Goal: Task Accomplishment & Management: Manage account settings

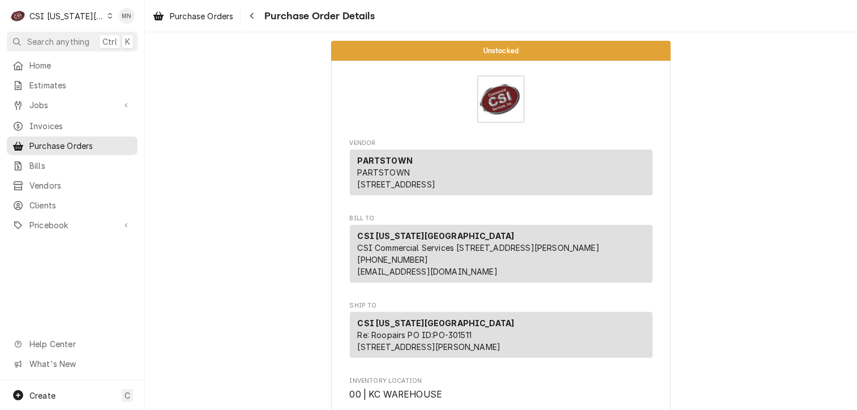
click at [93, 13] on div "C CSI Kansas City" at bounding box center [61, 16] width 109 height 23
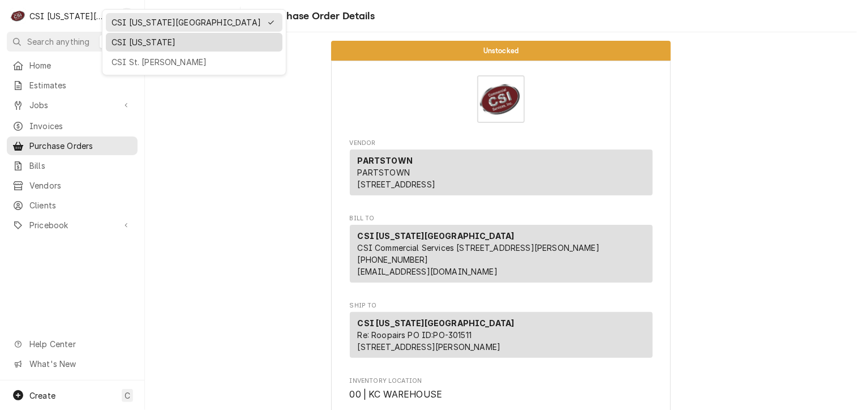
click at [122, 35] on div "CSI [US_STATE]" at bounding box center [194, 42] width 172 height 14
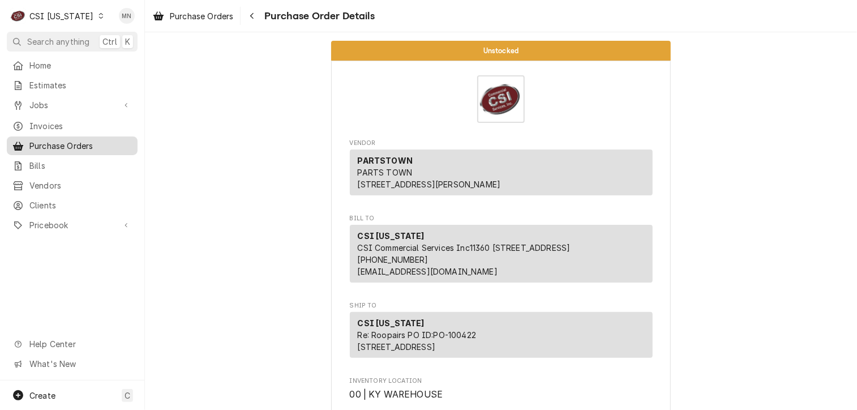
click at [52, 140] on span "Purchase Orders" at bounding box center [80, 146] width 102 height 12
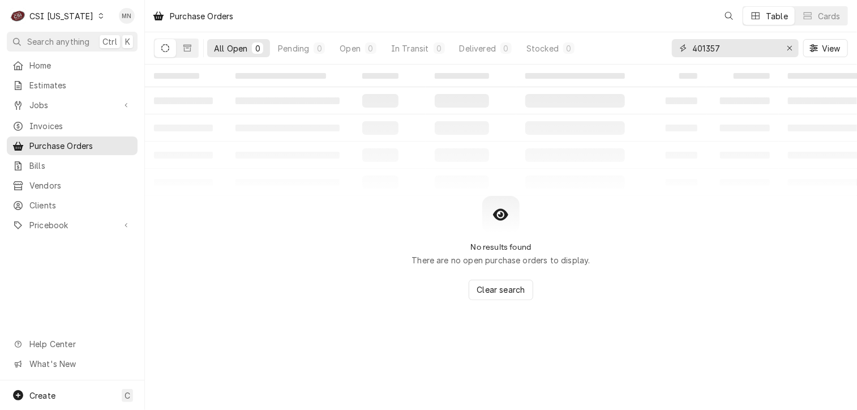
drag, startPoint x: 754, startPoint y: 47, endPoint x: 661, endPoint y: 45, distance: 92.9
click at [661, 45] on div "All Open 0 Pending 0 Open 0 In Transit 0 Delivered 0 Stocked 0 401357 View" at bounding box center [501, 48] width 694 height 32
type input "100430"
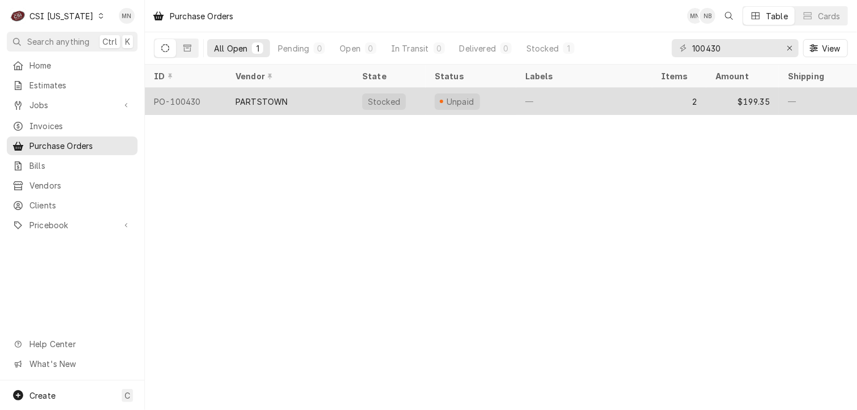
click at [349, 95] on div "PARTSTOWN" at bounding box center [289, 101] width 127 height 27
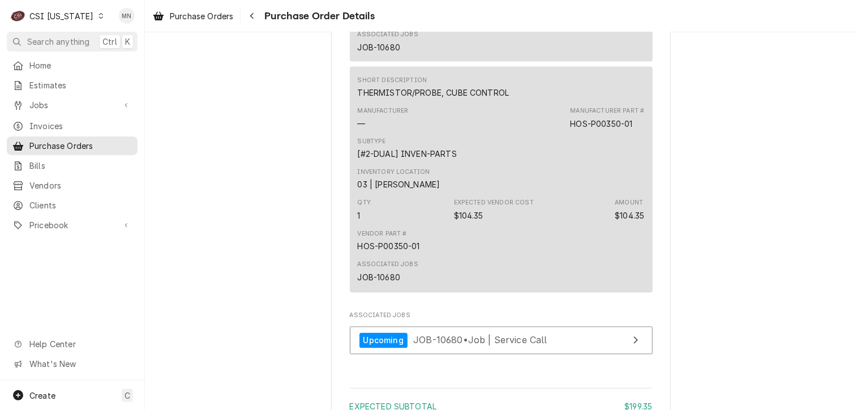
scroll to position [1216, 0]
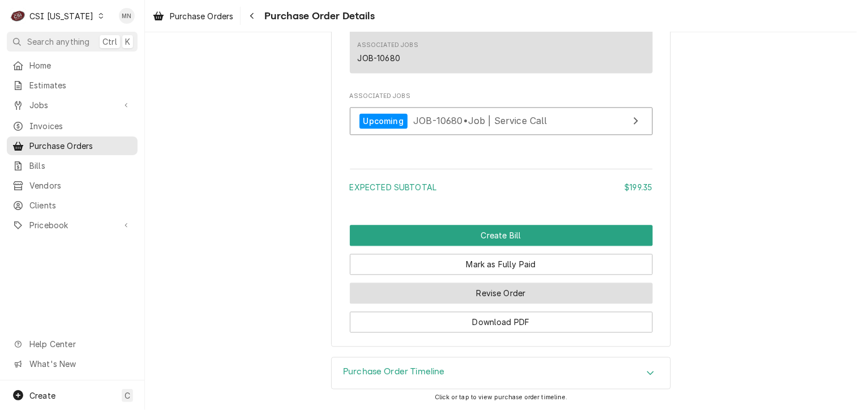
click at [503, 294] on button "Revise Order" at bounding box center [501, 292] width 303 height 21
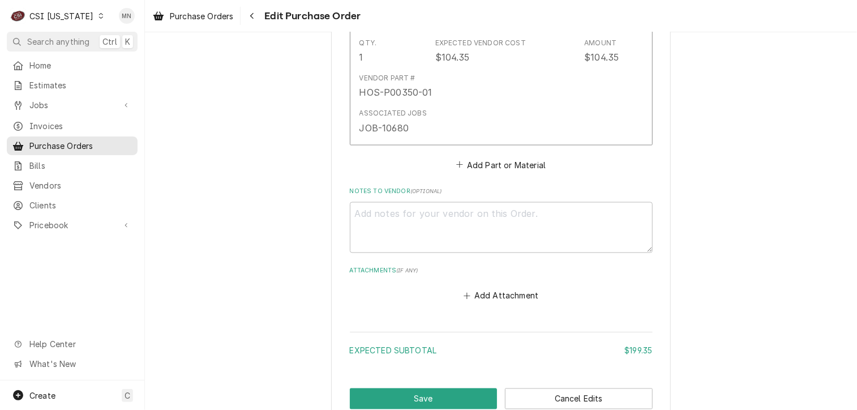
scroll to position [979, 0]
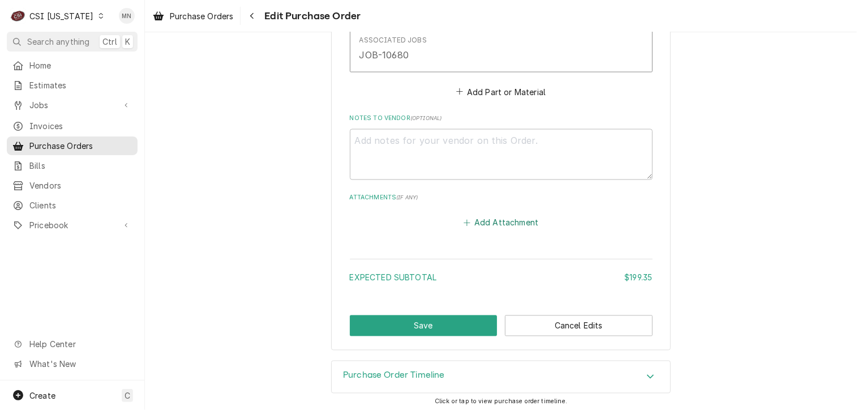
click at [502, 219] on button "Add Attachment" at bounding box center [500, 223] width 79 height 16
type textarea "x"
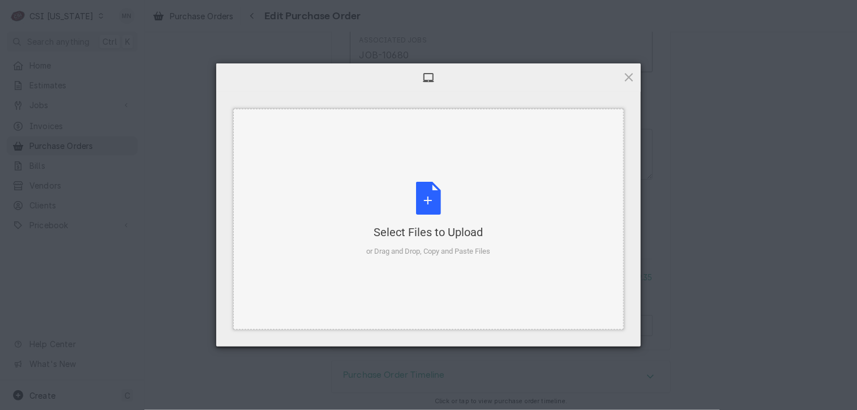
click at [435, 220] on div "Select Files to Upload or Drag and Drop, Copy and Paste Files" at bounding box center [429, 219] width 124 height 75
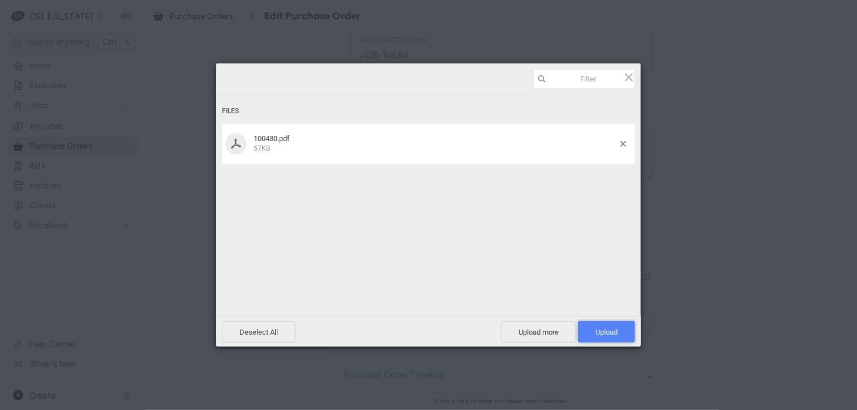
click at [600, 333] on span "Upload 1" at bounding box center [607, 332] width 22 height 8
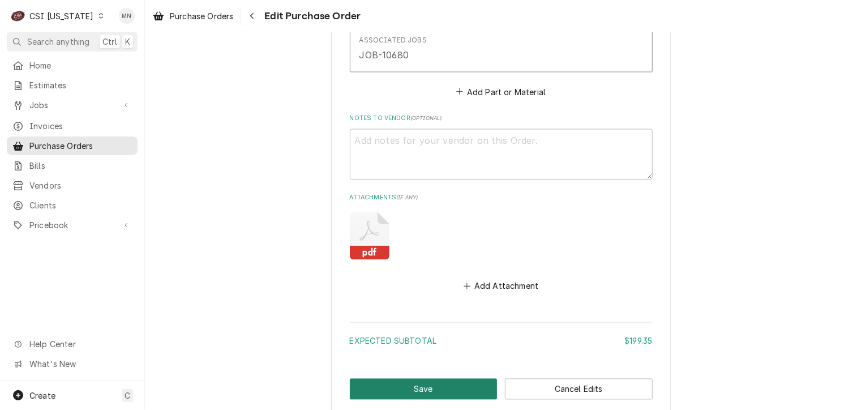
click at [435, 383] on button "Save" at bounding box center [424, 389] width 148 height 21
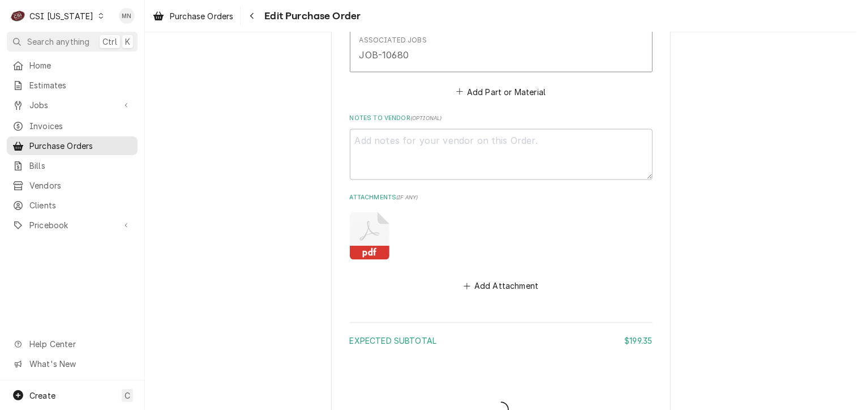
type textarea "x"
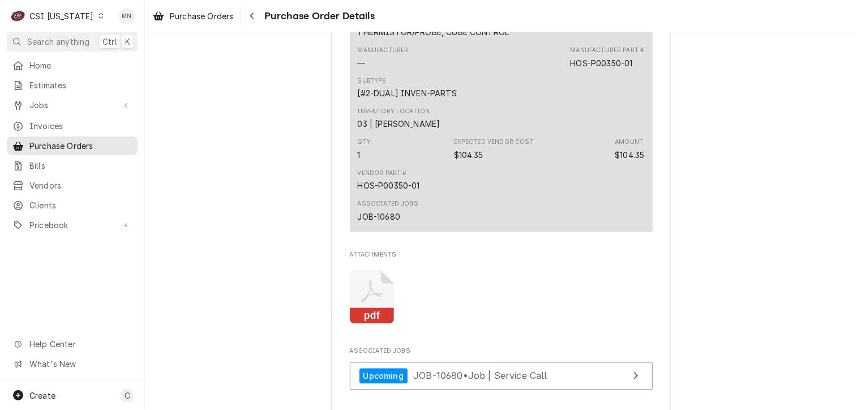
scroll to position [1076, 0]
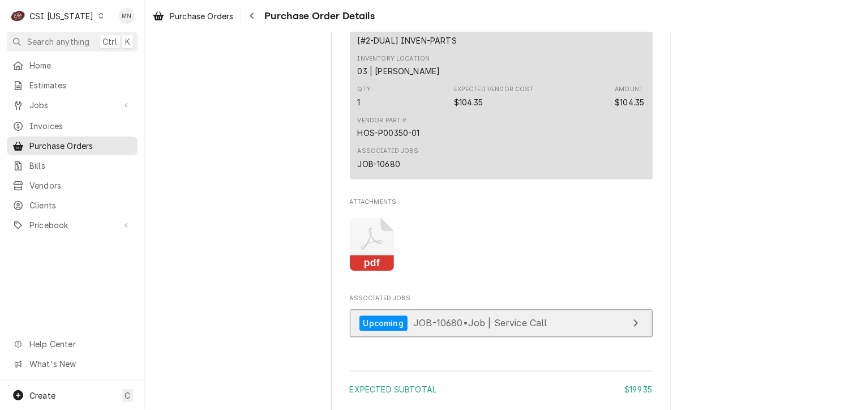
click at [418, 329] on span "JOB-10680 • Job | Service Call" at bounding box center [480, 323] width 134 height 11
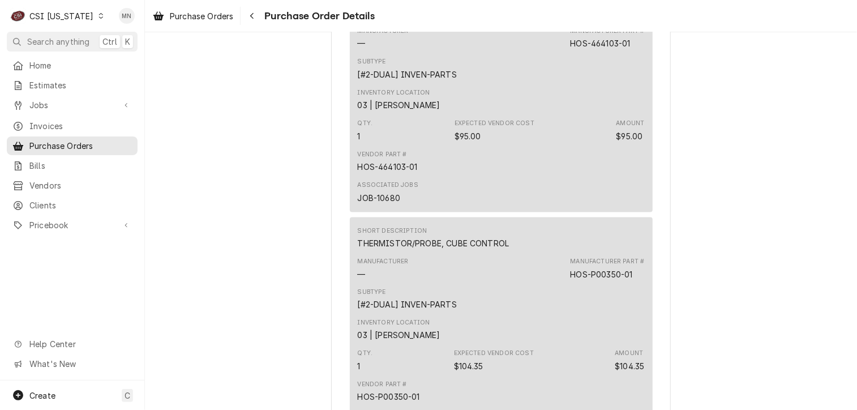
scroll to position [792, 0]
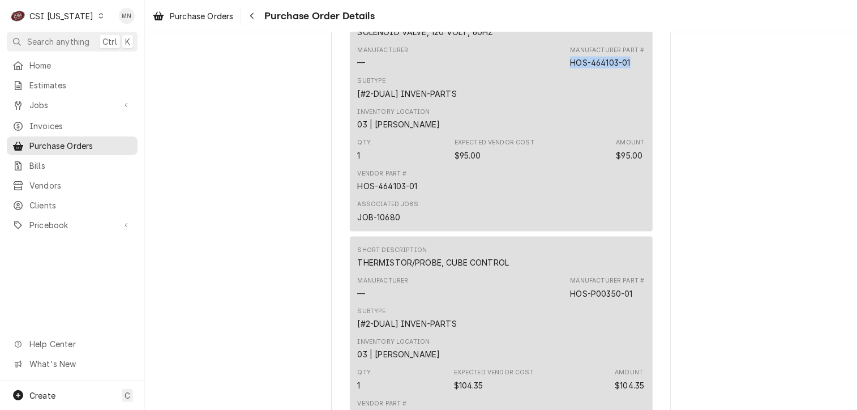
drag, startPoint x: 633, startPoint y: 96, endPoint x: 570, endPoint y: 94, distance: 63.4
click at [570, 68] on div "Manufacturer Part # HOS-464103-01" at bounding box center [607, 57] width 74 height 23
copy div "HOS-464103-01"
click at [52, 219] on span "Pricebook" at bounding box center [71, 225] width 85 height 12
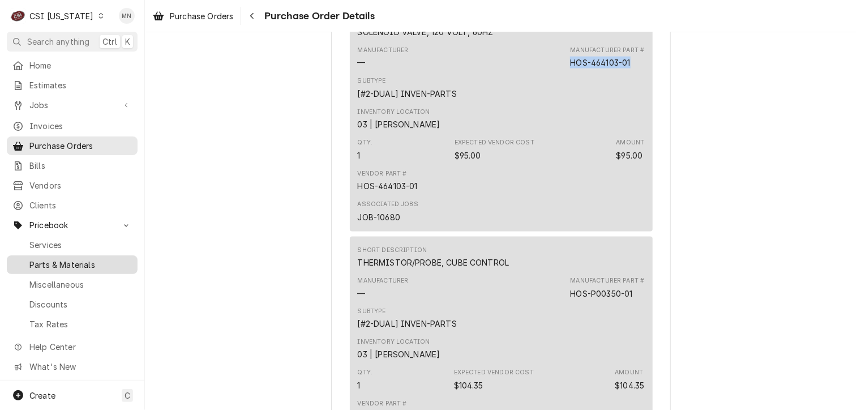
click at [65, 260] on span "Parts & Materials" at bounding box center [80, 265] width 102 height 12
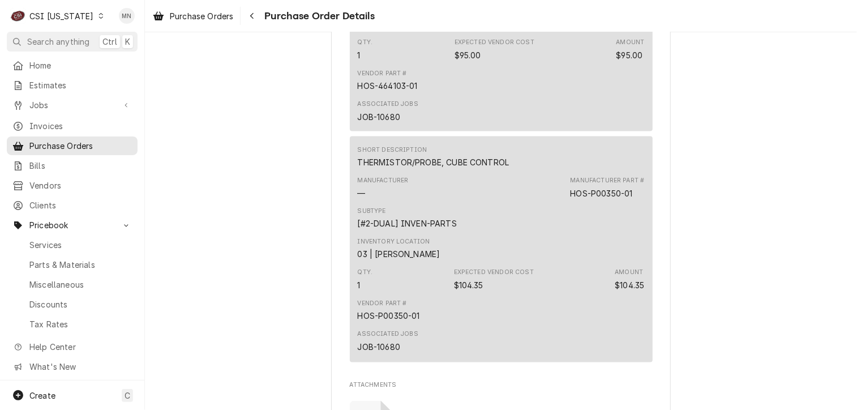
scroll to position [906, 0]
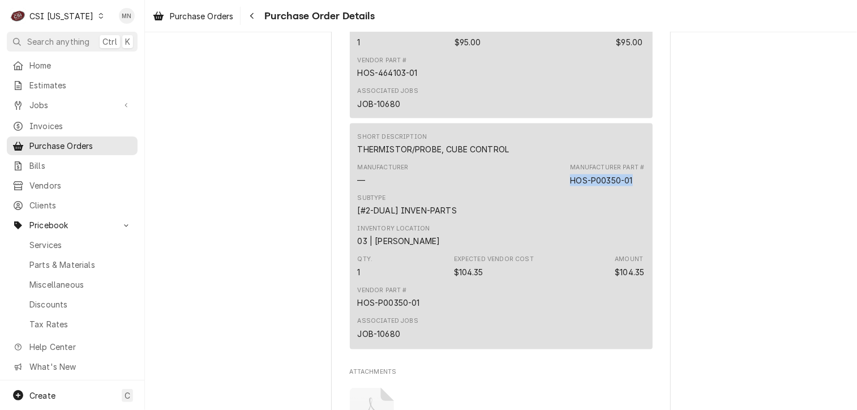
drag, startPoint x: 634, startPoint y: 216, endPoint x: 569, endPoint y: 215, distance: 65.1
click at [570, 186] on div "Manufacturer Part # HOS-P00350-01" at bounding box center [607, 174] width 74 height 23
drag, startPoint x: 569, startPoint y: 215, endPoint x: 575, endPoint y: 214, distance: 5.8
copy div "HOS-P00350-01"
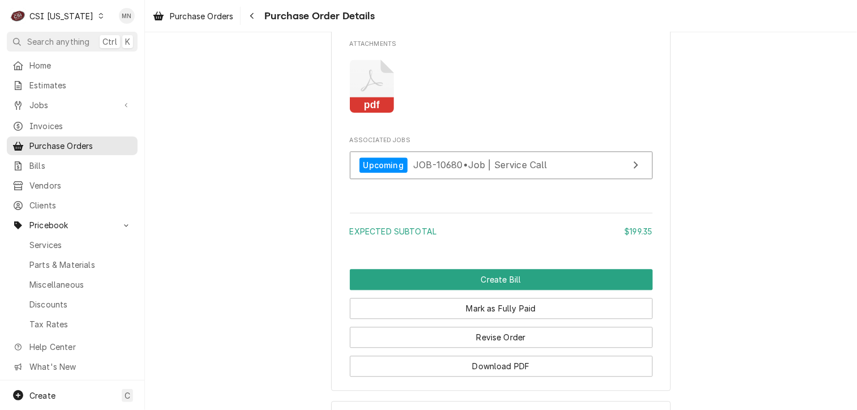
scroll to position [1312, 0]
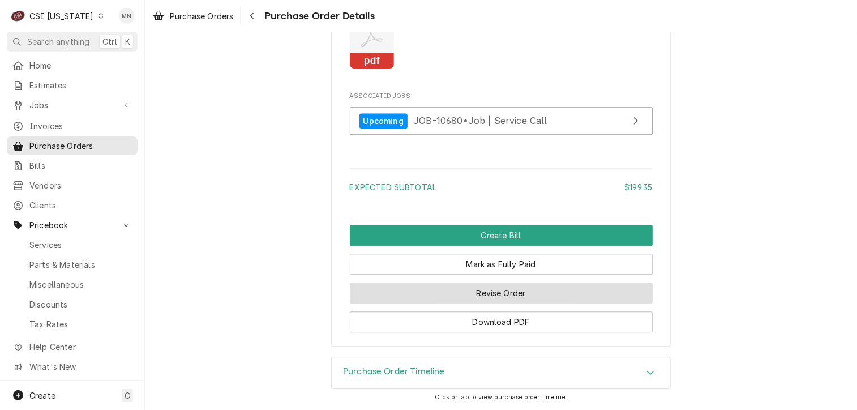
click at [513, 297] on button "Revise Order" at bounding box center [501, 292] width 303 height 21
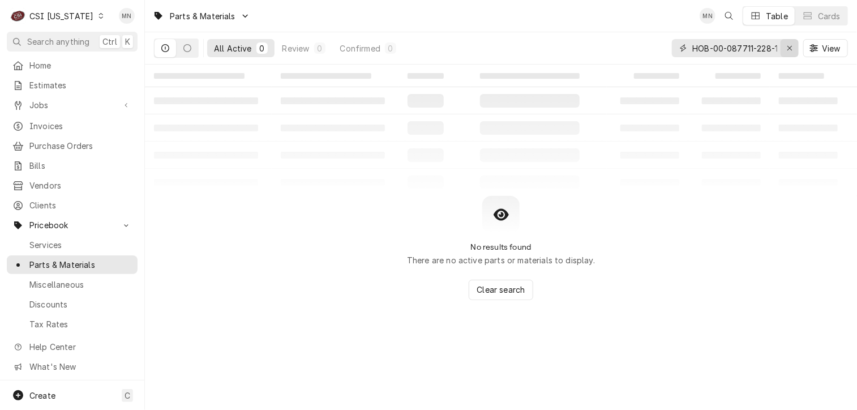
click at [796, 48] on button "Erase input" at bounding box center [790, 48] width 18 height 18
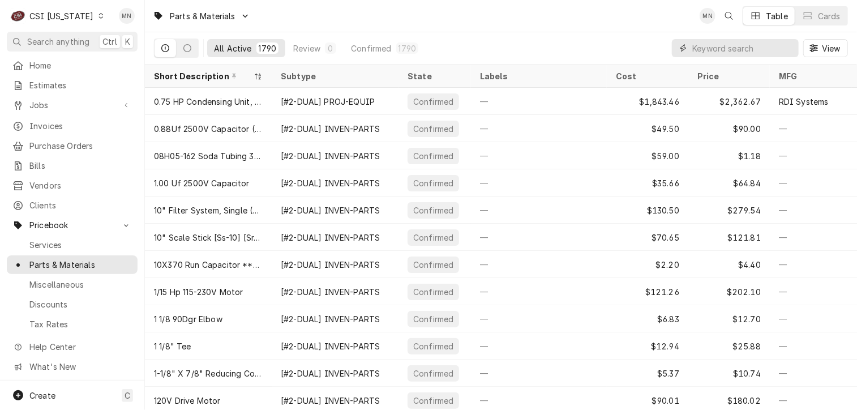
paste input "HOS-464103-01"
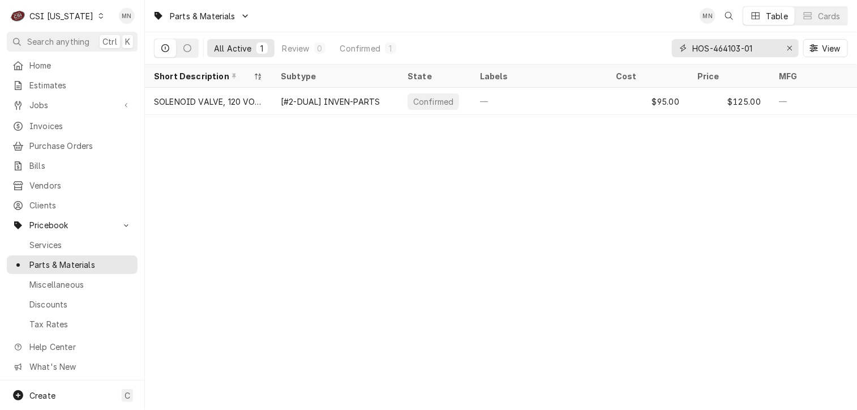
type input "HOS-464103-01"
click at [786, 48] on div "Erase input" at bounding box center [789, 47] width 11 height 11
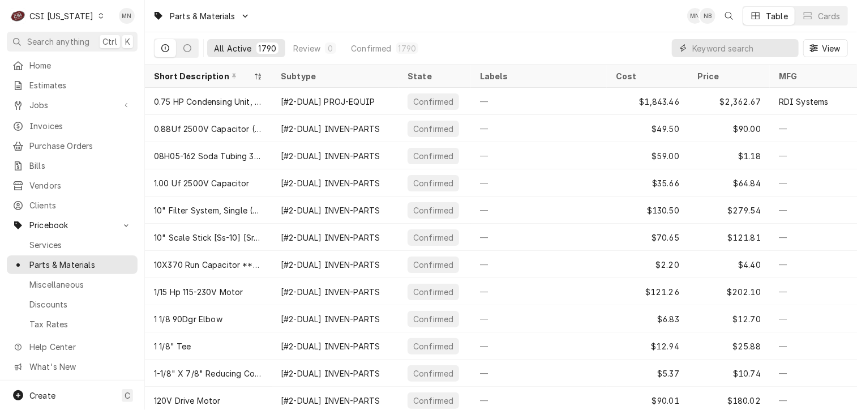
paste input "HOS-P00350-01"
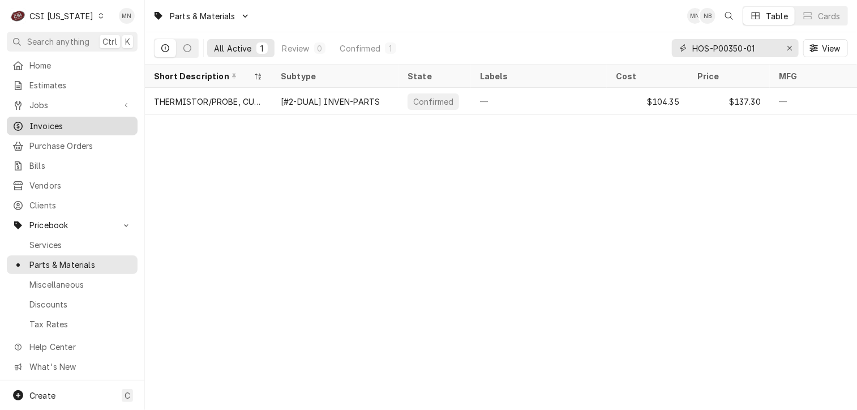
type input "HOS-P00350-01"
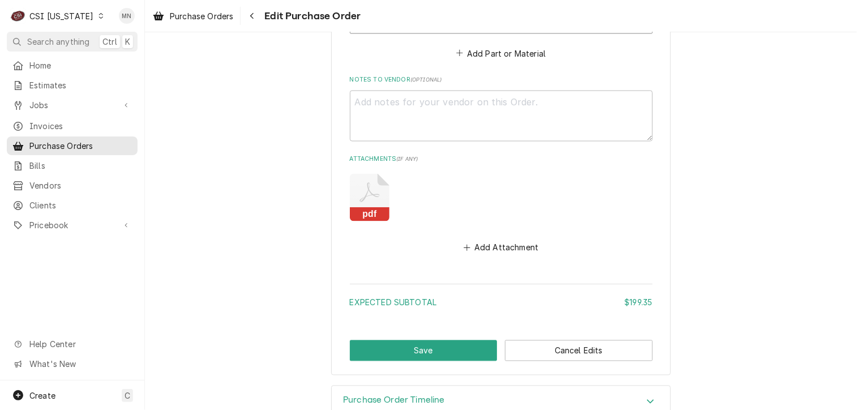
scroll to position [1042, 0]
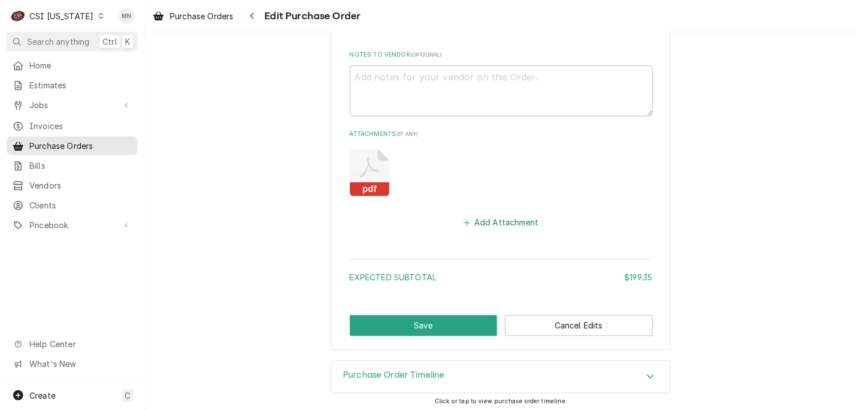
click at [500, 224] on button "Add Attachment" at bounding box center [500, 223] width 79 height 16
type textarea "x"
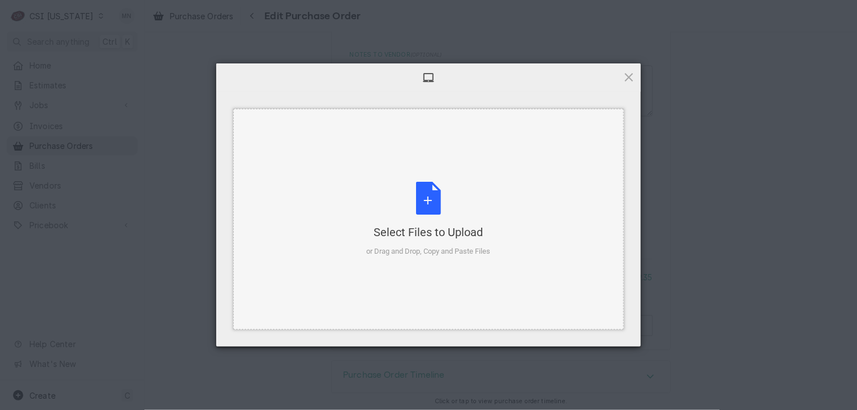
click at [439, 207] on div "Select Files to Upload or Drag and Drop, Copy and Paste Files" at bounding box center [429, 219] width 124 height 75
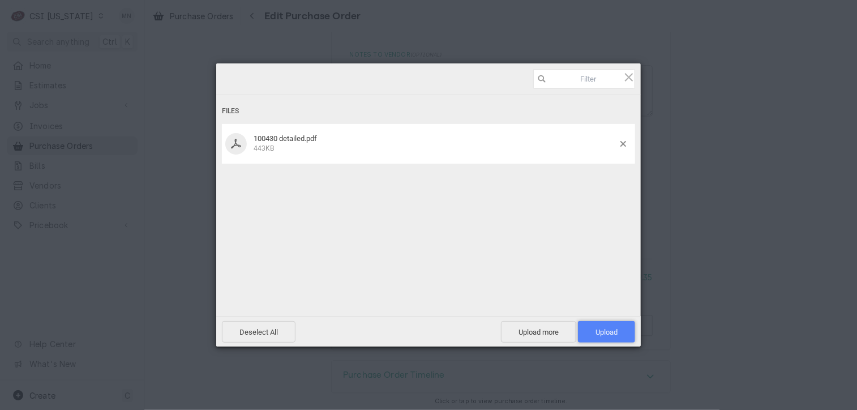
click at [609, 328] on span "Upload 1" at bounding box center [607, 332] width 22 height 8
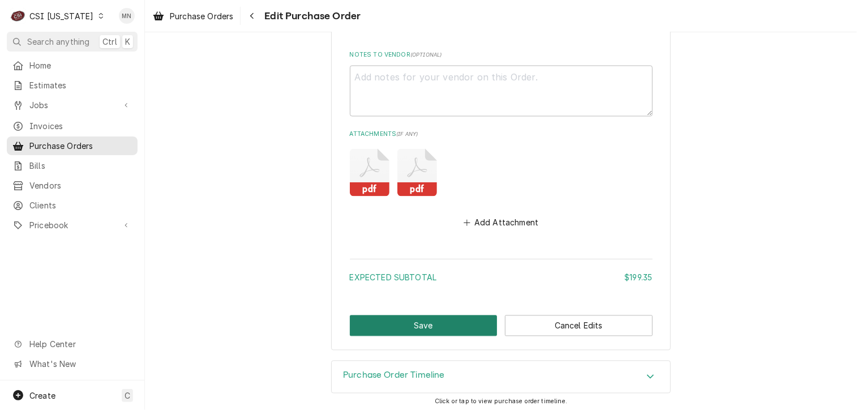
click at [453, 323] on button "Save" at bounding box center [424, 325] width 148 height 21
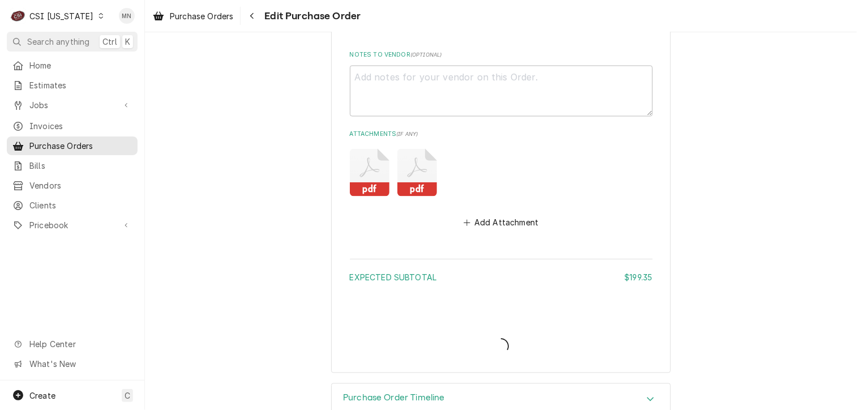
type textarea "x"
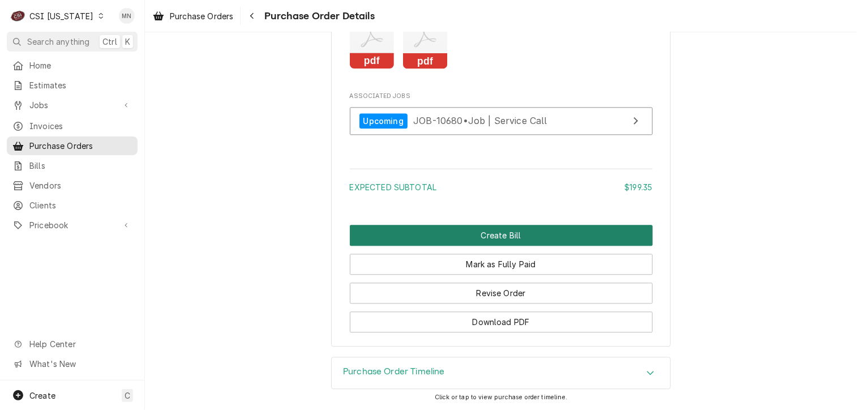
scroll to position [1302, 0]
click at [507, 244] on button "Create Bill" at bounding box center [501, 235] width 303 height 21
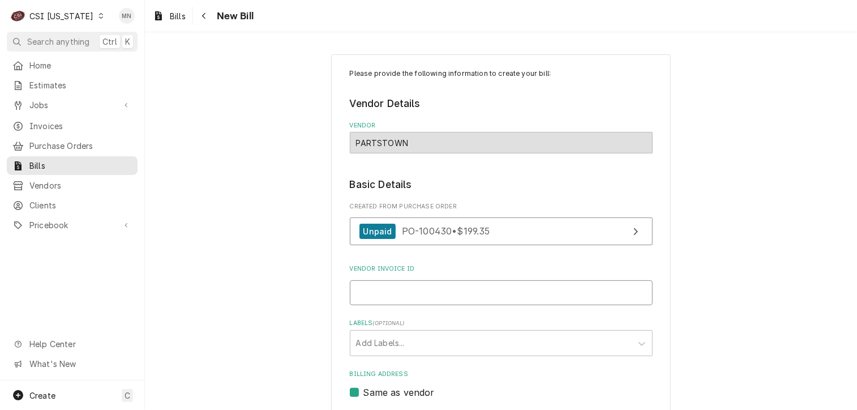
click at [385, 287] on input "Vendor Invoice ID" at bounding box center [501, 292] width 303 height 25
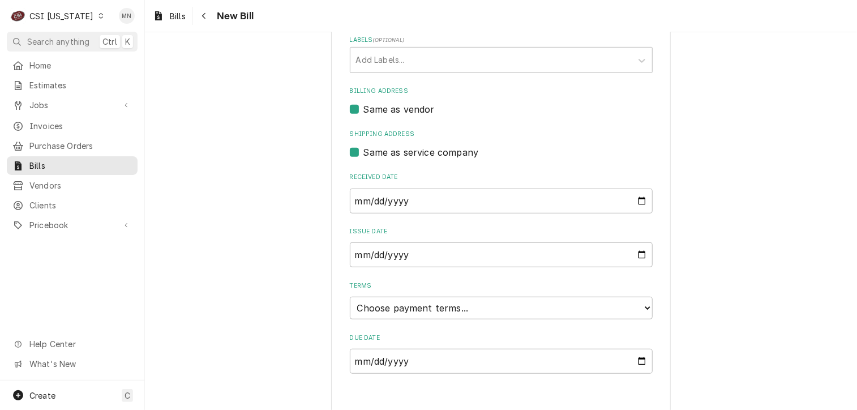
scroll to position [293, 0]
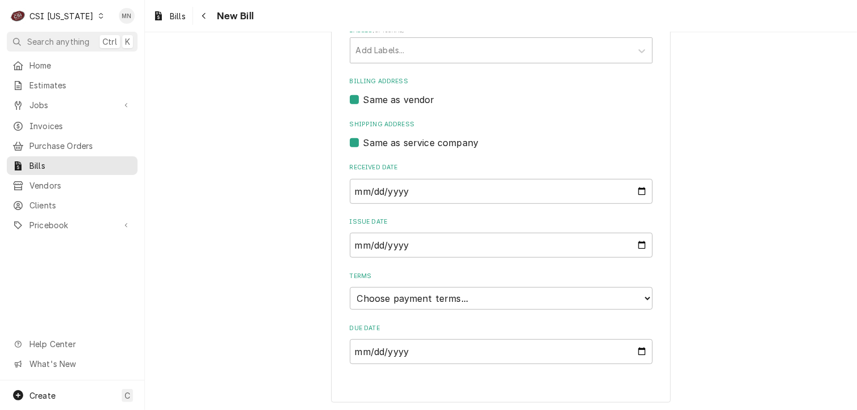
type input "2107062785"
click at [462, 297] on select "Choose payment terms... Same Day Net 7 Net 14 Net 21 Net 30 Net 45 Net 60 Net 90" at bounding box center [501, 298] width 303 height 23
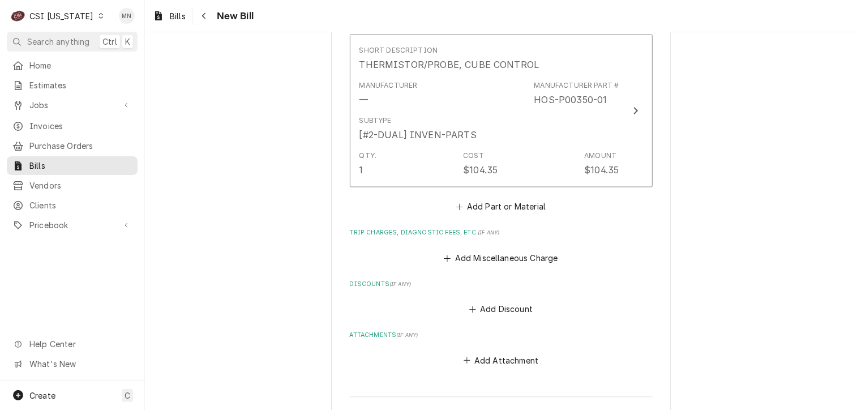
scroll to position [915, 0]
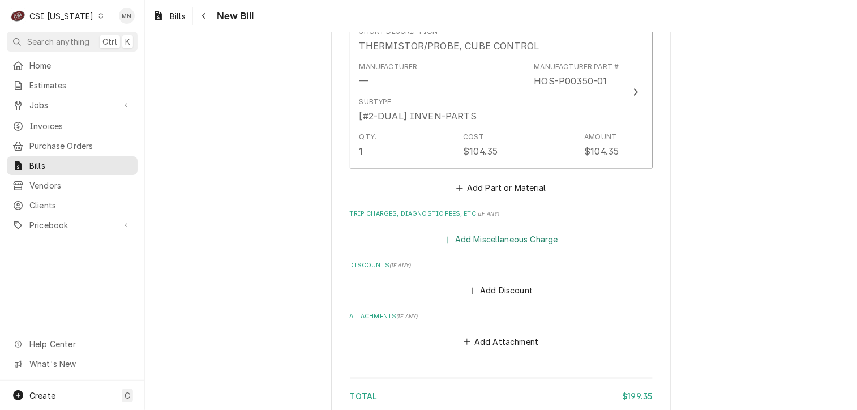
click at [466, 233] on button "Add Miscellaneous Charge" at bounding box center [501, 240] width 118 height 16
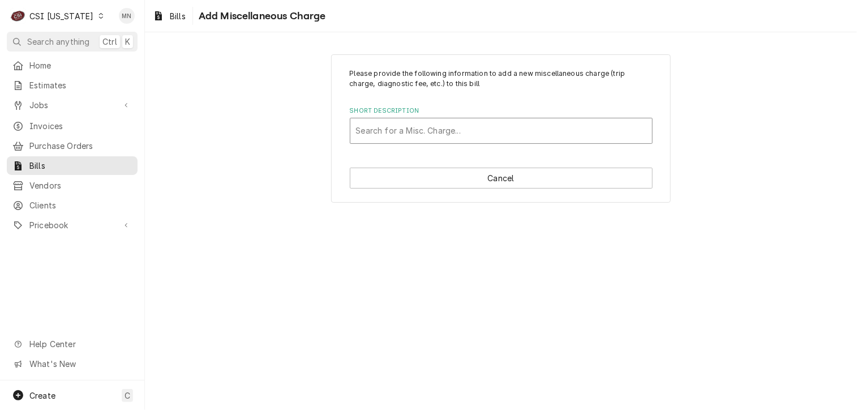
click at [433, 126] on div "Short Description" at bounding box center [501, 131] width 290 height 20
type input "ACOF"
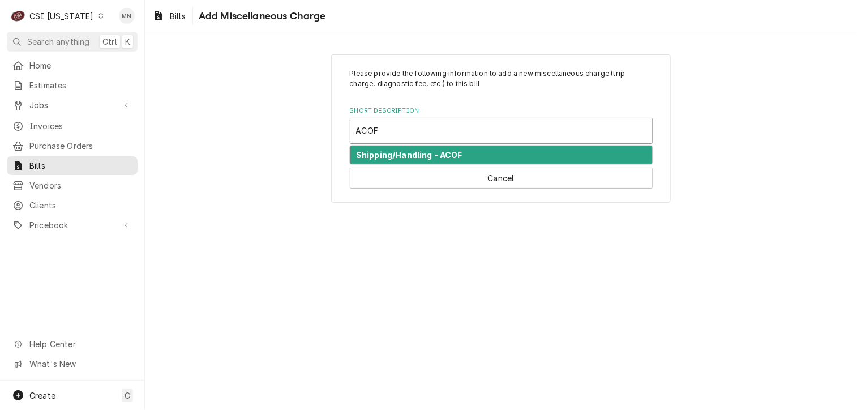
click at [446, 152] on strong "Shipping/Handling - ACOF" at bounding box center [409, 155] width 106 height 10
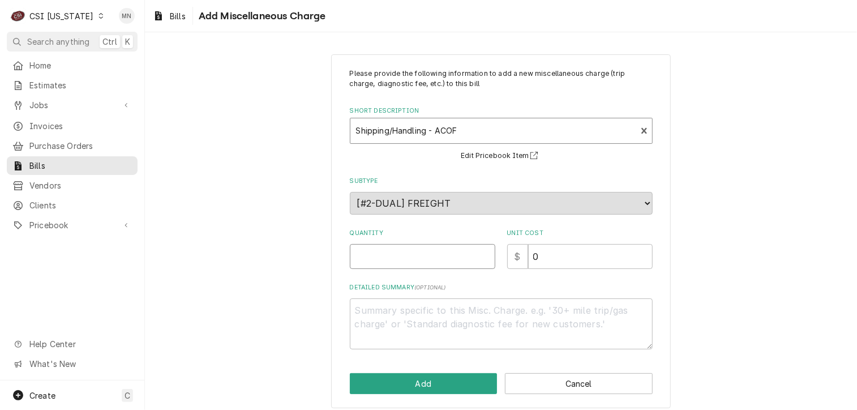
click at [383, 255] on input "Quantity" at bounding box center [422, 256] width 145 height 25
type textarea "x"
type input "1"
type textarea "x"
type input "2"
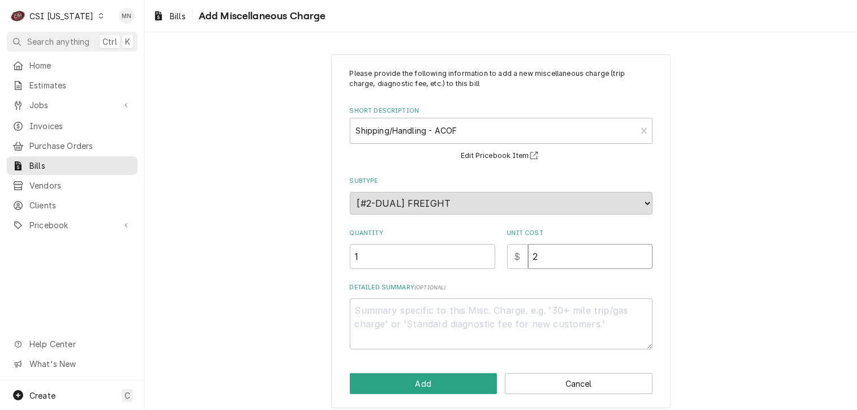
type textarea "x"
type input "21"
type textarea "x"
type input "21.5"
type textarea "x"
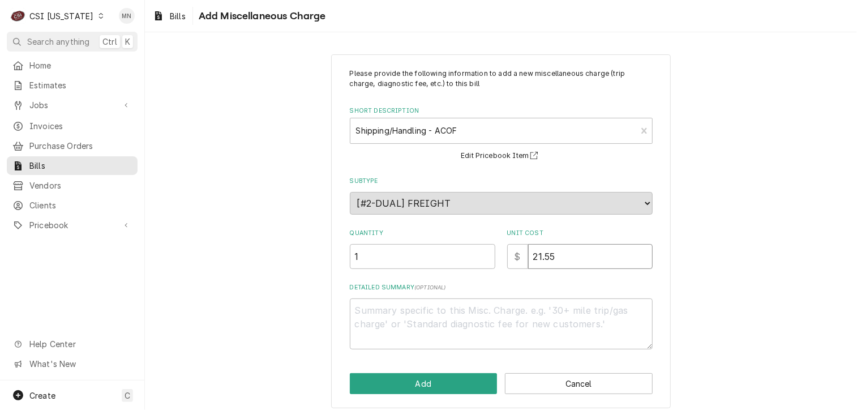
type input "21.55"
type textarea "x"
type textarea "A"
type textarea "x"
type textarea "AC"
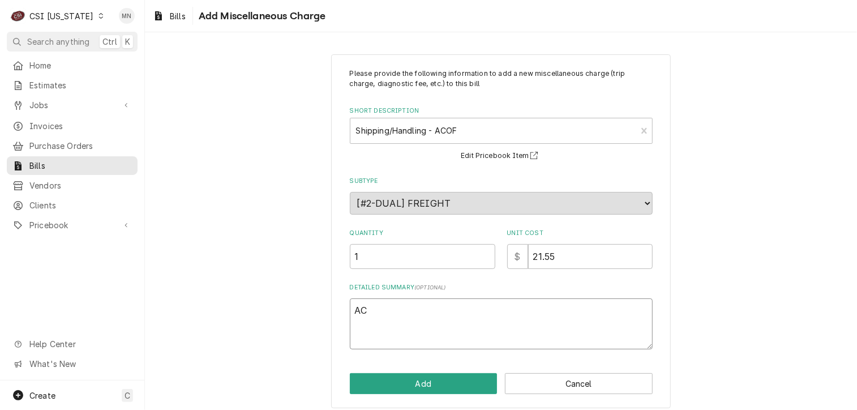
type textarea "x"
type textarea "ACO"
type textarea "x"
type textarea "ACOF"
type textarea "x"
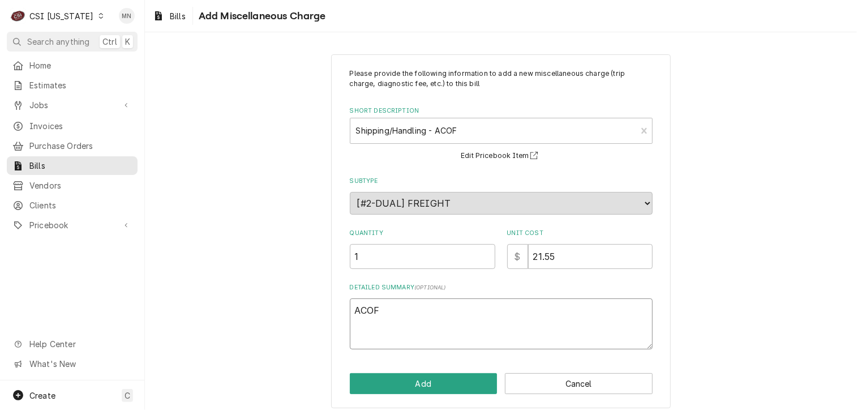
type textarea "ACOF"
type textarea "x"
type textarea "ACOF 2"
type textarea "x"
type textarea "ACOF 21"
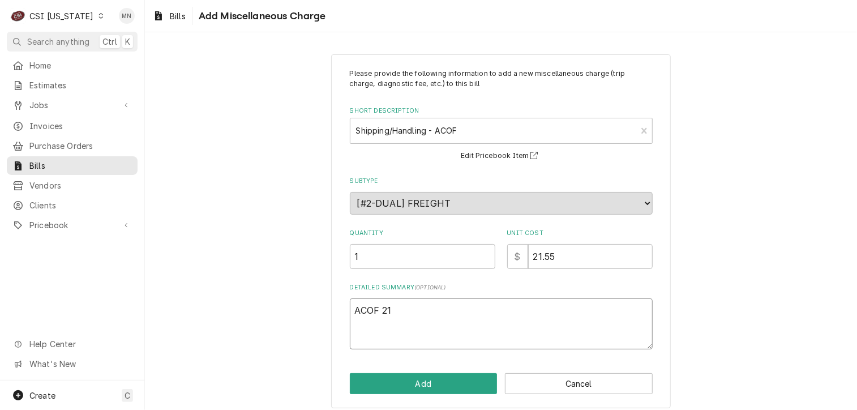
type textarea "x"
type textarea "ACOF 210"
type textarea "x"
type textarea "ACOF 2107"
type textarea "x"
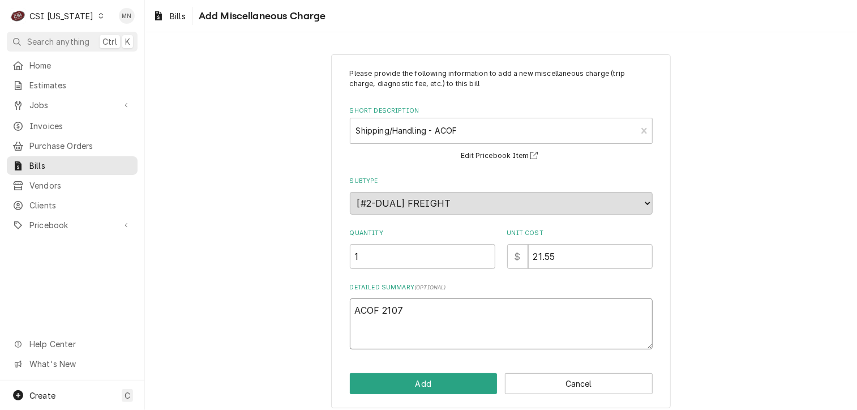
type textarea "ACOF 21070"
type textarea "x"
type textarea "ACOF 210706"
type textarea "x"
type textarea "ACOF 2107062"
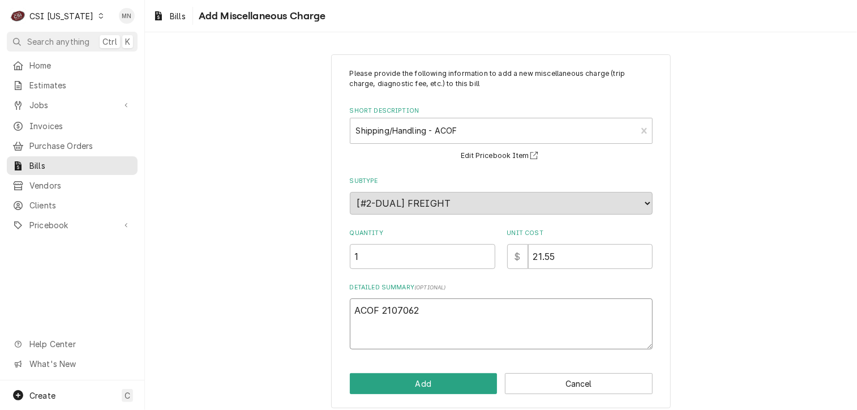
type textarea "x"
type textarea "ACOF 21070627"
type textarea "x"
type textarea "ACOF 210706278"
type textarea "x"
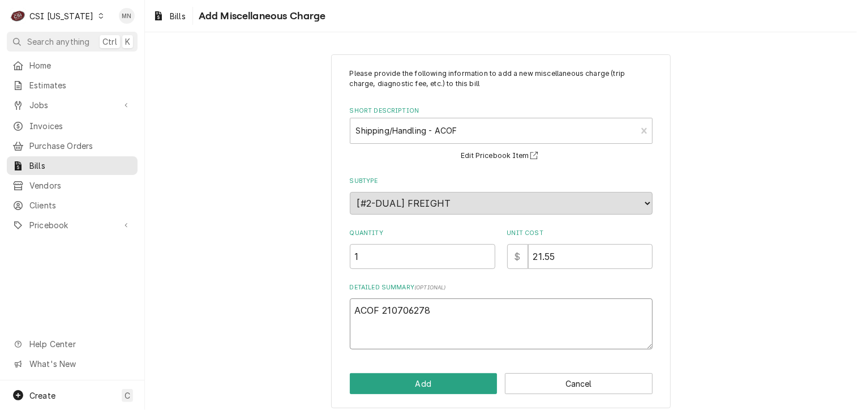
type textarea "ACOF 2107062785"
type textarea "x"
type textarea "ACOF 2107062785"
type textarea "x"
type textarea "ACOF 2107062785 $"
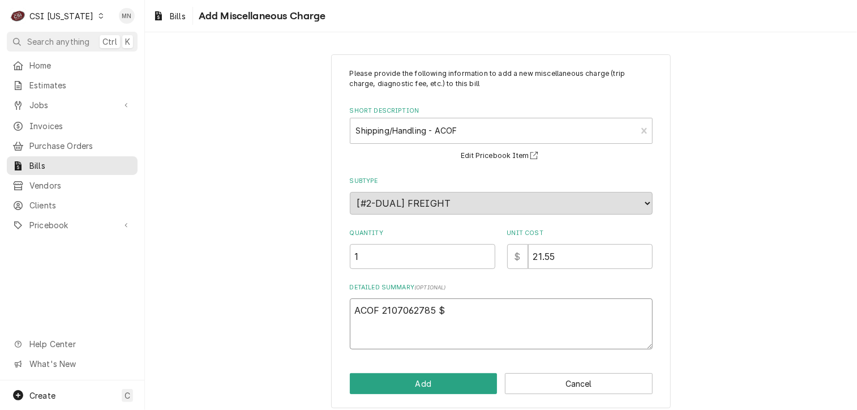
type textarea "x"
type textarea "ACOF 2107062785 $"
type textarea "x"
type textarea "ACOF 2107062785 $ 2"
type textarea "x"
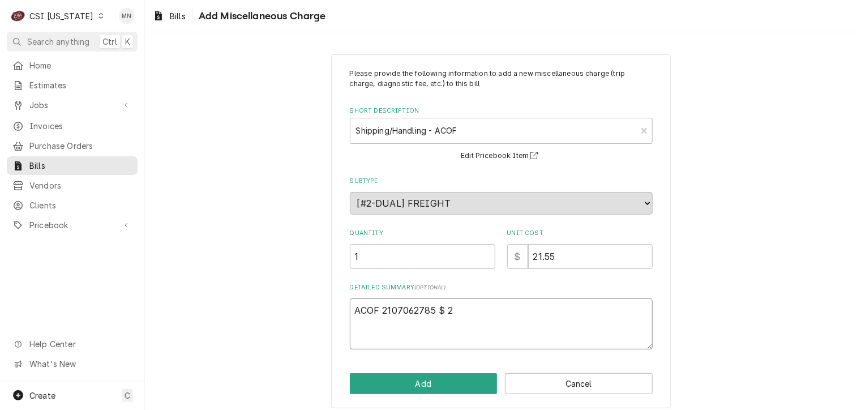
type textarea "ACOF 2107062785 $ 21"
type textarea "x"
type textarea "ACOF 2107062785 $ 21."
type textarea "x"
type textarea "ACOF 2107062785 $ 21.5"
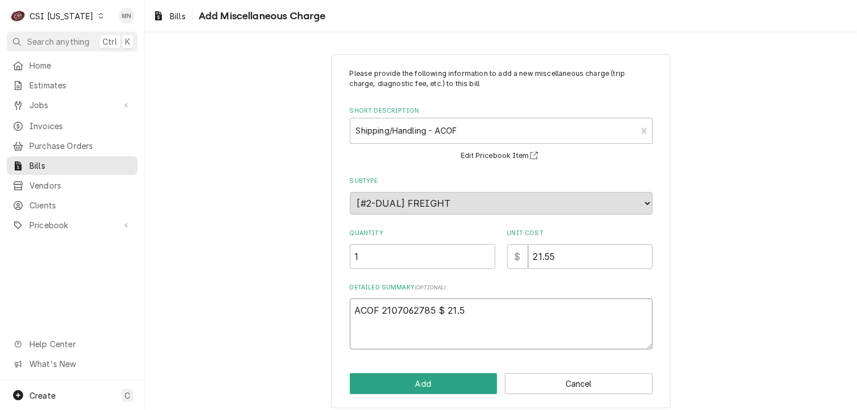
type textarea "x"
type textarea "ACOF 2107062785 $ 21.55"
type textarea "x"
type textarea "ACOF 2107062785 $ 21.55"
type textarea "x"
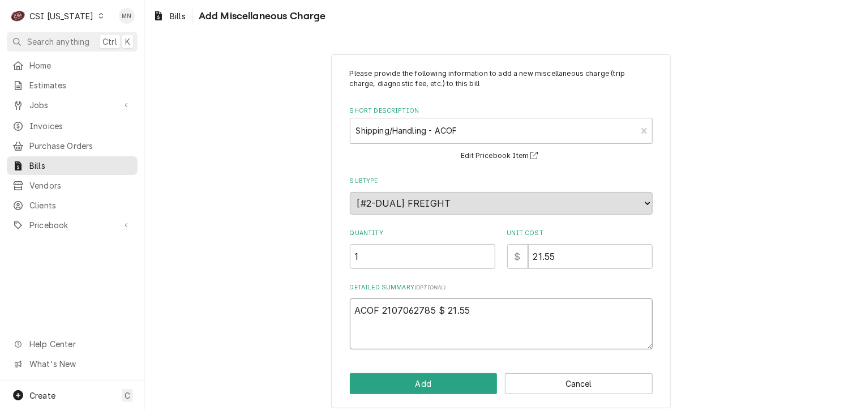
type textarea "ACOF 2107062785 $ 21.55 J"
type textarea "x"
type textarea "ACOF 2107062785 $ 21.55 Jo"
type textarea "x"
type textarea "ACOF 2107062785 $ 21.55 Job"
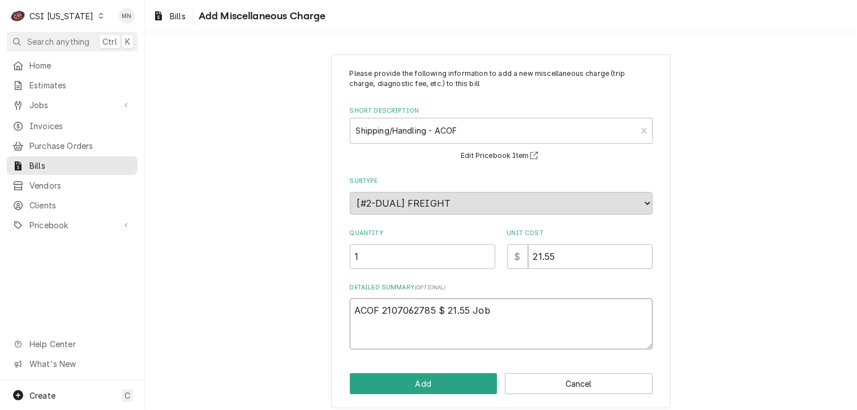
type textarea "x"
type textarea "ACOF 2107062785 $ 21.55 Job"
type textarea "x"
type textarea "ACOF 2107062785 $ 21.55 Job 1"
type textarea "x"
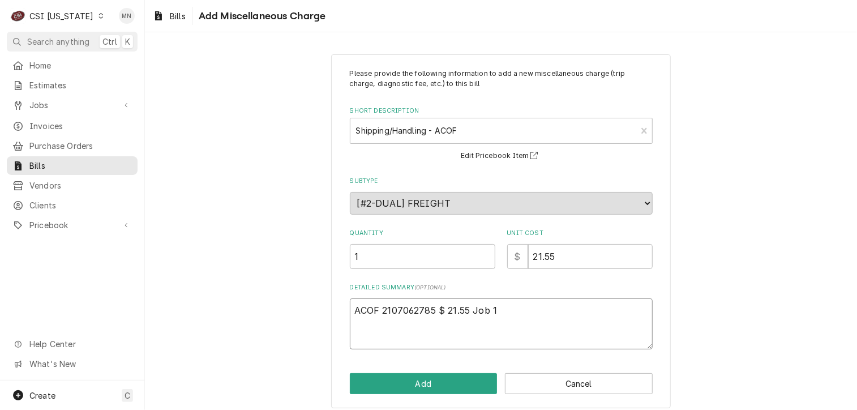
type textarea "ACOF 2107062785 $ 21.55 Job 10"
type textarea "x"
type textarea "ACOF 2107062785 $ 21.55 Job 106"
type textarea "x"
type textarea "ACOF 2107062785 $ 21.55 Job 1068"
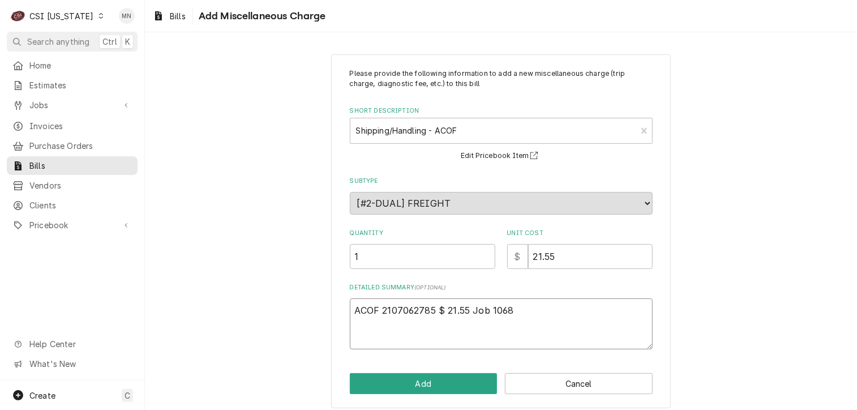
type textarea "x"
type textarea "ACOF 2107062785 $ 21.55 Job 10680"
click at [422, 383] on button "Add" at bounding box center [424, 383] width 148 height 21
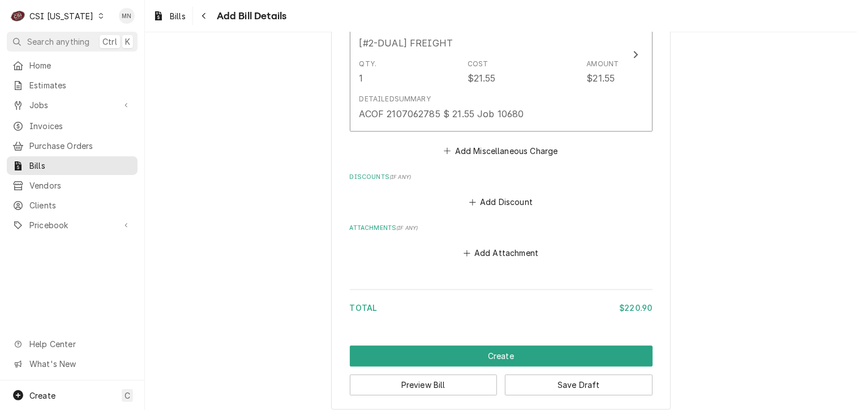
scroll to position [1170, 0]
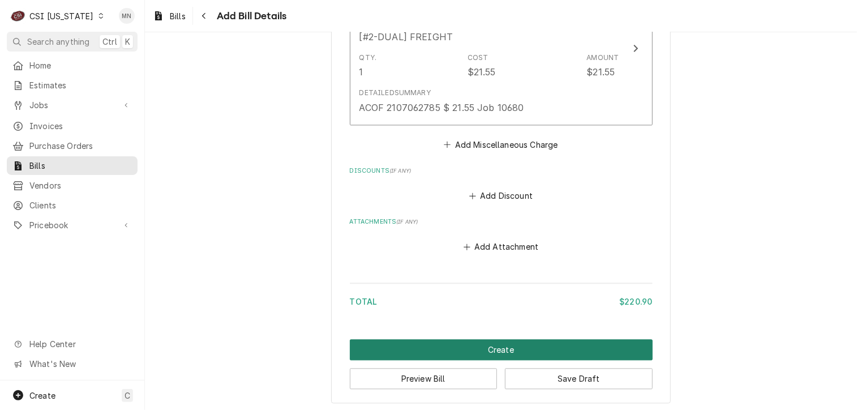
click at [495, 345] on button "Create" at bounding box center [501, 349] width 303 height 21
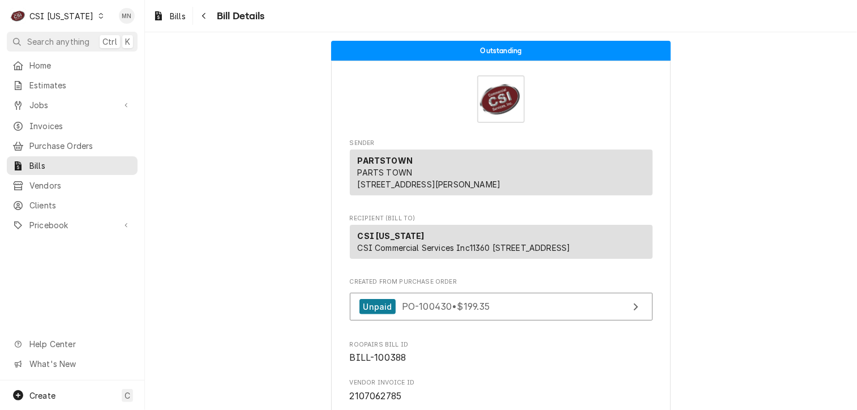
click at [49, 15] on div "CSI Kentucky" at bounding box center [61, 16] width 64 height 12
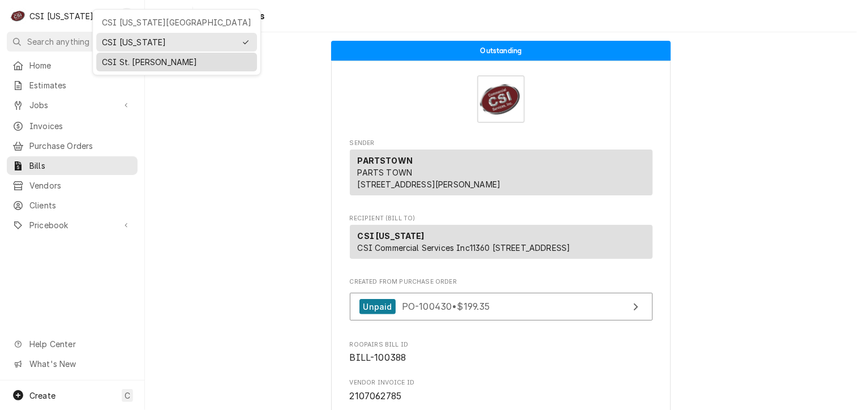
click at [113, 61] on div "CSI St. Louis" at bounding box center [176, 62] width 149 height 12
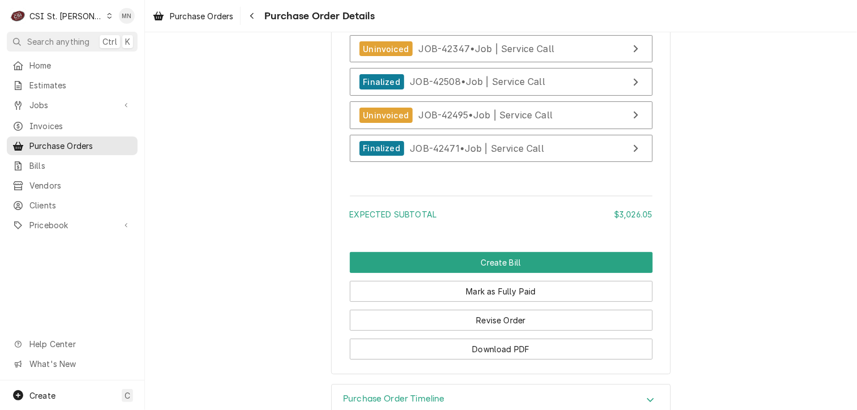
scroll to position [4246, 0]
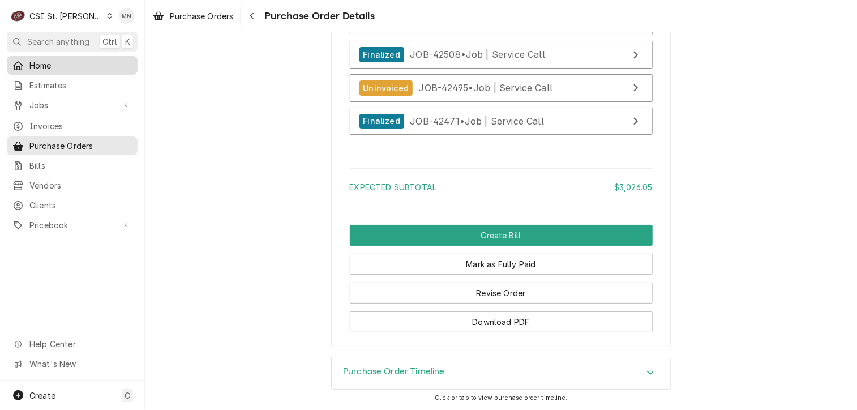
click at [40, 65] on span "Home" at bounding box center [80, 65] width 102 height 12
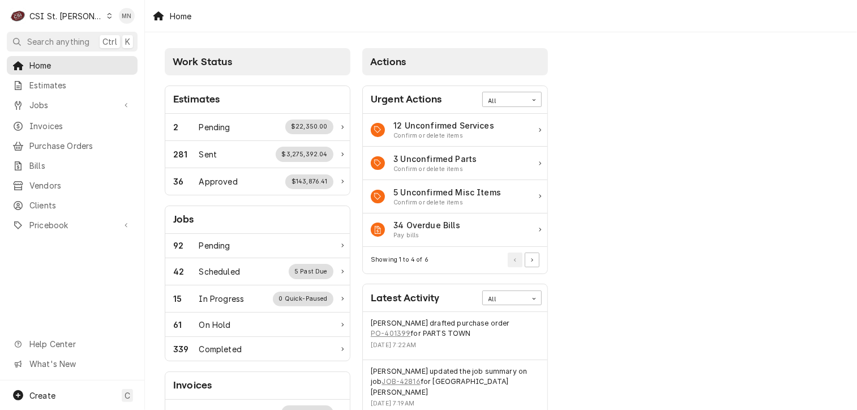
click at [59, 18] on div "CSI St. [PERSON_NAME]" at bounding box center [66, 16] width 74 height 12
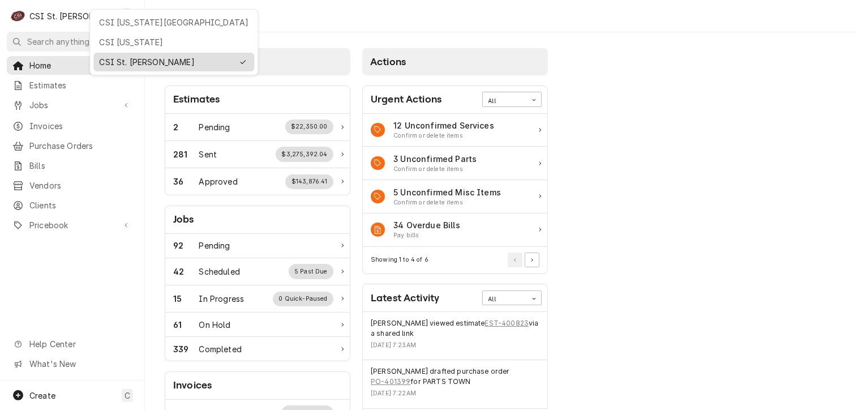
click at [104, 59] on div "CSI St. [PERSON_NAME]" at bounding box center [166, 62] width 134 height 12
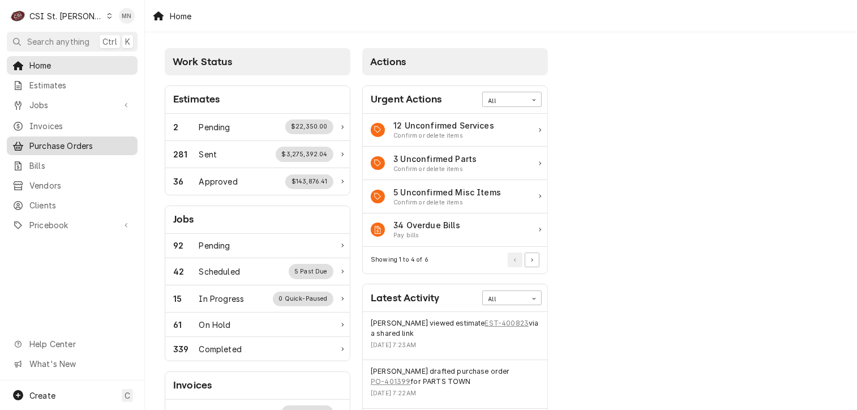
click at [43, 140] on span "Purchase Orders" at bounding box center [80, 146] width 102 height 12
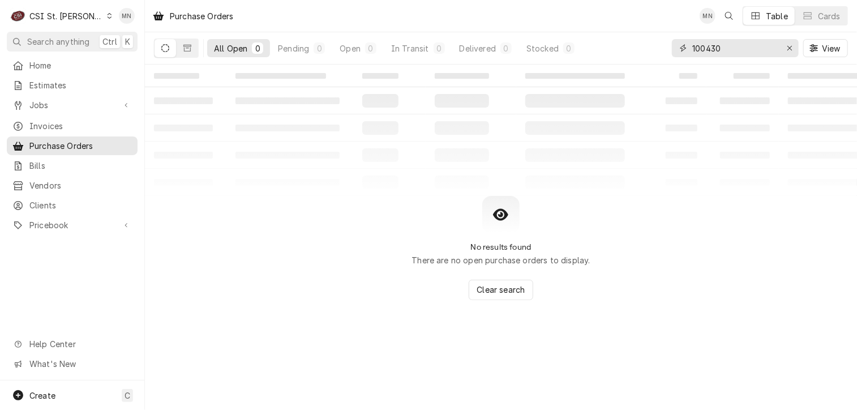
drag, startPoint x: 735, startPoint y: 49, endPoint x: 605, endPoint y: 61, distance: 131.4
click at [611, 61] on div "All Open 0 Pending 0 Open 0 In Transit 0 Delivered 0 Stocked 0 100430 View" at bounding box center [501, 48] width 694 height 32
type input "401380"
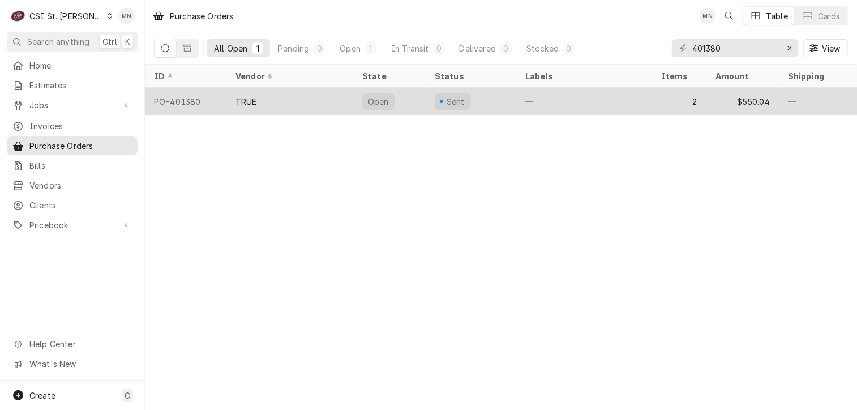
click at [276, 102] on div "TRUE" at bounding box center [289, 101] width 127 height 27
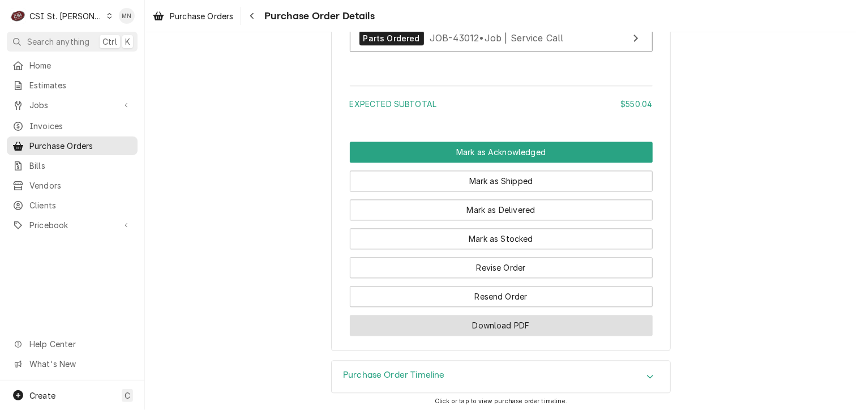
scroll to position [1164, 0]
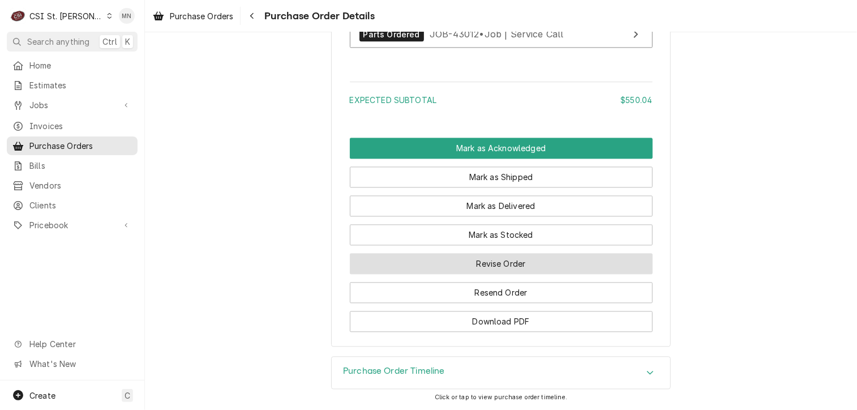
click at [489, 273] on button "Revise Order" at bounding box center [501, 263] width 303 height 21
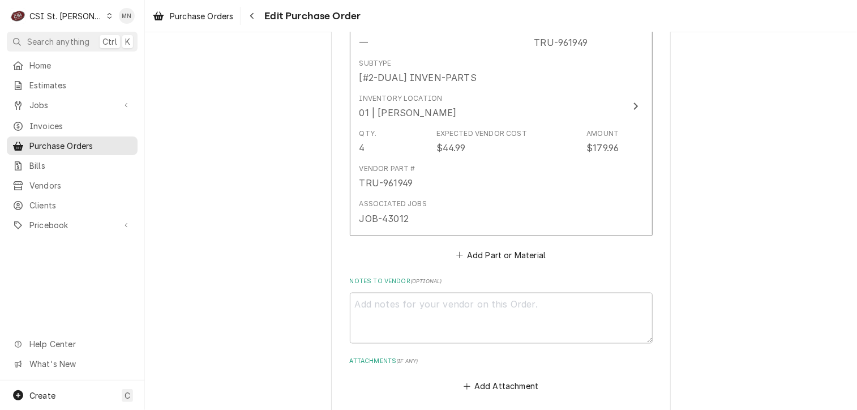
scroll to position [1013, 0]
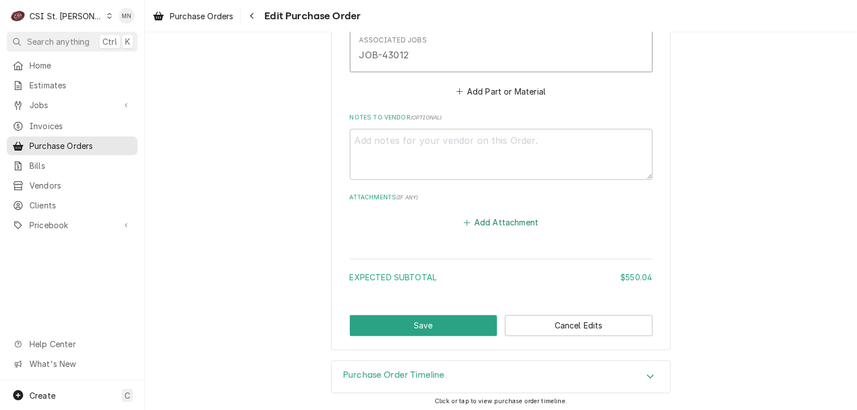
click at [497, 217] on button "Add Attachment" at bounding box center [500, 223] width 79 height 16
type textarea "x"
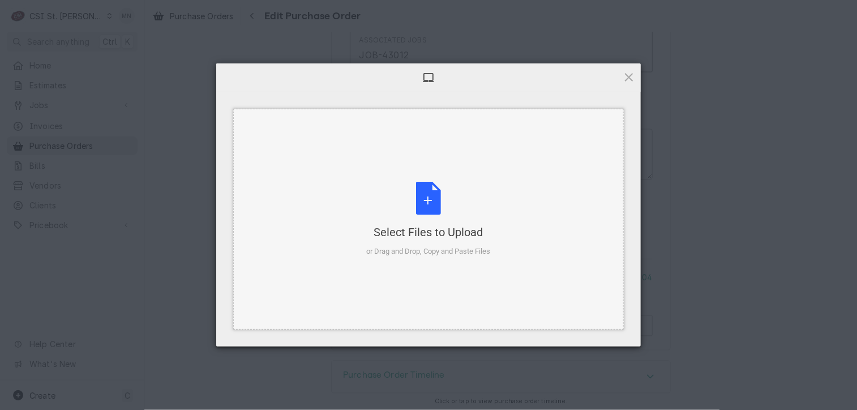
click at [436, 182] on div "Select Files to Upload or Drag and Drop, Copy and Paste Files" at bounding box center [429, 219] width 124 height 75
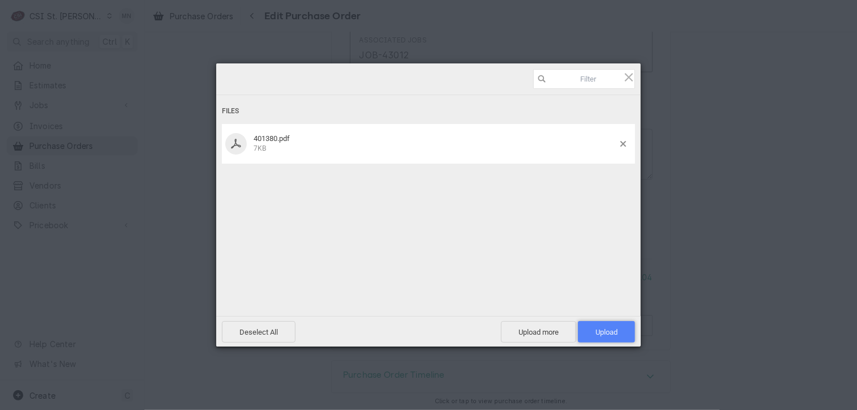
click at [598, 331] on span "Upload 1" at bounding box center [607, 332] width 22 height 8
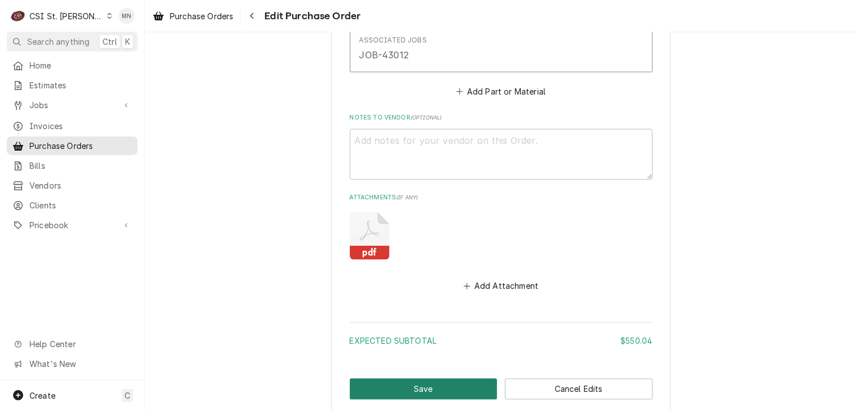
click at [407, 381] on button "Save" at bounding box center [424, 389] width 148 height 21
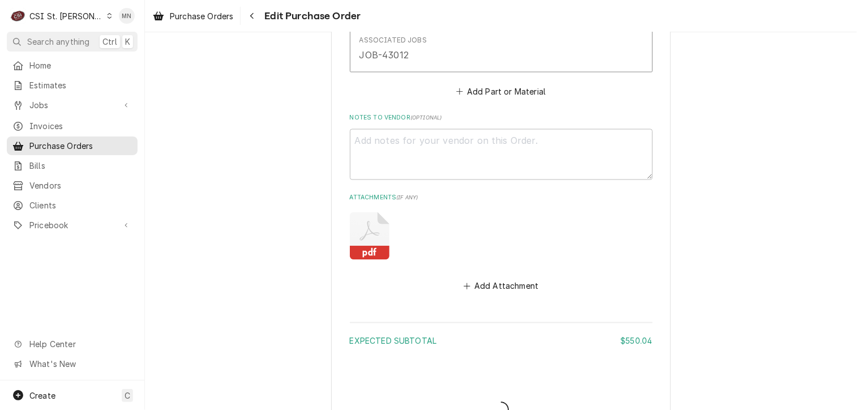
type textarea "x"
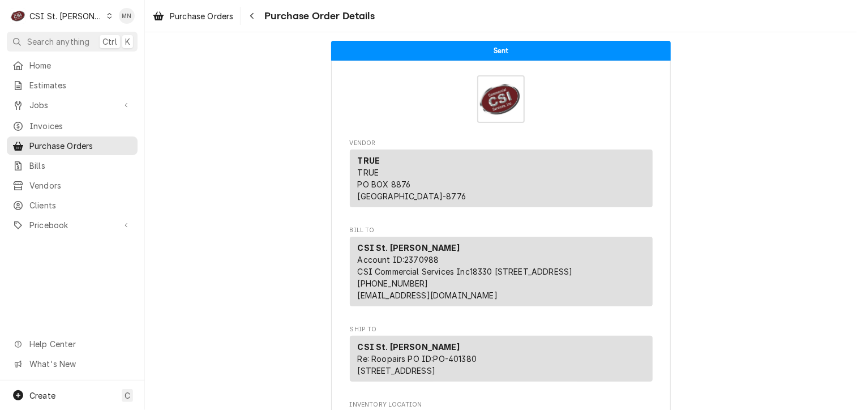
click at [61, 15] on div "CSI St. [PERSON_NAME]" at bounding box center [66, 16] width 74 height 12
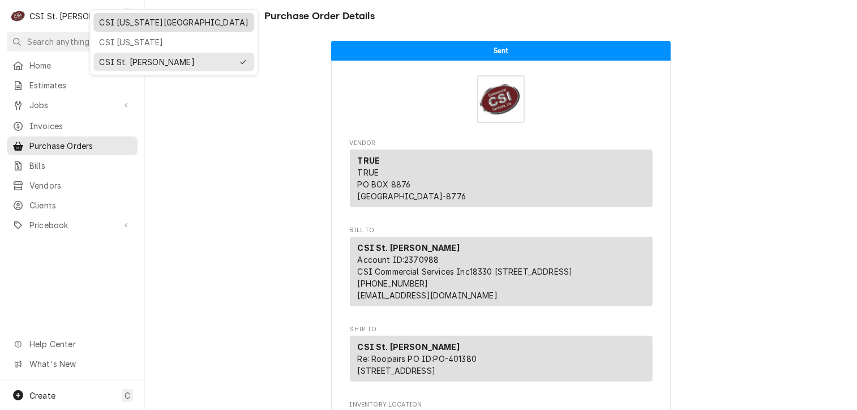
click at [108, 18] on div "CSI [US_STATE][GEOGRAPHIC_DATA]" at bounding box center [173, 22] width 149 height 12
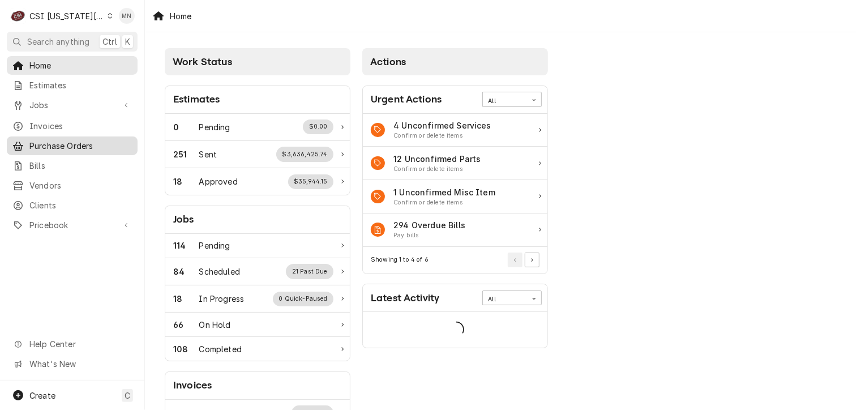
click at [63, 143] on span "Purchase Orders" at bounding box center [80, 146] width 102 height 12
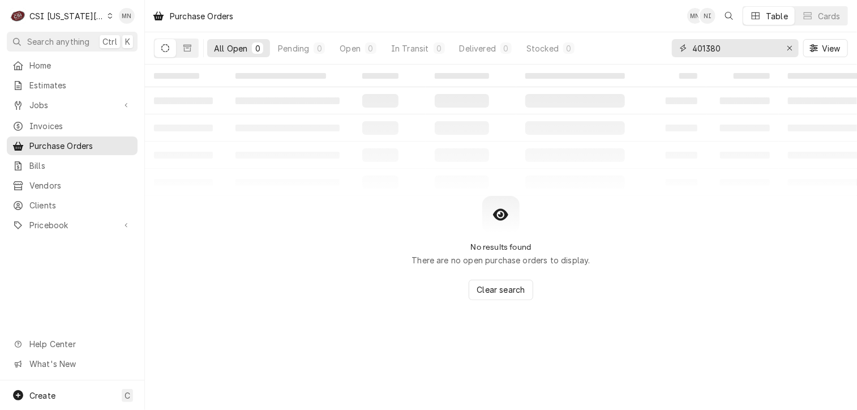
drag, startPoint x: 722, startPoint y: 50, endPoint x: 640, endPoint y: 52, distance: 82.7
click at [648, 52] on div "All Open 0 Pending 0 Open 0 In Transit 0 Delivered 0 Stocked 0 401380 View" at bounding box center [501, 48] width 694 height 32
type input "301693"
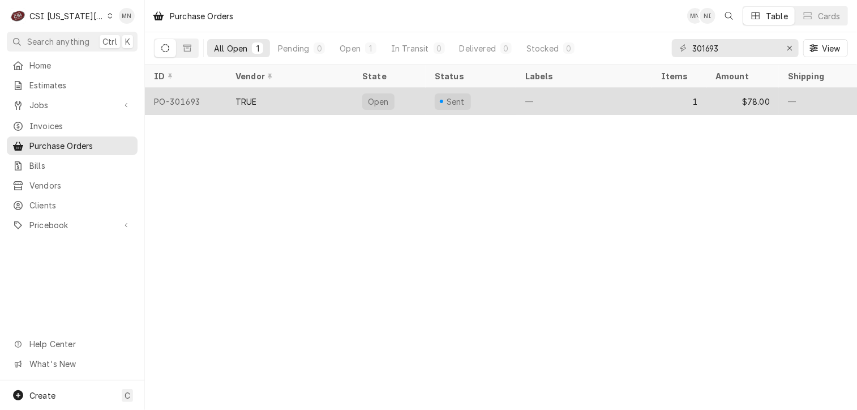
click at [297, 106] on div "TRUE" at bounding box center [289, 101] width 127 height 27
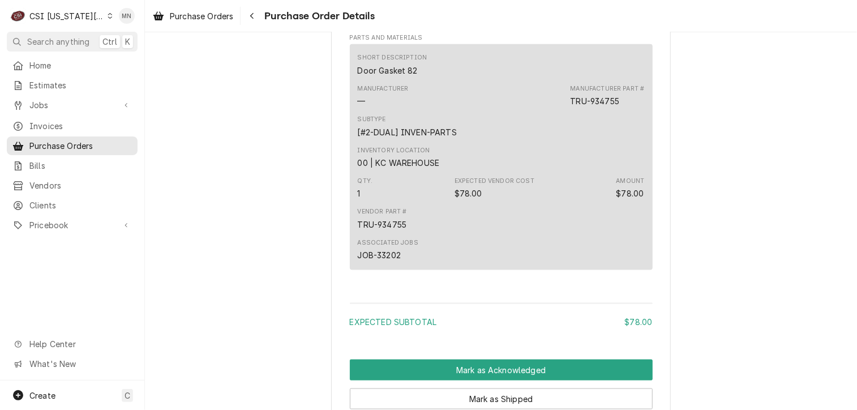
scroll to position [940, 0]
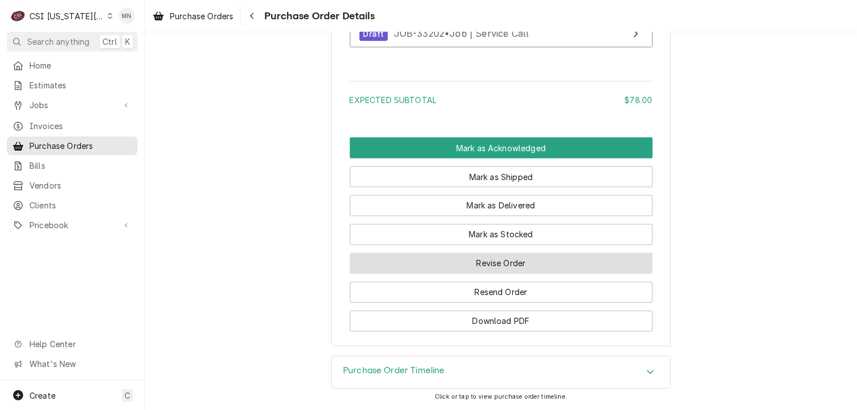
click at [495, 263] on button "Revise Order" at bounding box center [501, 263] width 303 height 21
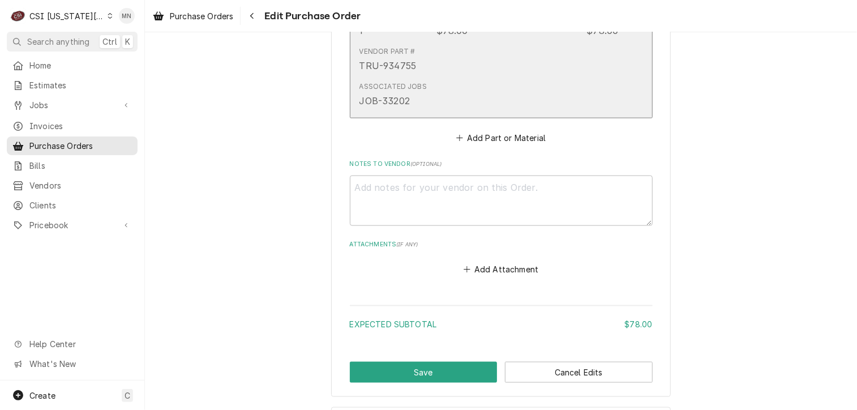
scroll to position [670, 0]
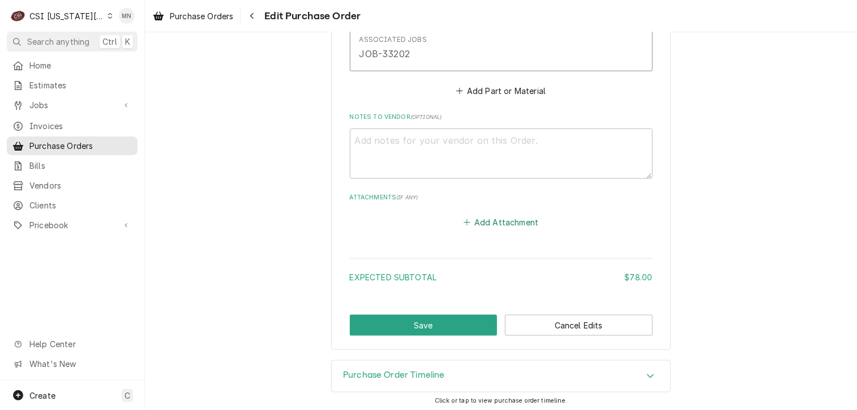
click at [496, 221] on button "Add Attachment" at bounding box center [500, 223] width 79 height 16
type textarea "x"
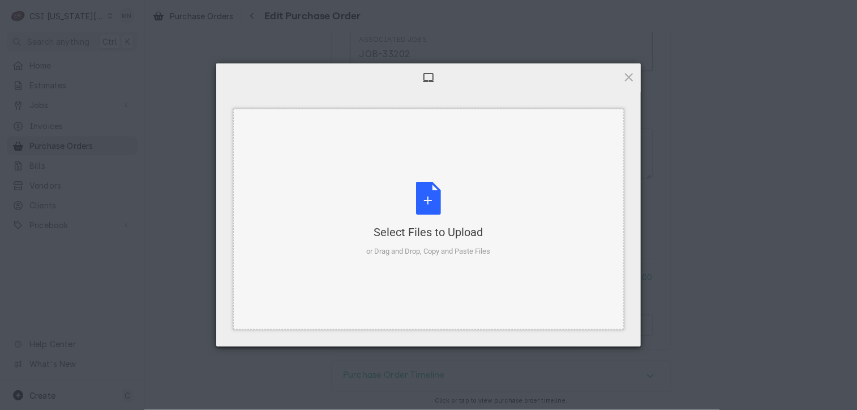
click at [445, 217] on div "Select Files to Upload or Drag and Drop, Copy and Paste Files" at bounding box center [429, 219] width 124 height 75
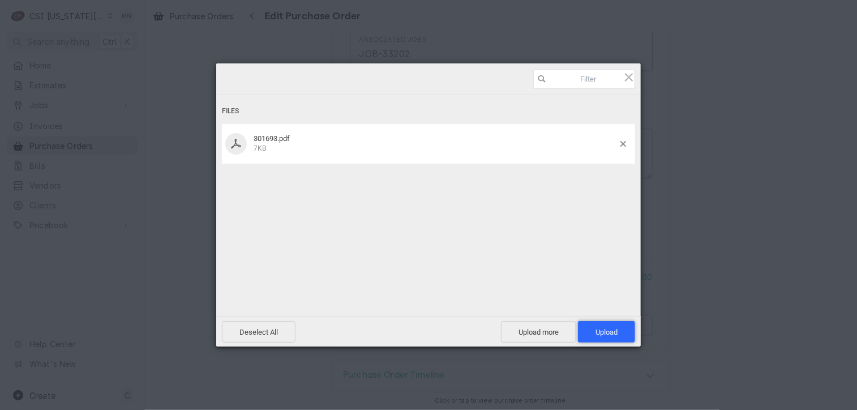
click at [599, 330] on span "Upload 1" at bounding box center [607, 332] width 22 height 8
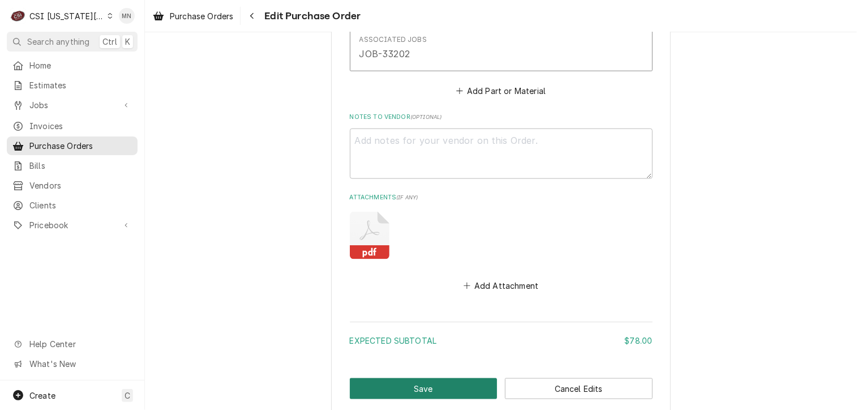
click at [439, 382] on button "Save" at bounding box center [424, 388] width 148 height 21
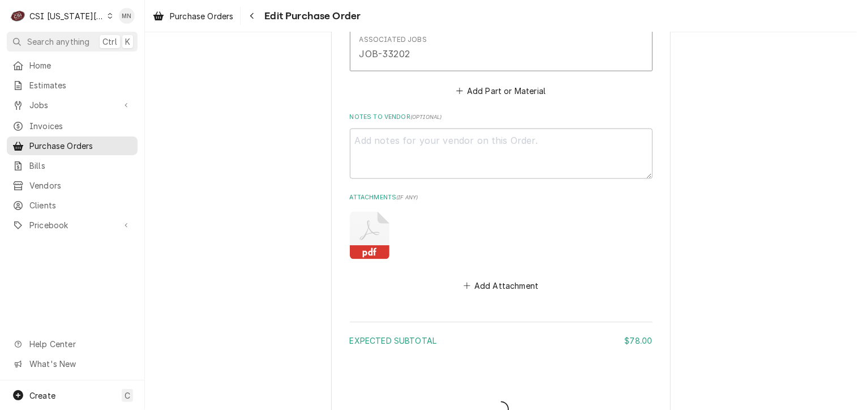
type textarea "x"
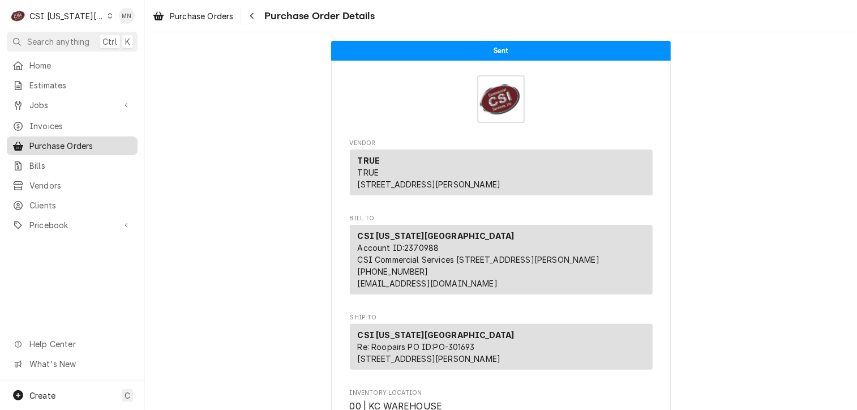
click at [83, 142] on span "Purchase Orders" at bounding box center [80, 146] width 102 height 12
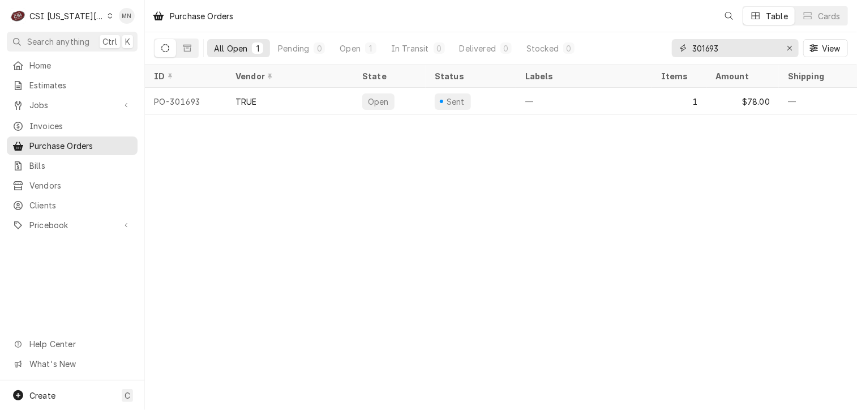
drag, startPoint x: 757, startPoint y: 50, endPoint x: 618, endPoint y: 47, distance: 139.3
click at [623, 47] on div "All Open 1 Pending 0 Open 1 In Transit 0 Delivered 0 Stocked 0 301693 View" at bounding box center [501, 48] width 694 height 32
type input "301705"
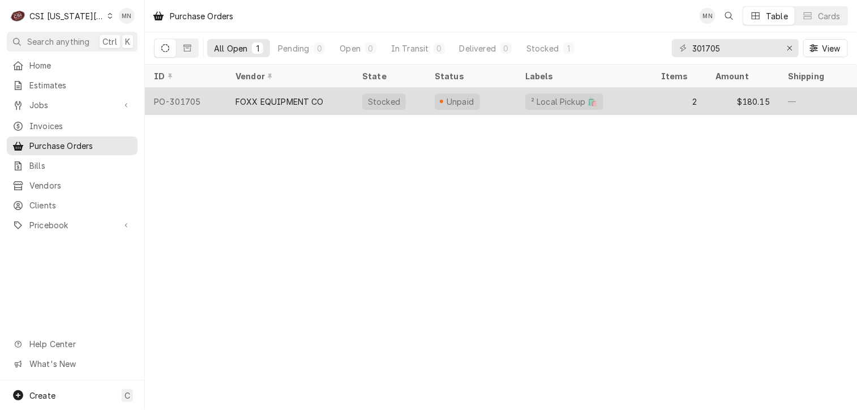
click at [285, 101] on div "FOXX EQUIPMENT CO" at bounding box center [279, 102] width 88 height 12
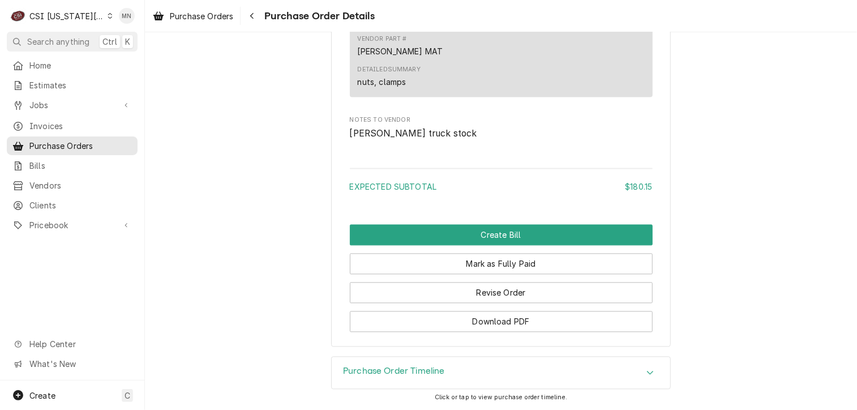
scroll to position [1172, 0]
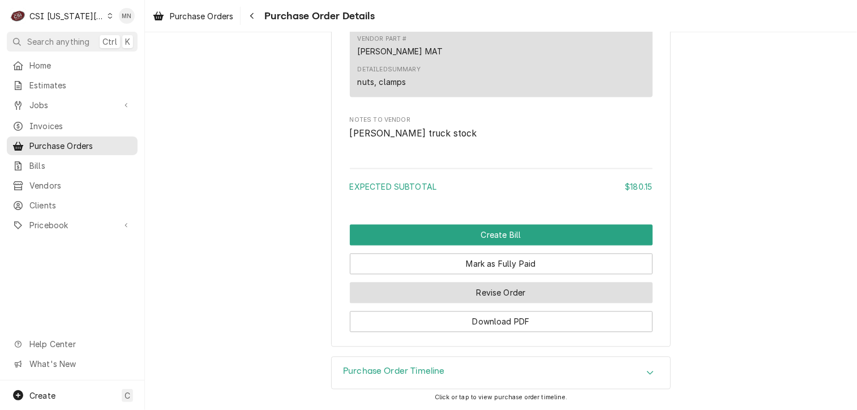
click at [475, 289] on button "Revise Order" at bounding box center [501, 292] width 303 height 21
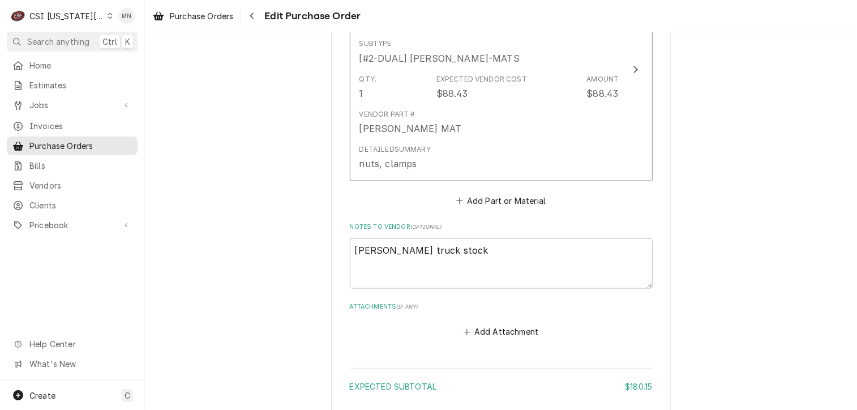
scroll to position [909, 0]
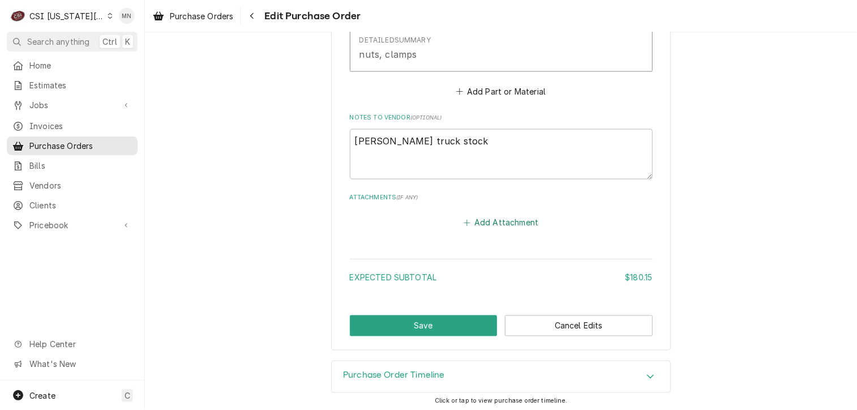
click at [519, 221] on button "Add Attachment" at bounding box center [500, 223] width 79 height 16
type textarea "x"
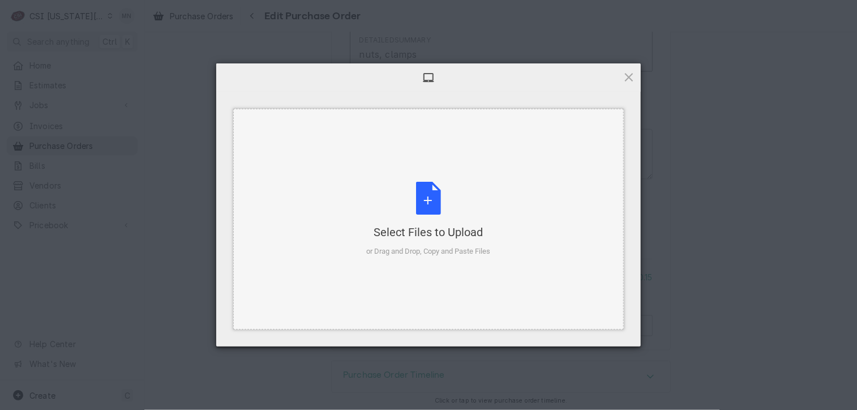
click at [448, 200] on div "Select Files to Upload or Drag and Drop, Copy and Paste Files" at bounding box center [429, 219] width 124 height 75
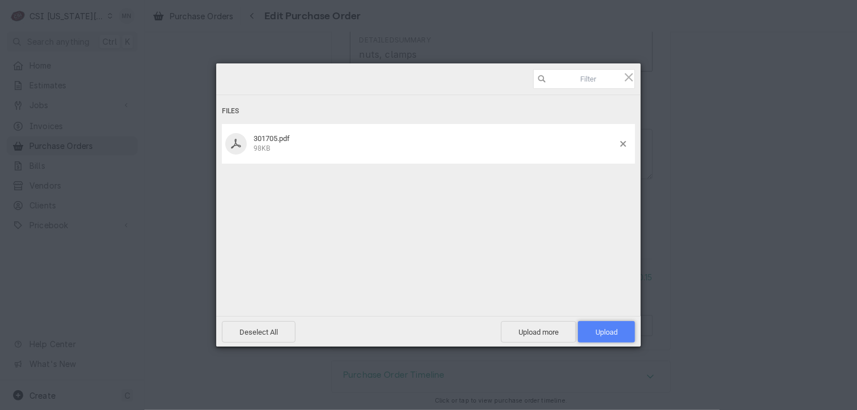
click at [614, 335] on span "Upload 1" at bounding box center [607, 332] width 22 height 8
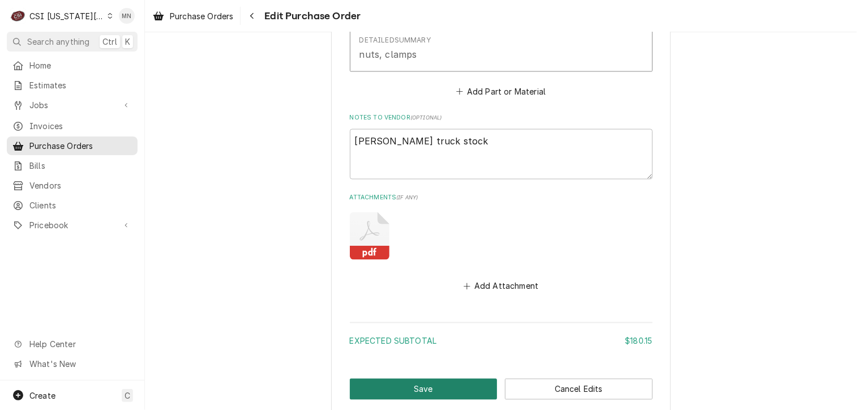
click at [401, 381] on button "Save" at bounding box center [424, 389] width 148 height 21
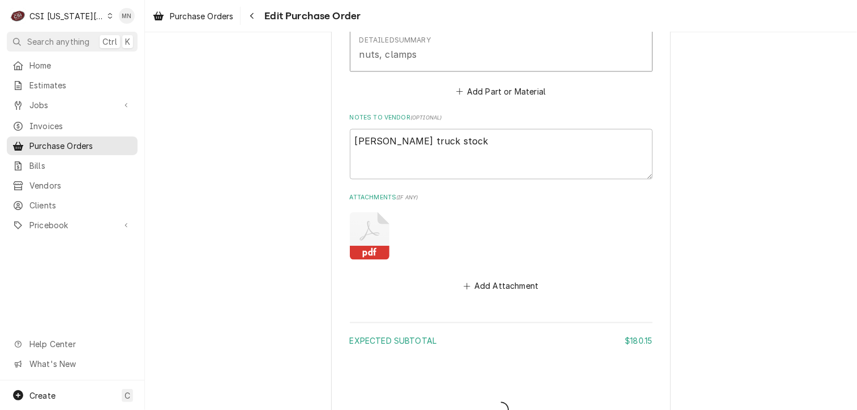
type textarea "x"
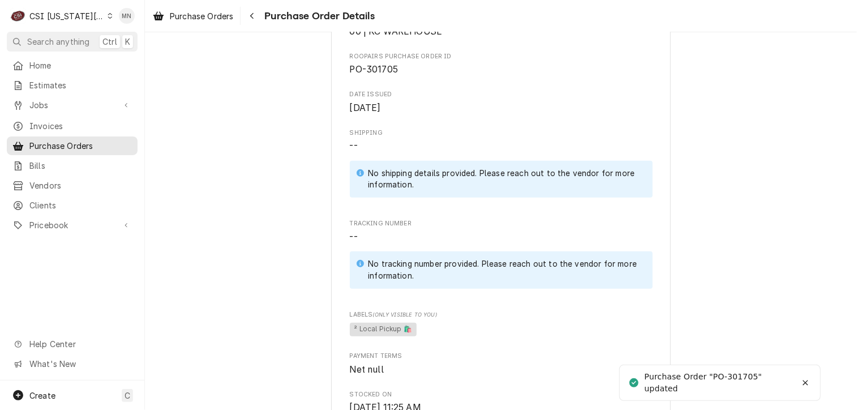
scroll to position [566, 0]
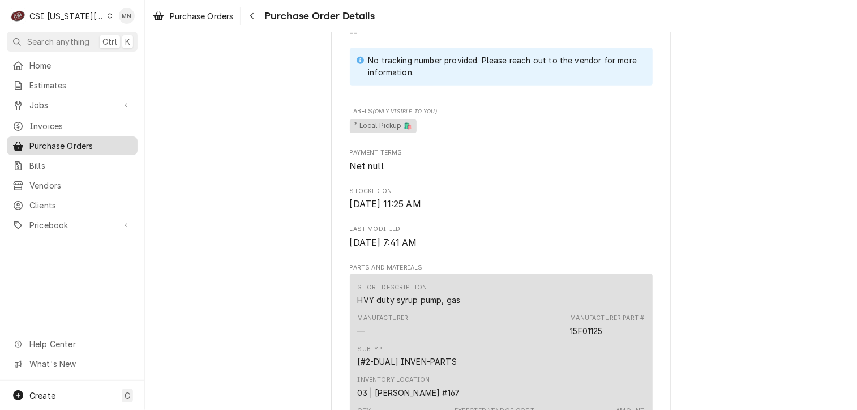
click at [55, 140] on span "Purchase Orders" at bounding box center [80, 146] width 102 height 12
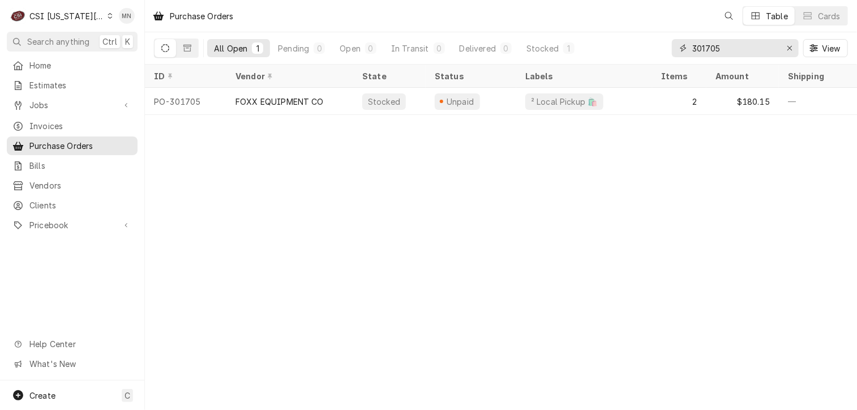
drag, startPoint x: 741, startPoint y: 48, endPoint x: 596, endPoint y: 54, distance: 145.6
click at [640, 50] on div "All Open 1 Pending 0 Open 0 In Transit 0 Delivered 0 Stocked 1 301705 View" at bounding box center [501, 48] width 694 height 32
type input "301707"
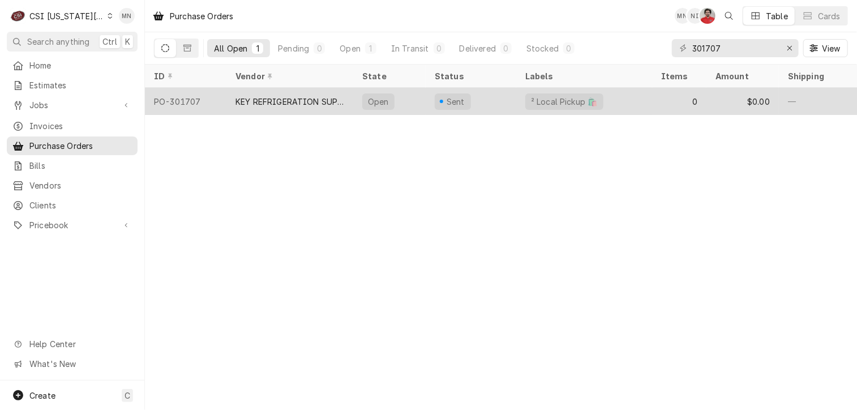
click at [335, 101] on div "KEY REFRIGERATION SUPPLY" at bounding box center [289, 102] width 109 height 12
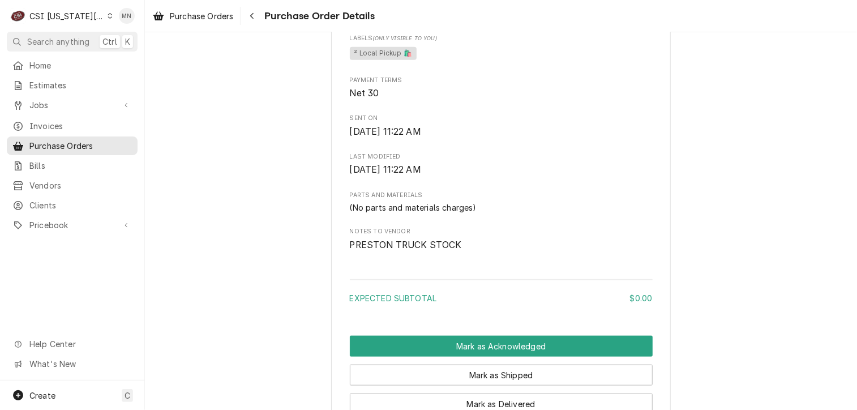
scroll to position [509, 0]
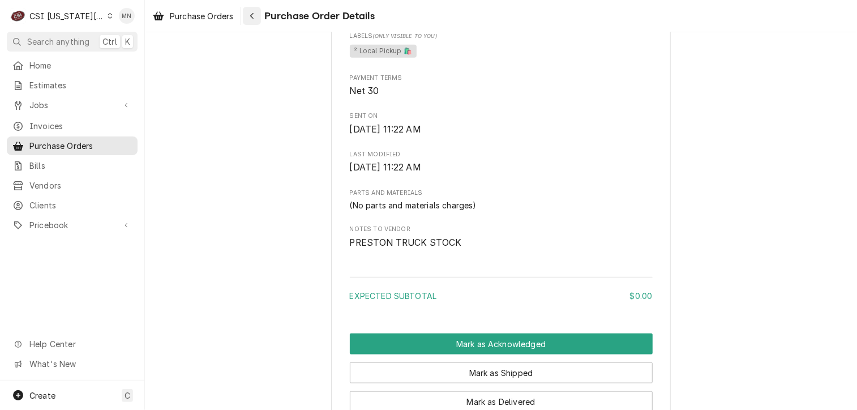
click at [258, 19] on div "Navigate back" at bounding box center [251, 15] width 11 height 11
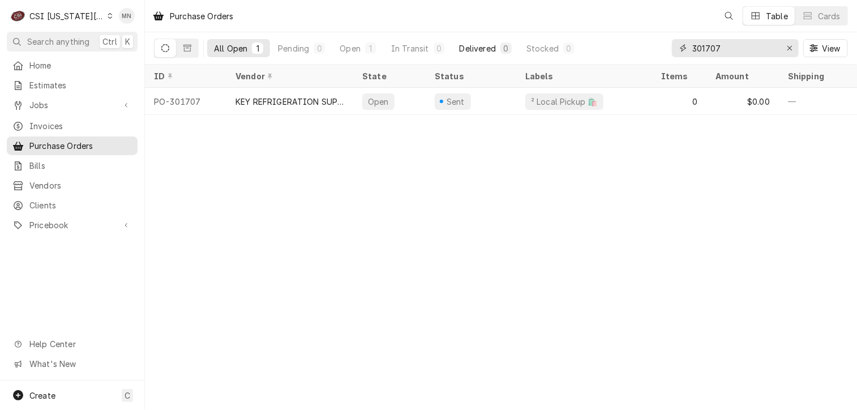
drag, startPoint x: 731, startPoint y: 50, endPoint x: 480, endPoint y: 50, distance: 251.3
click at [533, 50] on div "All Open 1 Pending 0 Open 1 In Transit 0 Delivered 0 Stocked 0 301707 View" at bounding box center [501, 48] width 694 height 32
type input "301626"
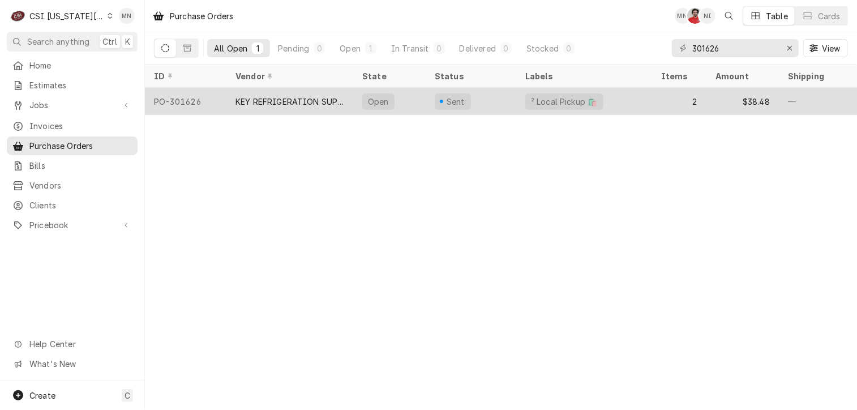
click at [308, 99] on div "KEY REFRIGERATION SUPPLY" at bounding box center [289, 102] width 109 height 12
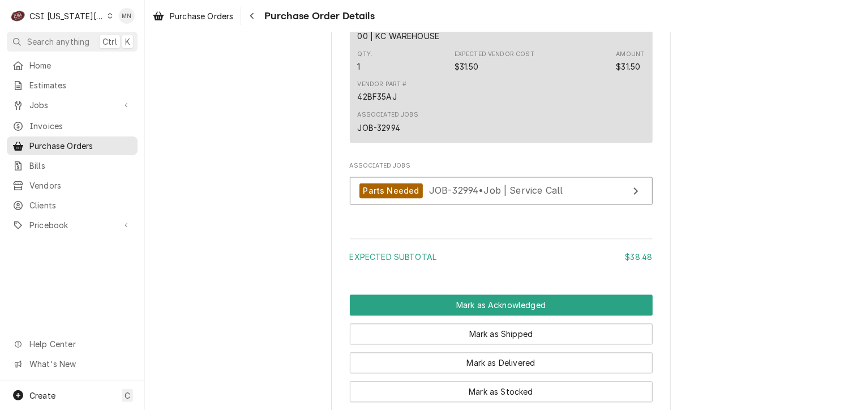
scroll to position [1211, 0]
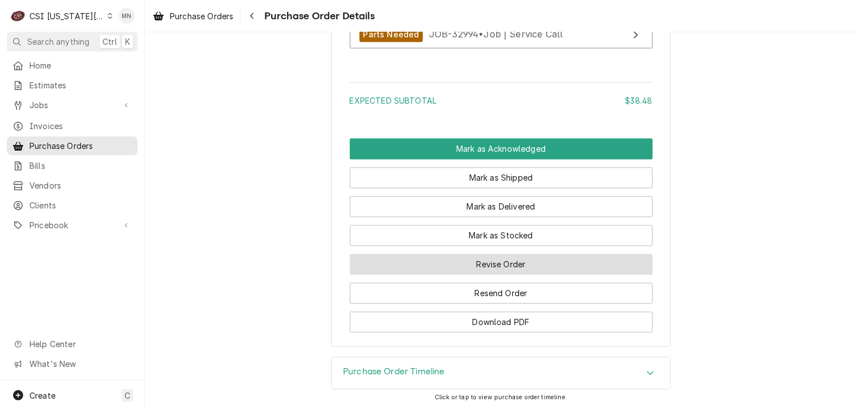
click at [471, 264] on button "Revise Order" at bounding box center [501, 264] width 303 height 21
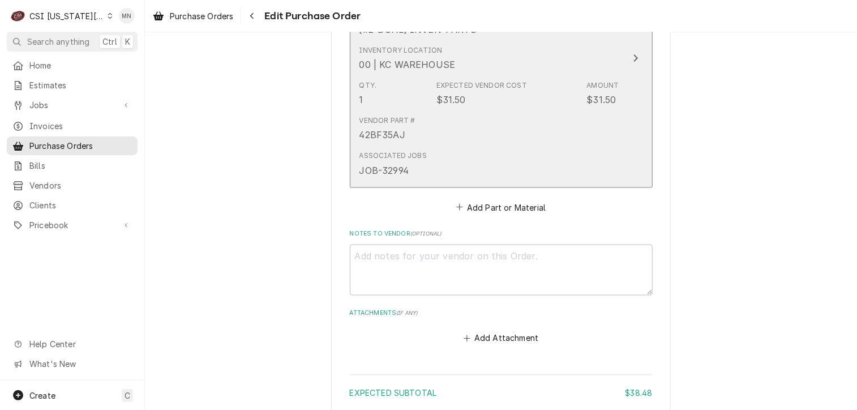
scroll to position [962, 0]
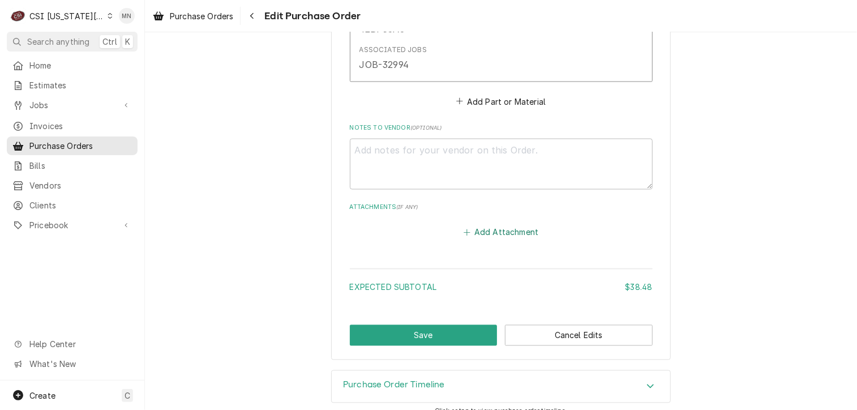
click at [475, 232] on button "Add Attachment" at bounding box center [500, 233] width 79 height 16
type textarea "x"
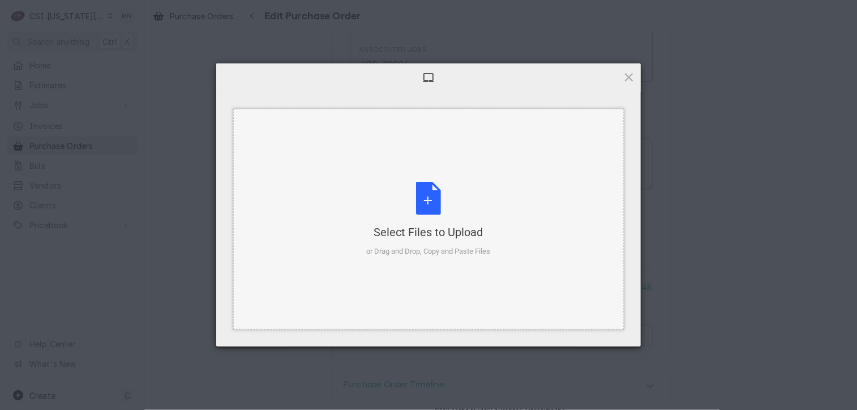
click at [417, 224] on div "Select Files to Upload" at bounding box center [429, 232] width 124 height 16
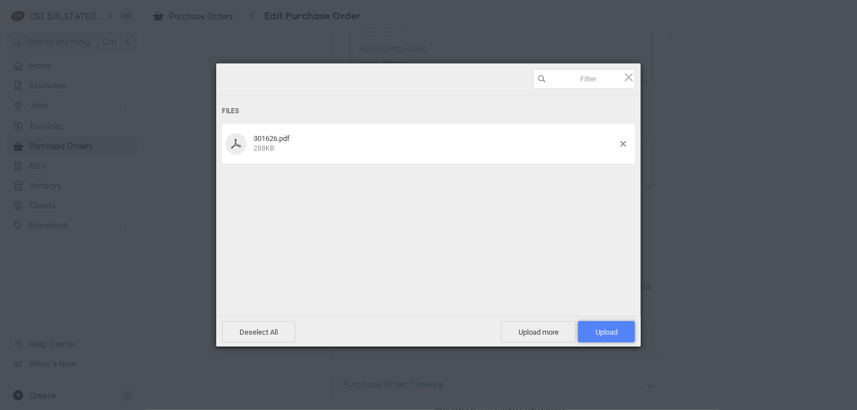
click at [597, 331] on span "Upload 1" at bounding box center [607, 332] width 22 height 8
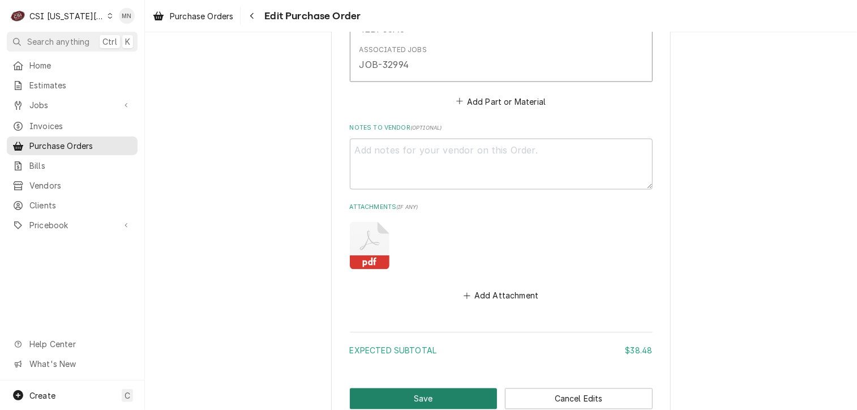
click at [419, 393] on button "Save" at bounding box center [424, 398] width 148 height 21
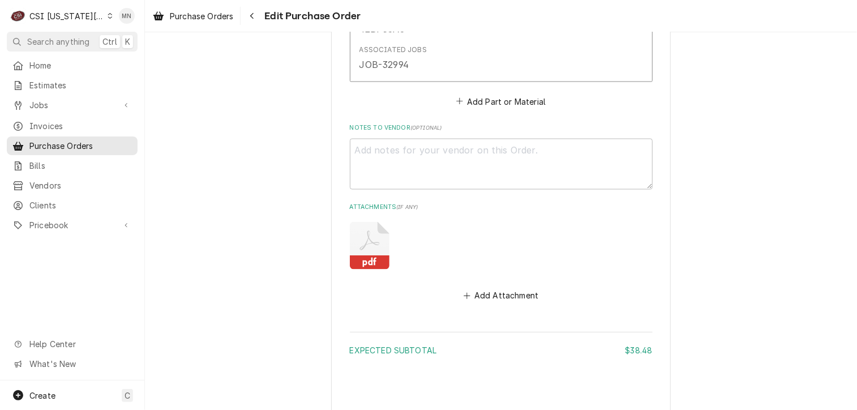
type textarea "x"
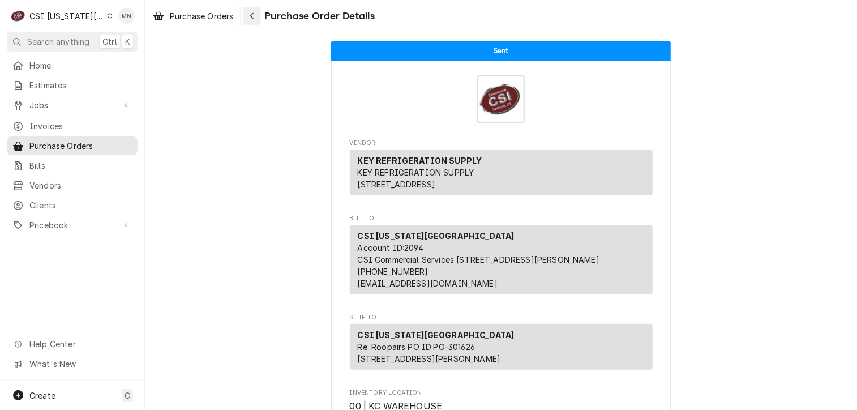
click at [249, 15] on div "Navigate back" at bounding box center [251, 15] width 11 height 11
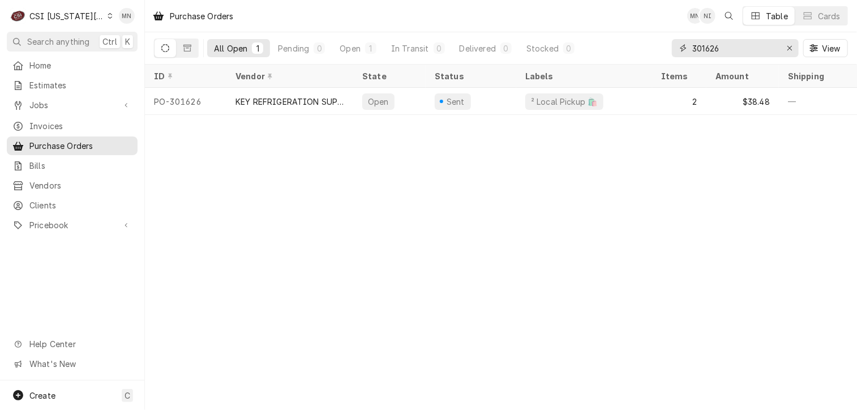
drag, startPoint x: 739, startPoint y: 56, endPoint x: 693, endPoint y: 48, distance: 47.1
click at [693, 48] on input "301626" at bounding box center [734, 48] width 85 height 18
type input "301699"
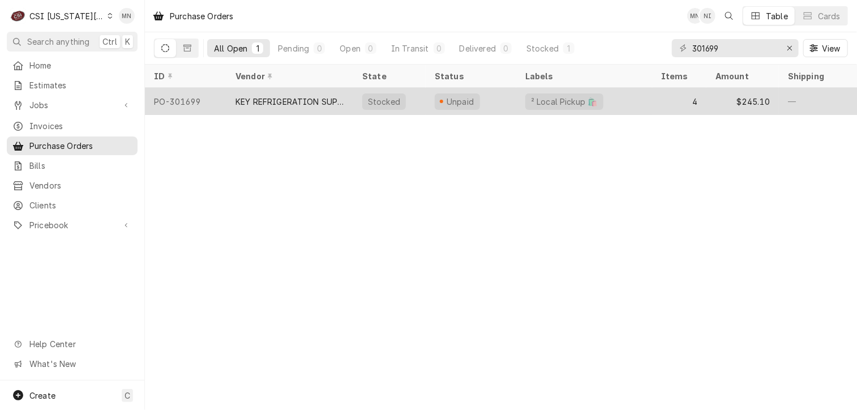
click at [317, 104] on div "KEY REFRIGERATION SUPPLY" at bounding box center [289, 102] width 109 height 12
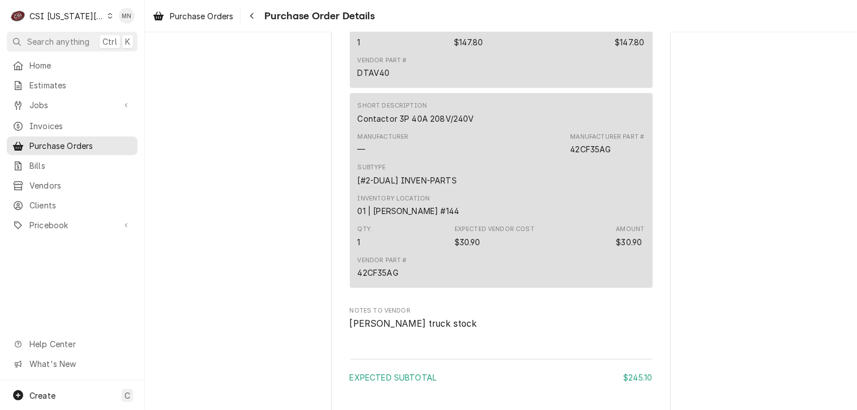
scroll to position [1583, 0]
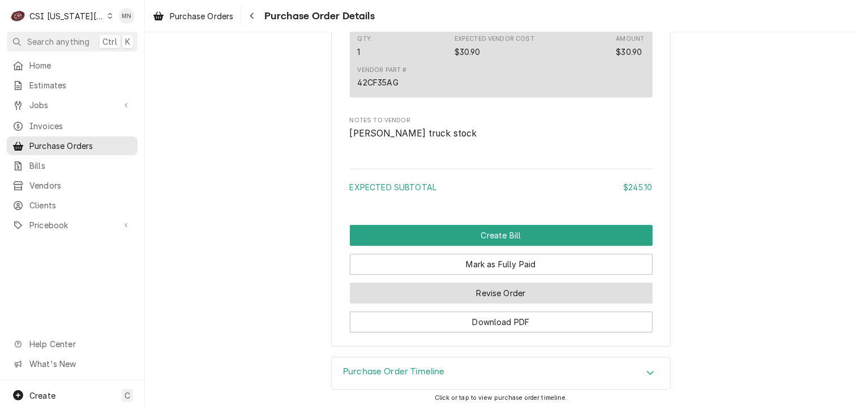
click at [506, 295] on button "Revise Order" at bounding box center [501, 292] width 303 height 21
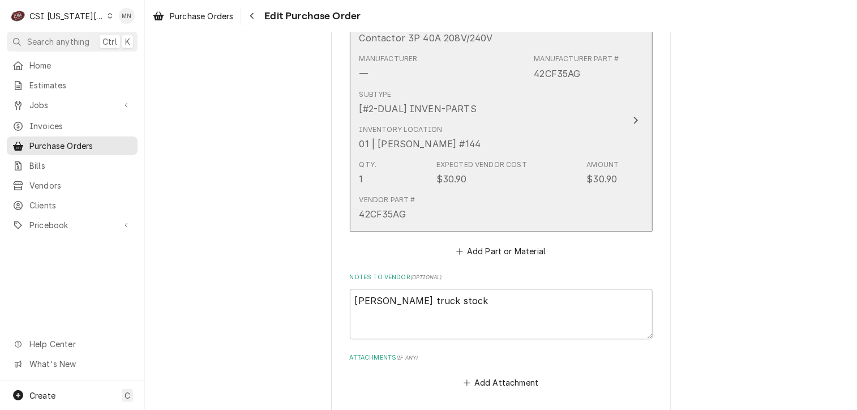
scroll to position [1406, 0]
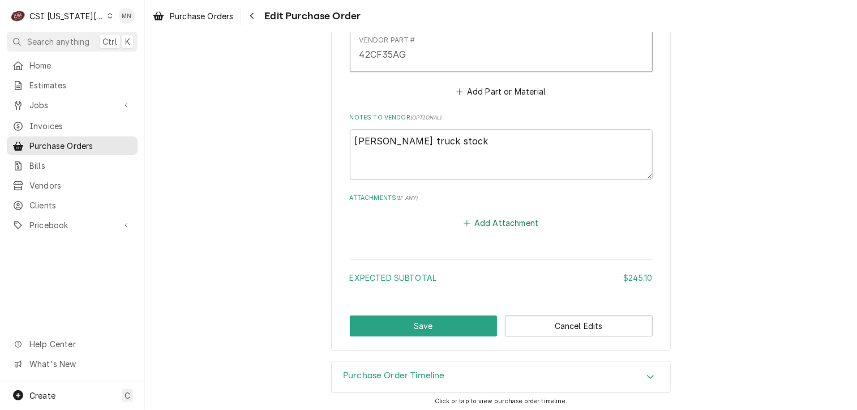
click at [487, 224] on button "Add Attachment" at bounding box center [500, 223] width 79 height 16
type textarea "x"
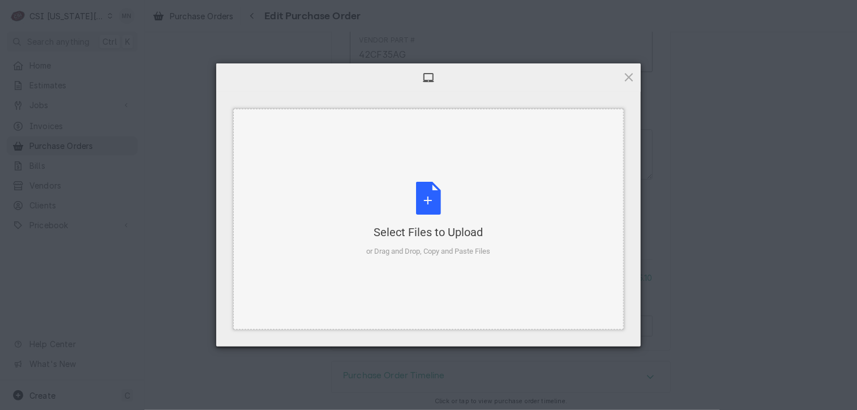
click at [448, 210] on div "Select Files to Upload or Drag and Drop, Copy and Paste Files" at bounding box center [429, 219] width 124 height 75
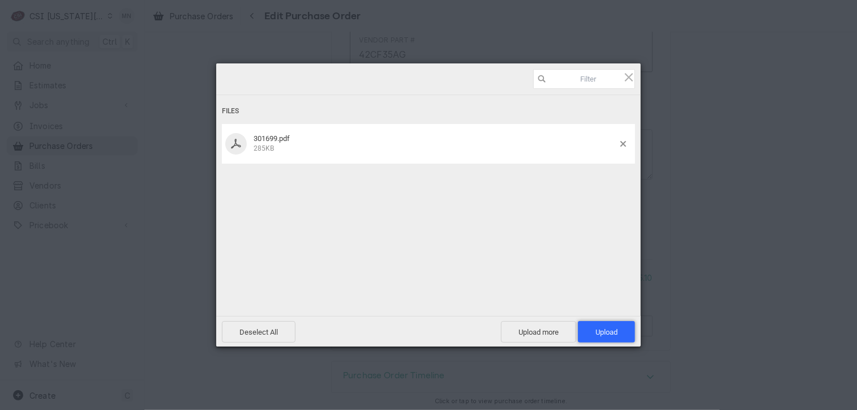
click at [612, 335] on span "Upload 1" at bounding box center [607, 332] width 22 height 8
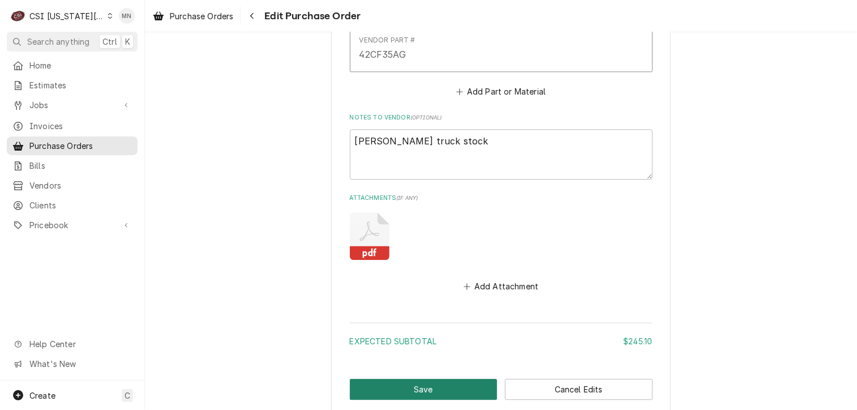
click at [414, 384] on button "Save" at bounding box center [424, 389] width 148 height 21
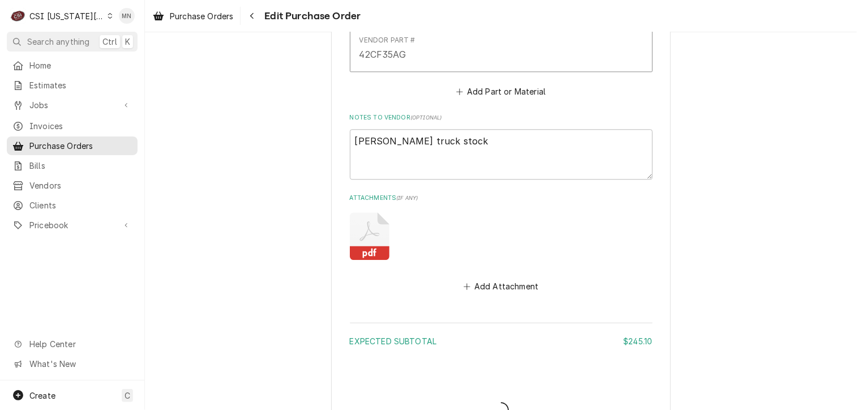
type textarea "x"
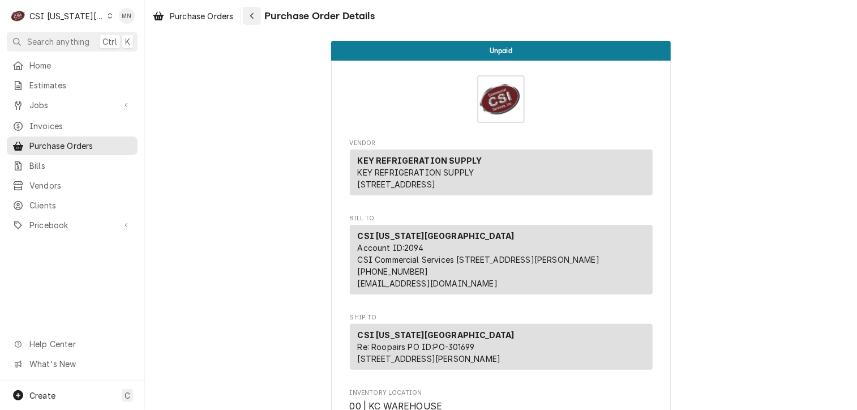
click at [255, 20] on div "Navigate back" at bounding box center [251, 15] width 11 height 11
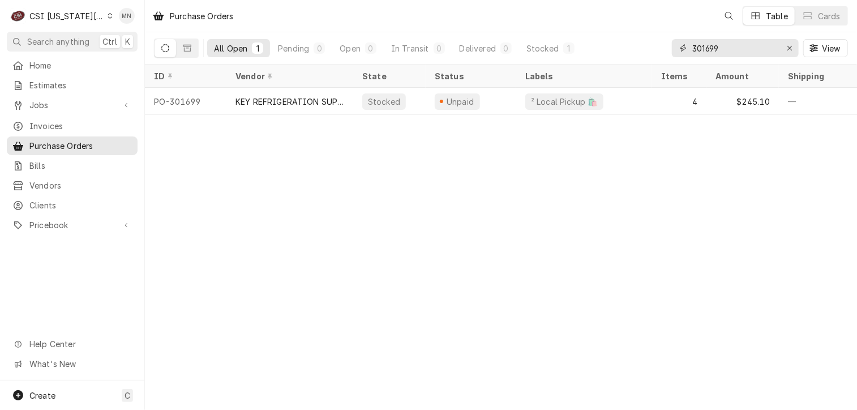
drag, startPoint x: 723, startPoint y: 45, endPoint x: 550, endPoint y: 61, distance: 174.5
click at [570, 57] on div "All Open 1 Pending 0 Open 0 In Transit 0 Delivered 0 Stocked 1 301699 View" at bounding box center [501, 48] width 694 height 32
type input "301713"
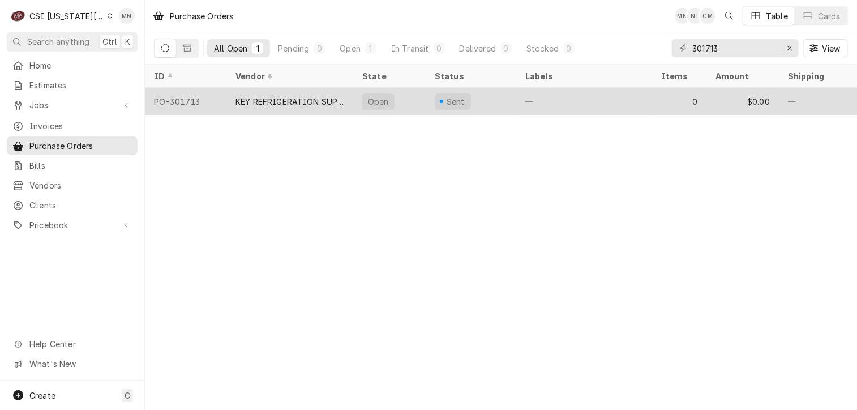
click at [267, 97] on div "KEY REFRIGERATION SUPPLY" at bounding box center [289, 102] width 109 height 12
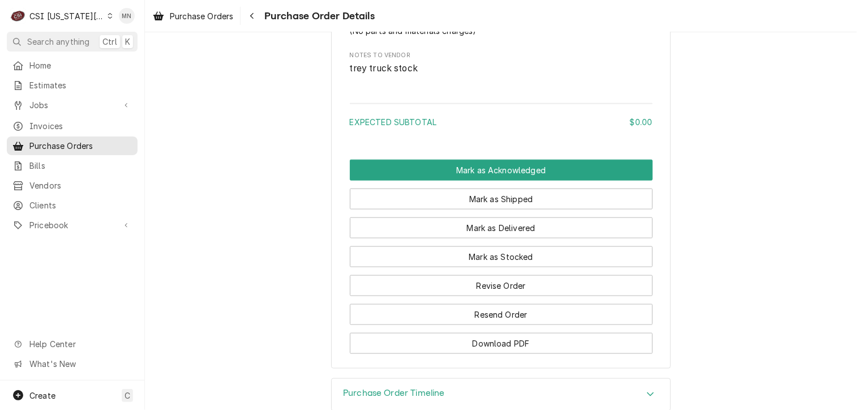
scroll to position [697, 0]
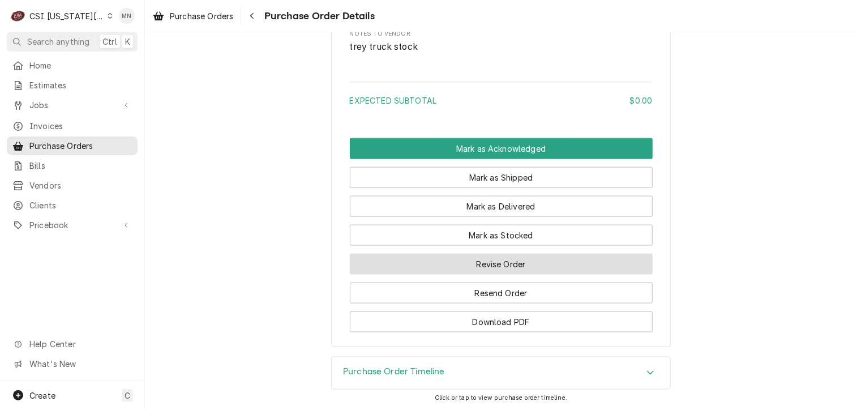
click at [496, 266] on button "Revise Order" at bounding box center [501, 264] width 303 height 21
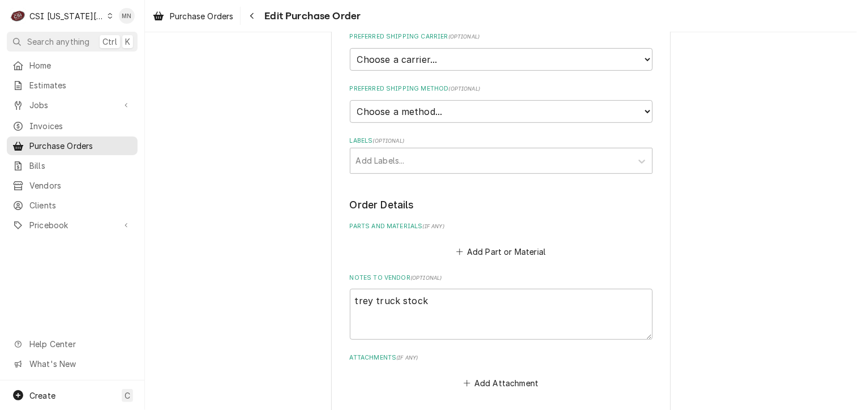
scroll to position [444, 0]
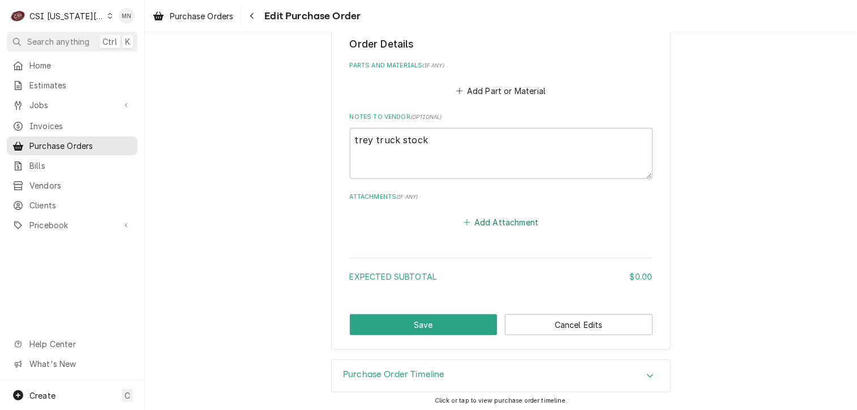
click at [507, 223] on button "Add Attachment" at bounding box center [500, 222] width 79 height 16
type textarea "x"
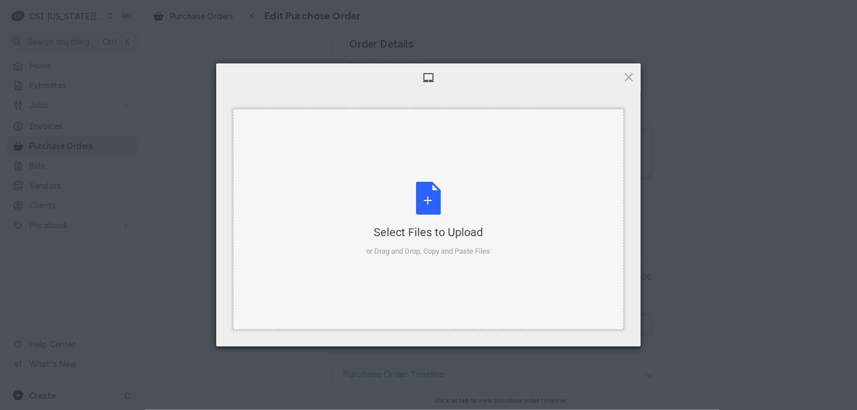
click at [438, 208] on div "Select Files to Upload or Drag and Drop, Copy and Paste Files" at bounding box center [429, 219] width 124 height 75
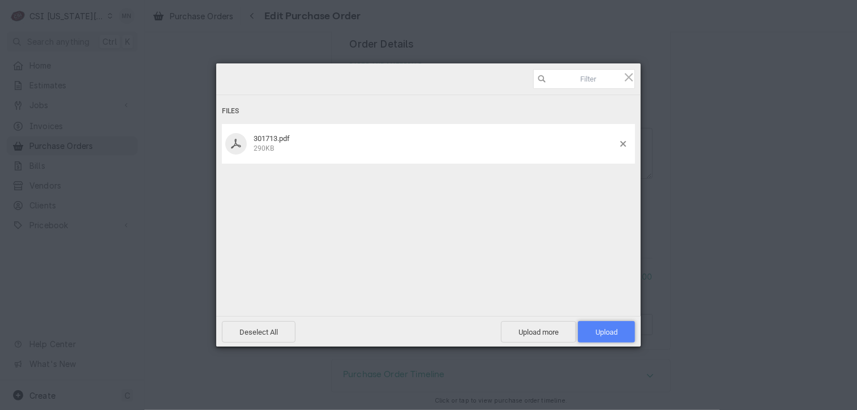
click at [619, 328] on span "Upload 1" at bounding box center [606, 332] width 57 height 22
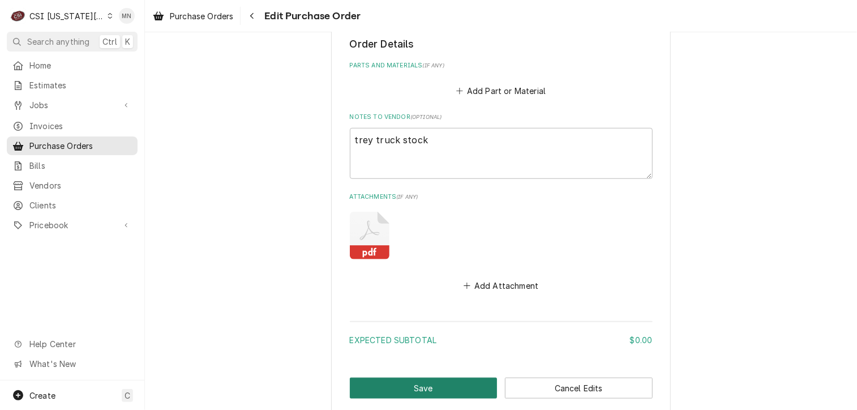
click at [421, 383] on button "Save" at bounding box center [424, 388] width 148 height 21
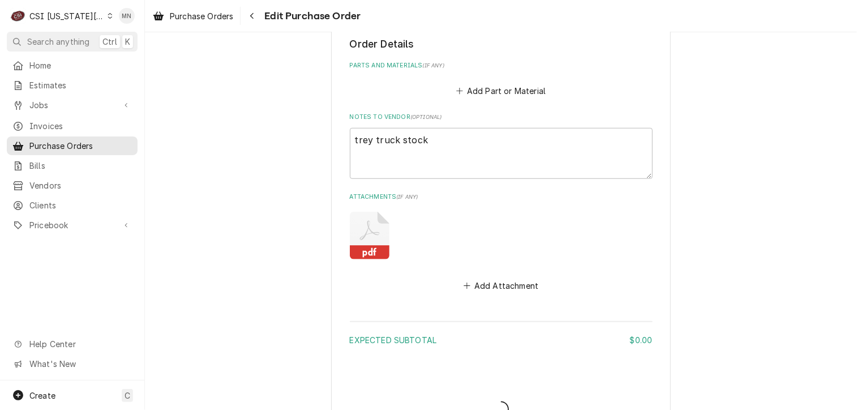
type textarea "x"
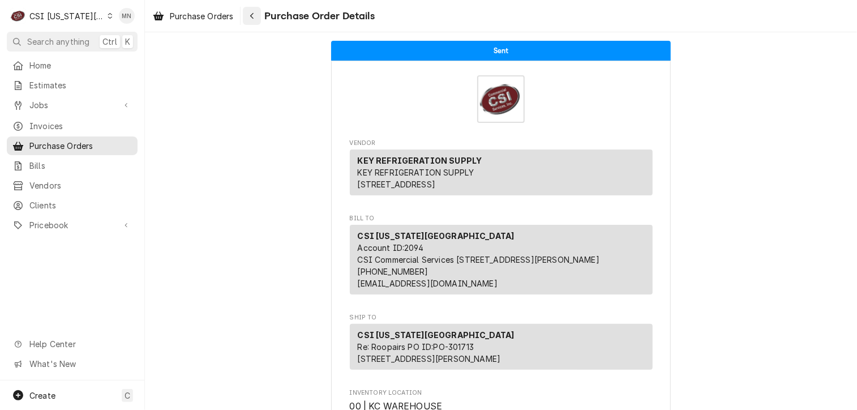
click at [256, 18] on div "Navigate back" at bounding box center [251, 15] width 11 height 11
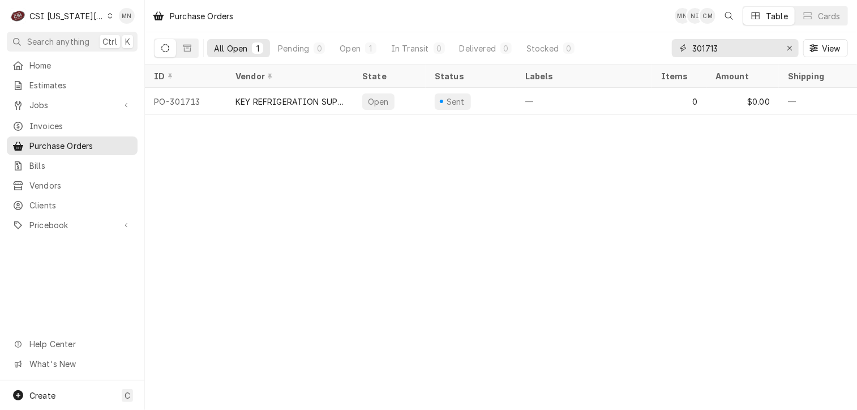
drag, startPoint x: 730, startPoint y: 51, endPoint x: 679, endPoint y: 53, distance: 51.0
click at [691, 50] on div "301713" at bounding box center [735, 48] width 127 height 18
type input "301708"
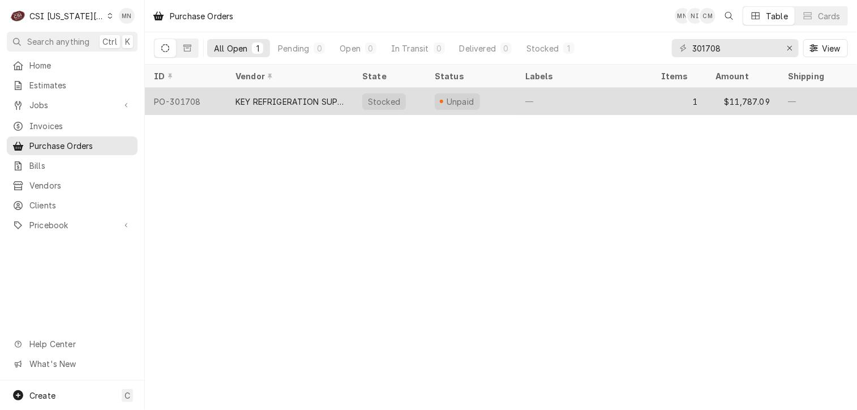
click at [298, 99] on div "KEY REFRIGERATION SUPPLY" at bounding box center [289, 102] width 109 height 12
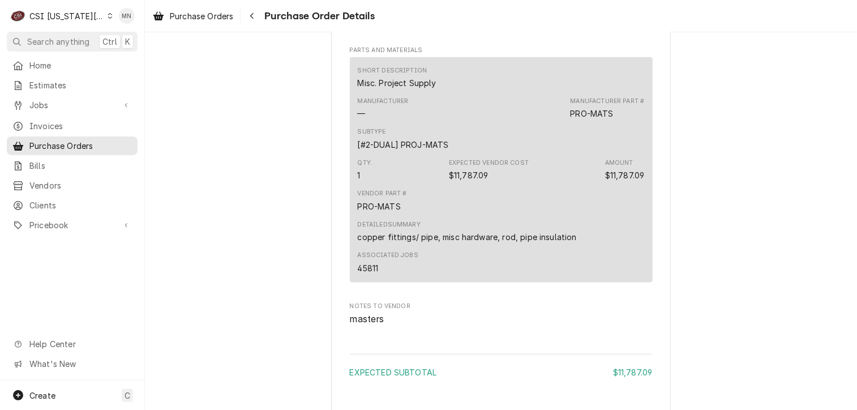
scroll to position [973, 0]
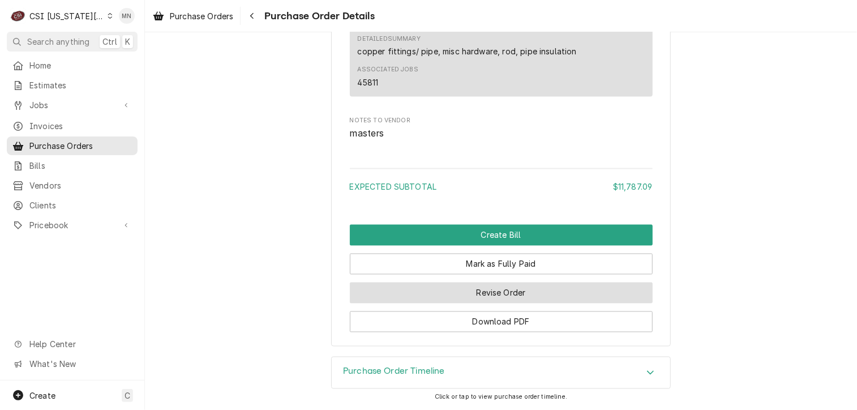
click at [509, 292] on button "Revise Order" at bounding box center [501, 292] width 303 height 21
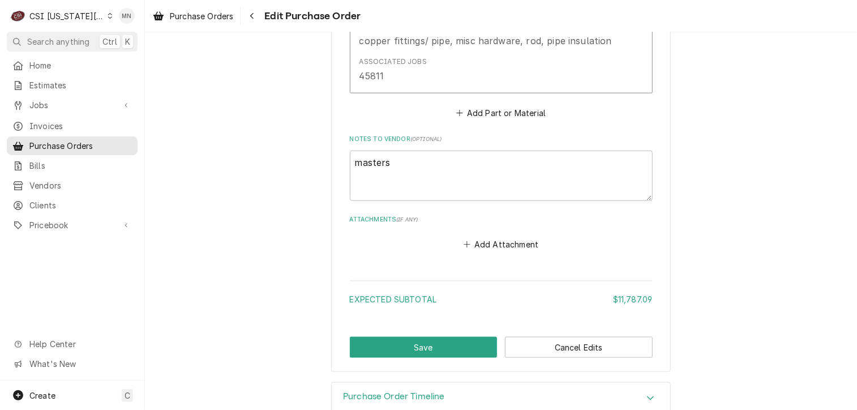
scroll to position [753, 0]
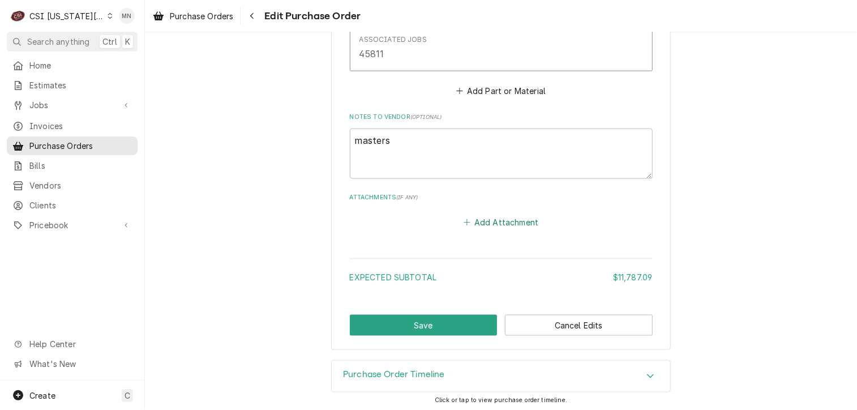
click at [503, 217] on button "Add Attachment" at bounding box center [500, 223] width 79 height 16
type textarea "x"
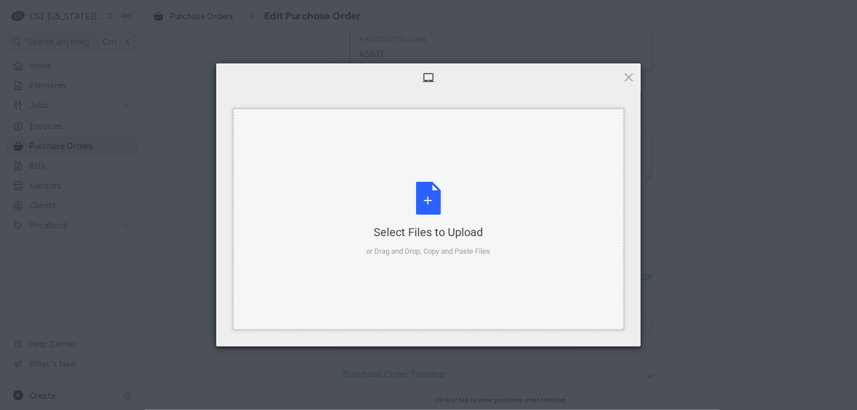
click at [418, 198] on div "Select Files to Upload or Drag and Drop, Copy and Paste Files" at bounding box center [429, 219] width 124 height 75
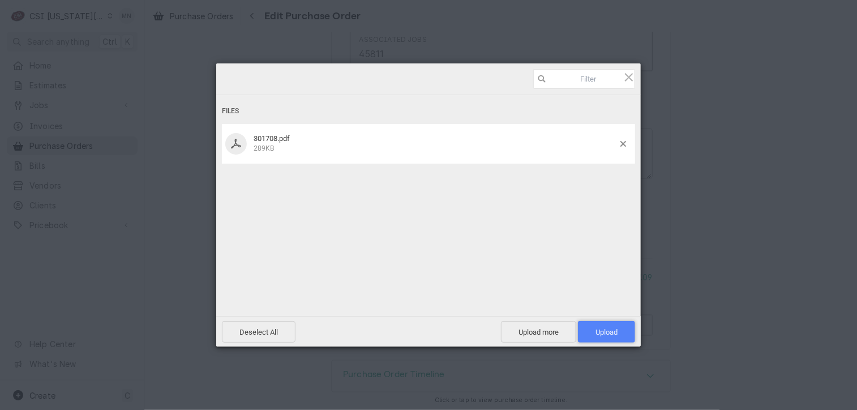
click at [617, 337] on span "Upload 1" at bounding box center [606, 332] width 57 height 22
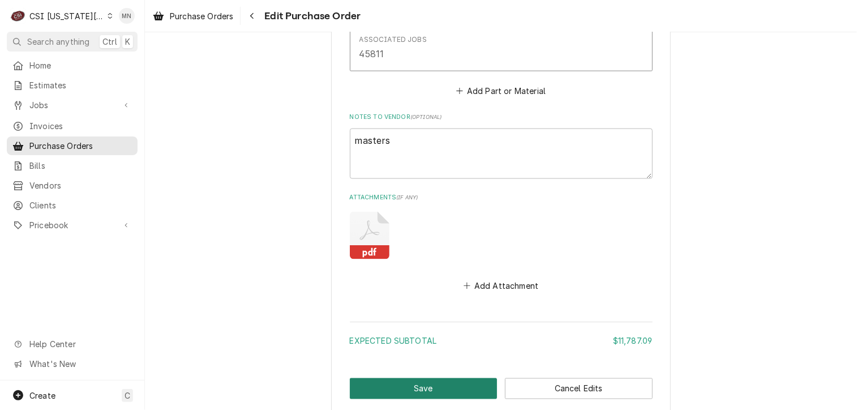
click at [410, 391] on button "Save" at bounding box center [424, 388] width 148 height 21
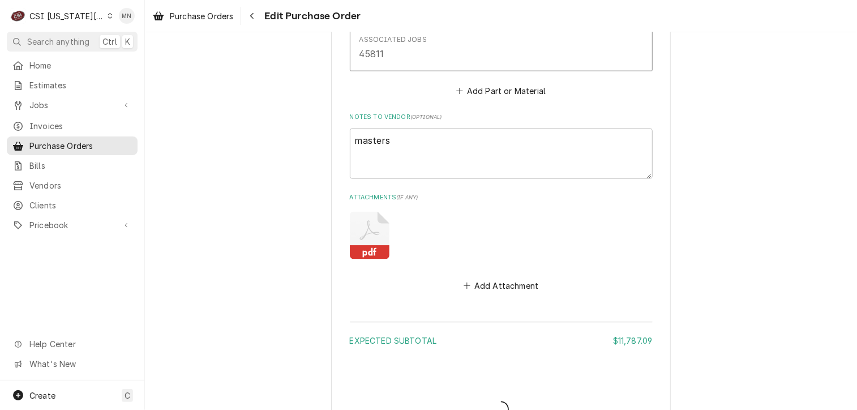
type textarea "x"
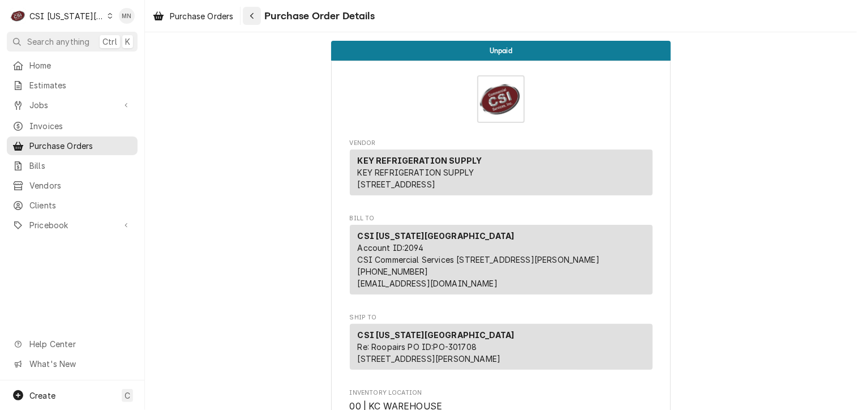
click at [254, 18] on icon "Navigate back" at bounding box center [251, 16] width 3 height 6
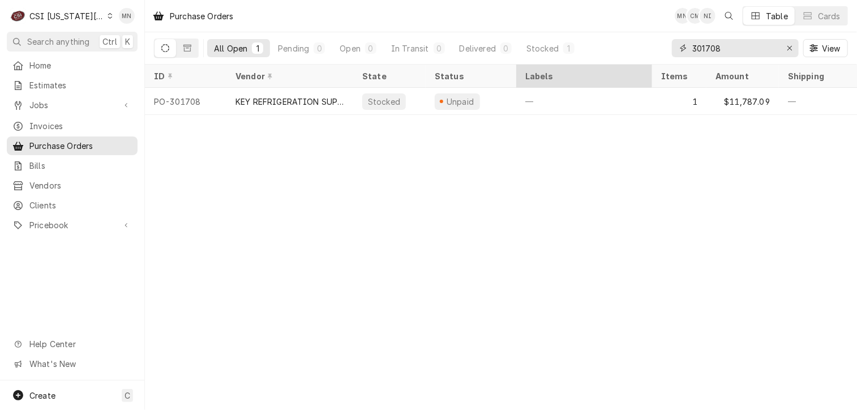
drag, startPoint x: 730, startPoint y: 51, endPoint x: 571, endPoint y: 73, distance: 160.0
click at [599, 66] on div "Purchase Orders MN CM NI Table Cards All Open 1 Pending 0 Open 0 In Transit 0 D…" at bounding box center [501, 205] width 712 height 410
type input "301691"
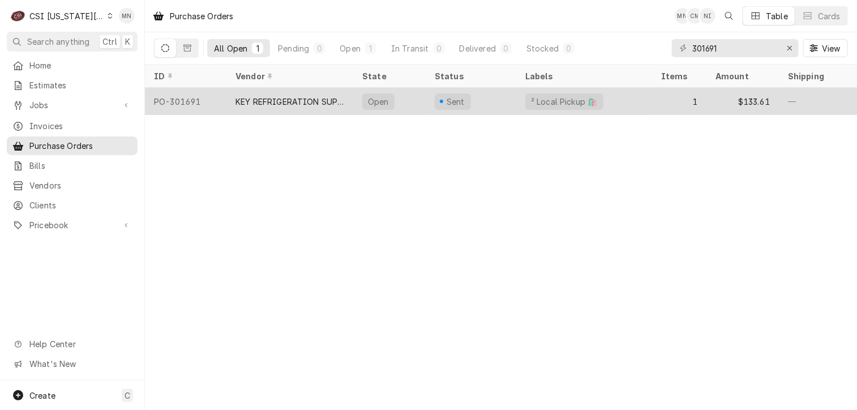
click at [304, 101] on div "KEY REFRIGERATION SUPPLY" at bounding box center [289, 102] width 109 height 12
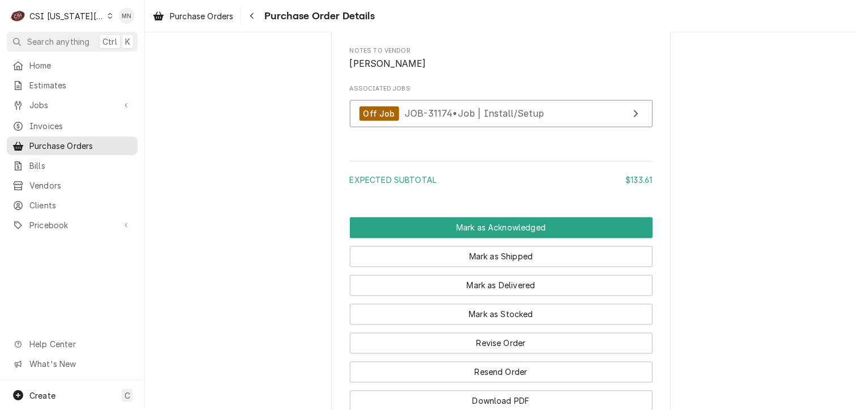
scroll to position [1019, 0]
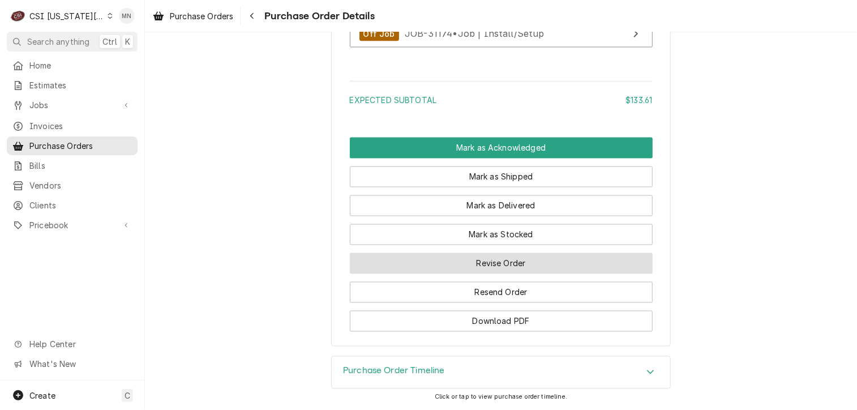
click at [526, 269] on button "Revise Order" at bounding box center [501, 263] width 303 height 21
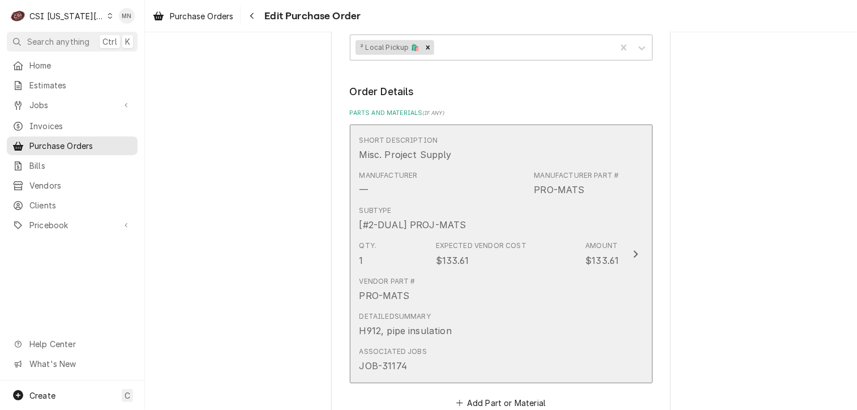
scroll to position [679, 0]
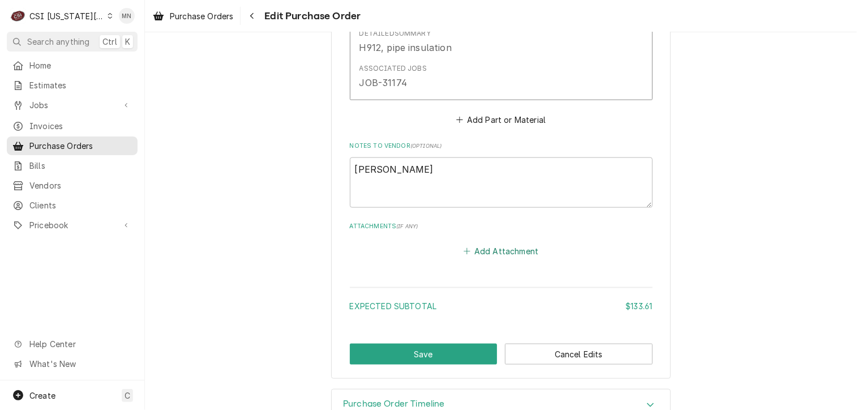
click at [509, 249] on button "Add Attachment" at bounding box center [500, 251] width 79 height 16
type textarea "x"
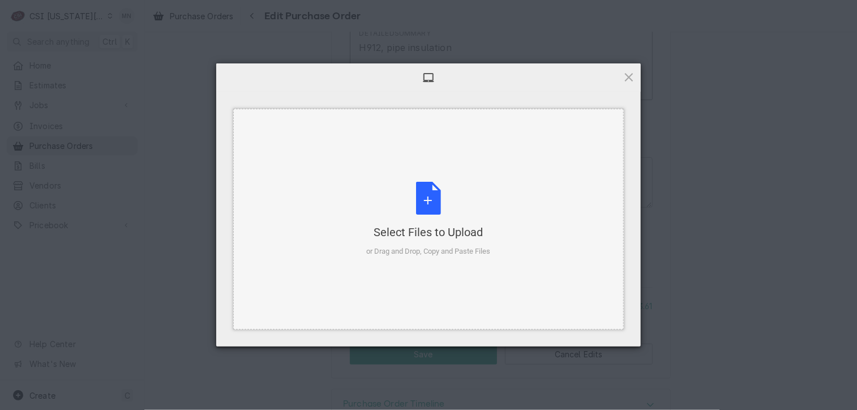
click at [417, 210] on div "Select Files to Upload or Drag and Drop, Copy and Paste Files" at bounding box center [429, 219] width 124 height 75
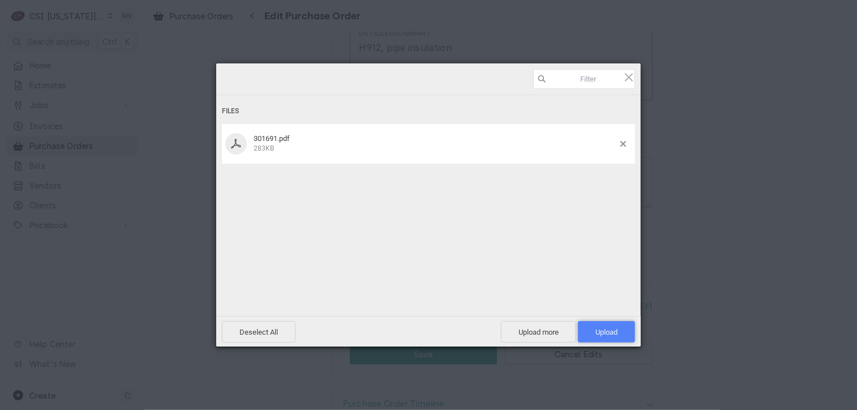
click at [599, 333] on span "Upload 1" at bounding box center [607, 332] width 22 height 8
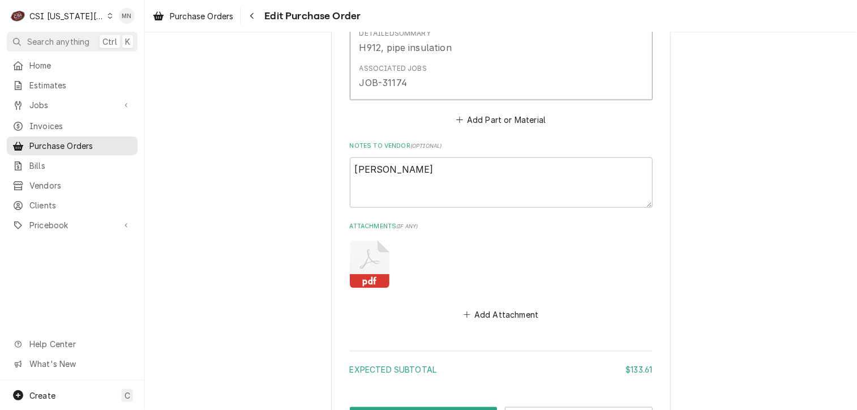
scroll to position [772, 0]
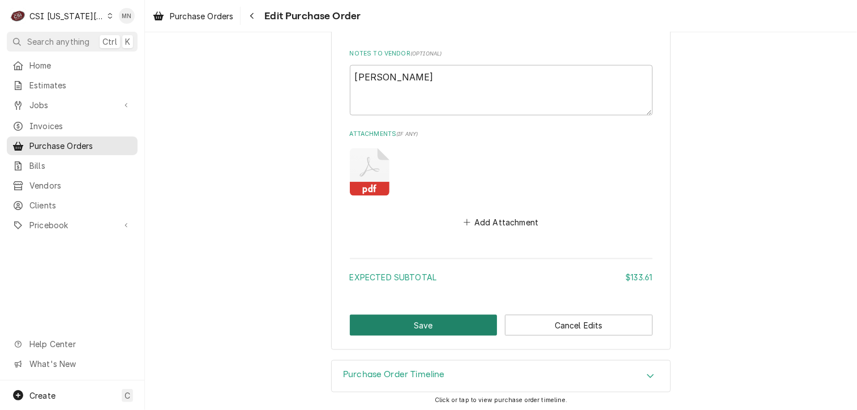
click at [422, 322] on button "Save" at bounding box center [424, 325] width 148 height 21
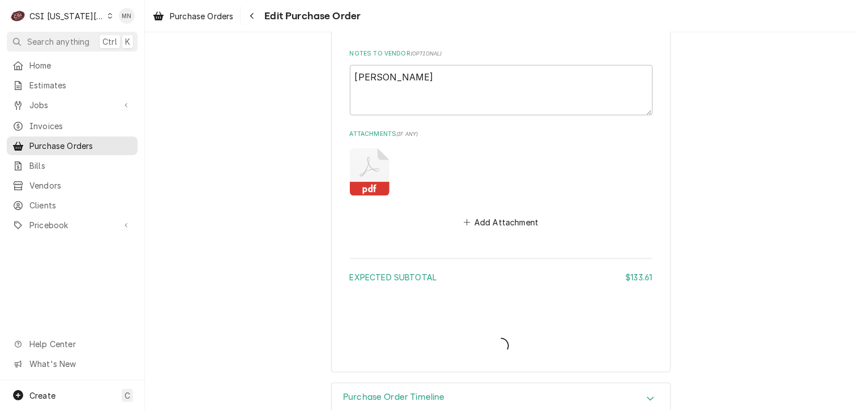
type textarea "x"
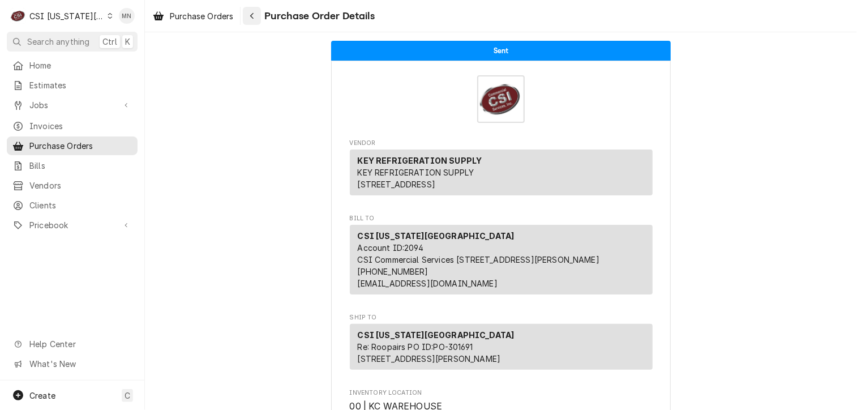
click at [250, 15] on div "Navigate back" at bounding box center [251, 15] width 11 height 11
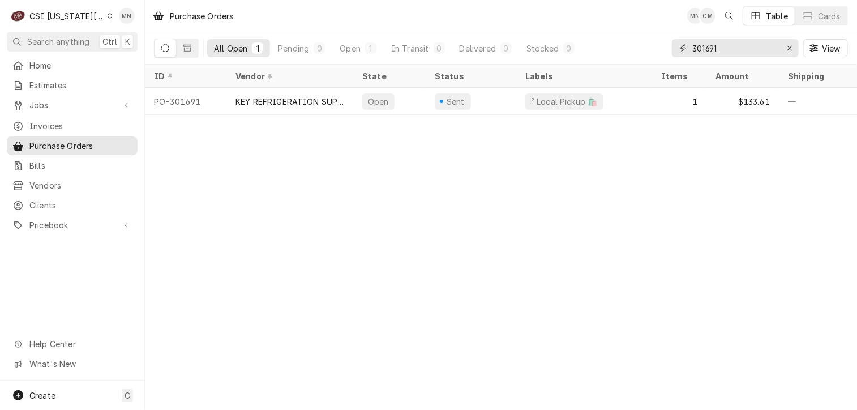
drag, startPoint x: 679, startPoint y: 49, endPoint x: 590, endPoint y: 55, distance: 89.1
click at [607, 54] on div "All Open 1 Pending 0 Open 1 In Transit 0 Delivered 0 Stocked 0 301691 View" at bounding box center [501, 48] width 694 height 32
type input "301709"
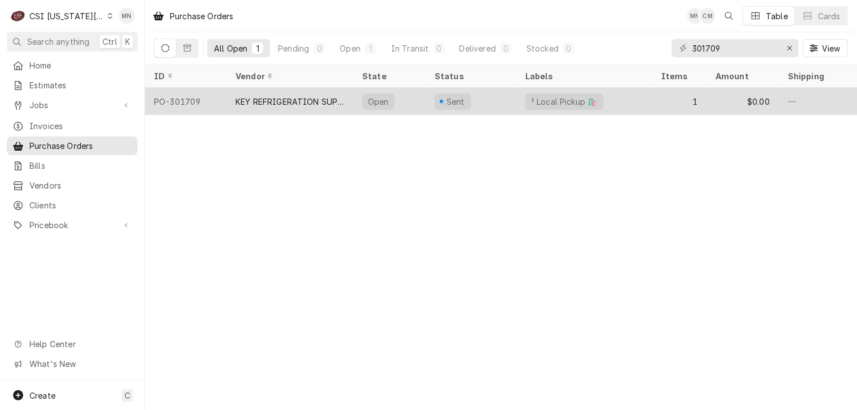
click at [275, 101] on div "KEY REFRIGERATION SUPPLY" at bounding box center [289, 102] width 109 height 12
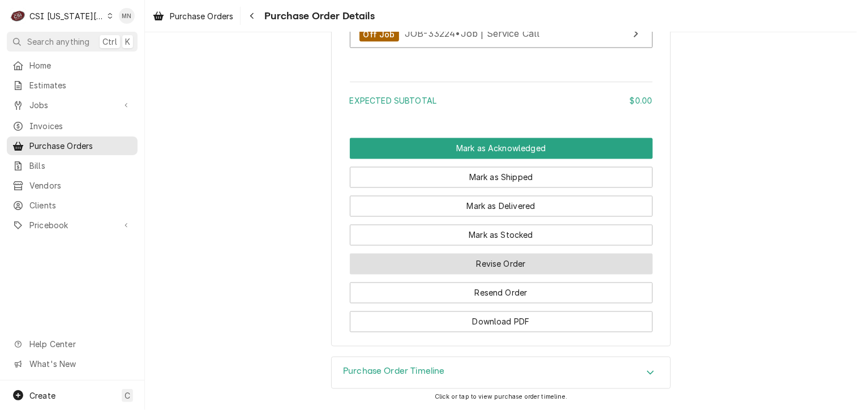
scroll to position [989, 0]
click at [473, 267] on button "Revise Order" at bounding box center [501, 264] width 303 height 21
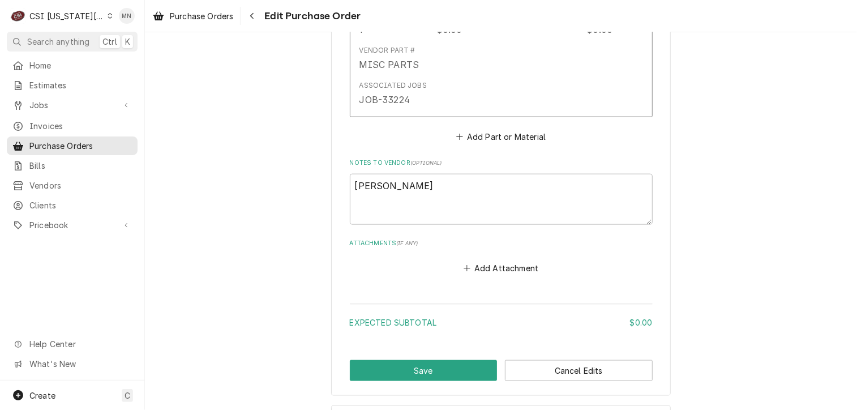
scroll to position [672, 0]
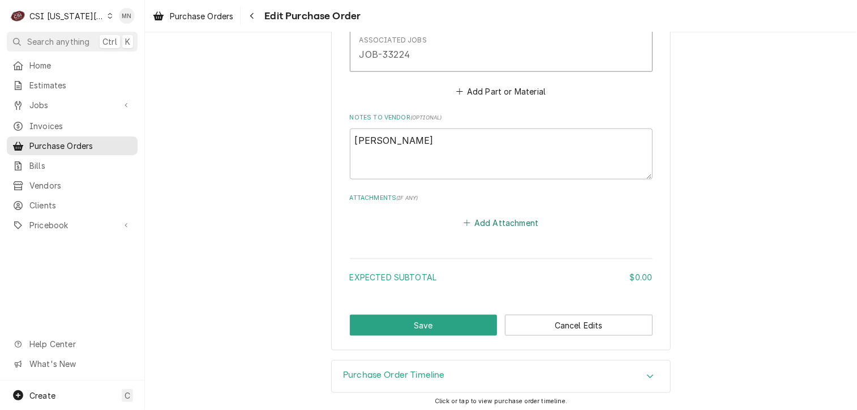
click at [481, 215] on button "Add Attachment" at bounding box center [500, 223] width 79 height 16
type textarea "x"
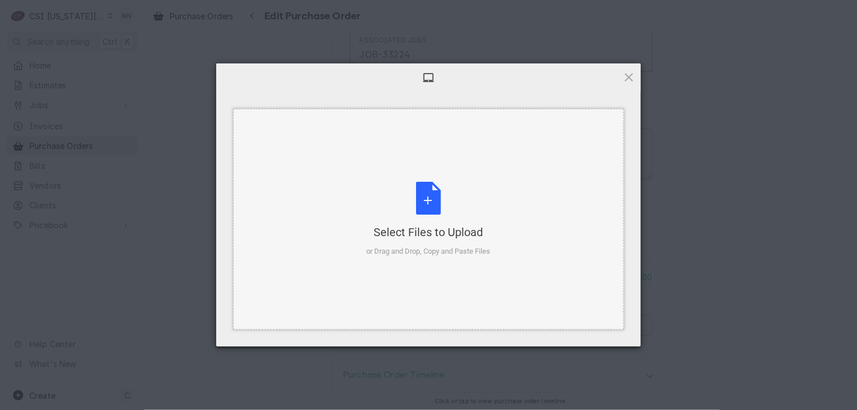
click at [417, 194] on div "Select Files to Upload or Drag and Drop, Copy and Paste Files" at bounding box center [429, 219] width 124 height 75
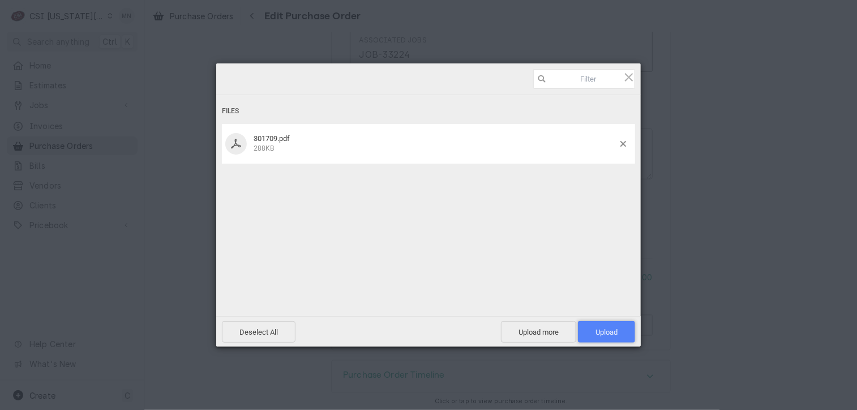
click at [600, 335] on span "Upload 1" at bounding box center [607, 332] width 22 height 8
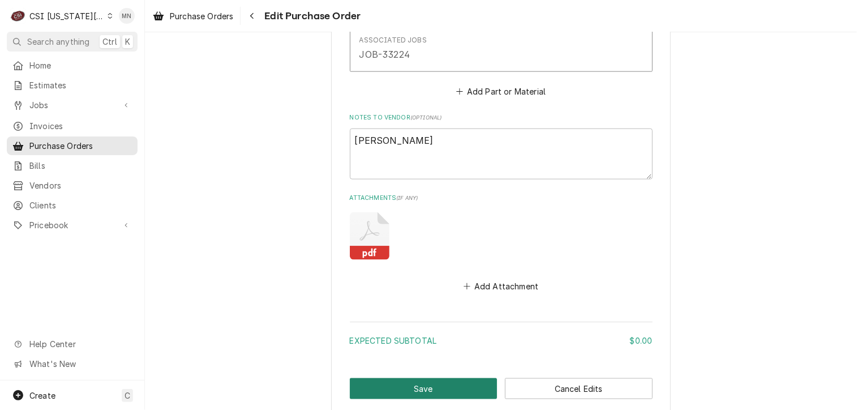
click at [417, 381] on button "Save" at bounding box center [424, 388] width 148 height 21
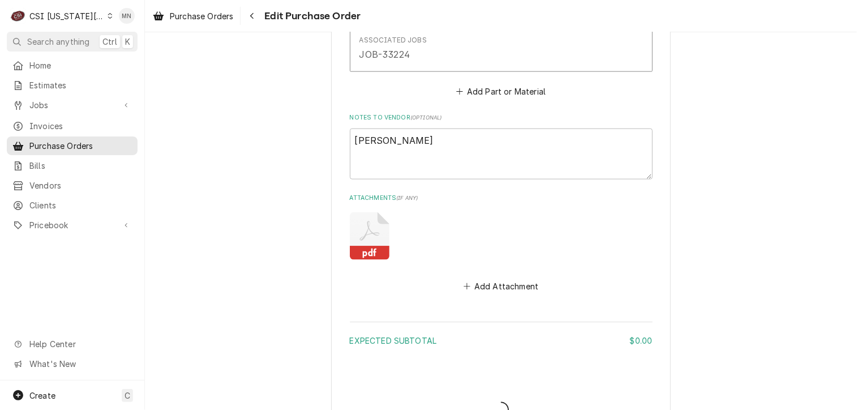
type textarea "x"
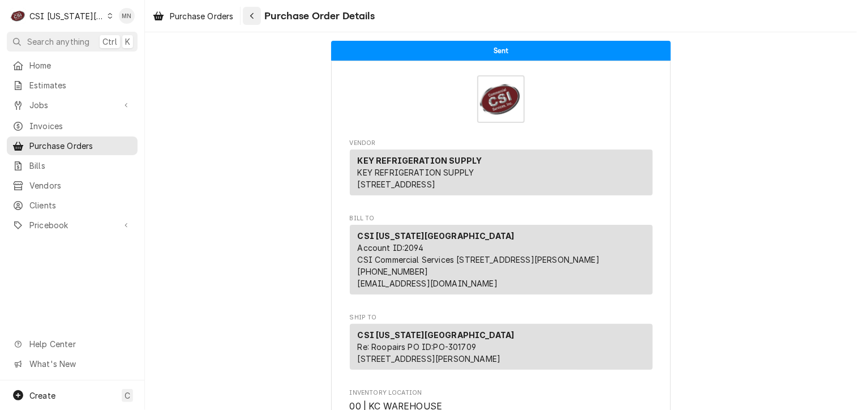
click at [258, 16] on div "Navigate back" at bounding box center [251, 15] width 11 height 11
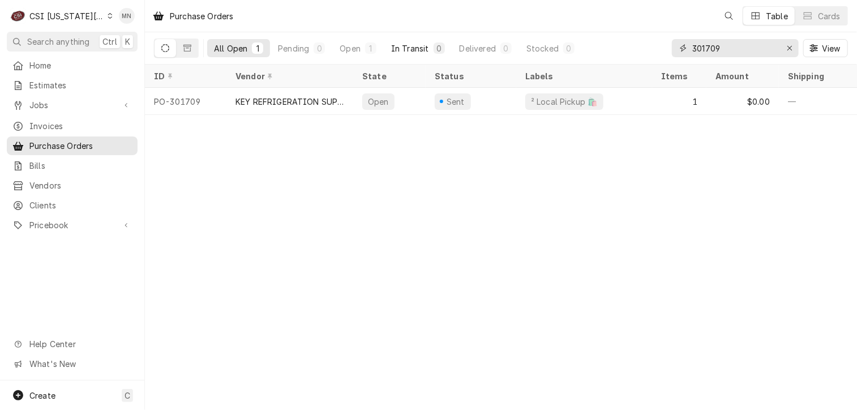
drag, startPoint x: 734, startPoint y: 45, endPoint x: 435, endPoint y: 51, distance: 298.4
click at [442, 51] on div "All Open 1 Pending 0 Open 1 In Transit 0 Delivered 0 Stocked 0 301709 View" at bounding box center [501, 48] width 694 height 32
type input "301707"
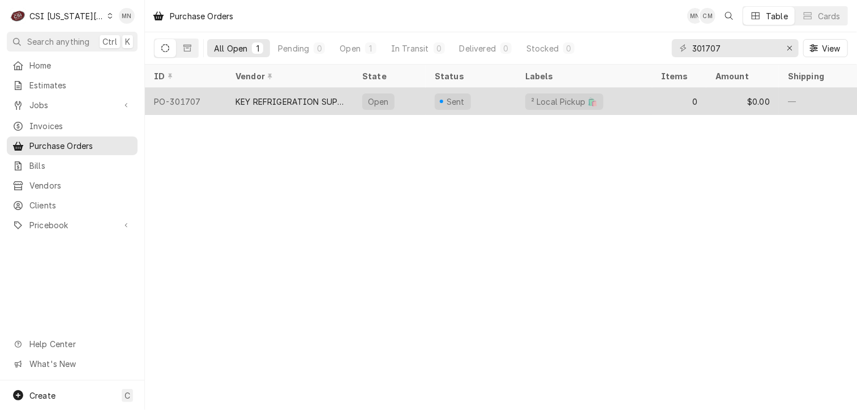
click at [265, 103] on div "KEY REFRIGERATION SUPPLY" at bounding box center [289, 102] width 109 height 12
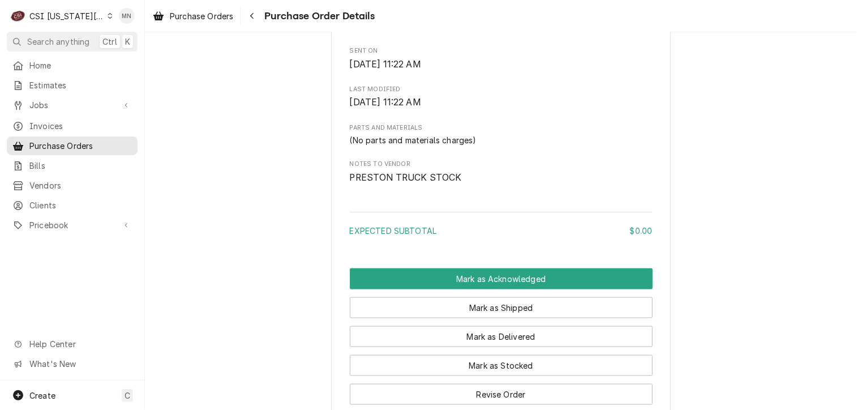
scroll to position [679, 0]
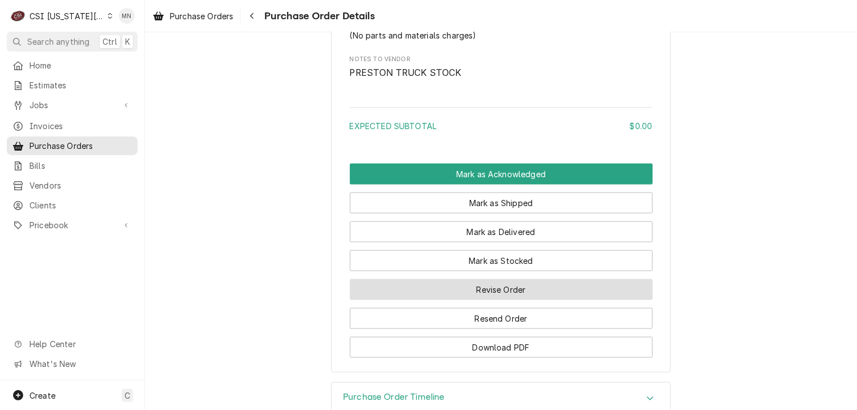
click at [519, 300] on button "Revise Order" at bounding box center [501, 289] width 303 height 21
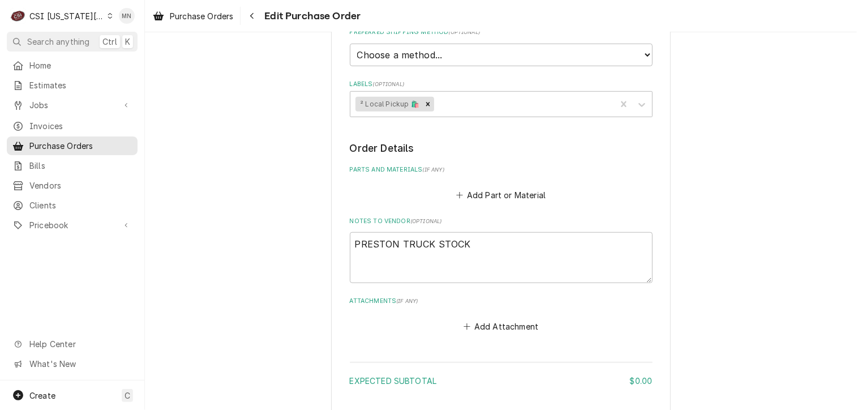
scroll to position [444, 0]
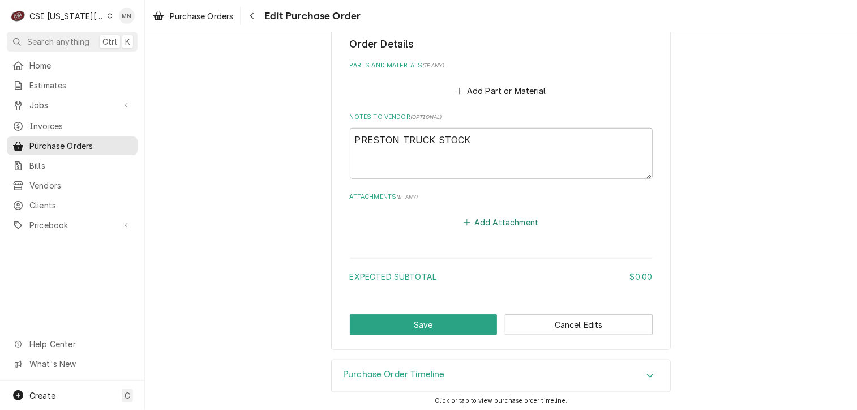
click at [501, 214] on button "Add Attachment" at bounding box center [500, 222] width 79 height 16
type textarea "x"
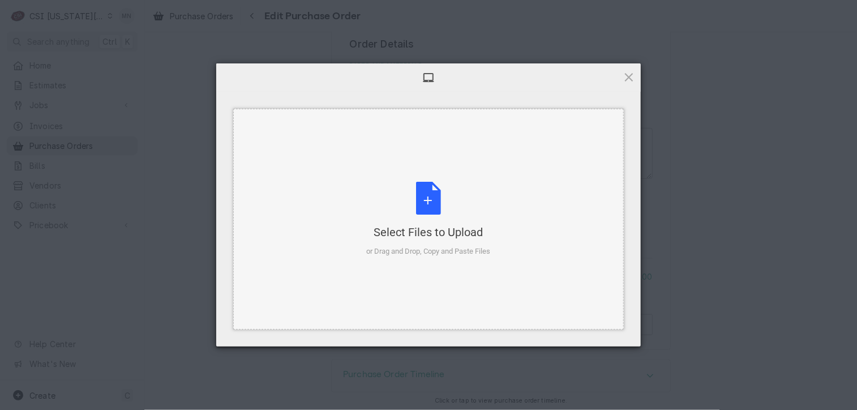
click at [415, 215] on div "Select Files to Upload or Drag and Drop, Copy and Paste Files" at bounding box center [429, 219] width 124 height 75
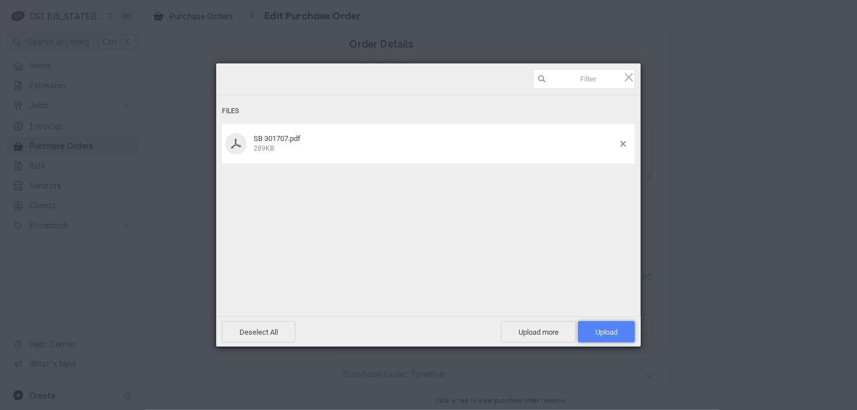
click at [615, 326] on span "Upload 1" at bounding box center [606, 332] width 57 height 22
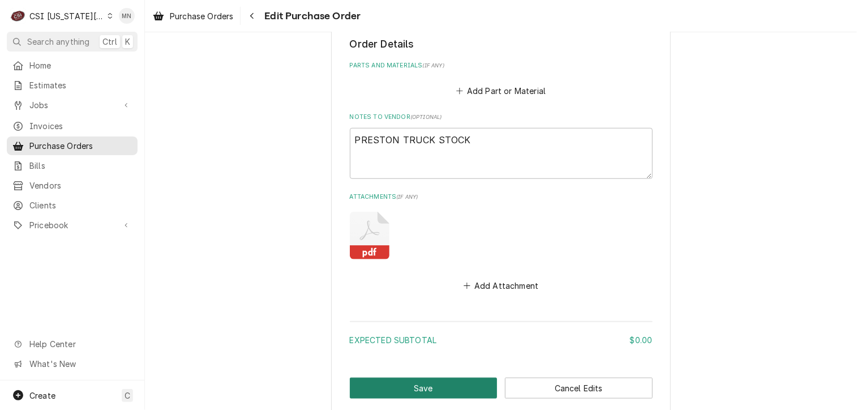
click at [439, 390] on button "Save" at bounding box center [424, 388] width 148 height 21
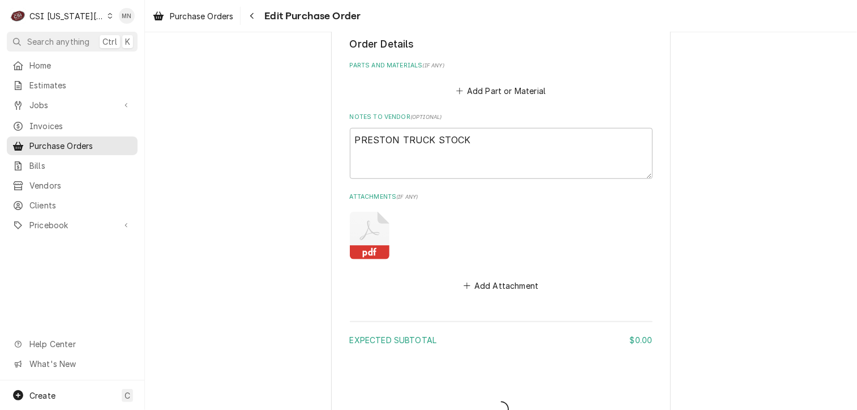
type textarea "x"
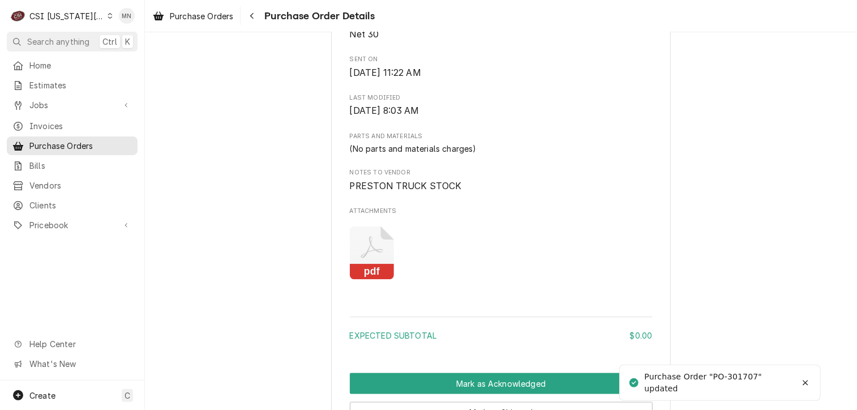
scroll to position [835, 0]
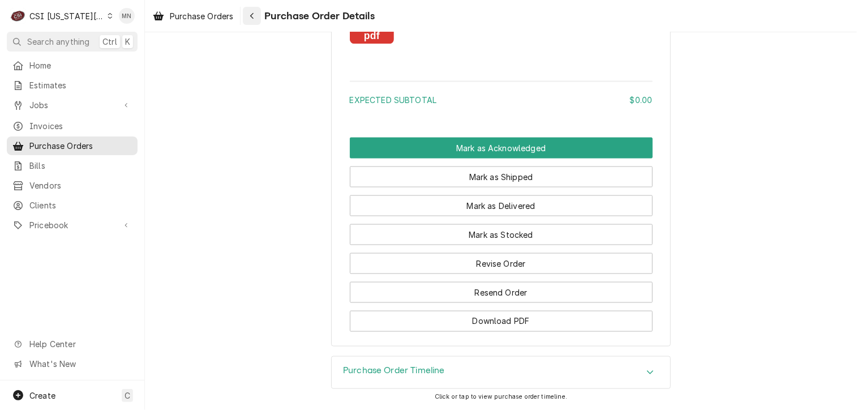
click at [252, 14] on icon "Navigate back" at bounding box center [252, 16] width 5 height 8
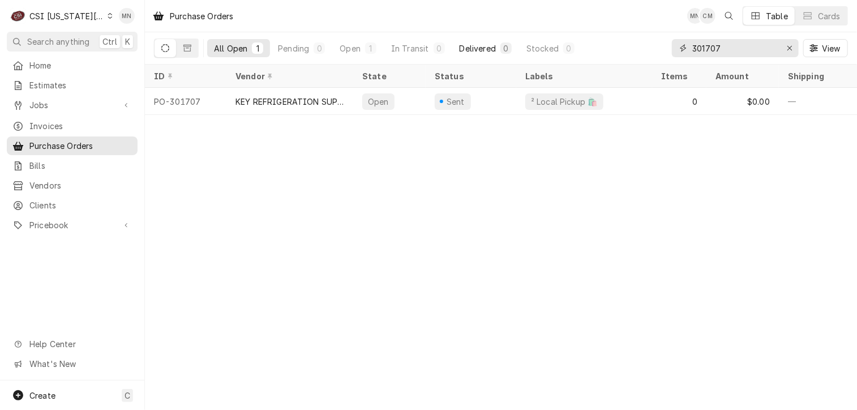
drag, startPoint x: 738, startPoint y: 42, endPoint x: 513, endPoint y: 48, distance: 224.2
click at [532, 48] on div "All Open 1 Pending 0 Open 1 In Transit 0 Delivered 0 Stocked 0 301707 View" at bounding box center [501, 48] width 694 height 32
type input "301701"
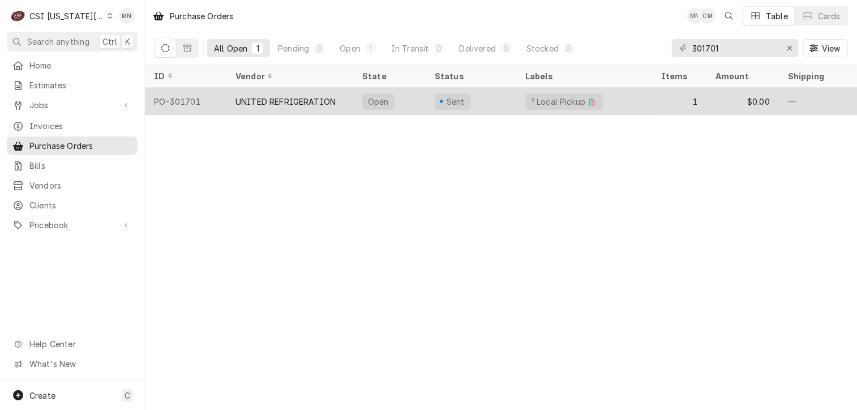
click at [269, 101] on div "UNITED REFRIGERATION" at bounding box center [285, 102] width 100 height 12
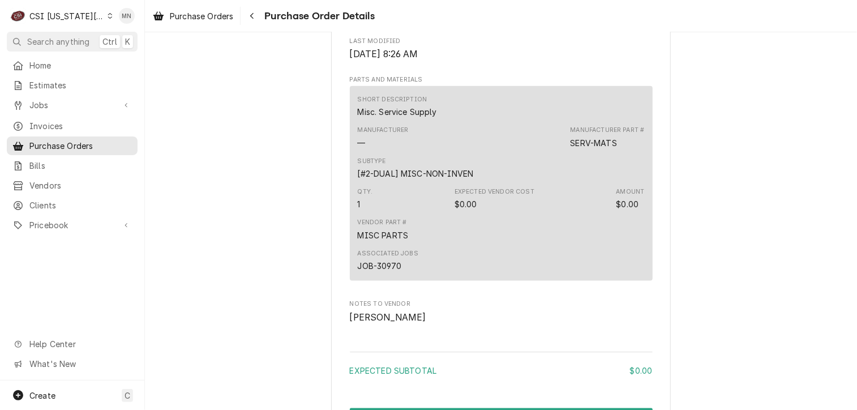
scroll to position [906, 0]
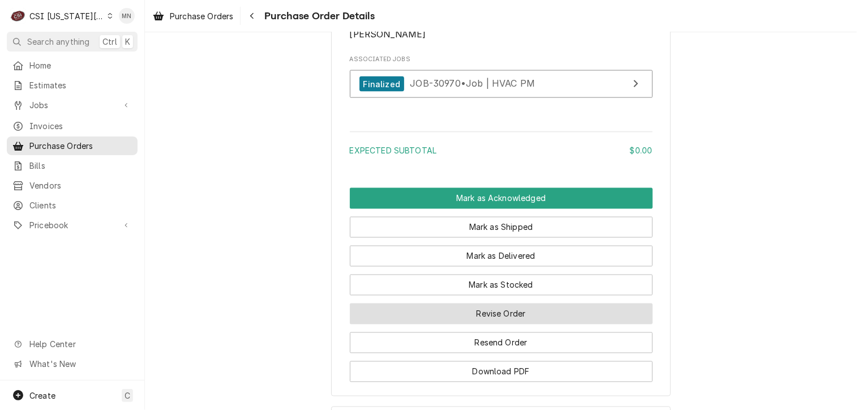
click at [485, 324] on button "Revise Order" at bounding box center [501, 313] width 303 height 21
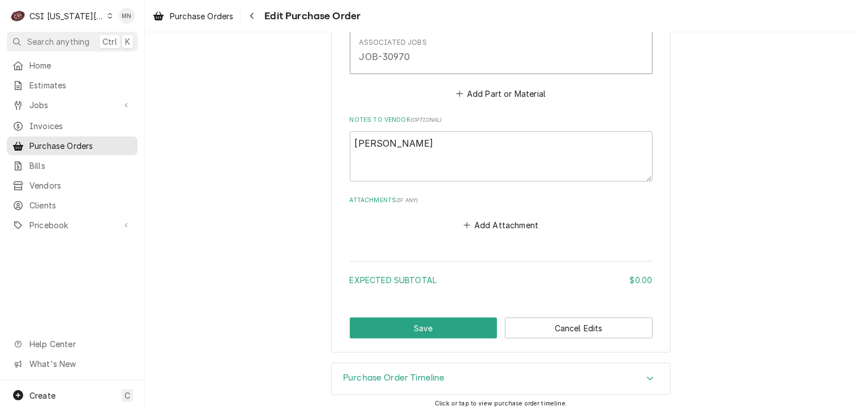
scroll to position [634, 0]
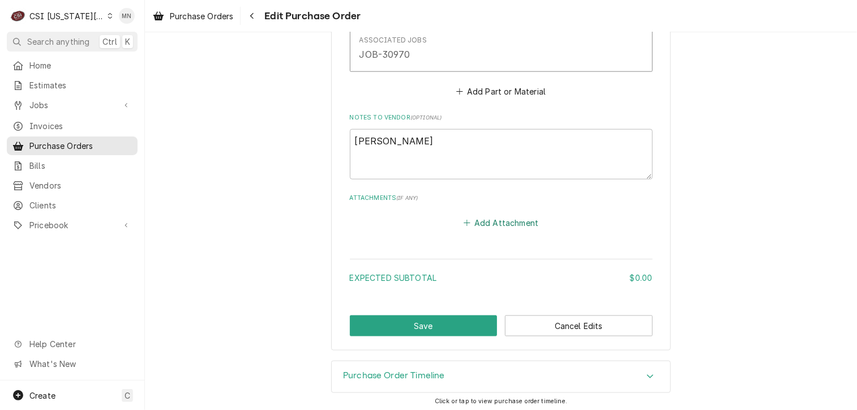
click at [509, 219] on button "Add Attachment" at bounding box center [500, 223] width 79 height 16
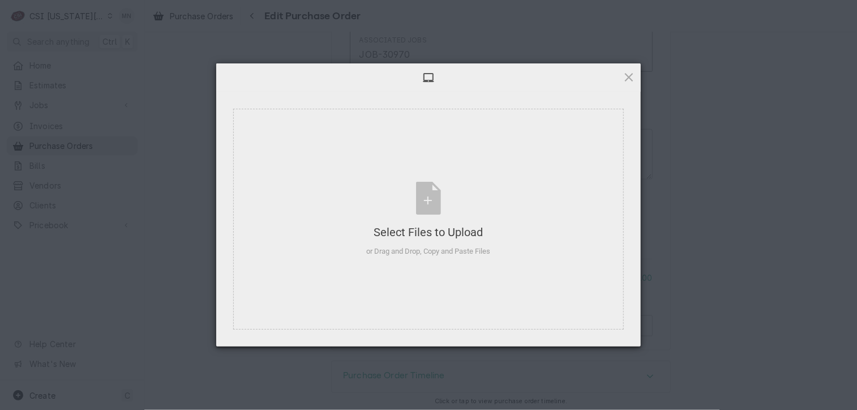
type textarea "x"
click at [432, 201] on div "Select Files to Upload or Drag and Drop, Copy and Paste Files" at bounding box center [429, 219] width 124 height 75
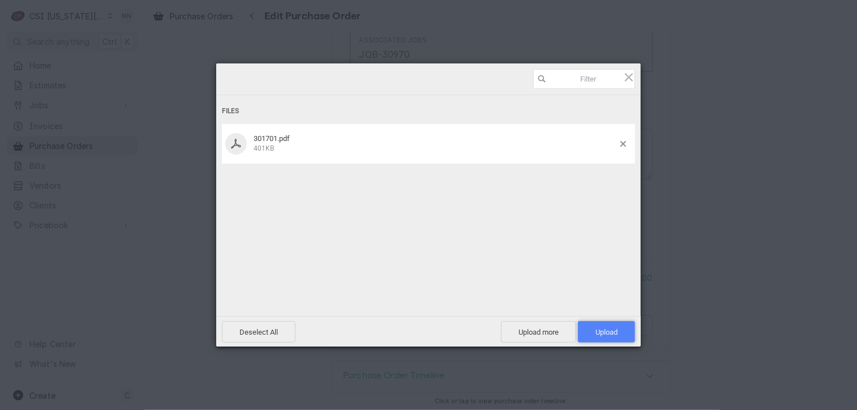
click at [589, 332] on span "Upload 1" at bounding box center [606, 332] width 57 height 22
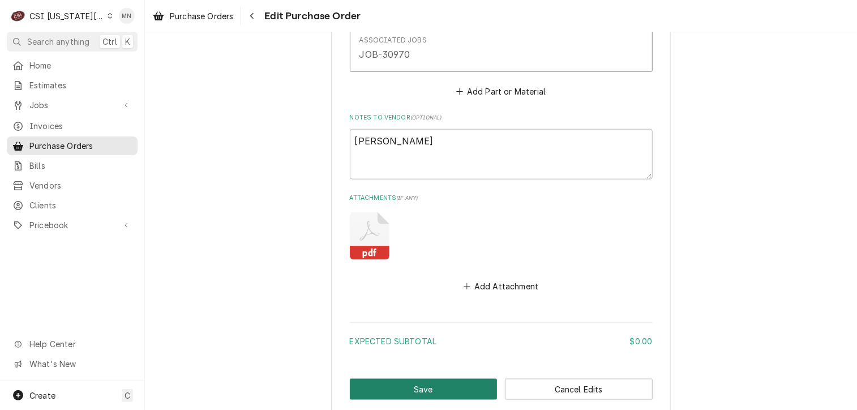
click at [435, 382] on button "Save" at bounding box center [424, 389] width 148 height 21
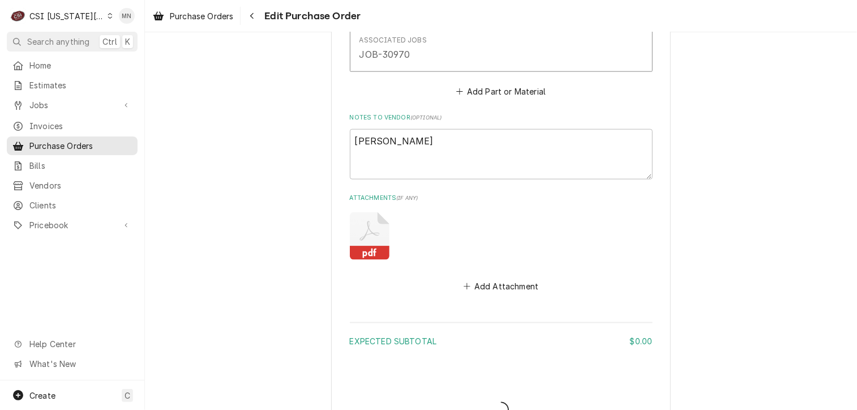
type textarea "x"
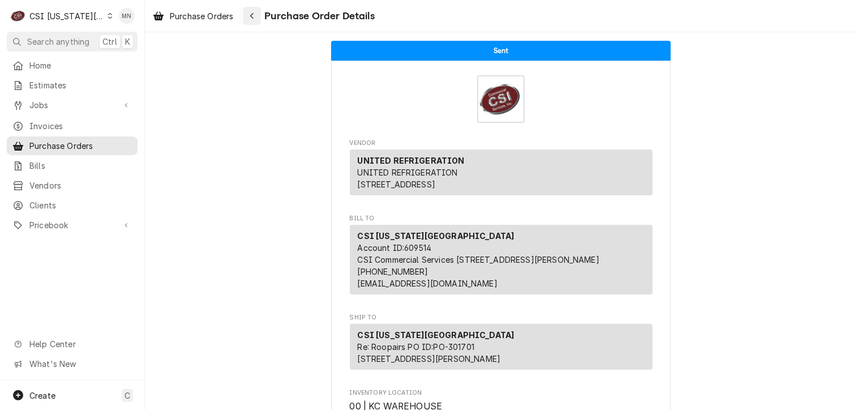
click at [257, 13] on div "Navigate back" at bounding box center [251, 15] width 11 height 11
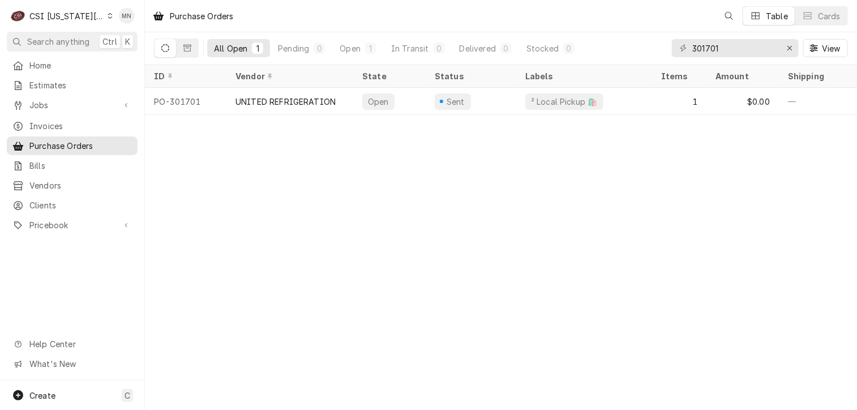
click at [62, 15] on div "CSI [US_STATE][GEOGRAPHIC_DATA]" at bounding box center [66, 16] width 75 height 12
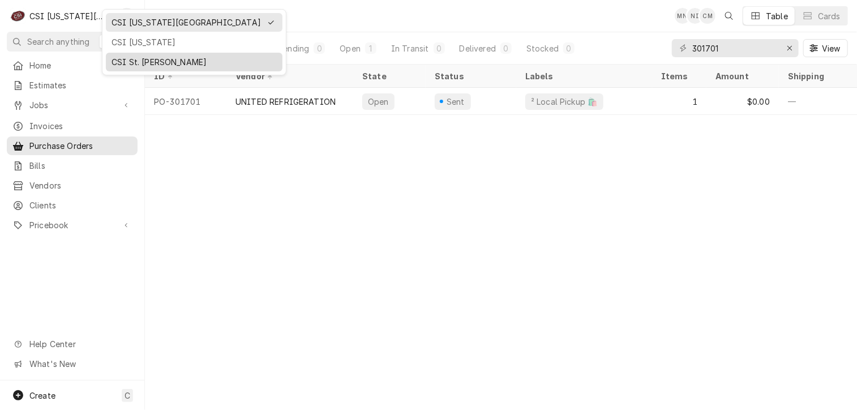
click at [131, 58] on div "CSI St. [PERSON_NAME]" at bounding box center [194, 62] width 165 height 12
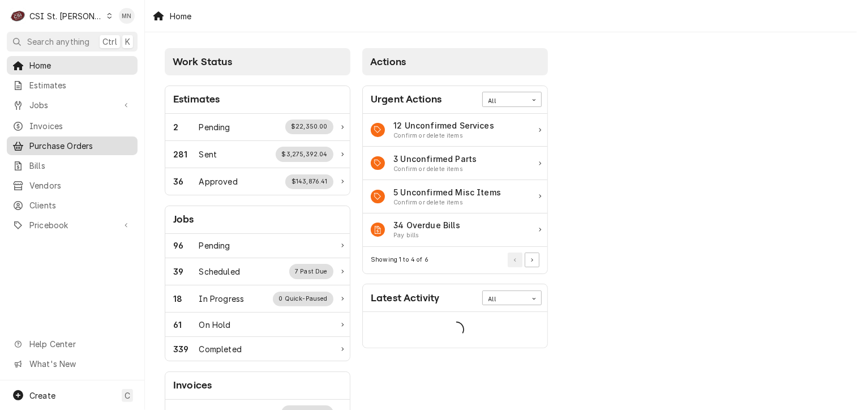
click at [57, 144] on span "Purchase Orders" at bounding box center [80, 146] width 102 height 12
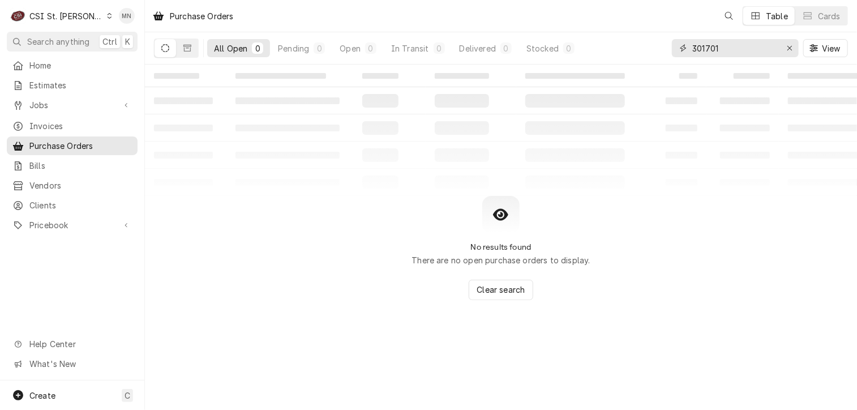
drag, startPoint x: 723, startPoint y: 45, endPoint x: 588, endPoint y: 37, distance: 135.5
click at [598, 38] on div "All Open 0 Pending 0 Open 0 In Transit 0 Delivered 0 Stocked 0 301701 View" at bounding box center [501, 48] width 694 height 32
type input "401394"
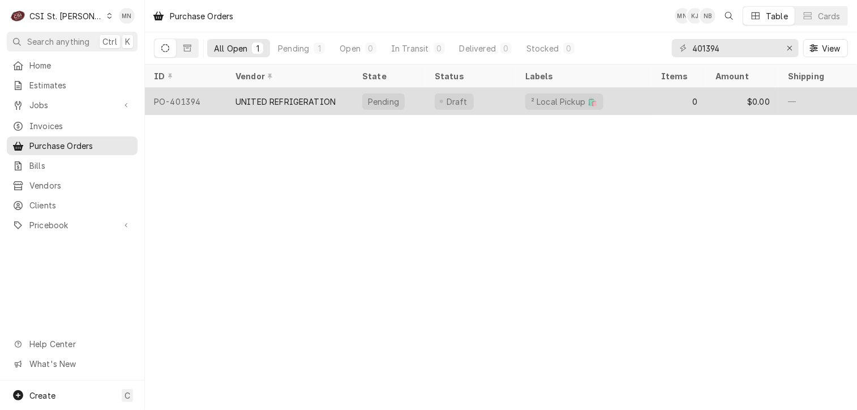
click at [331, 108] on div "UNITED REFRIGERATION" at bounding box center [289, 101] width 127 height 27
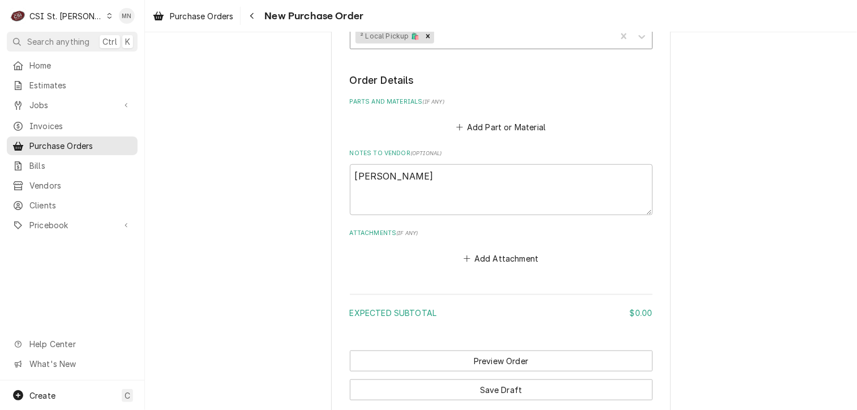
scroll to position [472, 0]
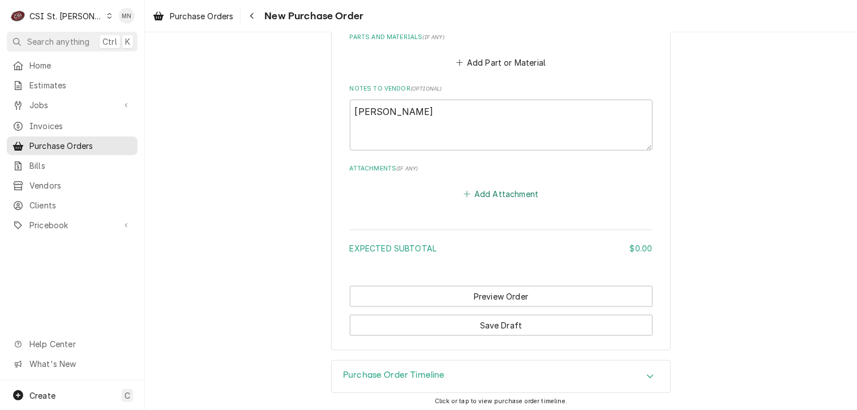
click at [504, 192] on button "Add Attachment" at bounding box center [500, 194] width 79 height 16
type textarea "x"
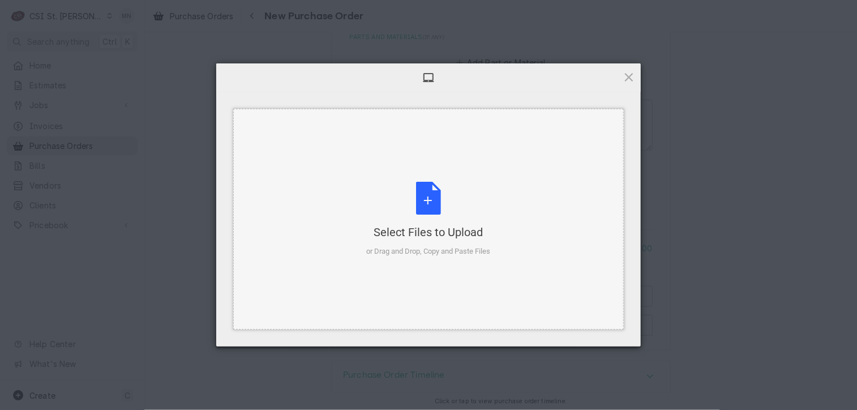
click at [387, 201] on div "Select Files to Upload or Drag and Drop, Copy and Paste Files" at bounding box center [429, 219] width 124 height 75
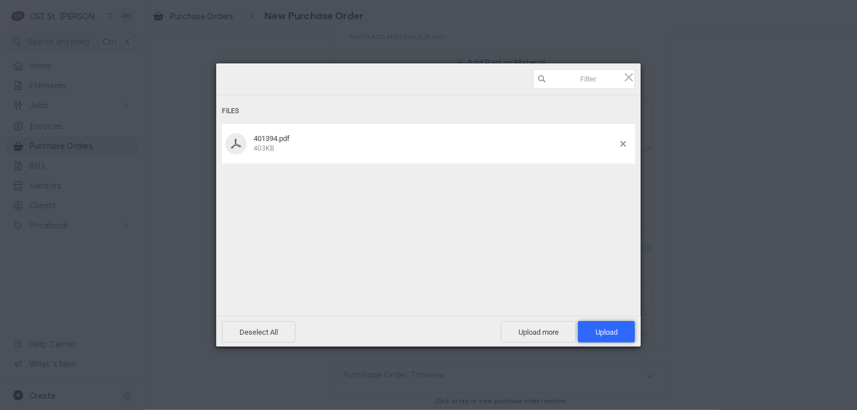
click at [607, 328] on span "Upload 1" at bounding box center [607, 332] width 22 height 8
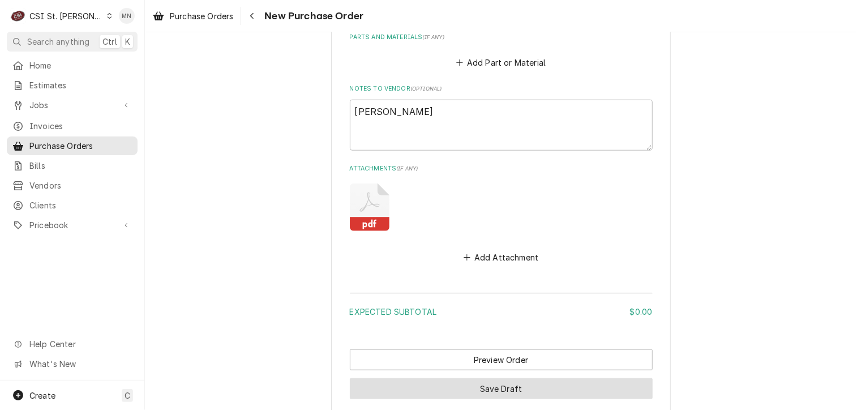
click at [499, 382] on button "Save Draft" at bounding box center [501, 388] width 303 height 21
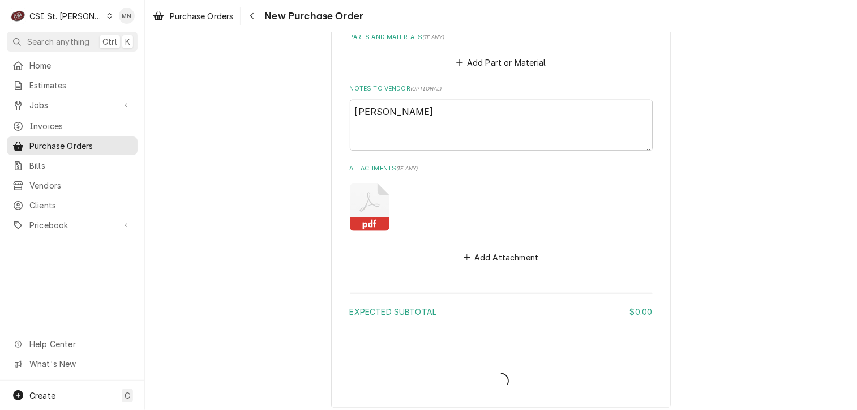
type textarea "x"
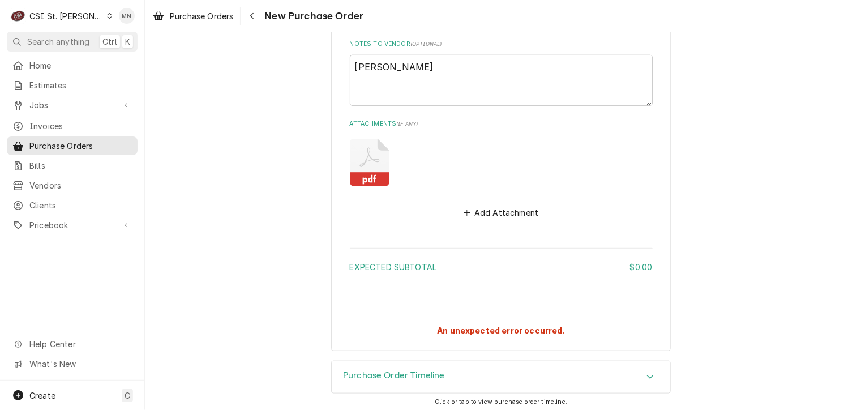
scroll to position [518, 0]
click at [249, 15] on div "Navigate back" at bounding box center [251, 15] width 11 height 11
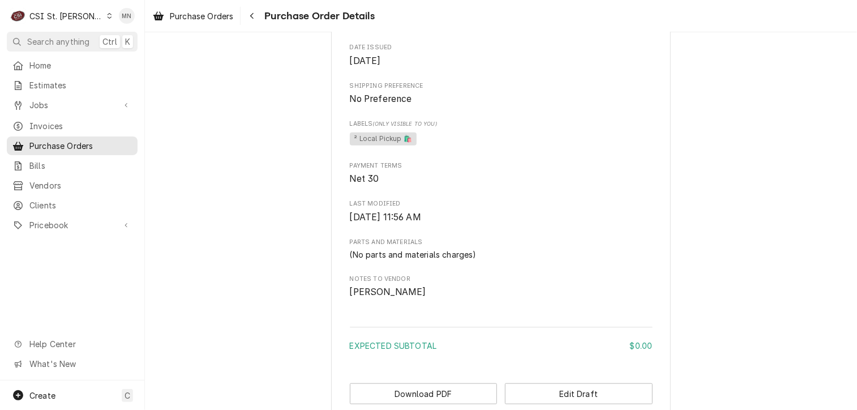
scroll to position [528, 0]
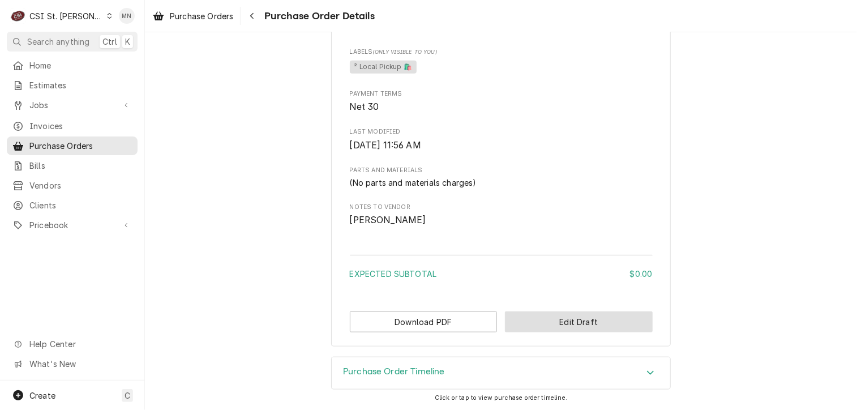
click at [556, 323] on button "Edit Draft" at bounding box center [579, 321] width 148 height 21
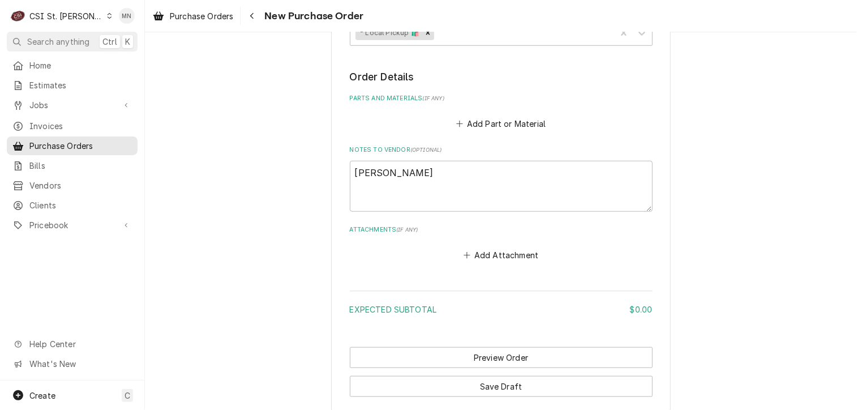
scroll to position [472, 0]
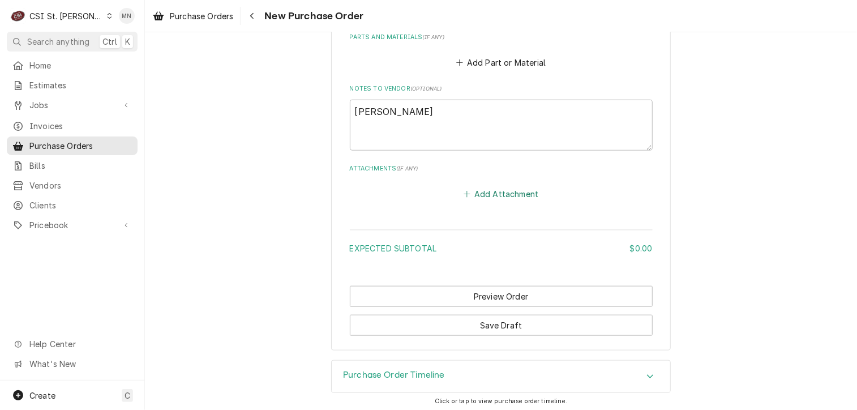
click at [490, 194] on button "Add Attachment" at bounding box center [500, 194] width 79 height 16
type textarea "x"
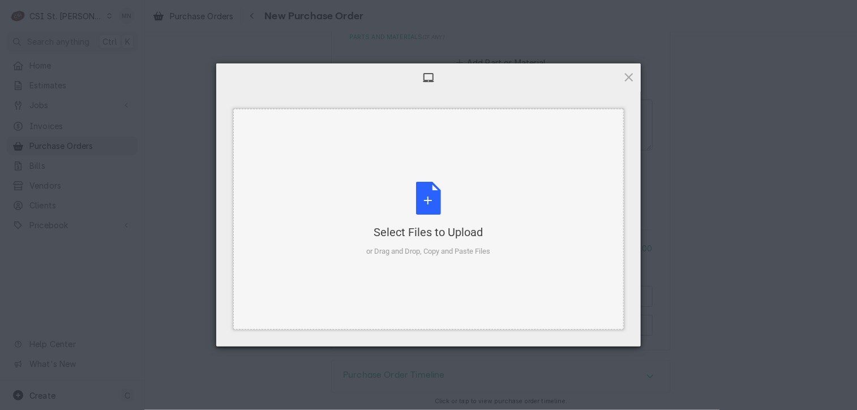
click at [431, 185] on div "Select Files to Upload or Drag and Drop, Copy and Paste Files" at bounding box center [429, 219] width 124 height 75
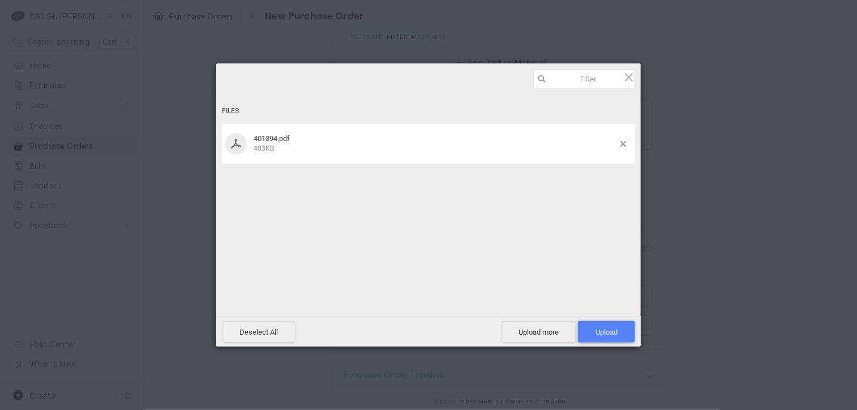
click at [599, 328] on span "Upload 1" at bounding box center [607, 332] width 22 height 8
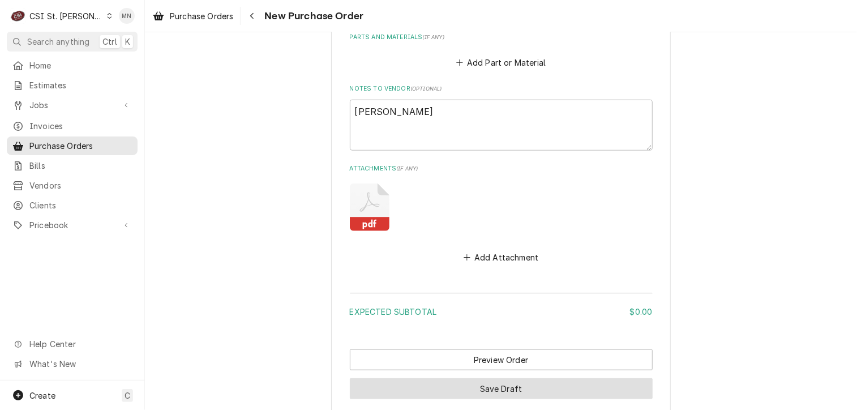
click at [477, 380] on button "Save Draft" at bounding box center [501, 388] width 303 height 21
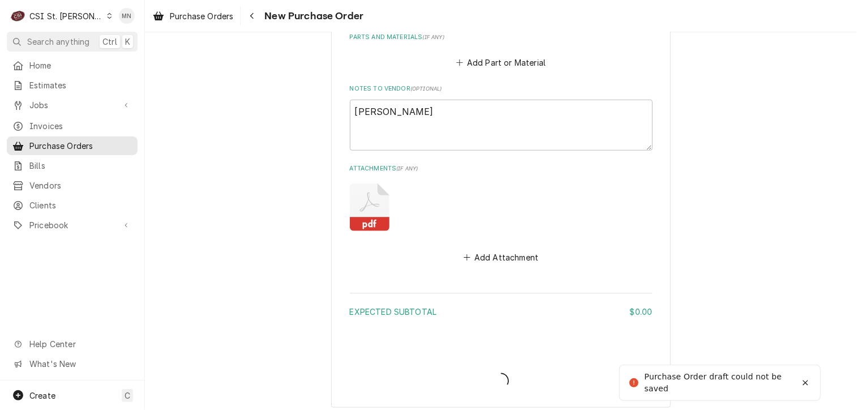
type textarea "x"
click at [254, 16] on icon "Navigate back" at bounding box center [252, 16] width 5 height 8
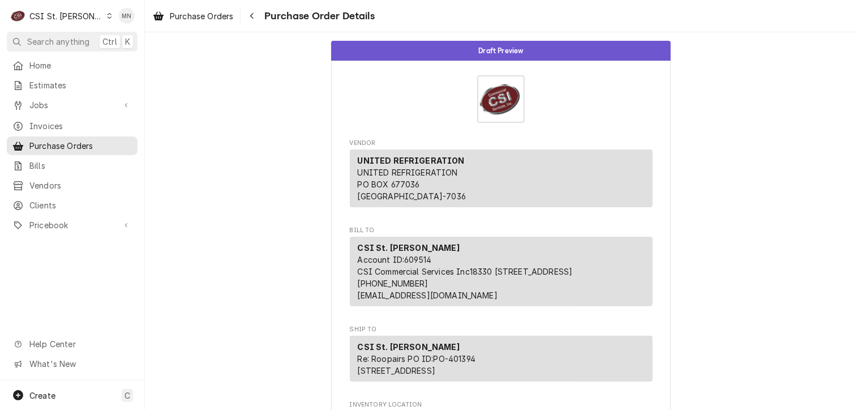
click at [106, 19] on div "Dynamic Content Wrapper" at bounding box center [109, 16] width 6 height 8
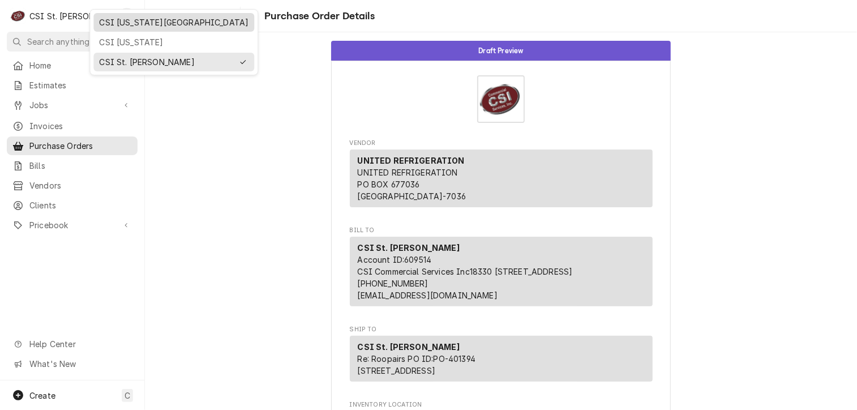
click at [109, 25] on div "CSI [US_STATE][GEOGRAPHIC_DATA]" at bounding box center [173, 22] width 149 height 12
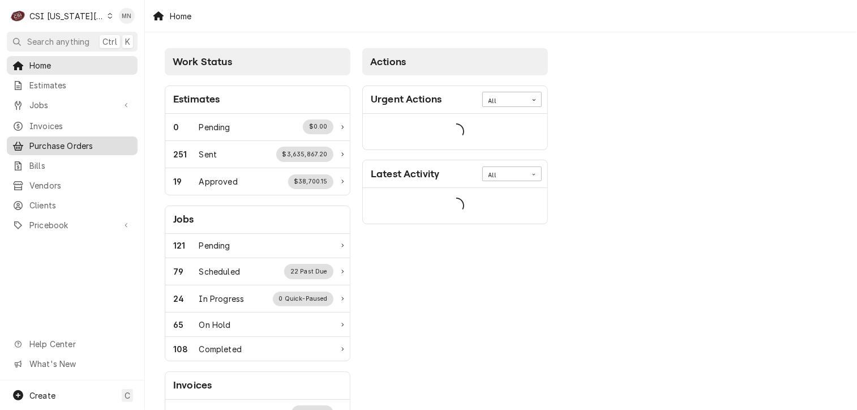
click at [47, 144] on span "Purchase Orders" at bounding box center [80, 146] width 102 height 12
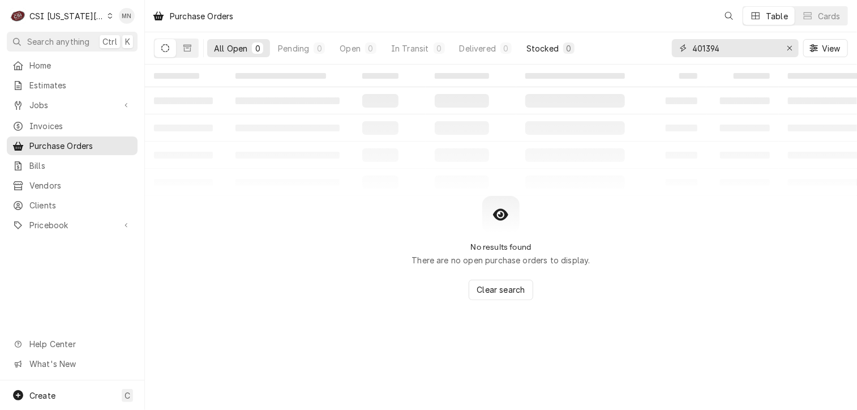
drag, startPoint x: 743, startPoint y: 49, endPoint x: 575, endPoint y: 52, distance: 168.1
click at [622, 49] on div "All Open 0 Pending 0 Open 0 In Transit 0 Delivered 0 Stocked 0 401394 View" at bounding box center [501, 48] width 694 height 32
type input "301595"
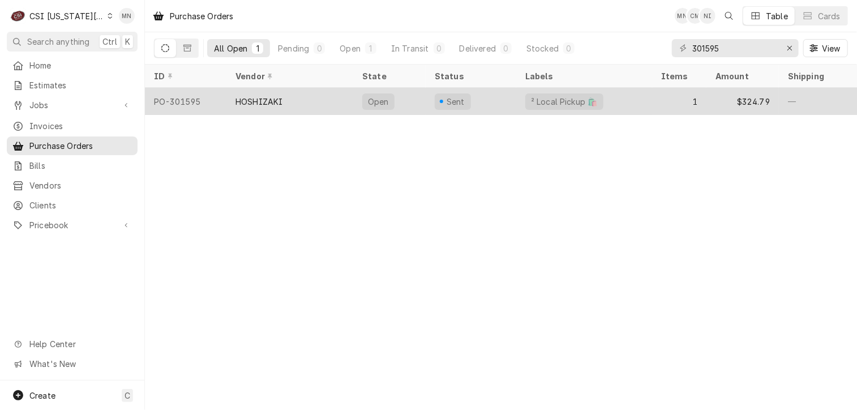
click at [282, 104] on div "HOSHIZAKI" at bounding box center [289, 101] width 127 height 27
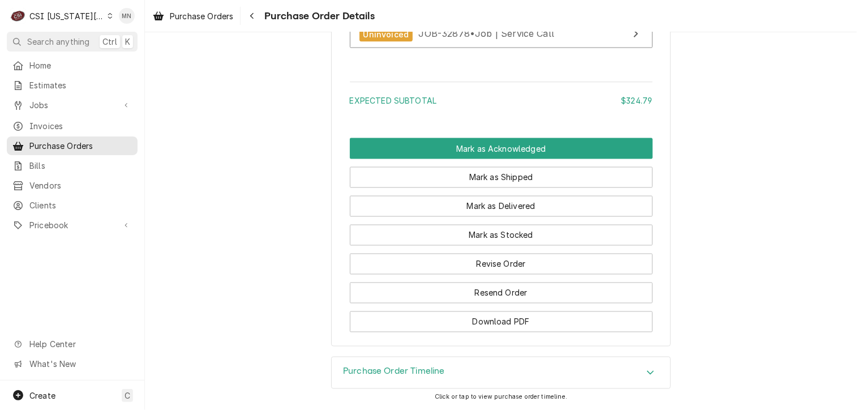
scroll to position [969, 0]
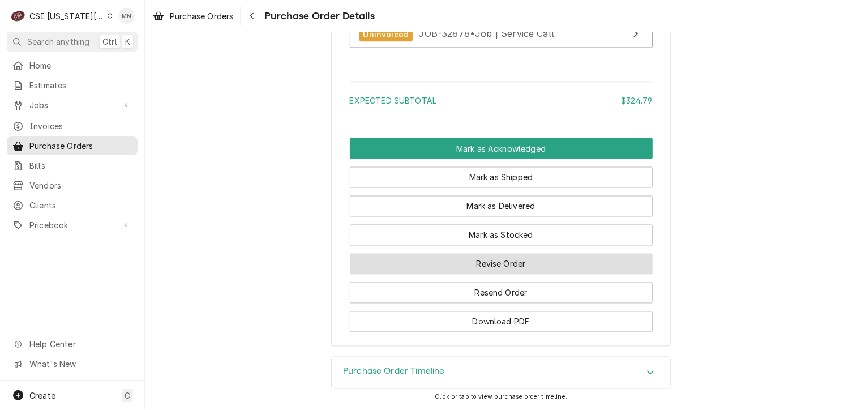
click at [483, 268] on button "Revise Order" at bounding box center [501, 264] width 303 height 21
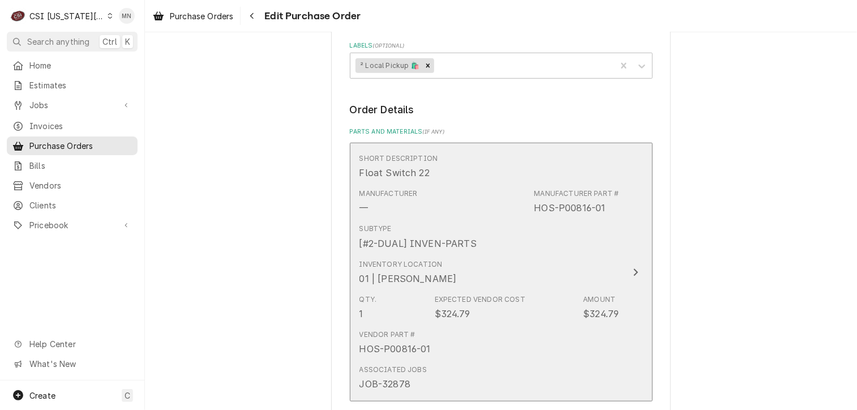
scroll to position [623, 0]
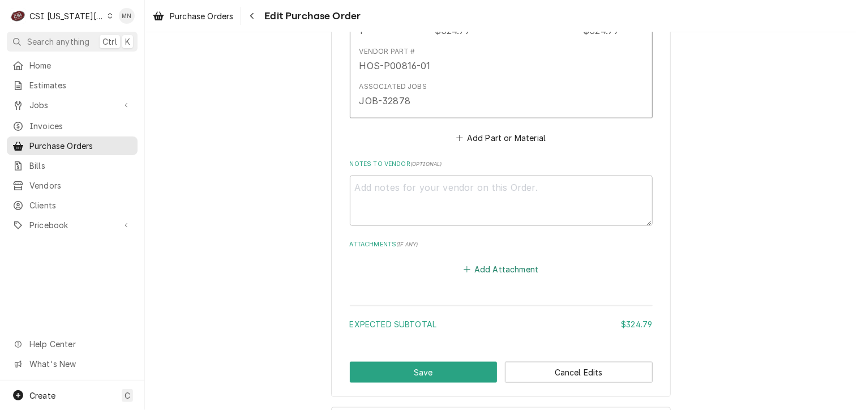
click at [517, 265] on button "Add Attachment" at bounding box center [500, 270] width 79 height 16
type textarea "x"
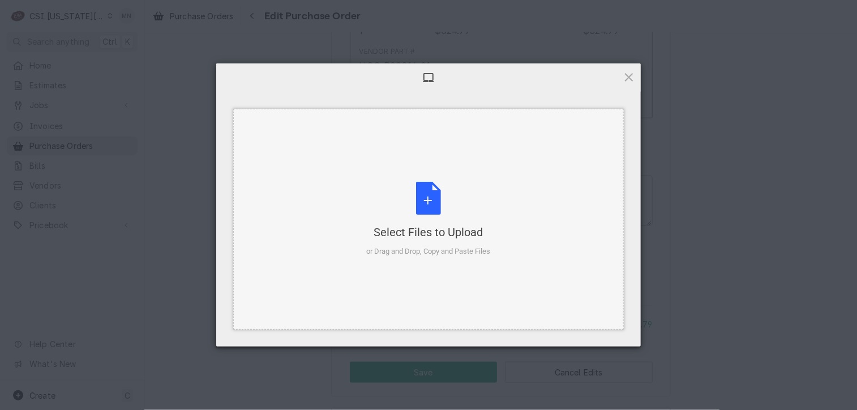
click at [428, 212] on div "Select Files to Upload or Drag and Drop, Copy and Paste Files" at bounding box center [429, 219] width 124 height 75
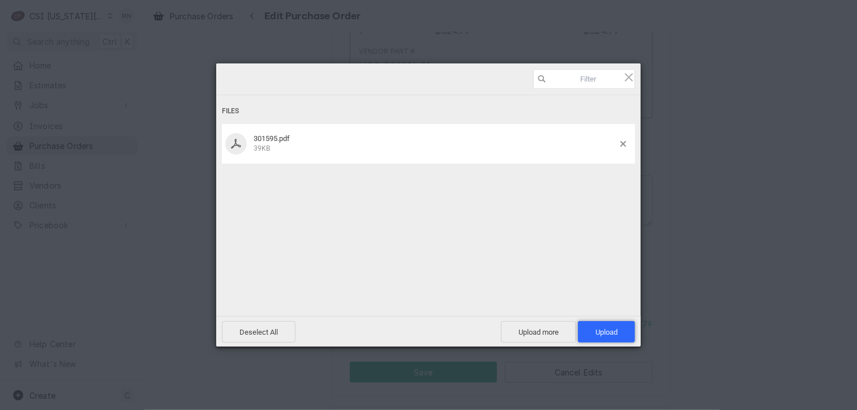
click at [606, 333] on span "Upload 1" at bounding box center [607, 332] width 22 height 8
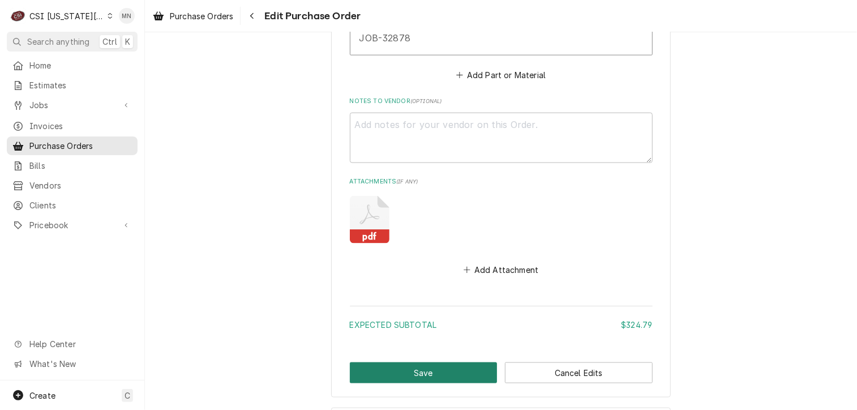
scroll to position [733, 0]
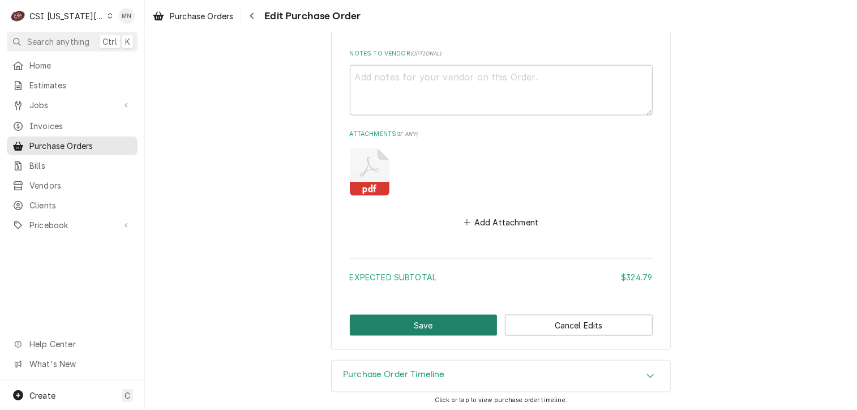
click at [414, 325] on button "Save" at bounding box center [424, 325] width 148 height 21
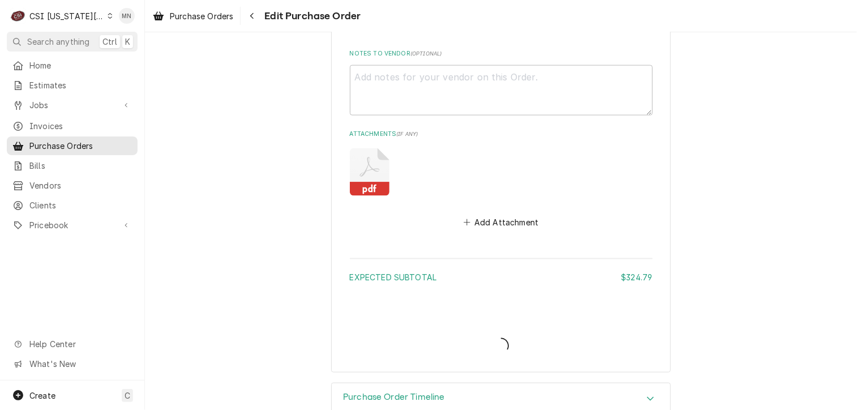
type textarea "x"
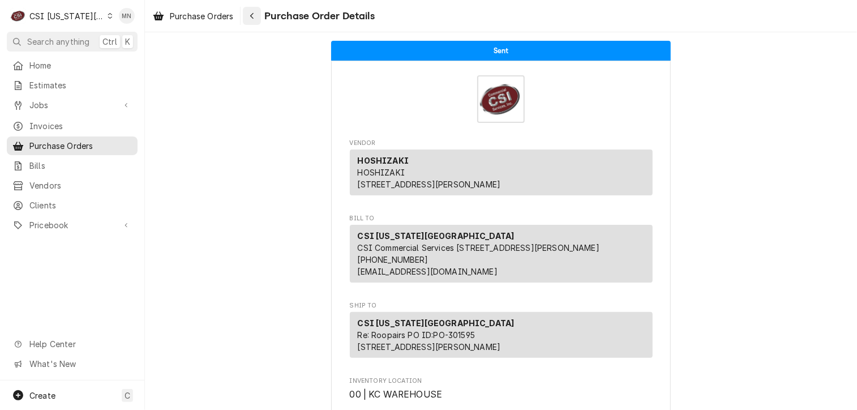
click at [251, 15] on icon "Navigate back" at bounding box center [252, 16] width 5 height 8
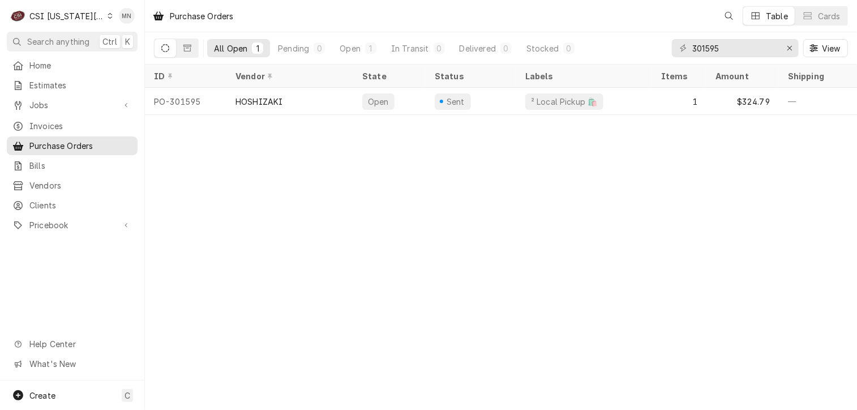
click at [63, 14] on div "CSI [US_STATE][GEOGRAPHIC_DATA]" at bounding box center [66, 16] width 75 height 12
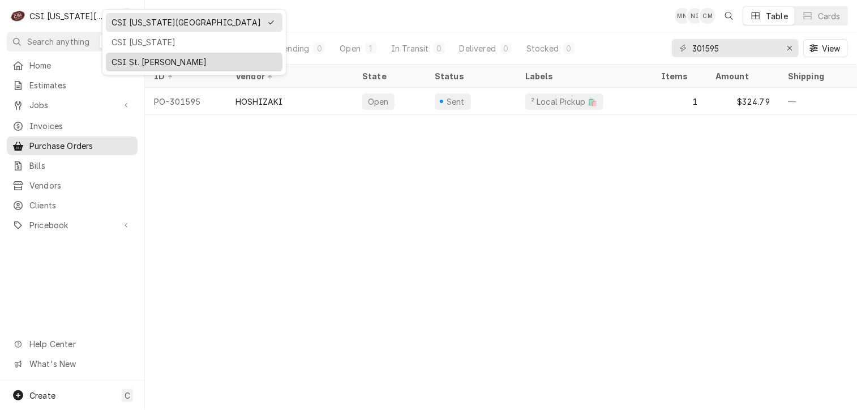
click at [123, 57] on div "CSI St. [PERSON_NAME]" at bounding box center [194, 62] width 165 height 12
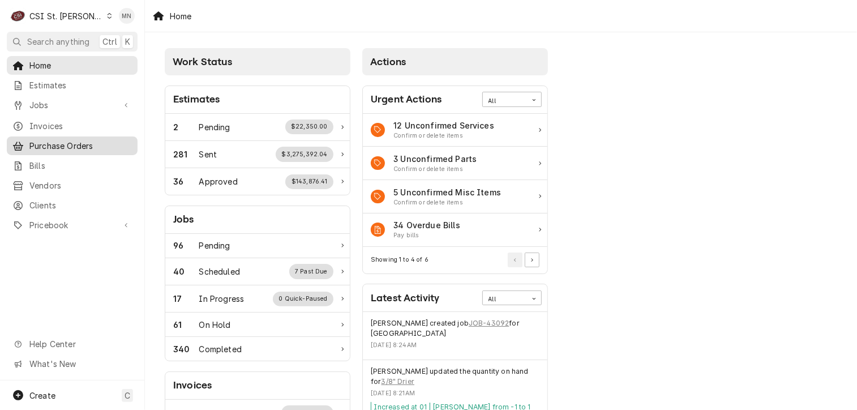
click at [68, 141] on span "Purchase Orders" at bounding box center [80, 146] width 102 height 12
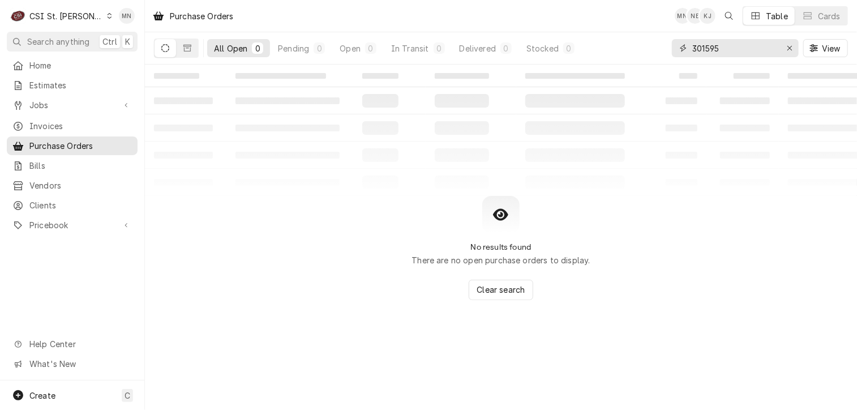
drag, startPoint x: 734, startPoint y: 49, endPoint x: 576, endPoint y: 57, distance: 158.7
click at [606, 53] on div "All Open 0 Pending 0 Open 0 In Transit 0 Delivered 0 Stocked 0 301595 View" at bounding box center [501, 48] width 694 height 32
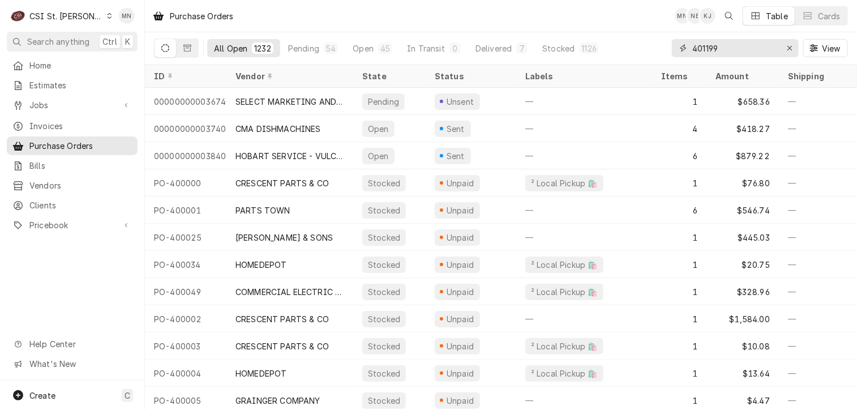
type input "401199"
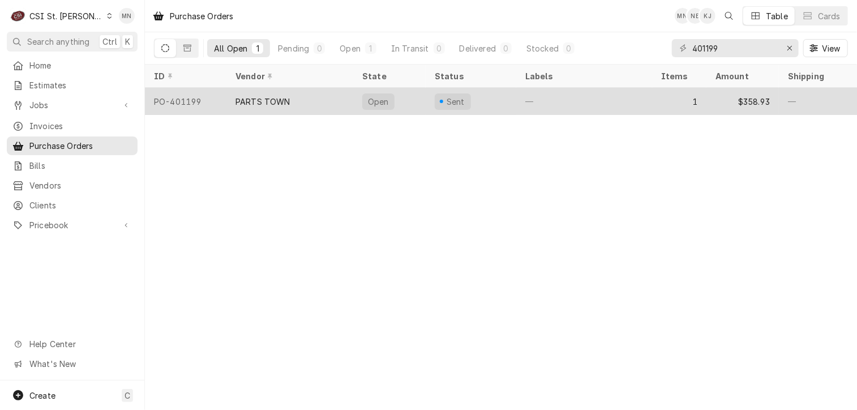
click at [240, 102] on div "PARTS TOWN" at bounding box center [262, 102] width 55 height 12
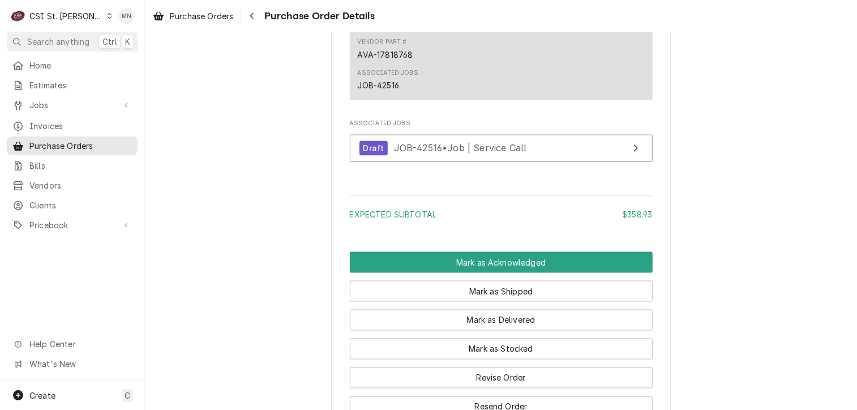
scroll to position [940, 0]
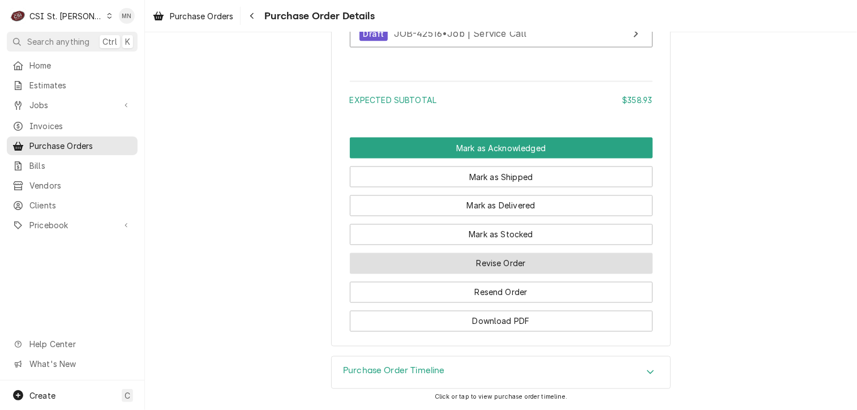
click at [472, 269] on button "Revise Order" at bounding box center [501, 263] width 303 height 21
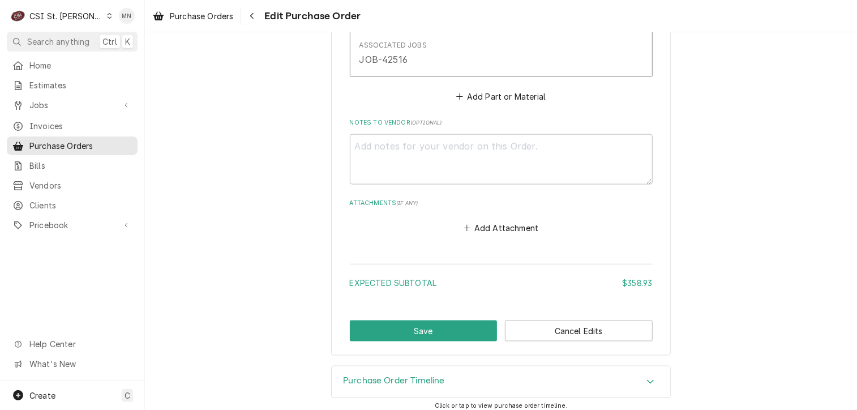
scroll to position [708, 0]
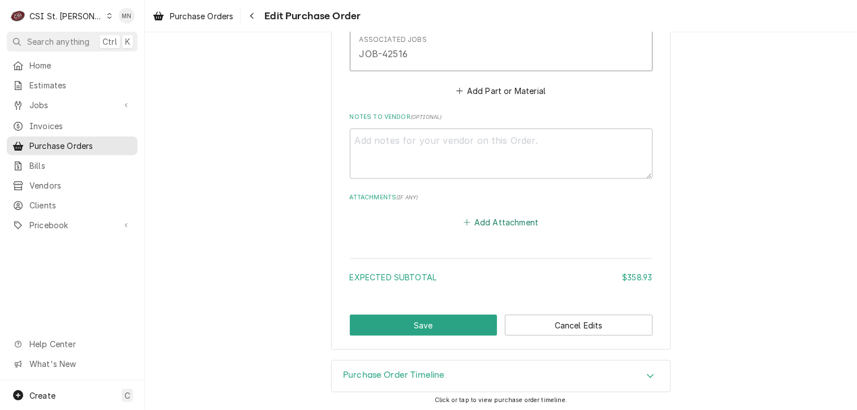
click at [487, 223] on button "Add Attachment" at bounding box center [500, 223] width 79 height 16
type textarea "x"
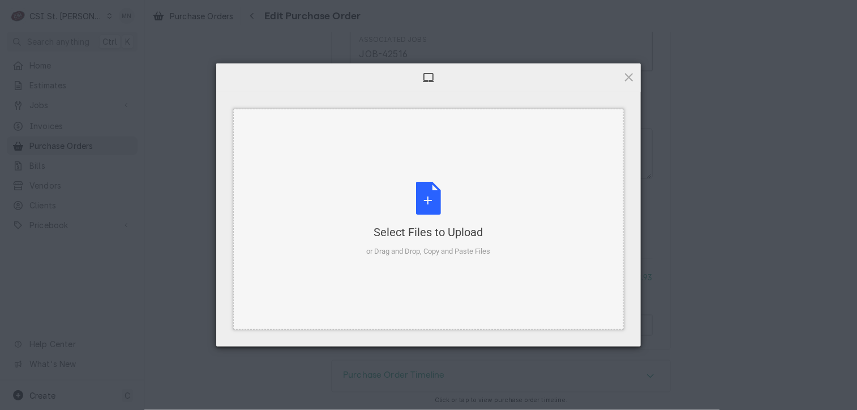
click at [442, 218] on div "Select Files to Upload or Drag and Drop, Copy and Paste Files" at bounding box center [429, 219] width 124 height 75
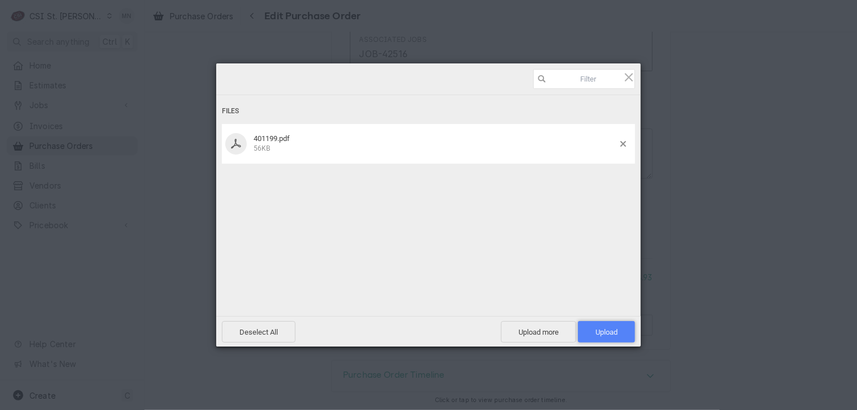
click at [614, 330] on span "Upload 1" at bounding box center [607, 332] width 22 height 8
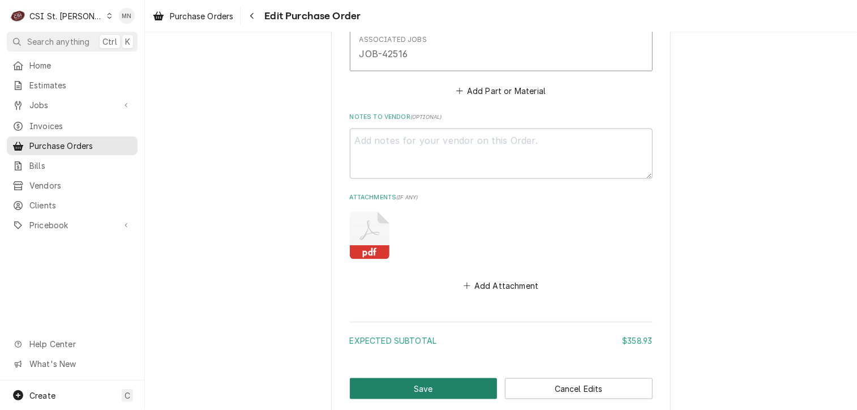
click at [421, 378] on button "Save" at bounding box center [424, 388] width 148 height 21
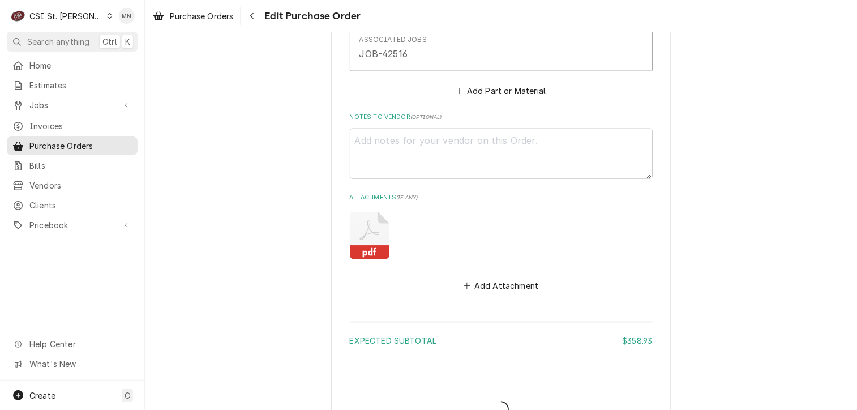
type textarea "x"
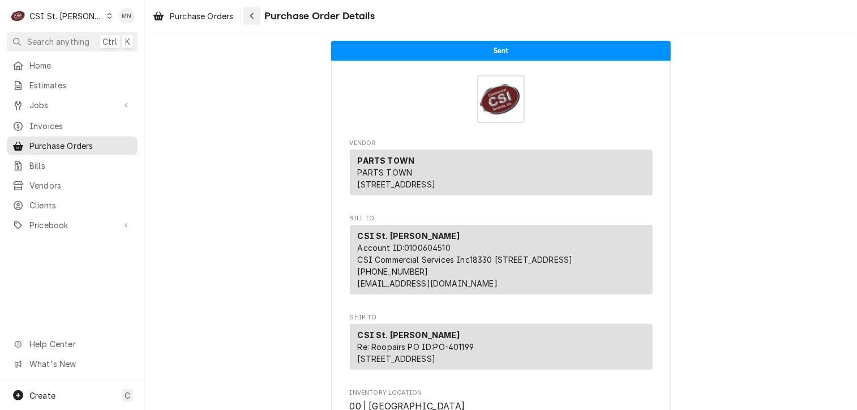
click at [252, 15] on icon "Navigate back" at bounding box center [252, 16] width 5 height 8
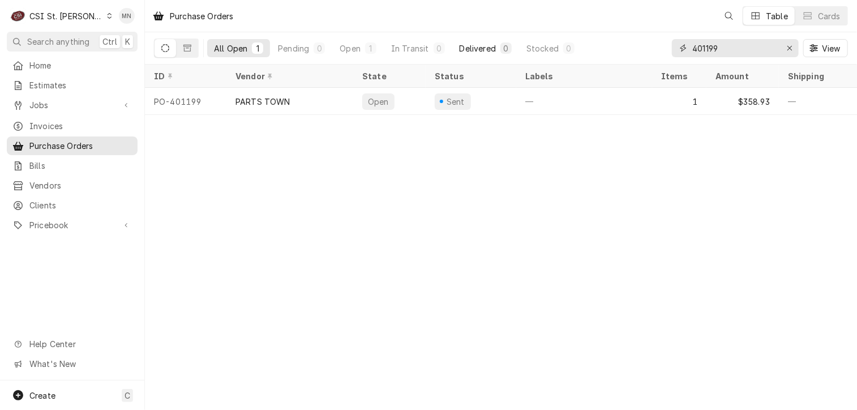
drag, startPoint x: 747, startPoint y: 47, endPoint x: 489, endPoint y: 55, distance: 258.2
click at [563, 54] on div "All Open 1 Pending 0 Open 1 In Transit 0 Delivered 0 Stocked 0 401199 View" at bounding box center [501, 48] width 694 height 32
type input "401390"
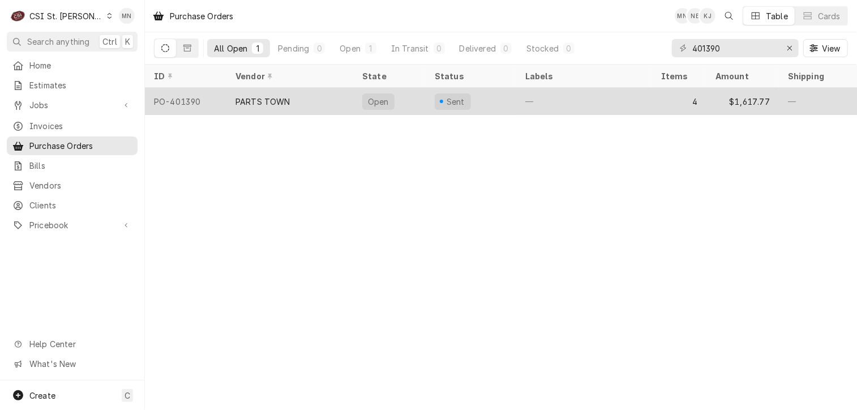
click at [323, 97] on div "PARTS TOWN" at bounding box center [289, 101] width 127 height 27
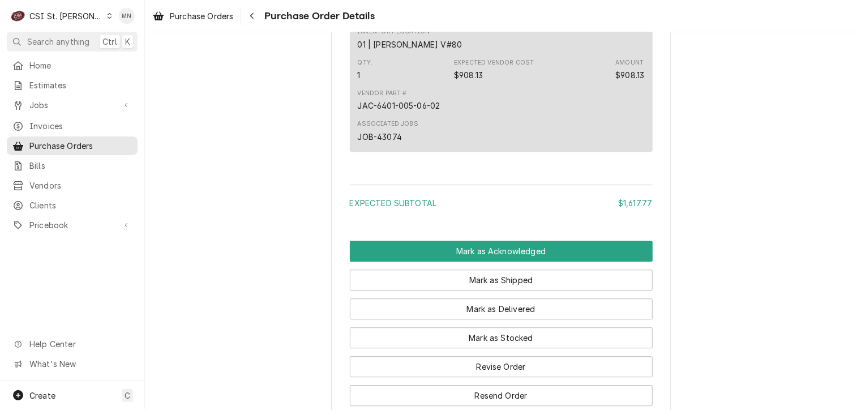
scroll to position [1528, 0]
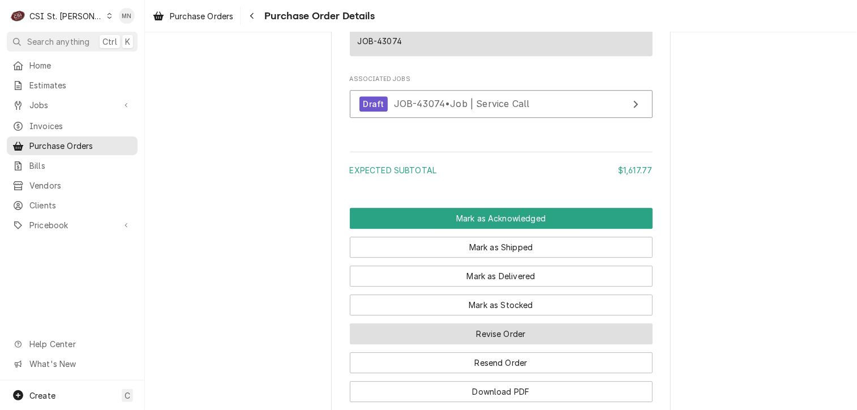
click at [500, 344] on button "Revise Order" at bounding box center [501, 333] width 303 height 21
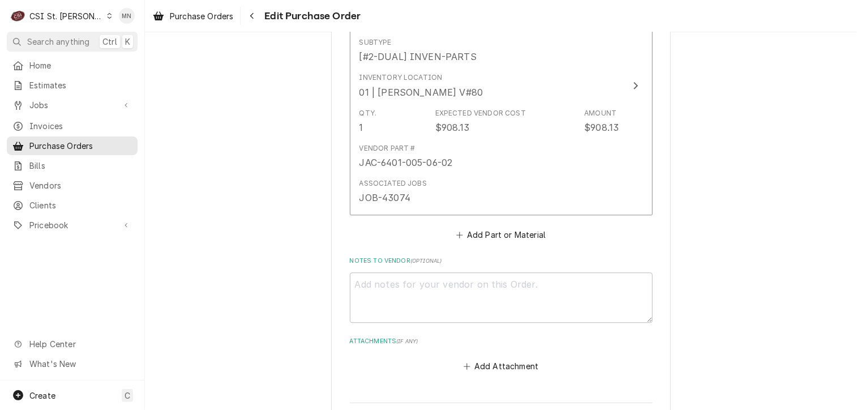
scroll to position [1359, 0]
click at [509, 360] on button "Add Attachment" at bounding box center [500, 366] width 79 height 16
type textarea "x"
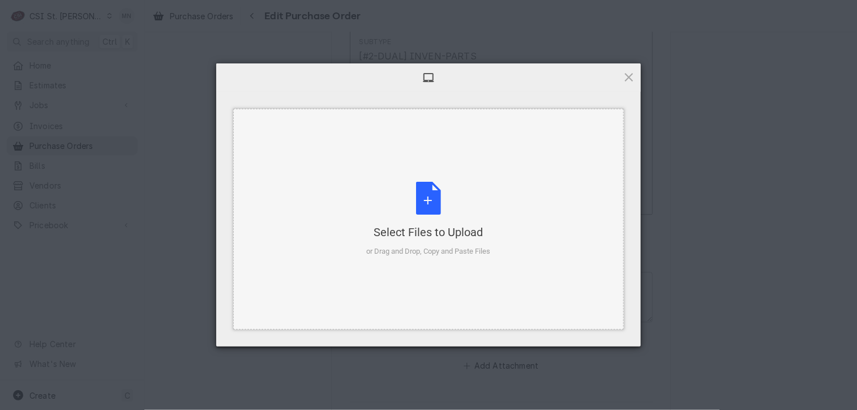
click at [438, 210] on div "Select Files to Upload or Drag and Drop, Copy and Paste Files" at bounding box center [429, 219] width 124 height 75
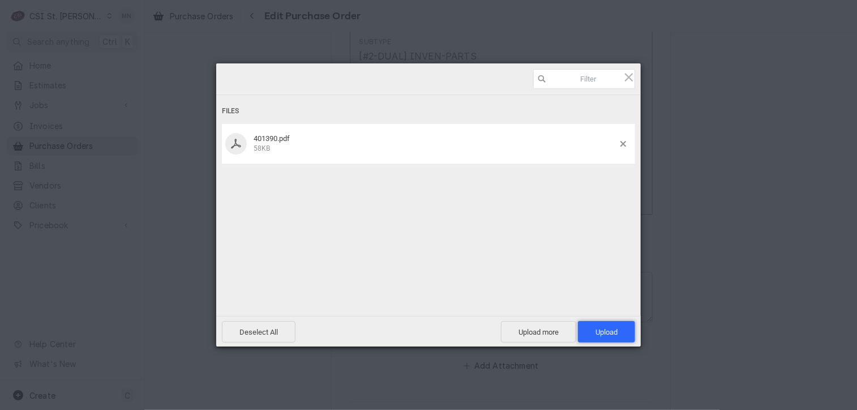
click at [611, 337] on span "Upload 1" at bounding box center [606, 332] width 57 height 22
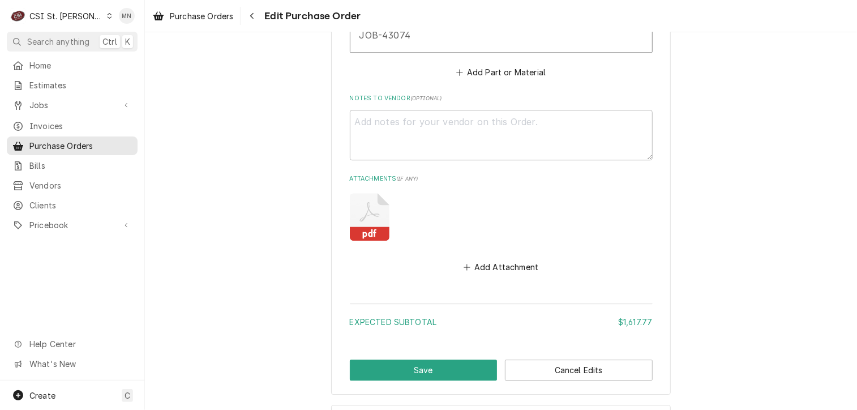
scroll to position [1528, 0]
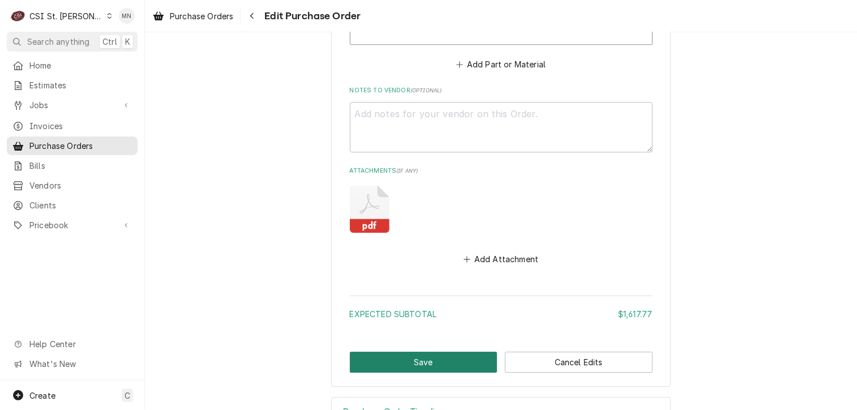
click at [436, 353] on button "Save" at bounding box center [424, 362] width 148 height 21
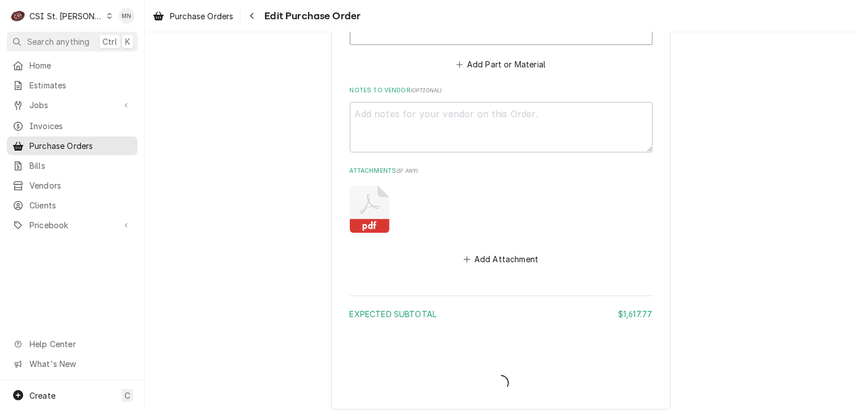
type textarea "x"
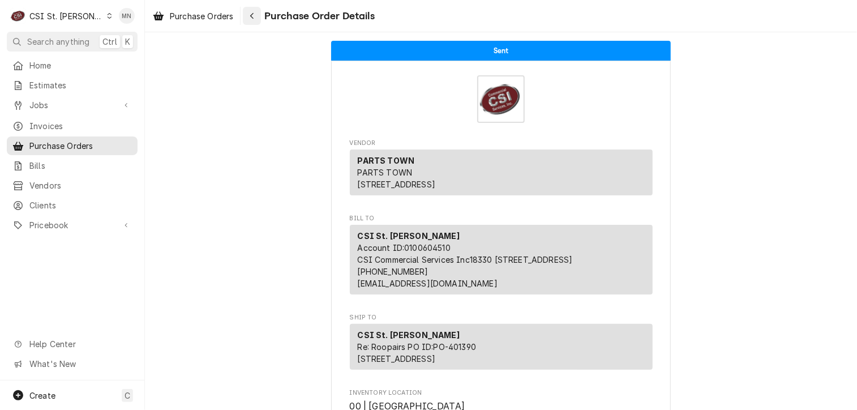
click at [252, 18] on icon "Navigate back" at bounding box center [252, 16] width 5 height 8
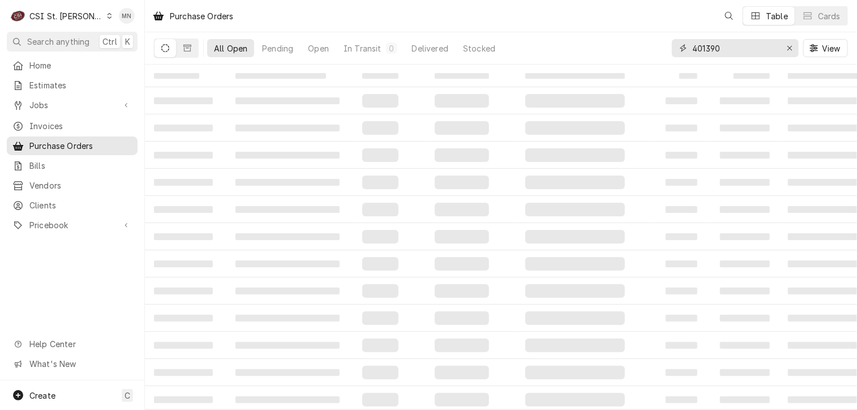
click at [737, 52] on input "401390" at bounding box center [734, 48] width 85 height 18
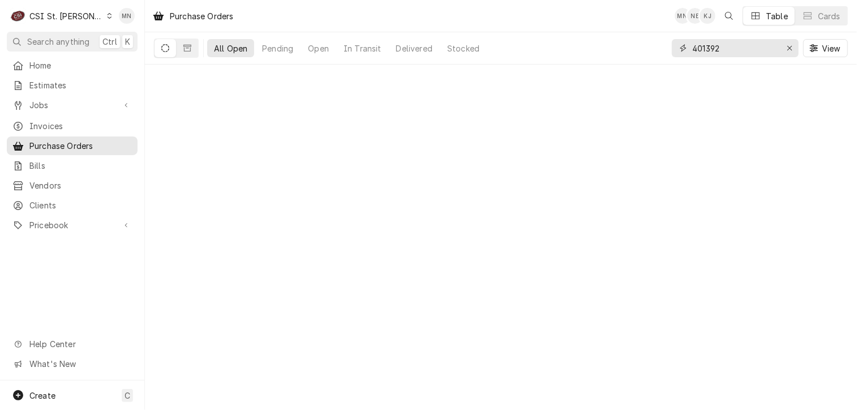
type input "401392"
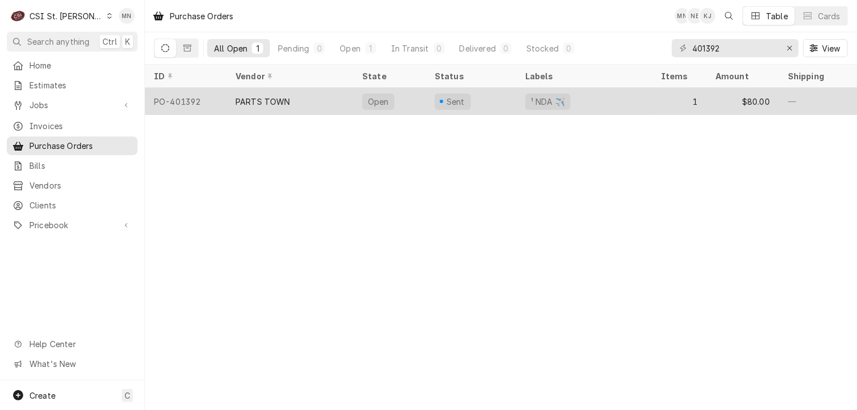
click at [321, 109] on div "PARTS TOWN" at bounding box center [289, 101] width 127 height 27
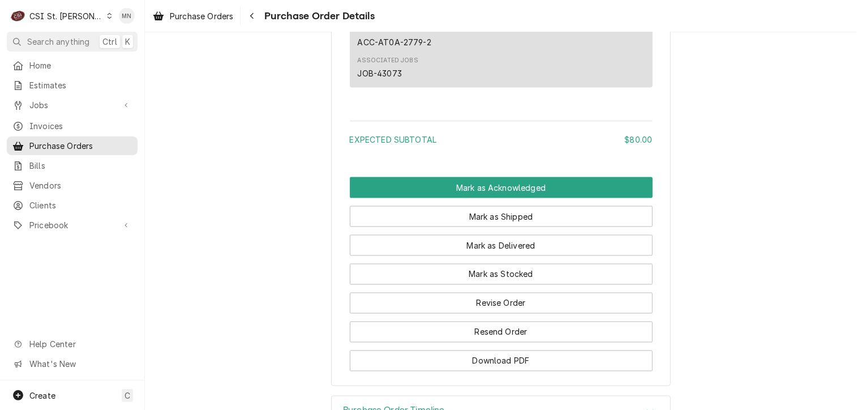
scroll to position [919, 0]
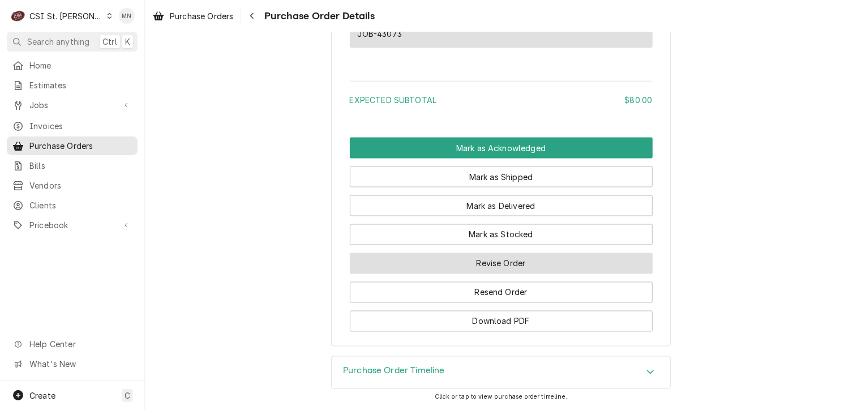
click at [493, 264] on button "Revise Order" at bounding box center [501, 263] width 303 height 21
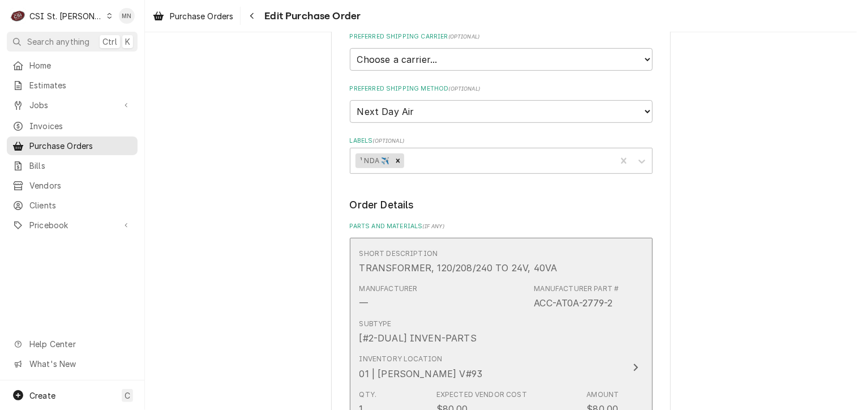
scroll to position [679, 0]
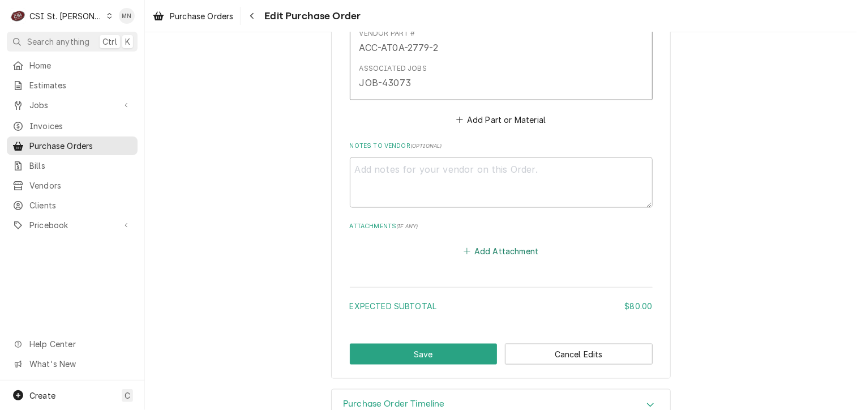
click at [513, 248] on button "Add Attachment" at bounding box center [500, 251] width 79 height 16
type textarea "x"
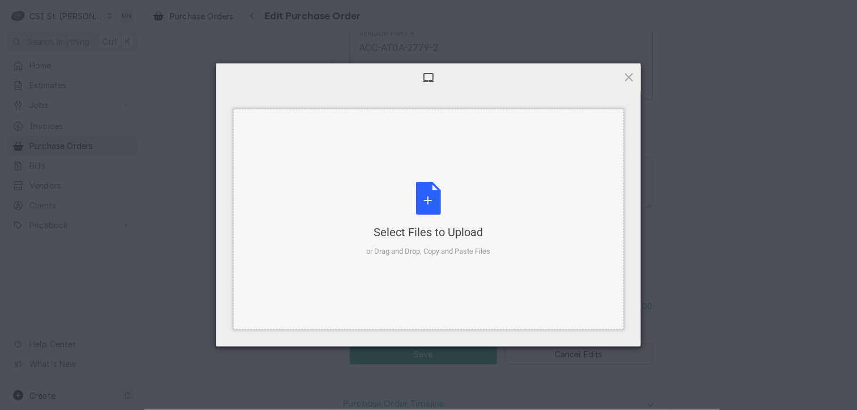
click at [451, 221] on div "Select Files to Upload or Drag and Drop, Copy and Paste Files" at bounding box center [429, 219] width 124 height 75
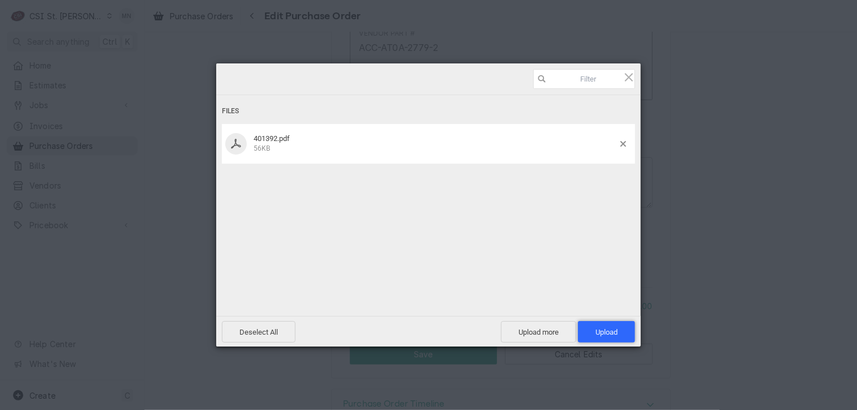
click at [602, 325] on span "Upload 1" at bounding box center [606, 332] width 57 height 22
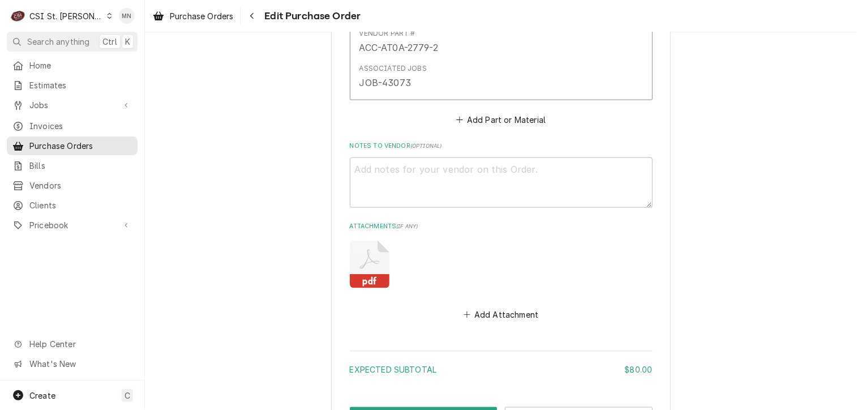
scroll to position [772, 0]
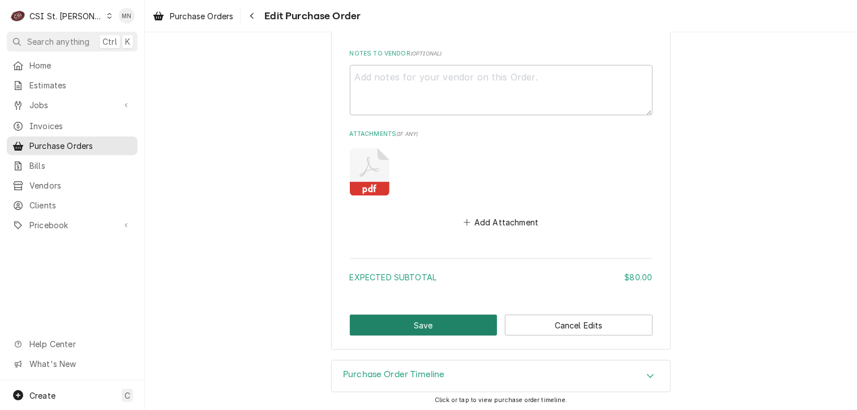
click at [429, 323] on button "Save" at bounding box center [424, 325] width 148 height 21
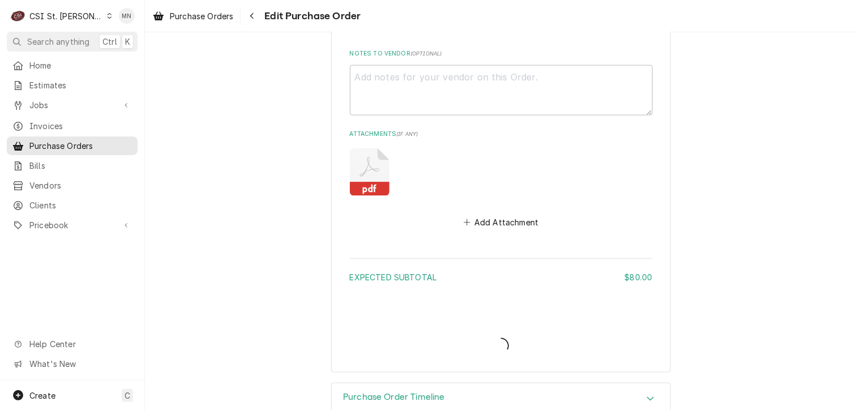
type textarea "x"
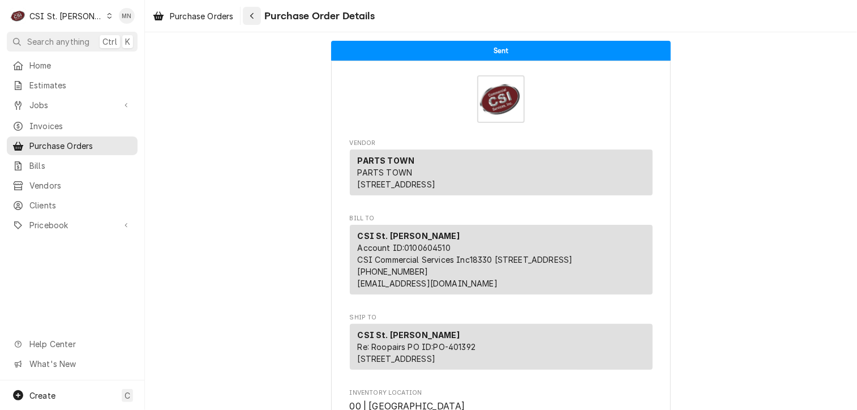
click at [251, 15] on icon "Navigate back" at bounding box center [252, 16] width 5 height 8
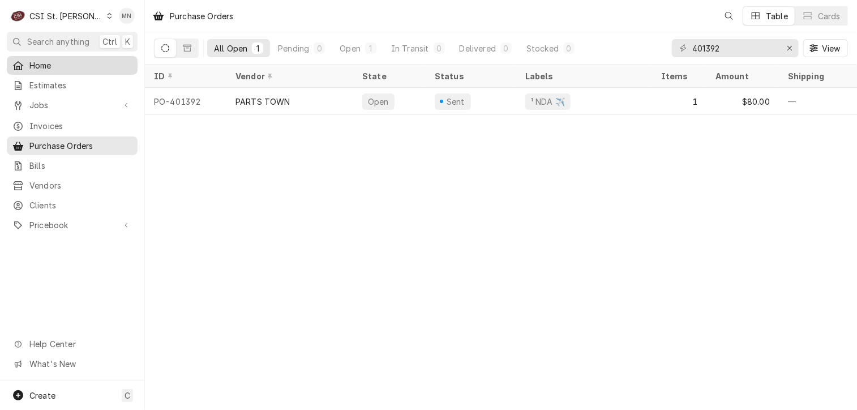
click at [38, 59] on span "Home" at bounding box center [80, 65] width 102 height 12
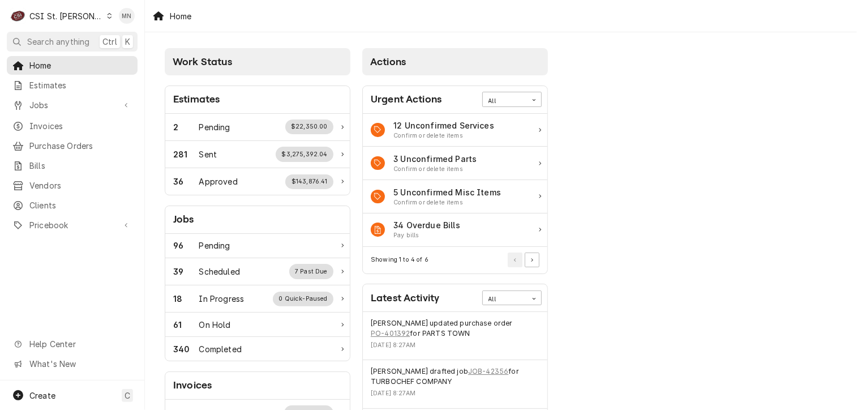
click at [72, 15] on div "CSI St. [PERSON_NAME]" at bounding box center [66, 16] width 74 height 12
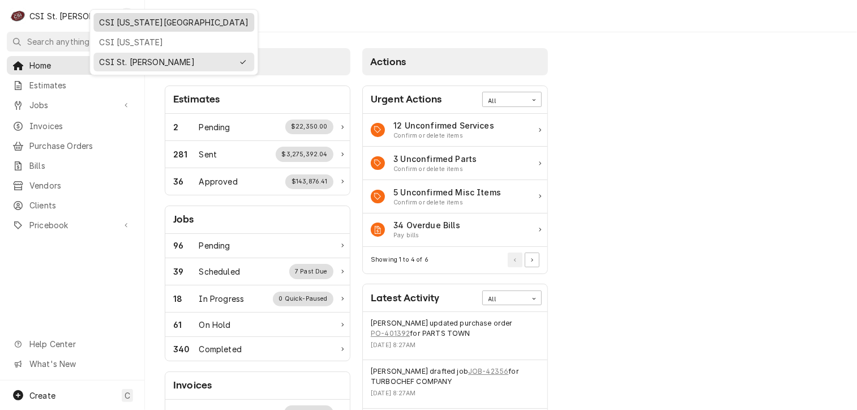
click at [101, 21] on div "CSI [US_STATE][GEOGRAPHIC_DATA]" at bounding box center [173, 22] width 149 height 12
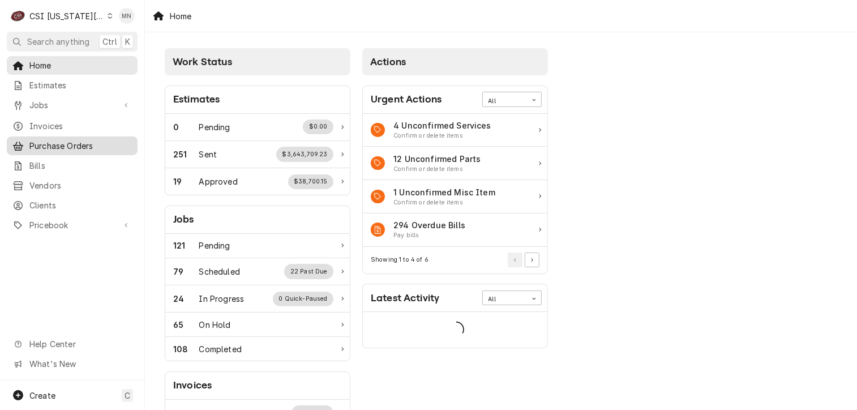
click at [45, 142] on span "Purchase Orders" at bounding box center [80, 146] width 102 height 12
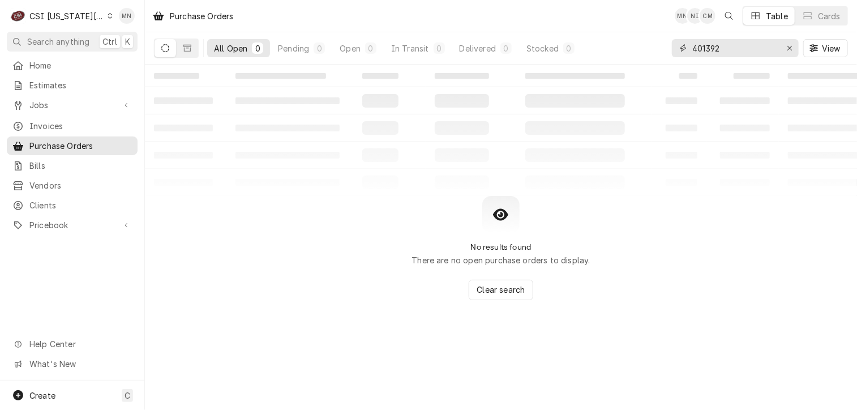
drag, startPoint x: 738, startPoint y: 45, endPoint x: 594, endPoint y: 48, distance: 144.4
click at [647, 48] on div "All Open 0 Pending 0 Open 0 In Transit 0 Delivered 0 Stocked 0 401392 View" at bounding box center [501, 48] width 694 height 32
type input "301593"
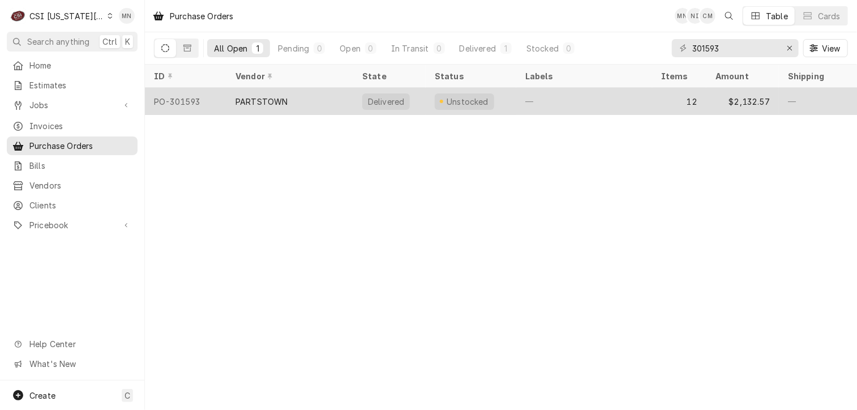
click at [317, 95] on div "PARTSTOWN" at bounding box center [289, 101] width 127 height 27
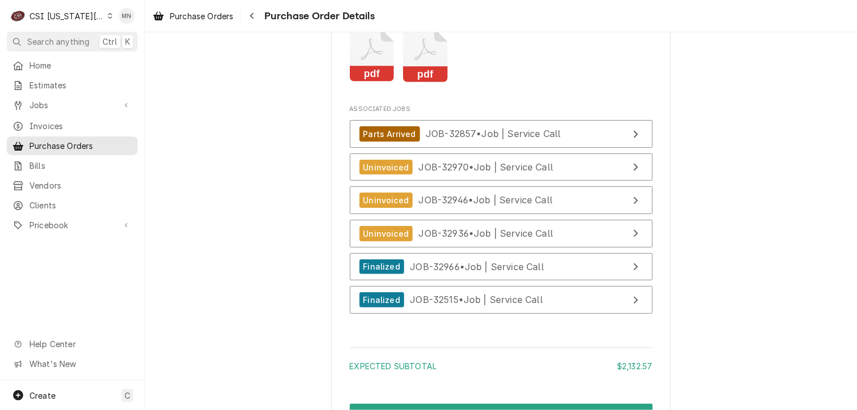
scroll to position [3510, 0]
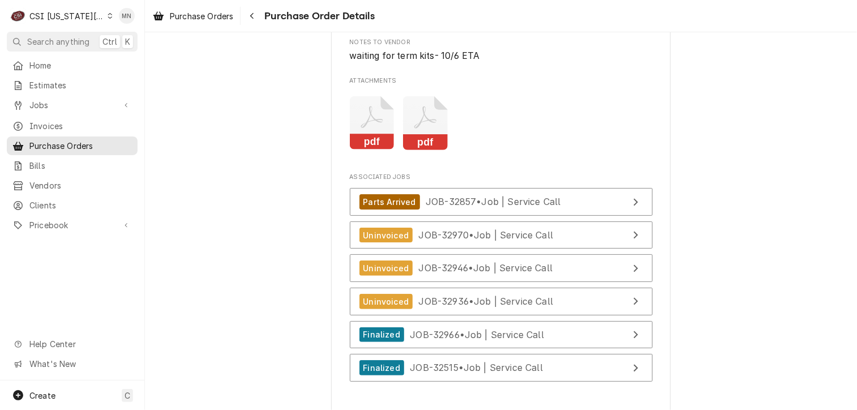
click at [428, 150] on icon "Attachments" at bounding box center [425, 123] width 45 height 54
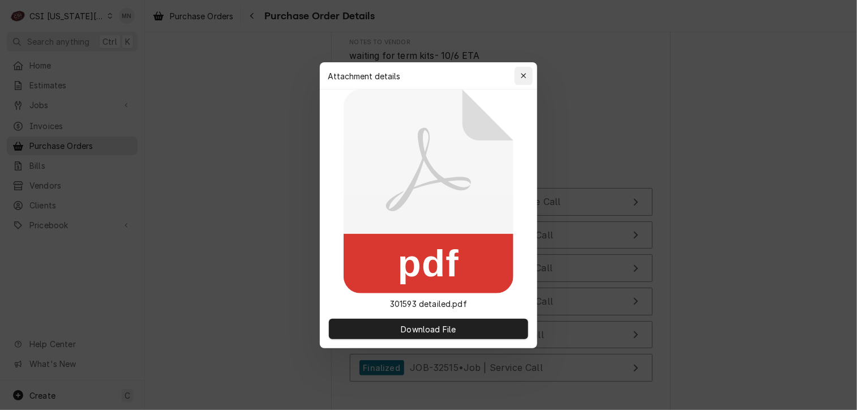
click at [525, 74] on icon "button" at bounding box center [524, 76] width 6 height 8
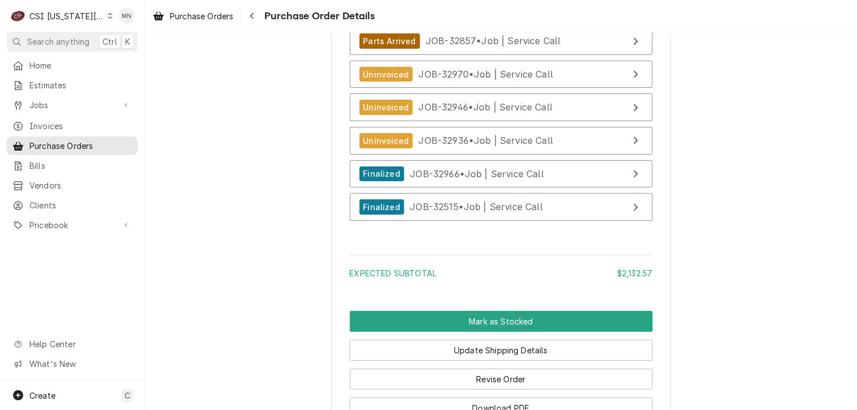
scroll to position [3789, 0]
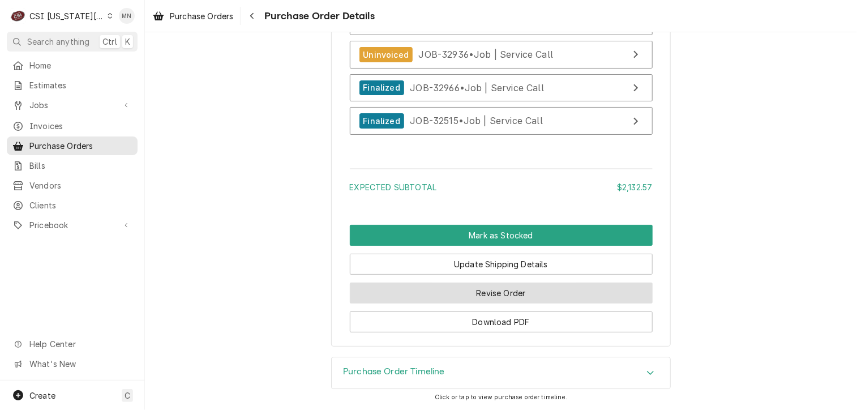
click at [506, 292] on button "Revise Order" at bounding box center [501, 292] width 303 height 21
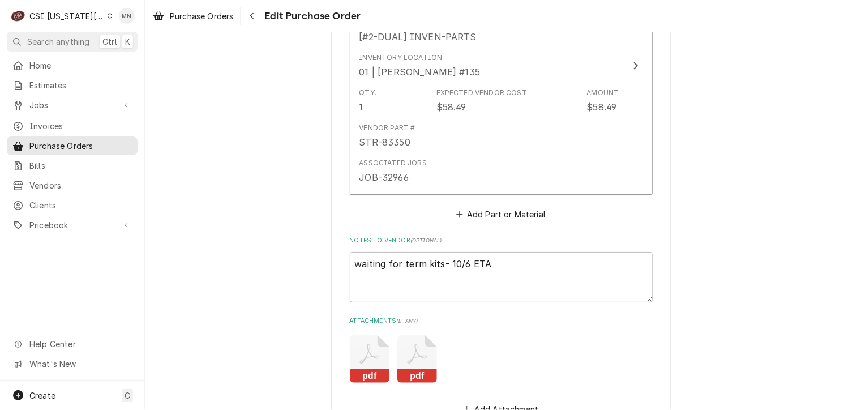
scroll to position [3566, 0]
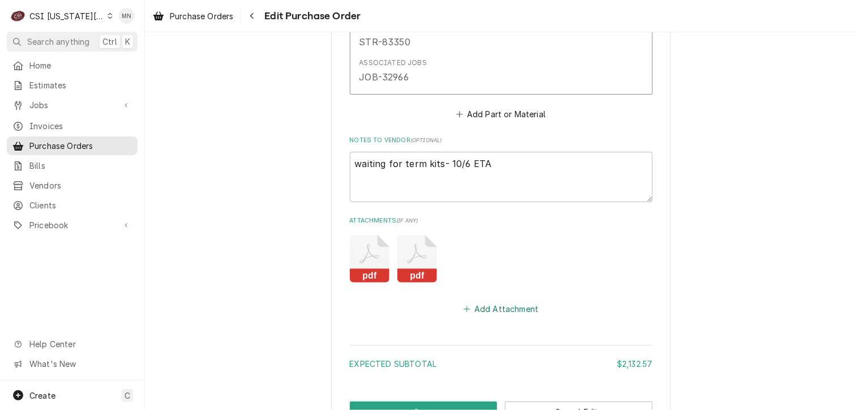
click at [480, 303] on button "Add Attachment" at bounding box center [500, 309] width 79 height 16
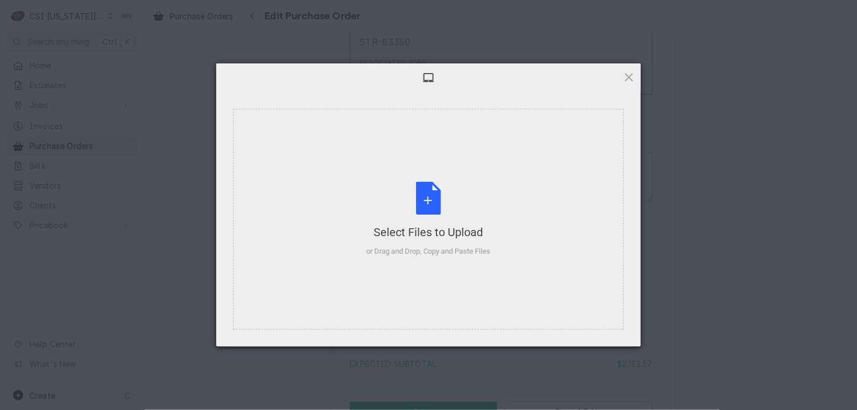
type textarea "x"
click at [422, 225] on div "Select Files to Upload" at bounding box center [429, 232] width 124 height 16
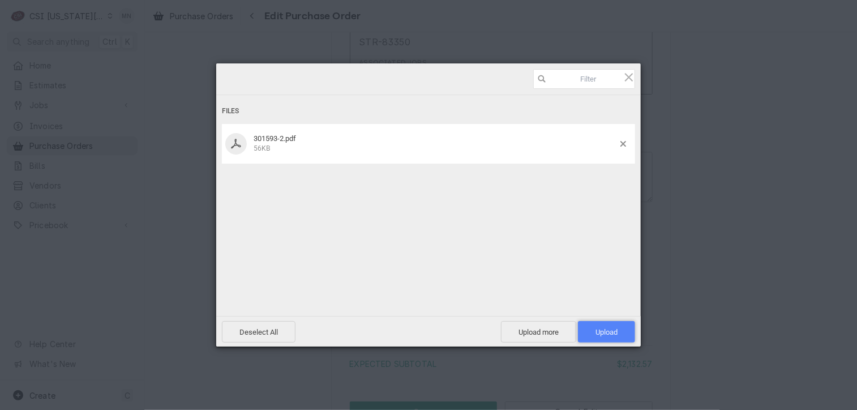
click at [611, 331] on span "Upload 1" at bounding box center [607, 332] width 22 height 8
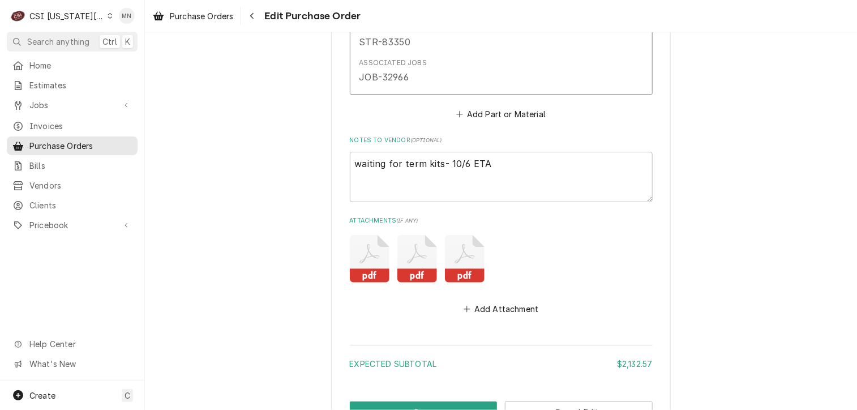
scroll to position [3651, 0]
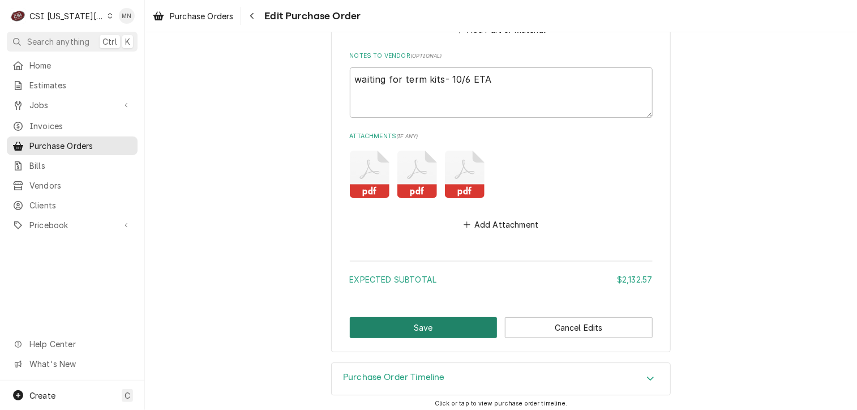
click at [401, 324] on button "Save" at bounding box center [424, 327] width 148 height 21
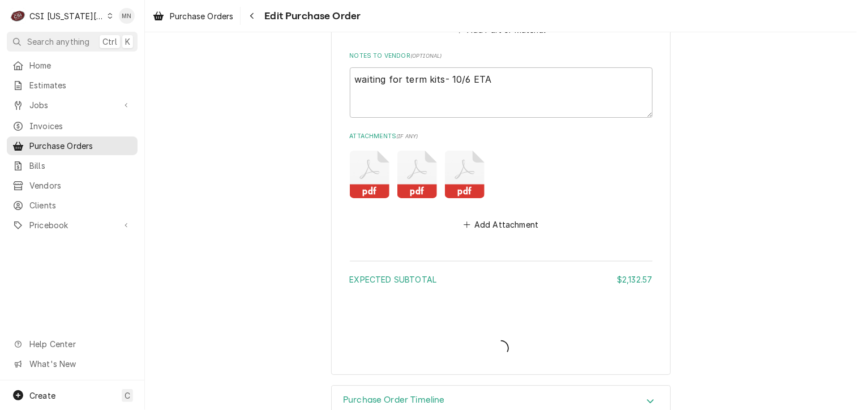
type textarea "x"
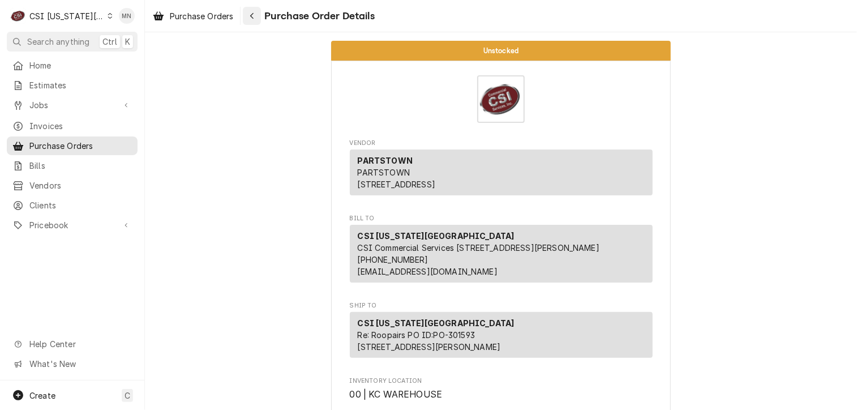
click at [255, 17] on icon "Navigate back" at bounding box center [252, 16] width 5 height 8
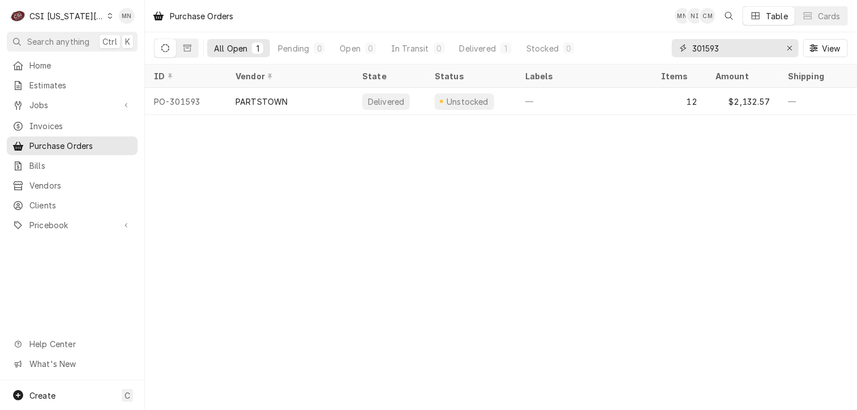
drag, startPoint x: 729, startPoint y: 48, endPoint x: 642, endPoint y: 52, distance: 86.1
click at [667, 50] on div "All Open 1 Pending 0 Open 0 In Transit 0 Delivered 1 Stocked 0 301593 View" at bounding box center [501, 48] width 694 height 32
type input "301698"
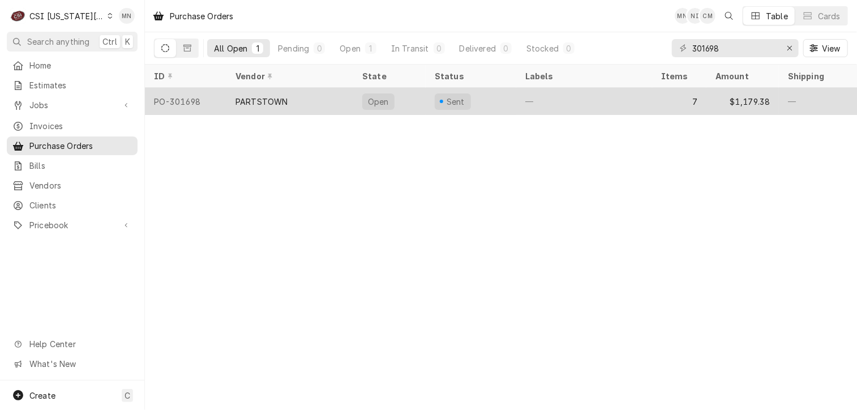
click at [338, 105] on div "PARTSTOWN" at bounding box center [289, 101] width 127 height 27
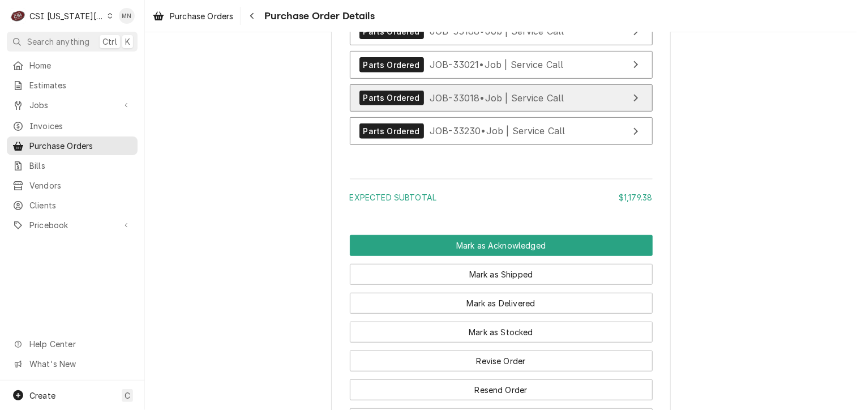
scroll to position [2491, 0]
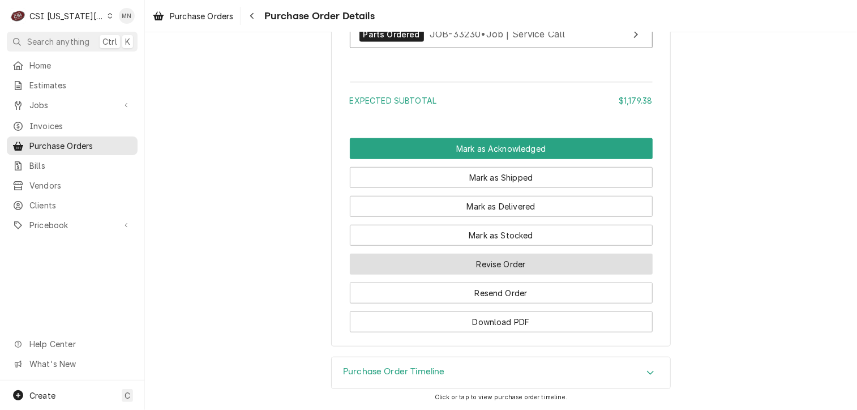
click at [519, 275] on button "Revise Order" at bounding box center [501, 264] width 303 height 21
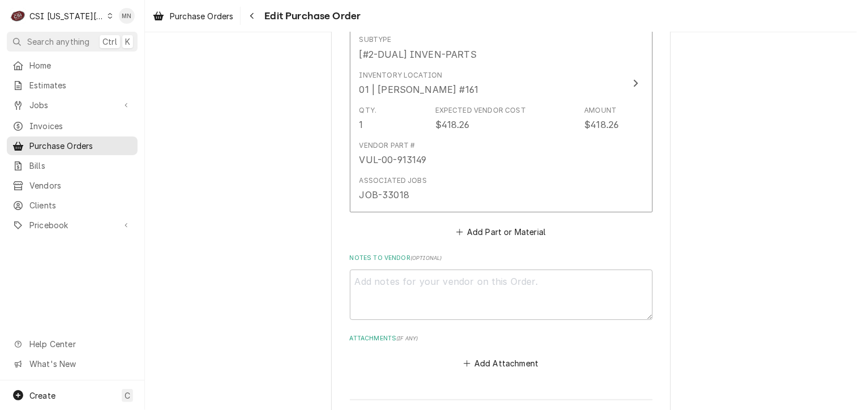
scroll to position [2291, 0]
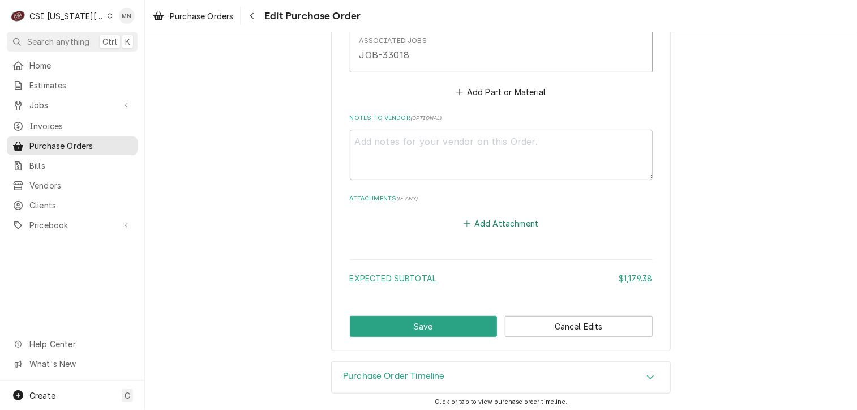
click at [499, 222] on button "Add Attachment" at bounding box center [500, 224] width 79 height 16
type textarea "x"
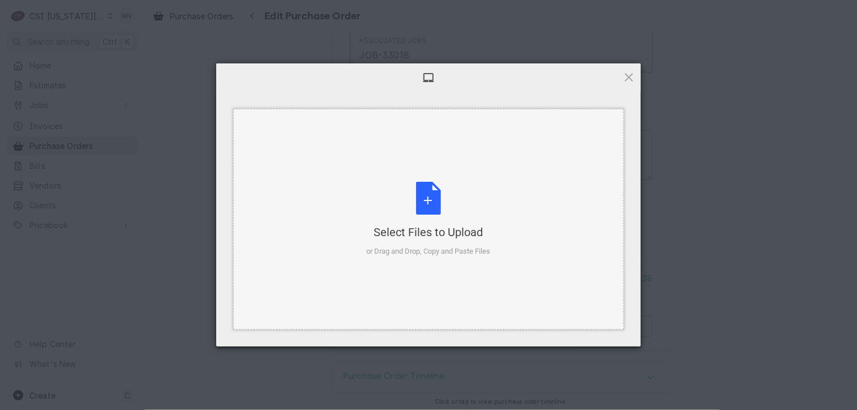
click at [447, 215] on div "Select Files to Upload or Drag and Drop, Copy and Paste Files" at bounding box center [429, 219] width 124 height 75
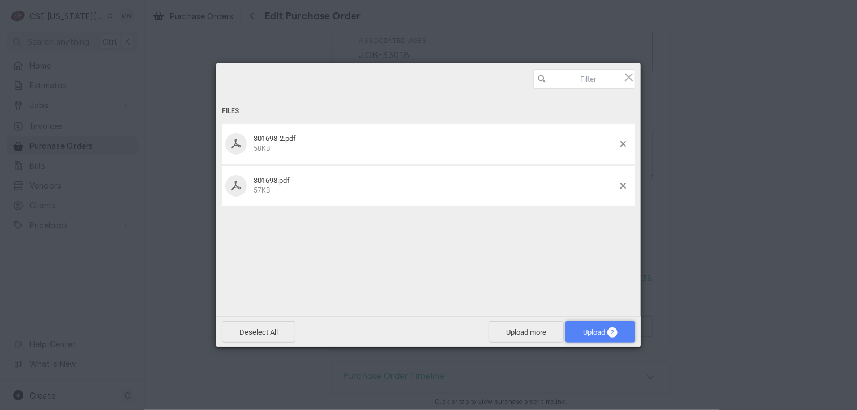
click at [593, 326] on span "Upload 2" at bounding box center [601, 332] width 70 height 22
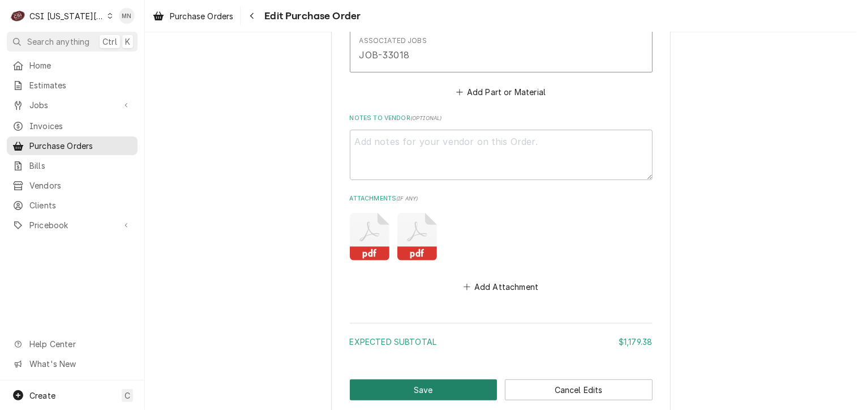
click at [442, 389] on button "Save" at bounding box center [424, 389] width 148 height 21
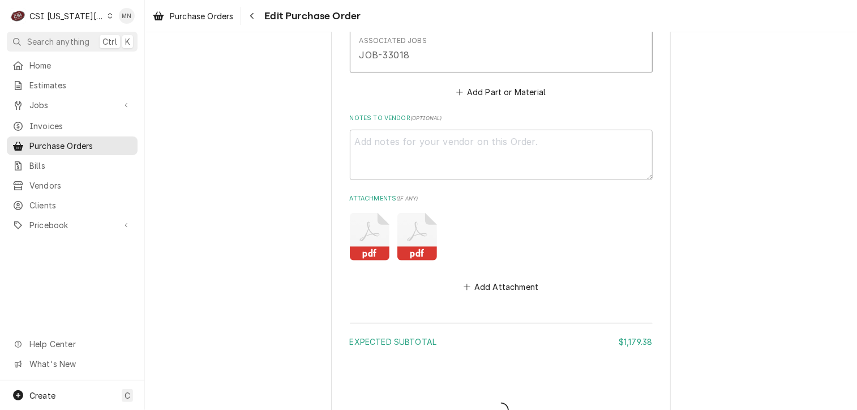
type textarea "x"
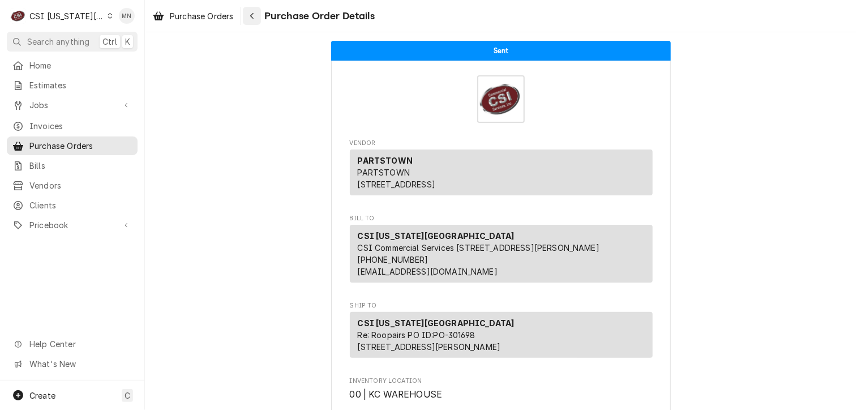
click at [253, 16] on icon "Navigate back" at bounding box center [251, 16] width 3 height 6
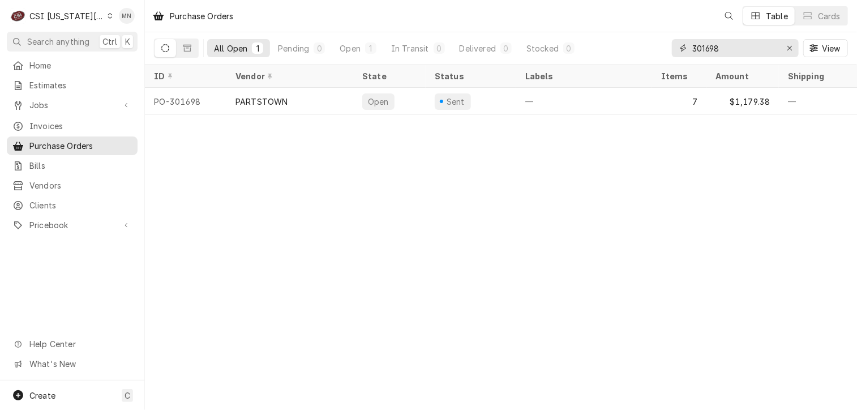
drag, startPoint x: 740, startPoint y: 49, endPoint x: 632, endPoint y: 44, distance: 108.8
click at [666, 45] on div "All Open 1 Pending 0 Open 1 In Transit 0 Delivered 0 Stocked 0 301698 View" at bounding box center [501, 48] width 694 height 32
type input "301697"
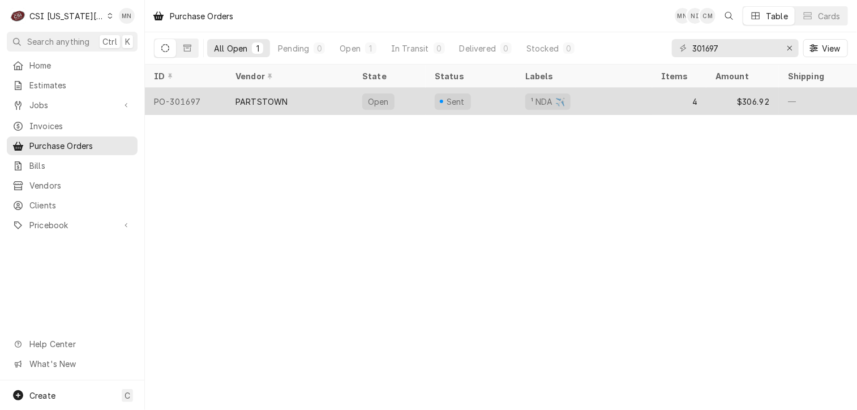
click at [314, 99] on div "PARTSTOWN" at bounding box center [289, 101] width 127 height 27
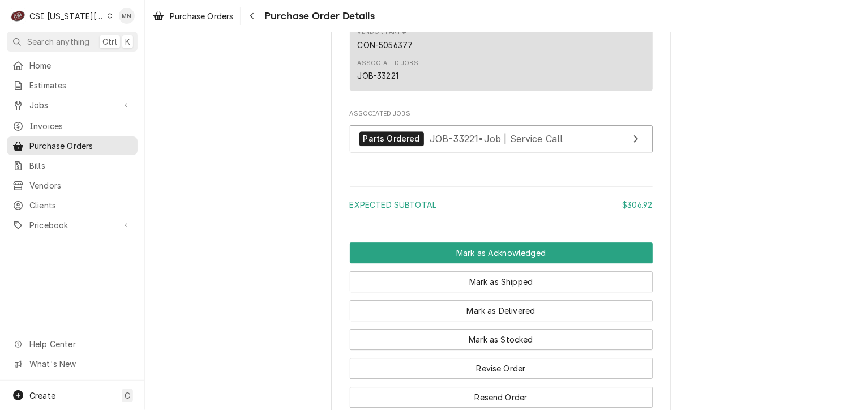
scroll to position [1661, 0]
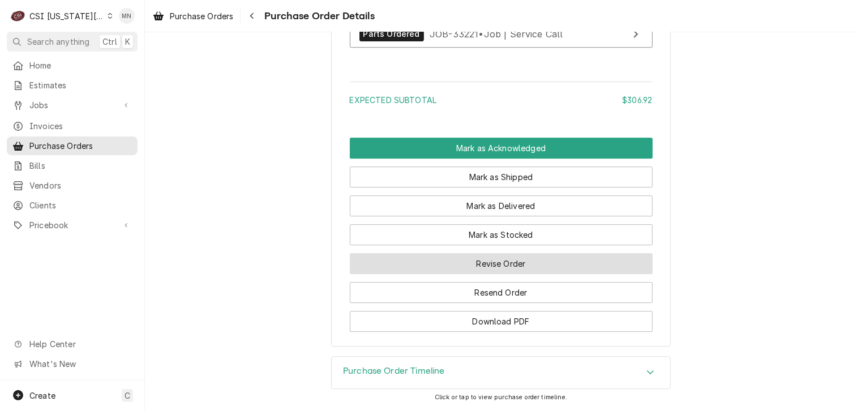
click at [458, 268] on button "Revise Order" at bounding box center [501, 263] width 303 height 21
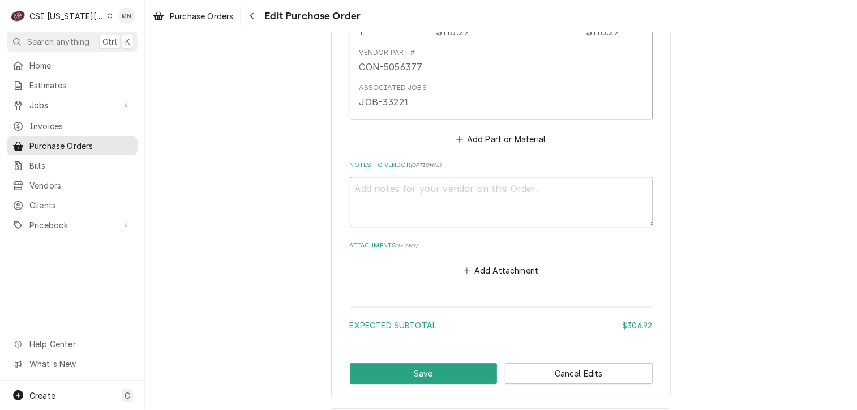
scroll to position [1463, 0]
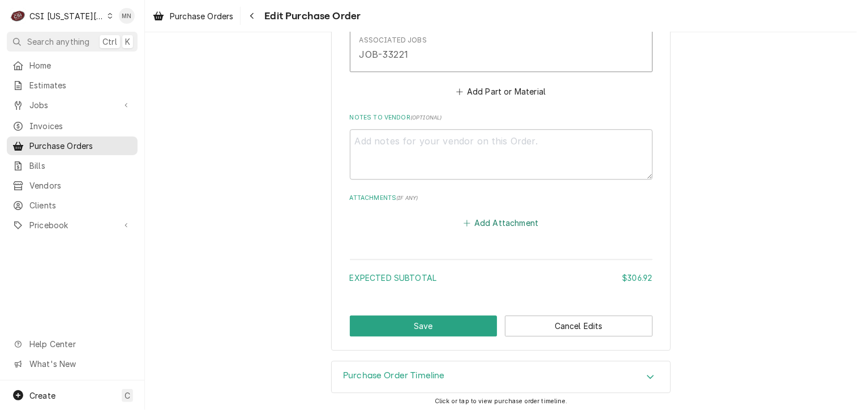
click at [489, 221] on button "Add Attachment" at bounding box center [500, 223] width 79 height 16
type textarea "x"
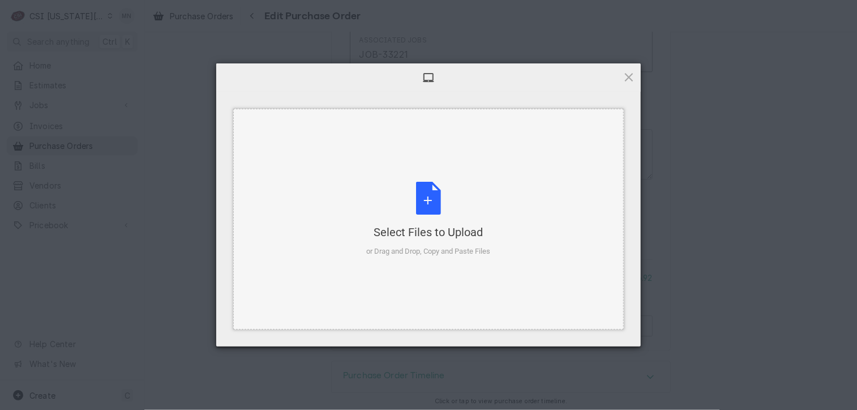
click at [425, 208] on div "Select Files to Upload or Drag and Drop, Copy and Paste Files" at bounding box center [429, 219] width 124 height 75
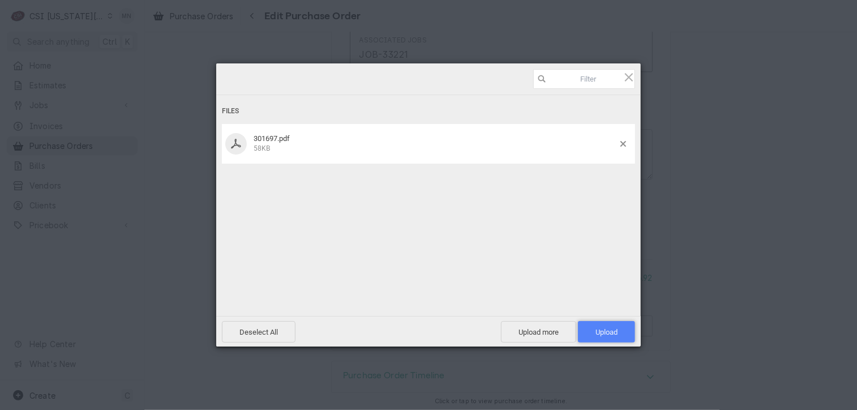
click at [599, 331] on span "Upload 1" at bounding box center [607, 332] width 22 height 8
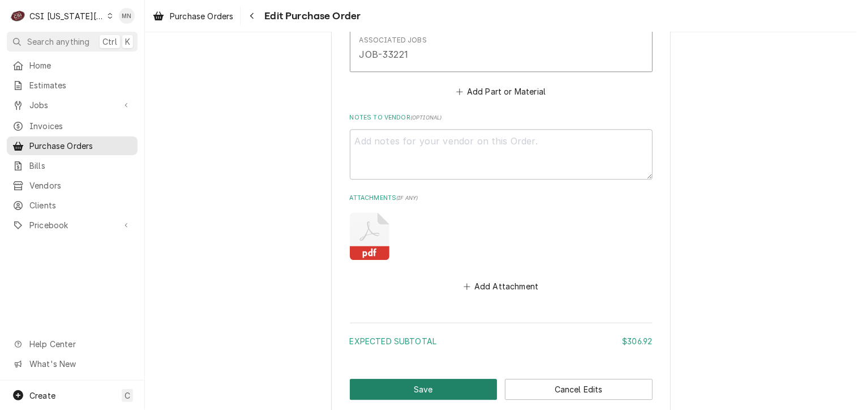
click at [414, 387] on button "Save" at bounding box center [424, 389] width 148 height 21
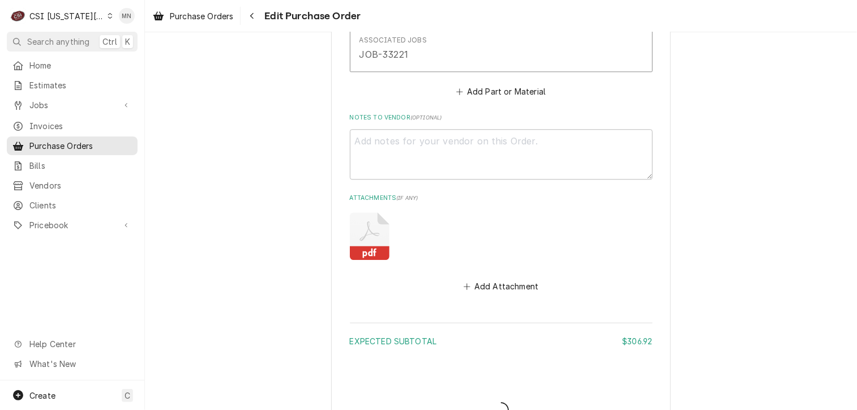
type textarea "x"
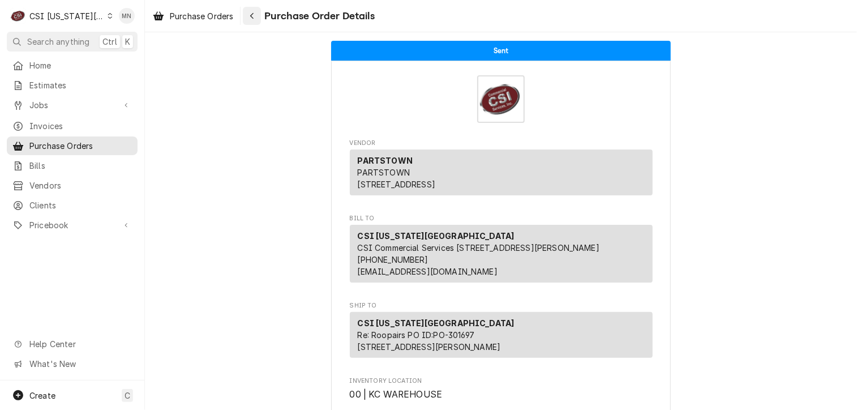
click at [249, 19] on div "Navigate back" at bounding box center [251, 15] width 11 height 11
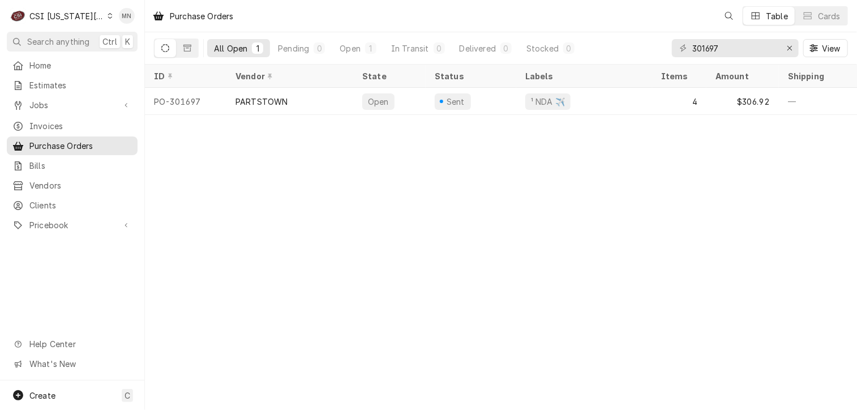
click at [88, 18] on div "CSI Kansas City" at bounding box center [66, 16] width 75 height 12
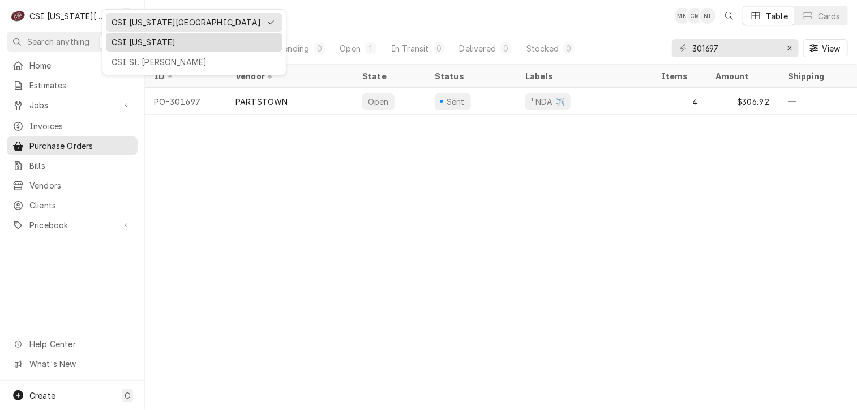
click at [118, 45] on div "CSI [US_STATE]" at bounding box center [194, 42] width 165 height 12
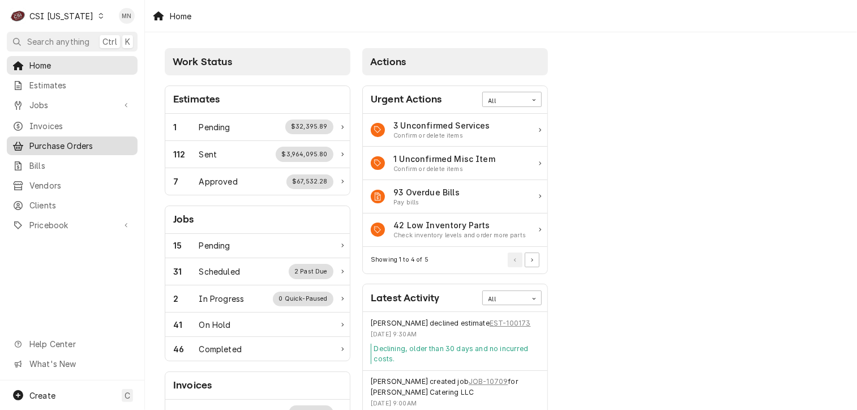
click at [75, 140] on span "Purchase Orders" at bounding box center [80, 146] width 102 height 12
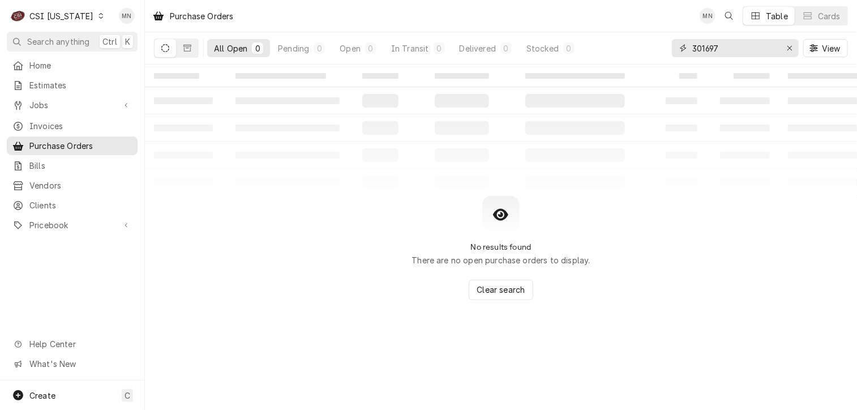
drag, startPoint x: 743, startPoint y: 52, endPoint x: 610, endPoint y: 48, distance: 132.5
click at [623, 48] on div "All Open 0 Pending 0 Open 0 In Transit 0 Delivered 0 Stocked 0 301697 View" at bounding box center [501, 48] width 694 height 32
type input "100442"
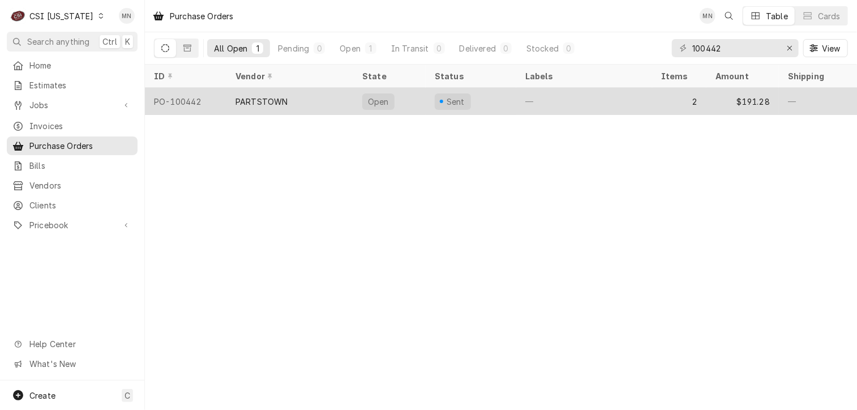
click at [285, 92] on div "PARTSTOWN" at bounding box center [289, 101] width 127 height 27
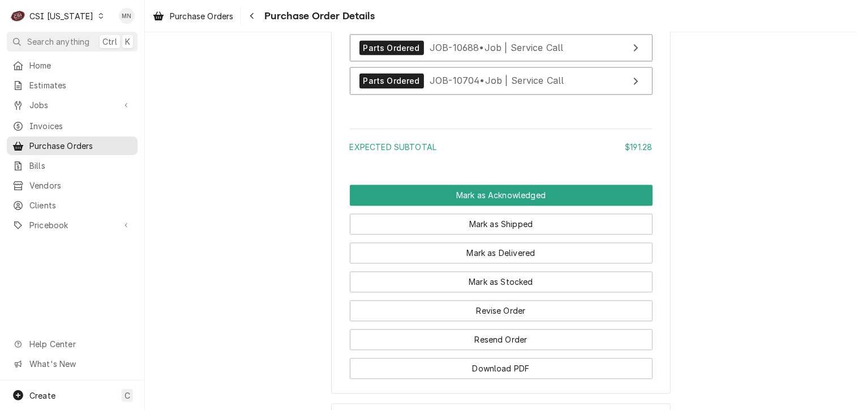
scroll to position [1191, 0]
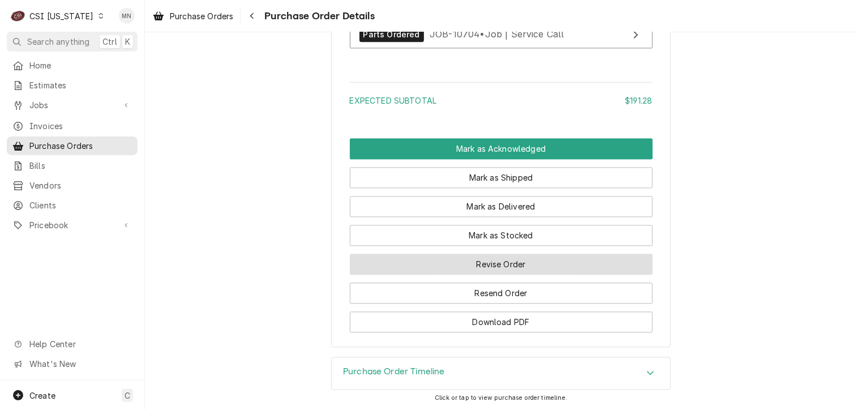
click at [489, 267] on button "Revise Order" at bounding box center [501, 264] width 303 height 21
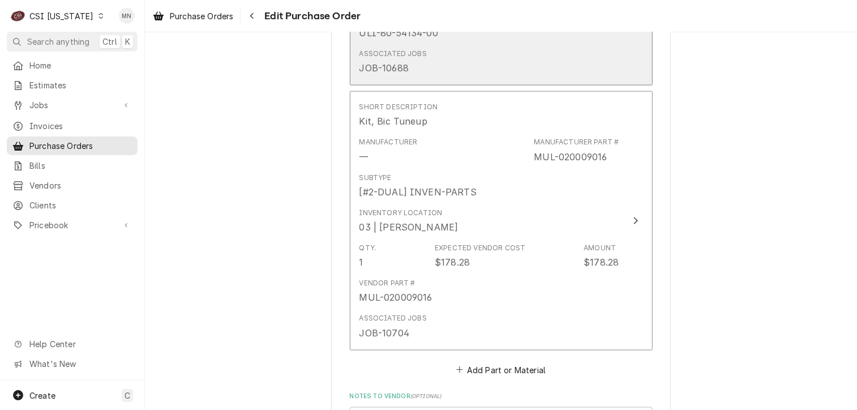
scroll to position [906, 0]
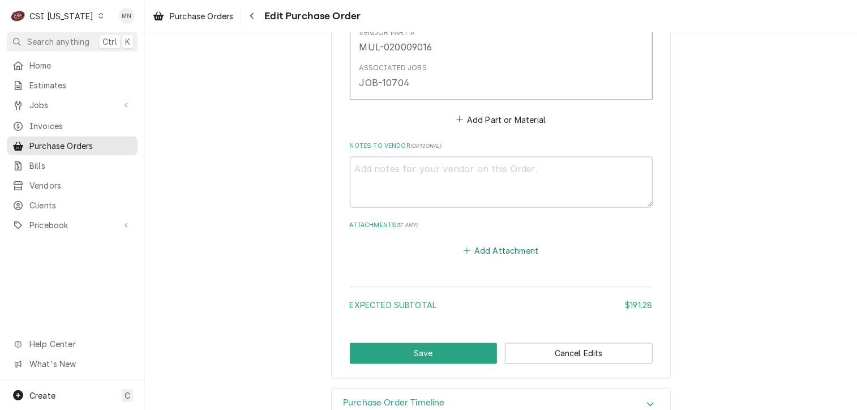
click at [491, 251] on button "Add Attachment" at bounding box center [500, 251] width 79 height 16
type textarea "x"
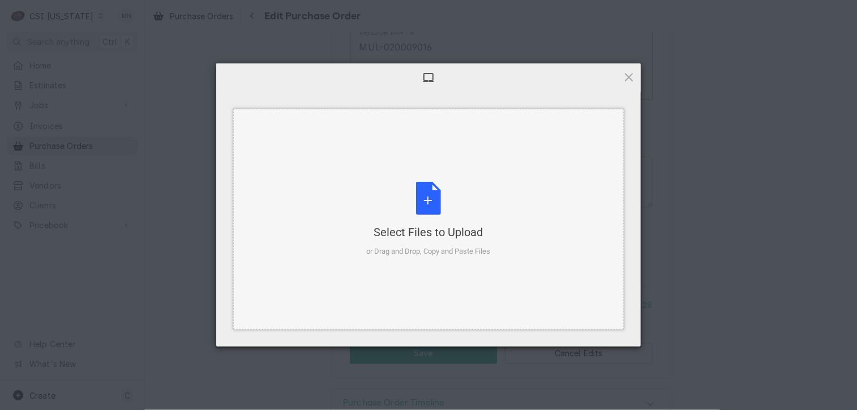
click at [446, 217] on div "Select Files to Upload or Drag and Drop, Copy and Paste Files" at bounding box center [429, 219] width 124 height 75
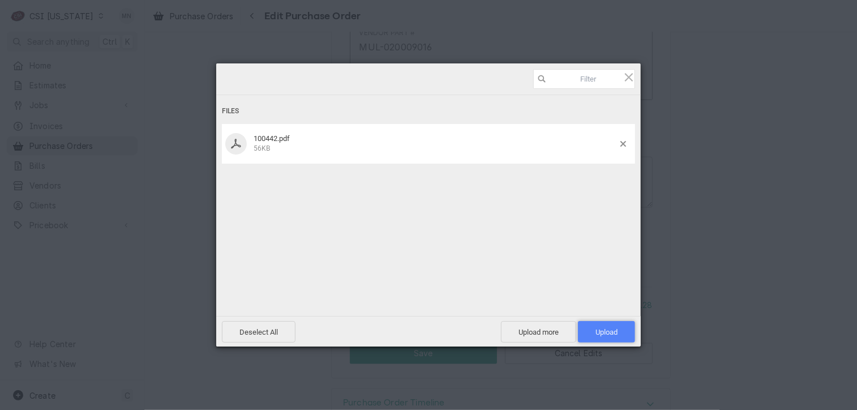
click at [598, 329] on span "Upload 1" at bounding box center [607, 332] width 22 height 8
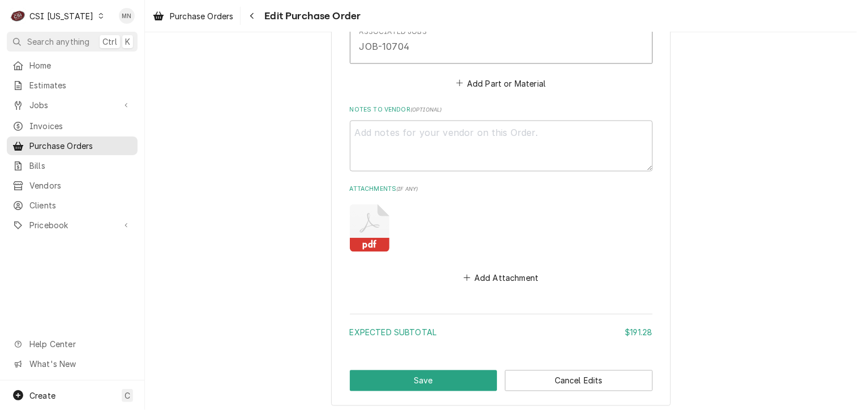
scroll to position [997, 0]
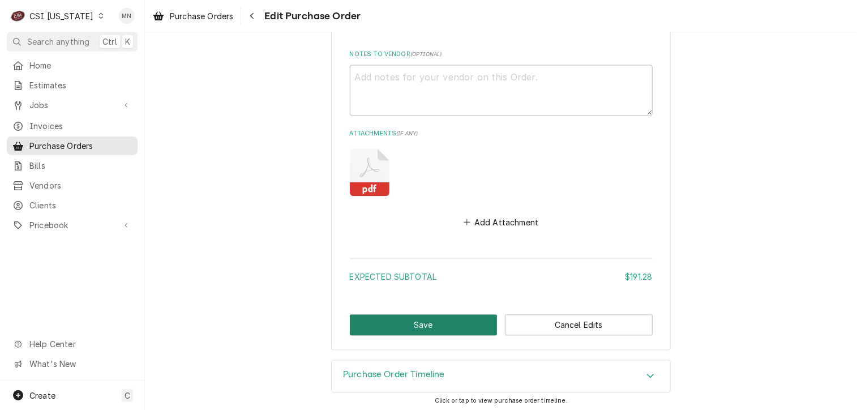
click at [418, 318] on button "Save" at bounding box center [424, 325] width 148 height 21
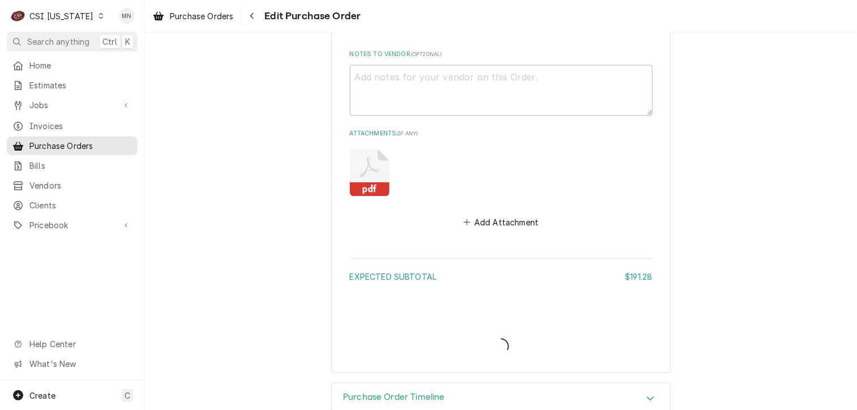
type textarea "x"
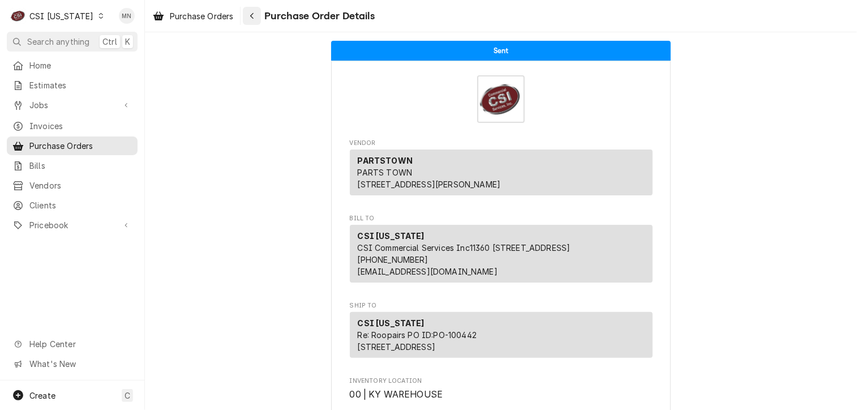
click at [258, 18] on div "Navigate back" at bounding box center [251, 15] width 11 height 11
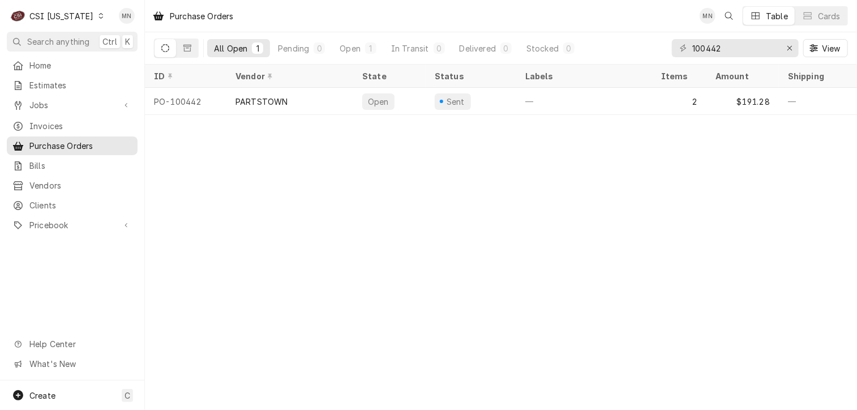
click at [59, 18] on div "CSI [US_STATE]" at bounding box center [61, 16] width 64 height 12
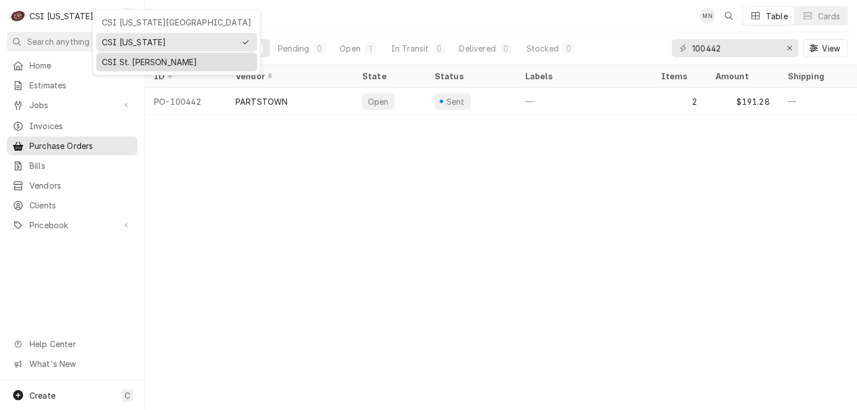
click at [117, 53] on div "CSI St. Louis" at bounding box center [176, 62] width 161 height 19
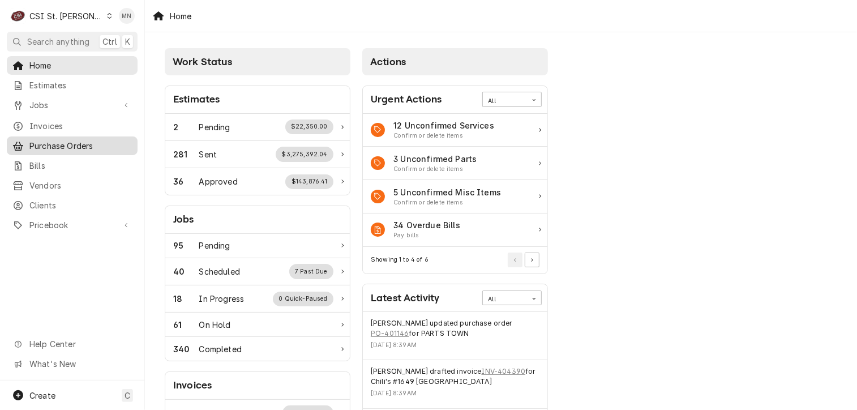
click at [65, 143] on span "Purchase Orders" at bounding box center [80, 146] width 102 height 12
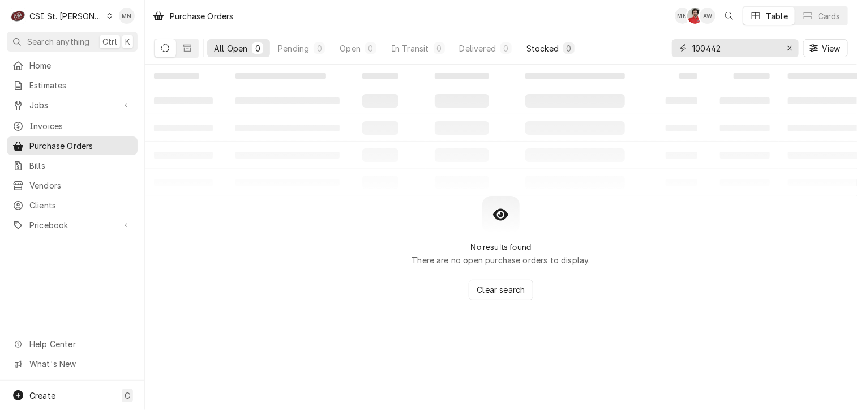
drag, startPoint x: 742, startPoint y: 48, endPoint x: 559, endPoint y: 56, distance: 182.5
click at [579, 53] on div "All Open 0 Pending 0 Open 0 In Transit 0 Delivered 0 Stocked 0 100442 View" at bounding box center [501, 48] width 694 height 32
type input "401389"
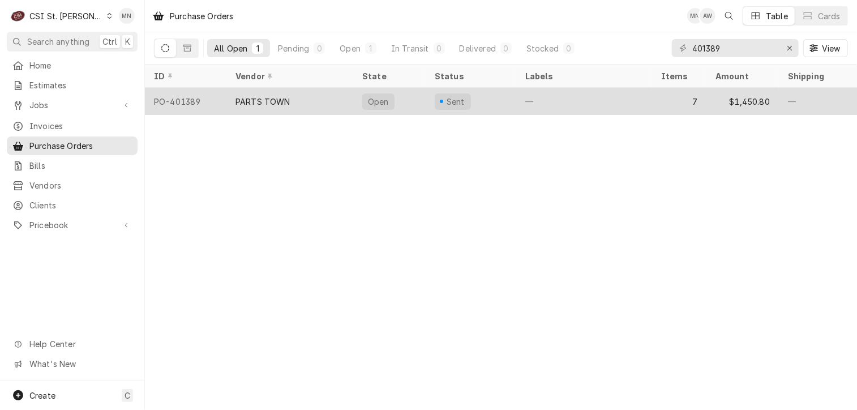
click at [250, 104] on div "PARTS TOWN" at bounding box center [262, 102] width 55 height 12
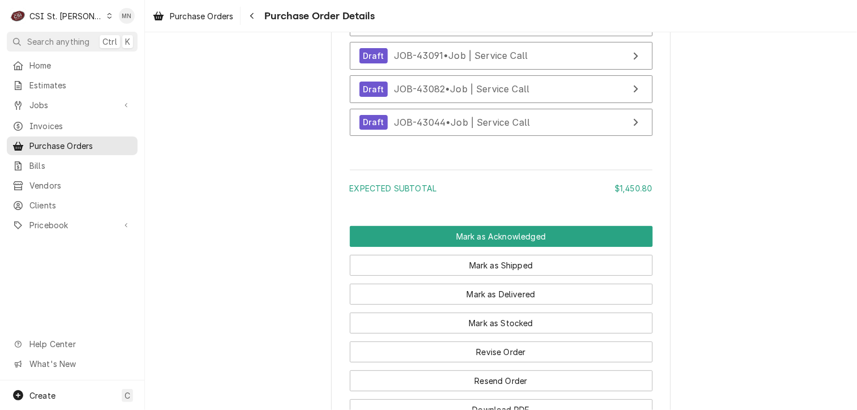
scroll to position [2422, 0]
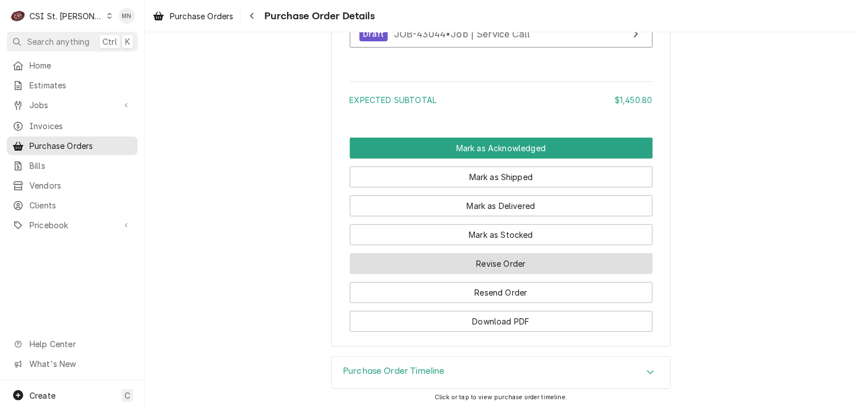
click at [473, 262] on button "Revise Order" at bounding box center [501, 263] width 303 height 21
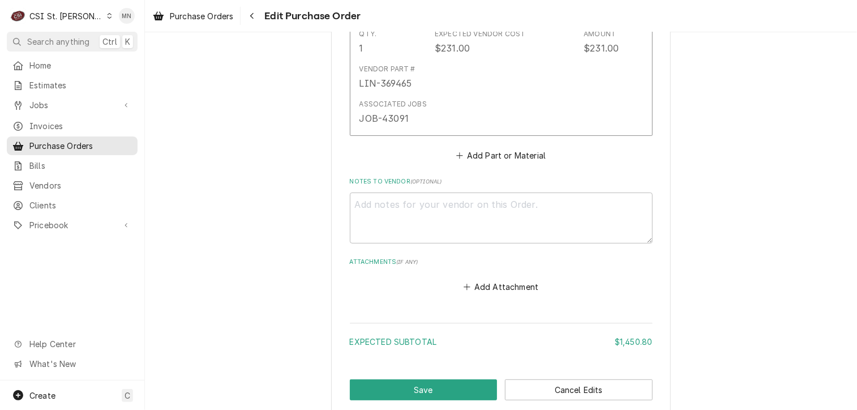
scroll to position [2294, 0]
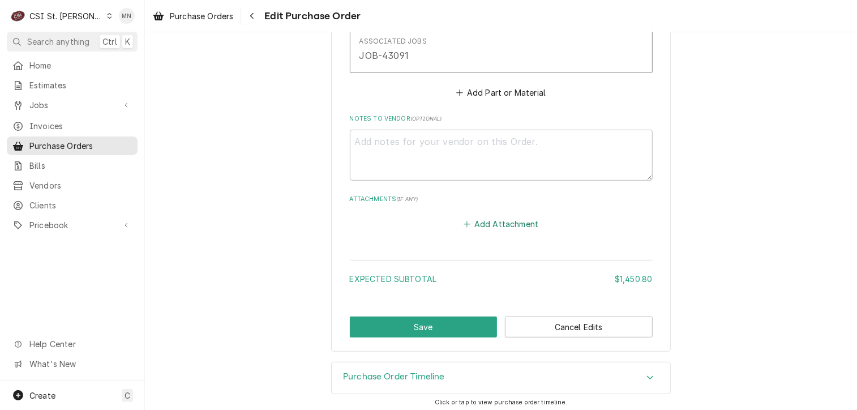
click at [483, 217] on button "Add Attachment" at bounding box center [500, 224] width 79 height 16
type textarea "x"
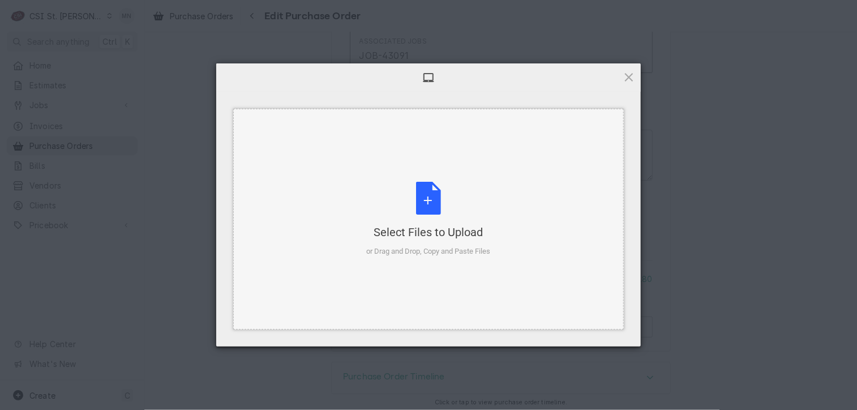
click at [444, 216] on div "Select Files to Upload or Drag and Drop, Copy and Paste Files" at bounding box center [429, 219] width 124 height 75
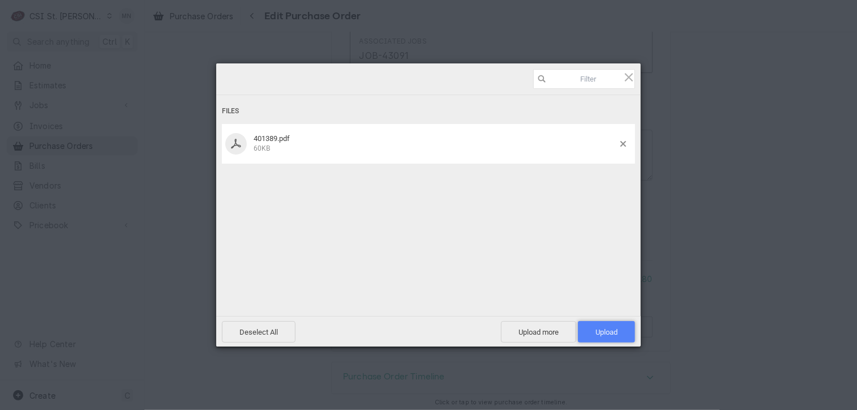
click at [609, 326] on span "Upload 1" at bounding box center [606, 332] width 57 height 22
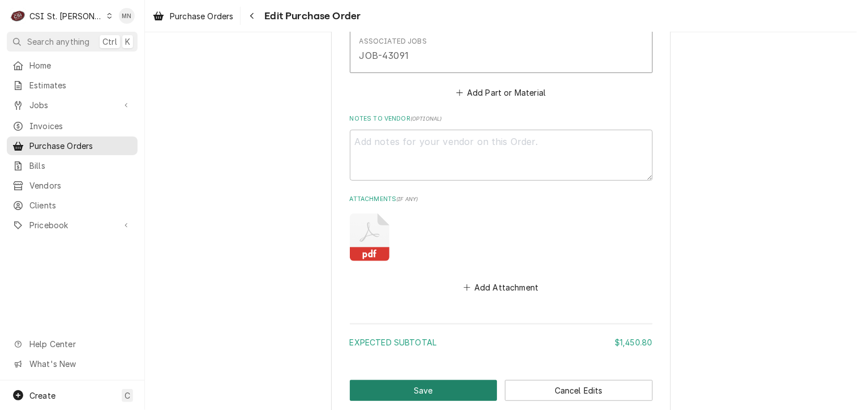
click at [428, 388] on button "Save" at bounding box center [424, 390] width 148 height 21
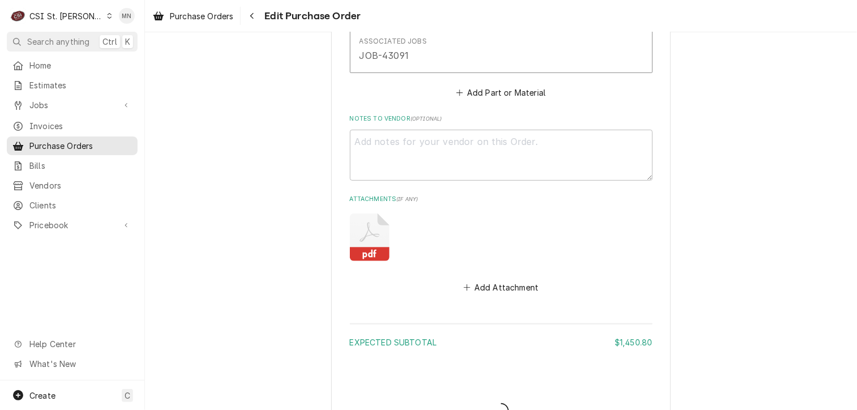
type textarea "x"
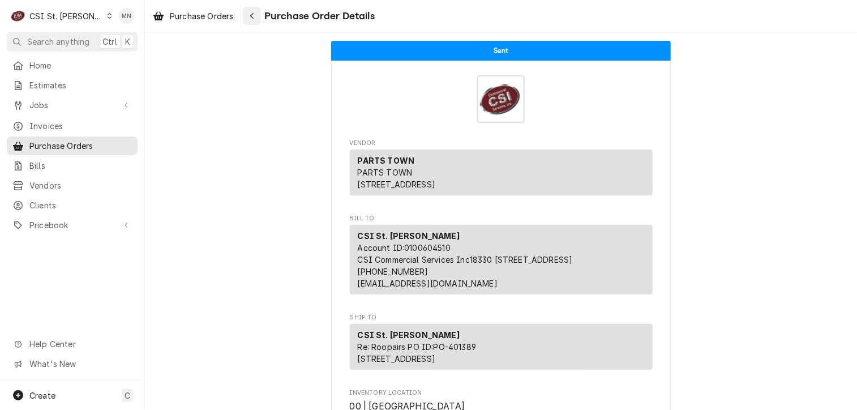
click at [249, 11] on div "Navigate back" at bounding box center [251, 15] width 11 height 11
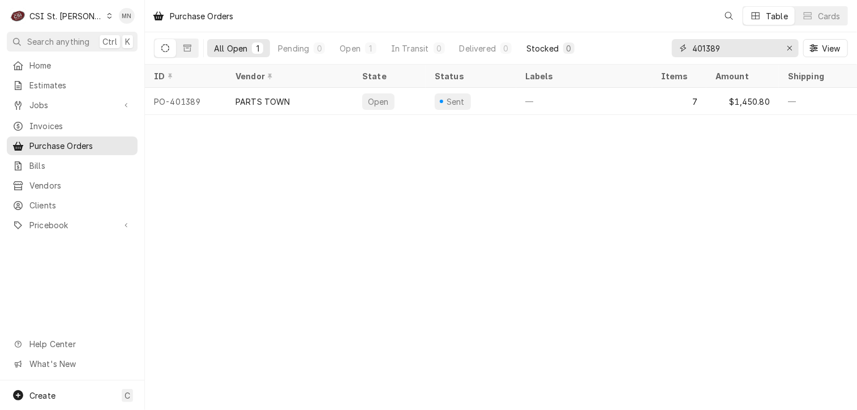
drag, startPoint x: 751, startPoint y: 49, endPoint x: 567, endPoint y: 57, distance: 184.7
click at [582, 55] on div "All Open 1 Pending 0 Open 1 In Transit 0 Delivered 0 Stocked 0 401389 View" at bounding box center [501, 48] width 694 height 32
type input "401398"
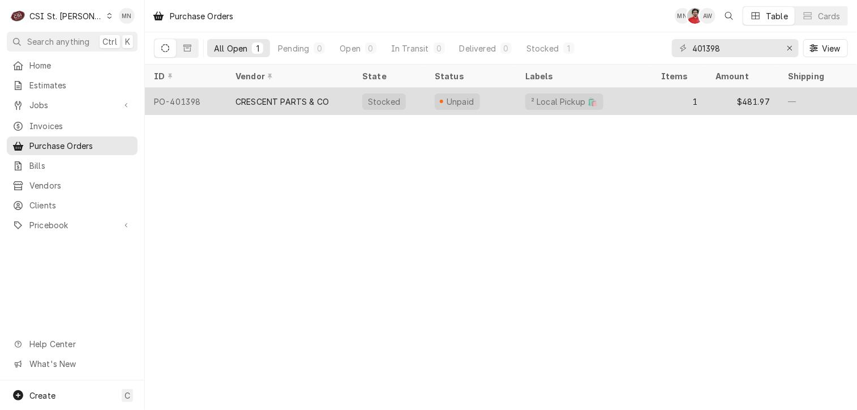
click at [230, 104] on div "CRESCENT PARTS & CO" at bounding box center [289, 101] width 127 height 27
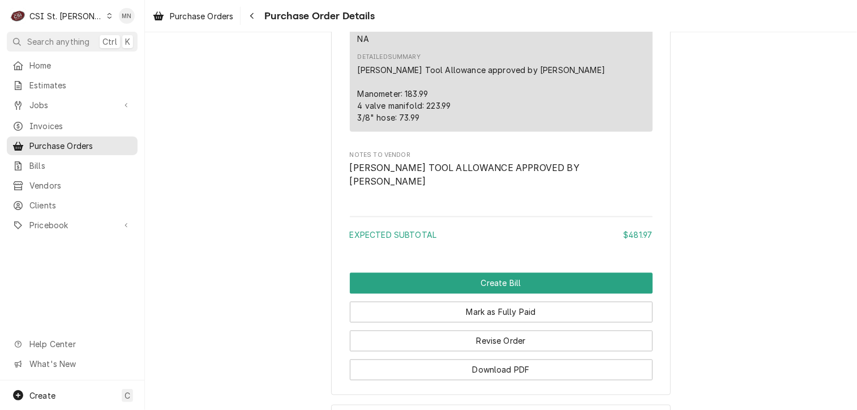
scroll to position [1031, 0]
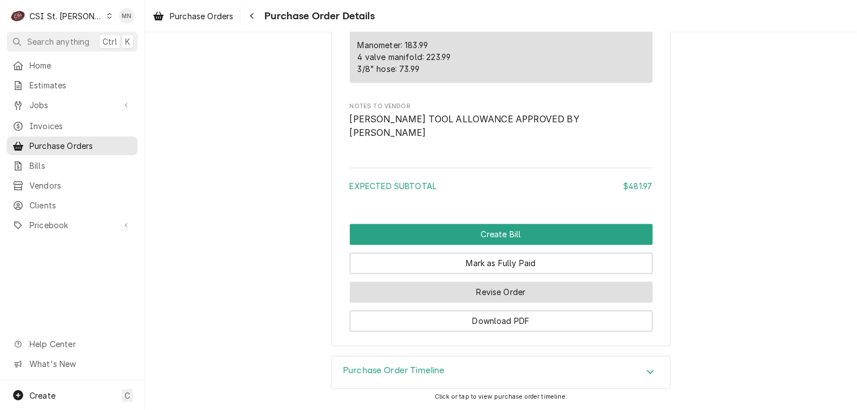
click at [507, 290] on button "Revise Order" at bounding box center [501, 292] width 303 height 21
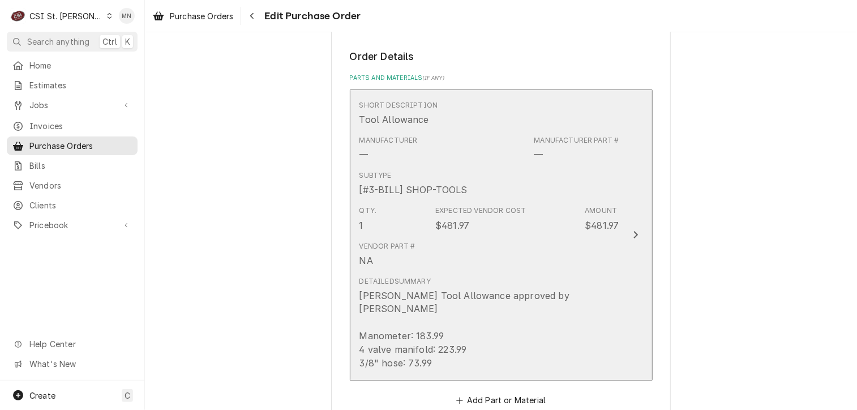
scroll to position [906, 0]
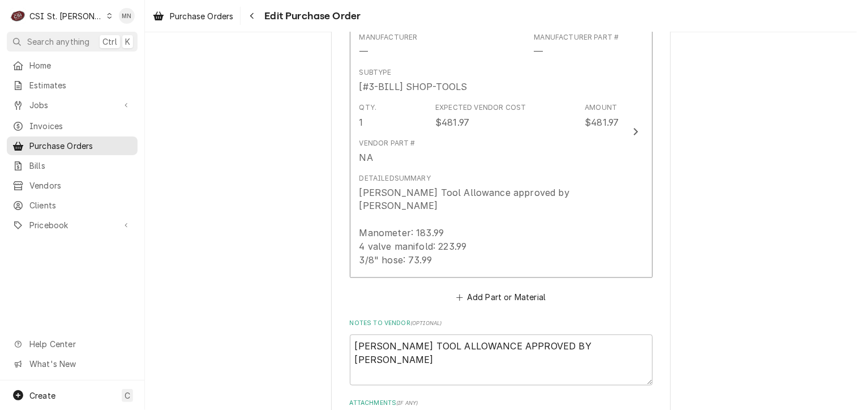
type textarea "x"
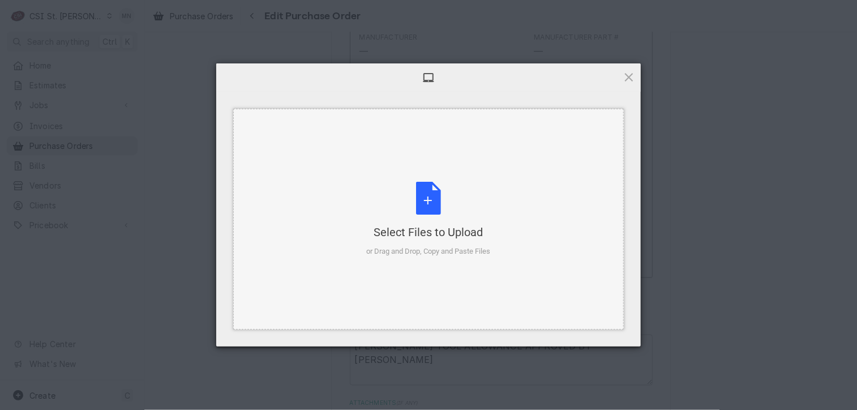
click at [408, 199] on div "Select Files to Upload or Drag and Drop, Copy and Paste Files" at bounding box center [429, 219] width 124 height 75
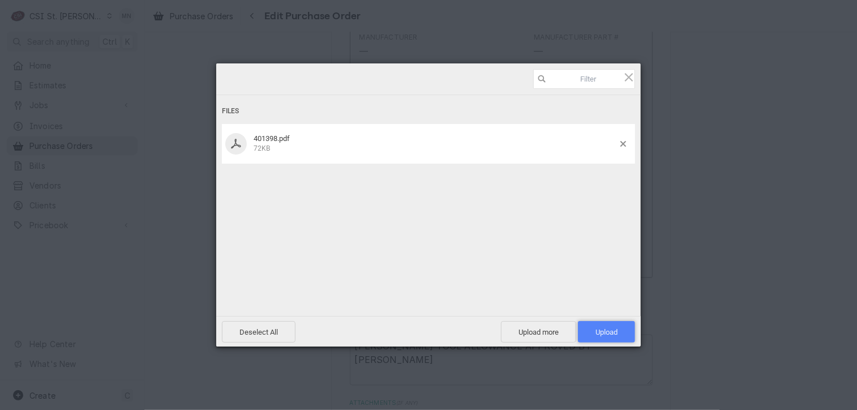
click at [617, 328] on span "Upload 1" at bounding box center [607, 332] width 22 height 8
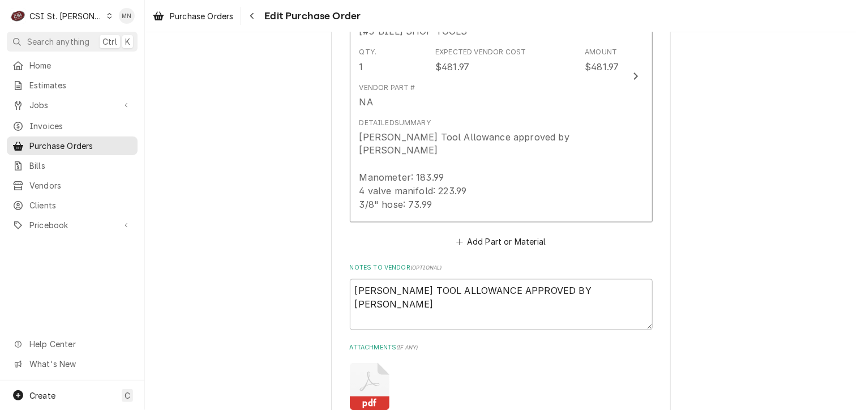
scroll to position [1012, 0]
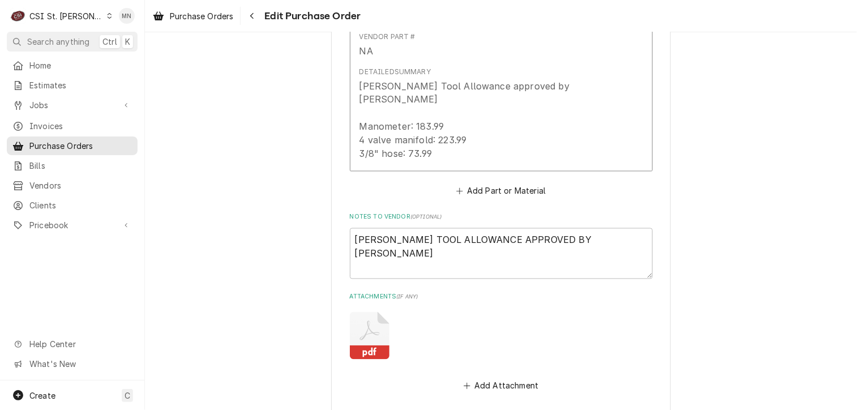
type textarea "x"
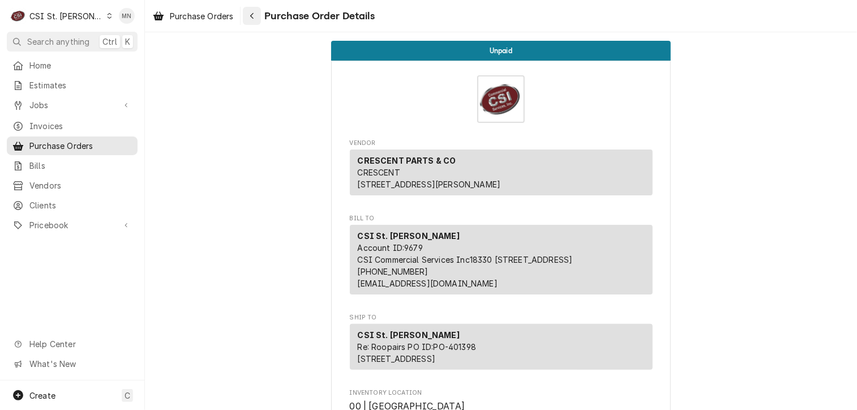
click at [250, 18] on div "Navigate back" at bounding box center [251, 15] width 11 height 11
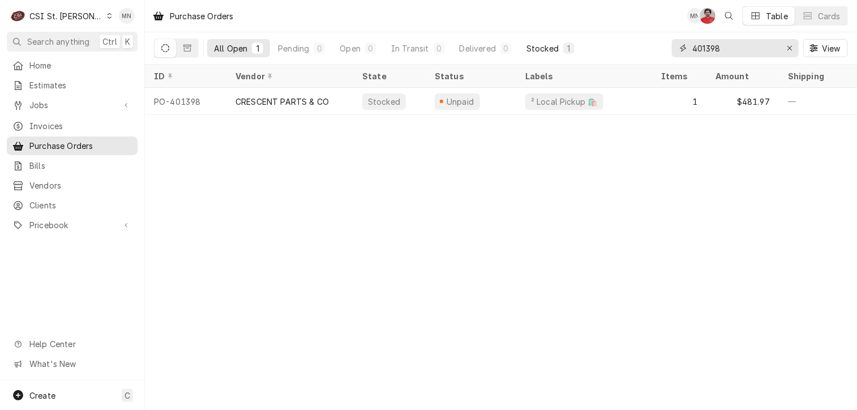
drag, startPoint x: 729, startPoint y: 46, endPoint x: 511, endPoint y: 43, distance: 218.0
click at [522, 43] on div "All Open 1 Pending 0 Open 0 In Transit 0 Delivered 0 Stocked 1 401398 View" at bounding box center [501, 48] width 694 height 32
type input "401391"
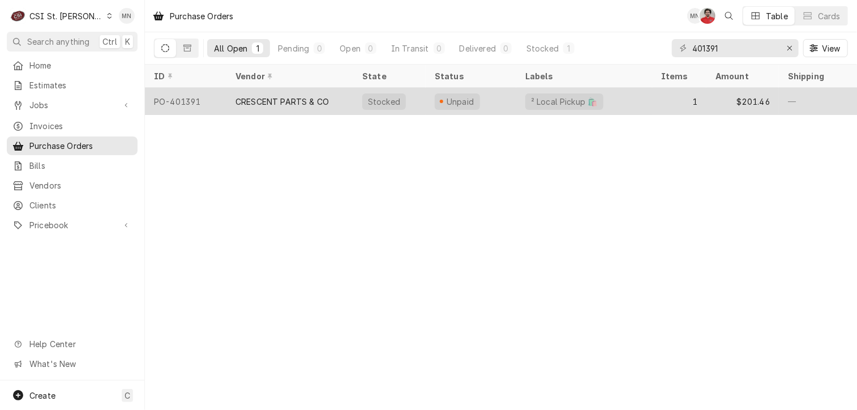
click at [292, 98] on div "CRESCENT PARTS & CO" at bounding box center [281, 102] width 93 height 12
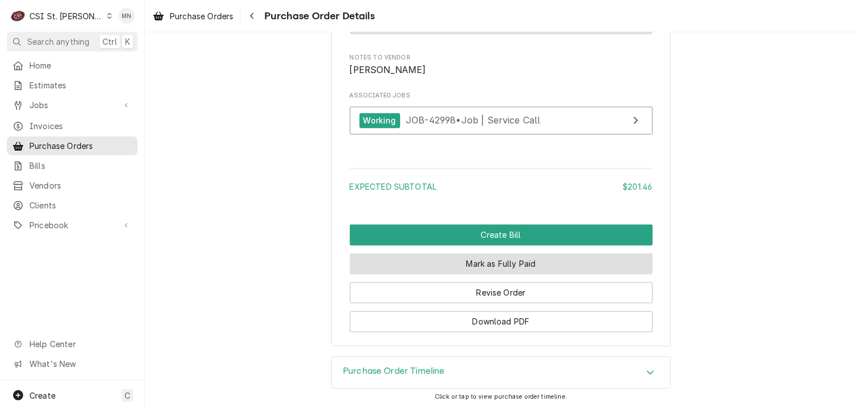
scroll to position [1077, 0]
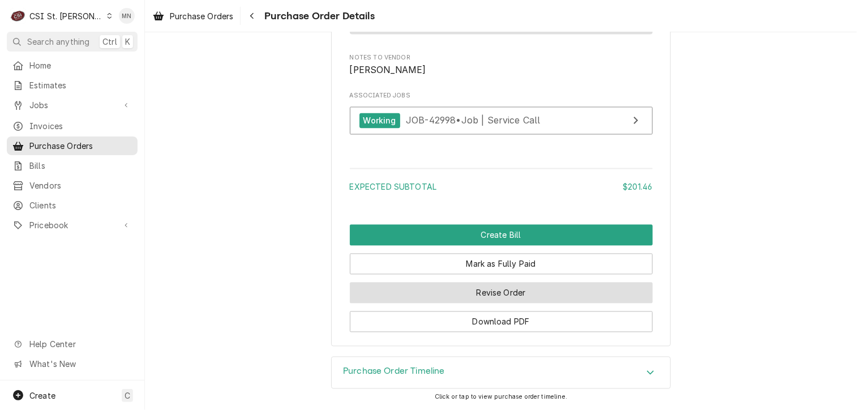
click at [495, 297] on button "Revise Order" at bounding box center [501, 292] width 303 height 21
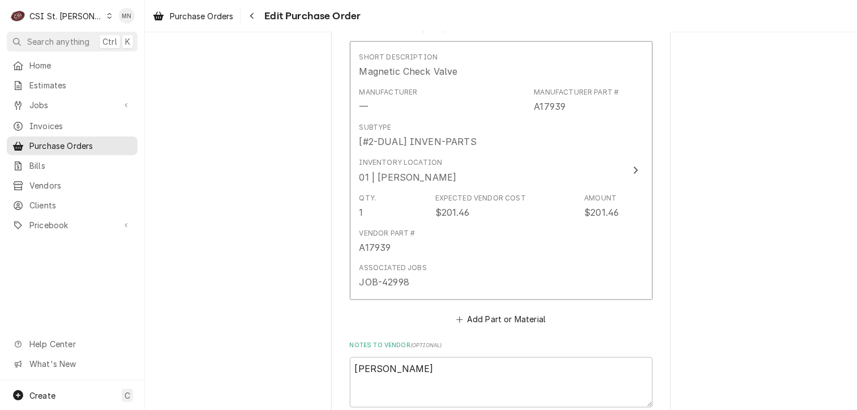
scroll to position [930, 0]
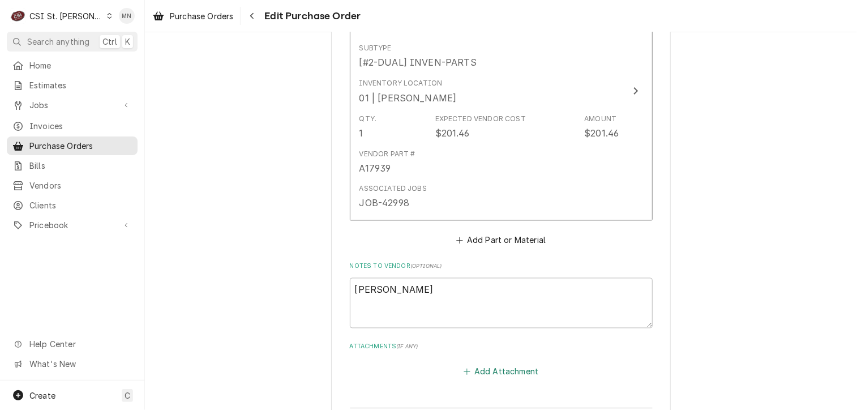
click at [495, 364] on button "Add Attachment" at bounding box center [500, 372] width 79 height 16
type textarea "x"
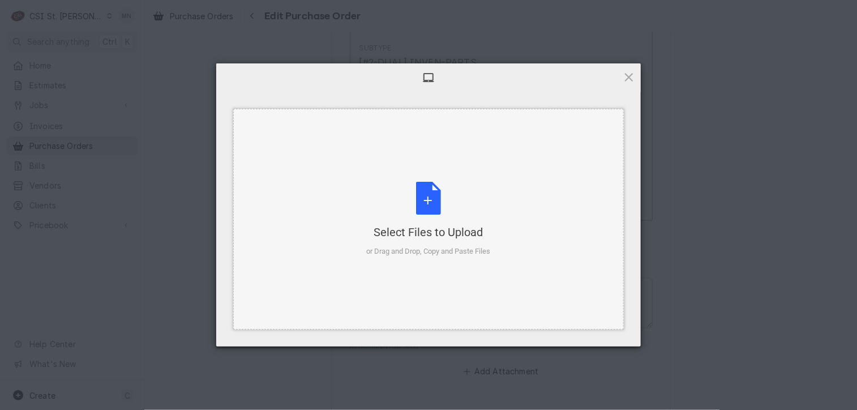
click at [424, 199] on div "Select Files to Upload or Drag and Drop, Copy and Paste Files" at bounding box center [429, 219] width 124 height 75
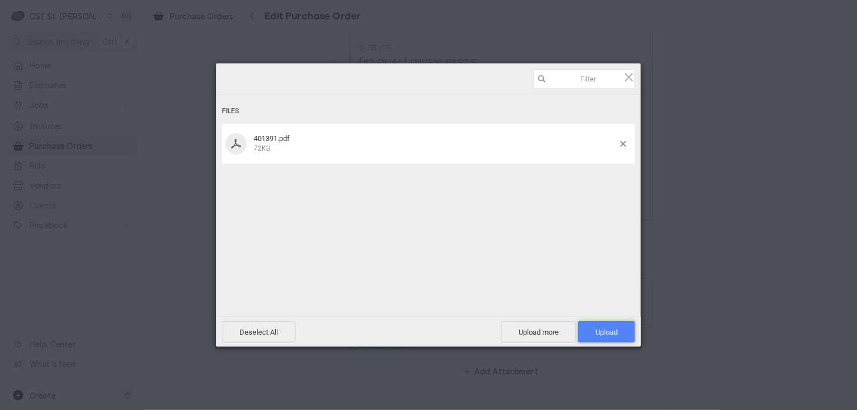
click at [612, 330] on span "Upload 1" at bounding box center [607, 332] width 22 height 8
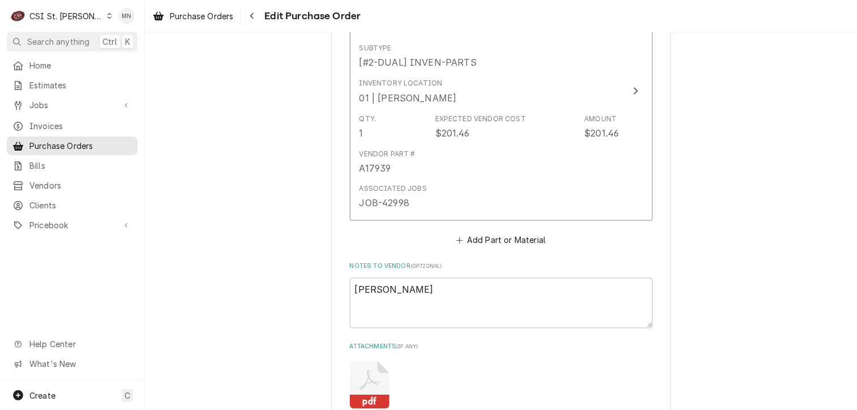
type textarea "x"
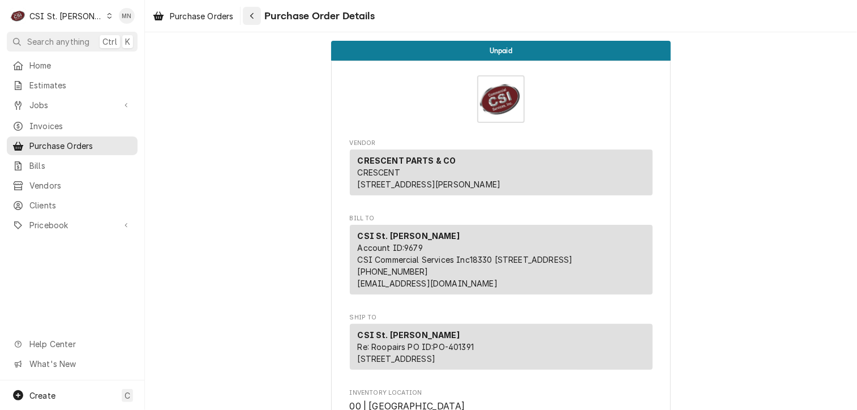
click at [257, 19] on div "Navigate back" at bounding box center [251, 15] width 11 height 11
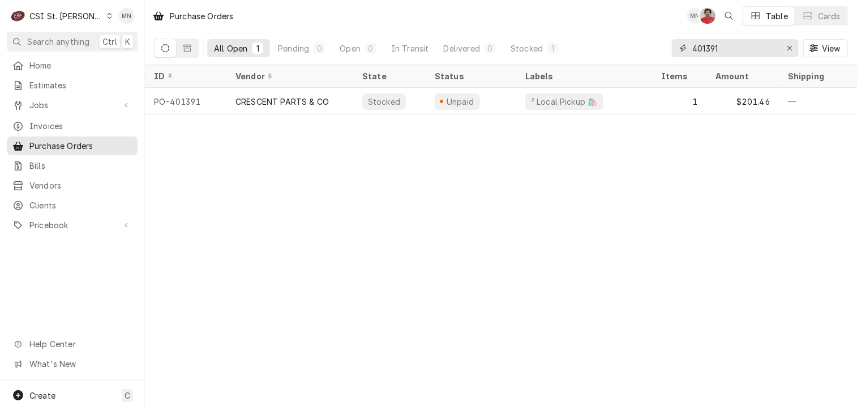
drag, startPoint x: 720, startPoint y: 46, endPoint x: 614, endPoint y: 46, distance: 106.4
click at [615, 46] on div "All Open 1 Pending 0 Open 0 In Transit Delivered 0 Stocked 1 401391 View" at bounding box center [501, 48] width 694 height 32
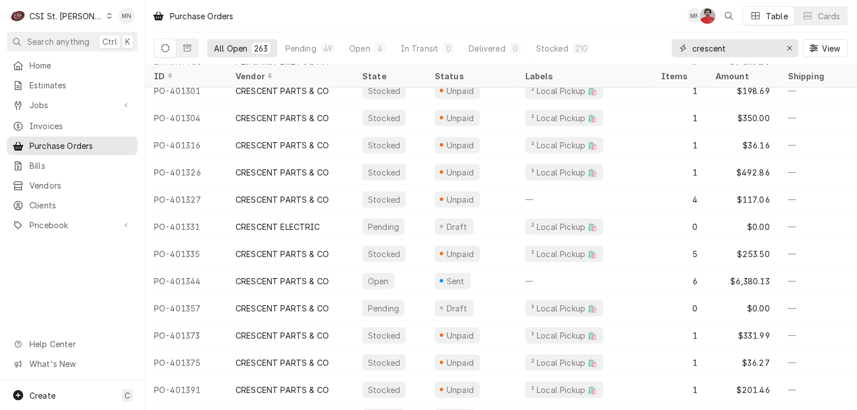
scroll to position [6831, 0]
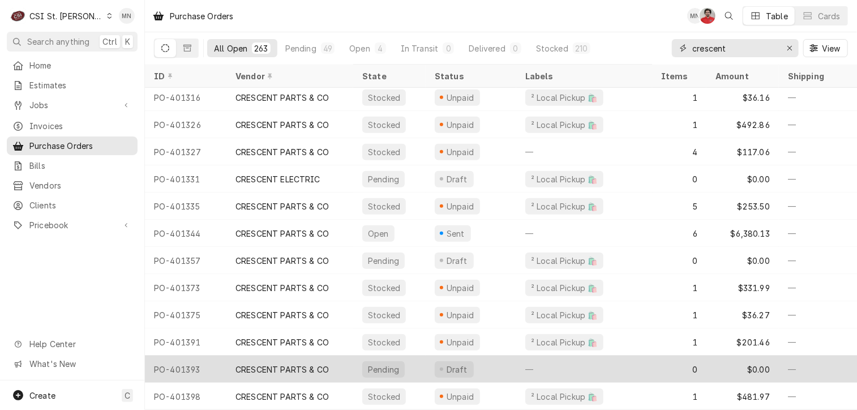
type input "crescent"
click at [290, 363] on div "CRESCENT PARTS & CO" at bounding box center [281, 369] width 93 height 12
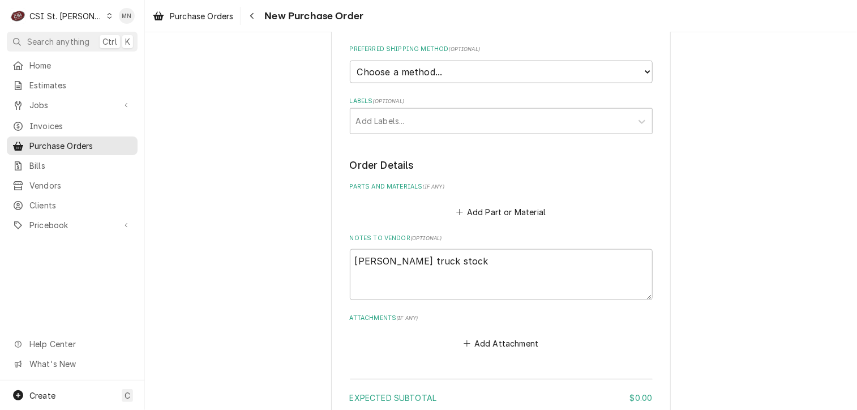
scroll to position [479, 0]
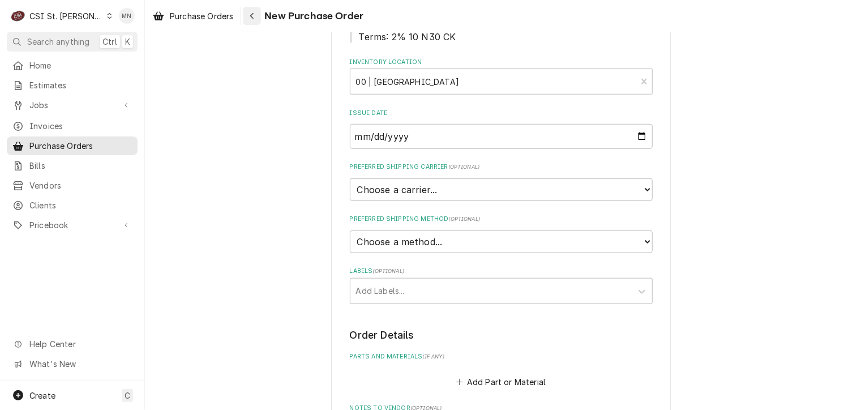
click at [252, 21] on div "Navigate back" at bounding box center [251, 15] width 11 height 11
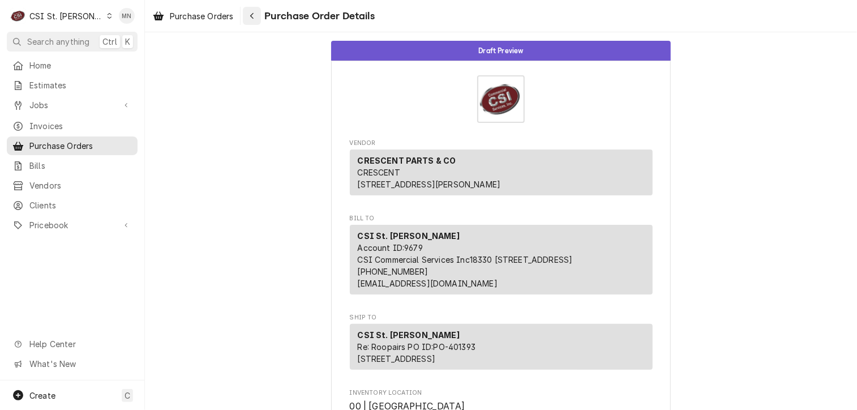
click at [256, 19] on div "Navigate back" at bounding box center [251, 15] width 11 height 11
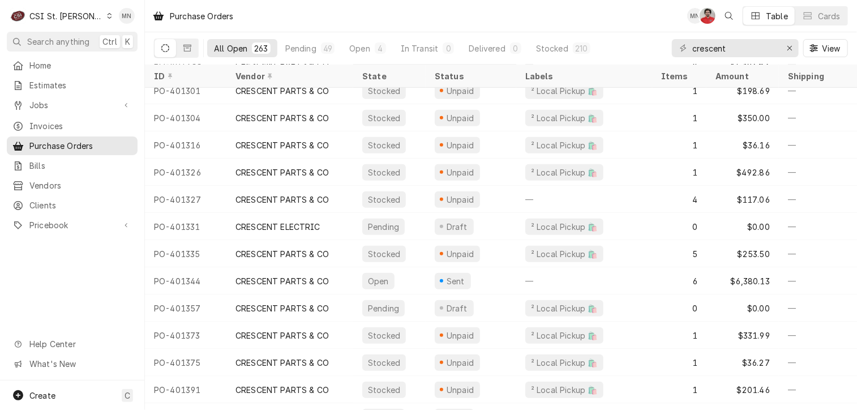
scroll to position [6831, 0]
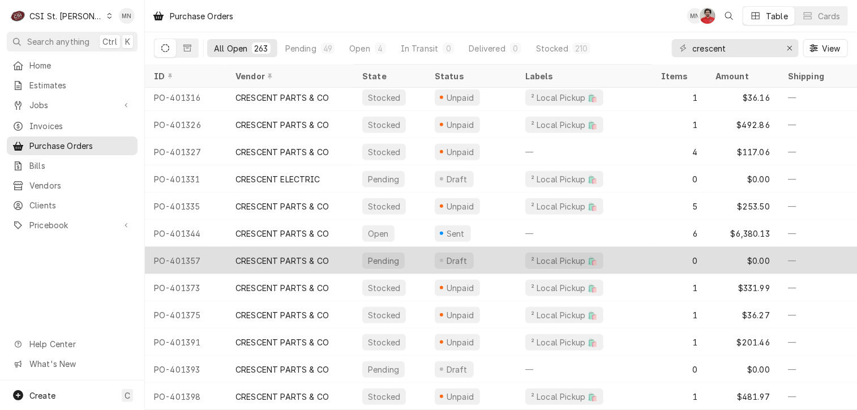
click at [295, 256] on div "CRESCENT PARTS & CO" at bounding box center [281, 261] width 93 height 12
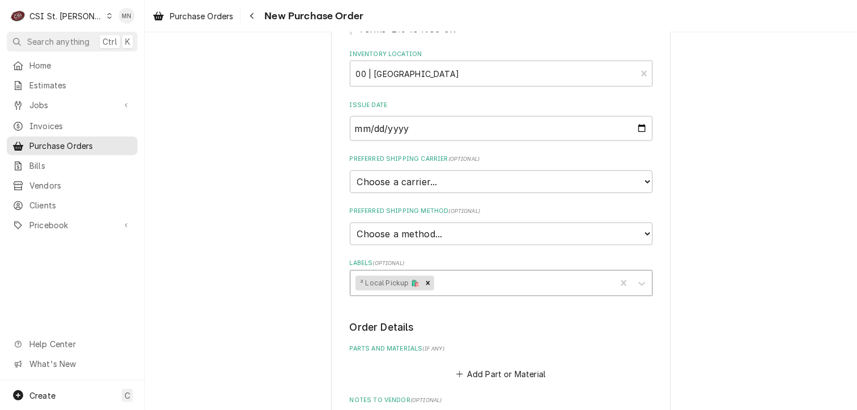
scroll to position [649, 0]
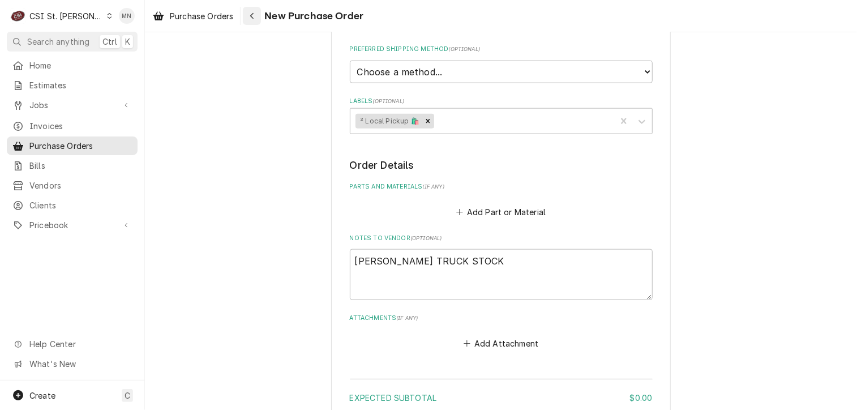
click at [252, 15] on icon "Navigate back" at bounding box center [252, 16] width 5 height 8
